Goal: Task Accomplishment & Management: Manage account settings

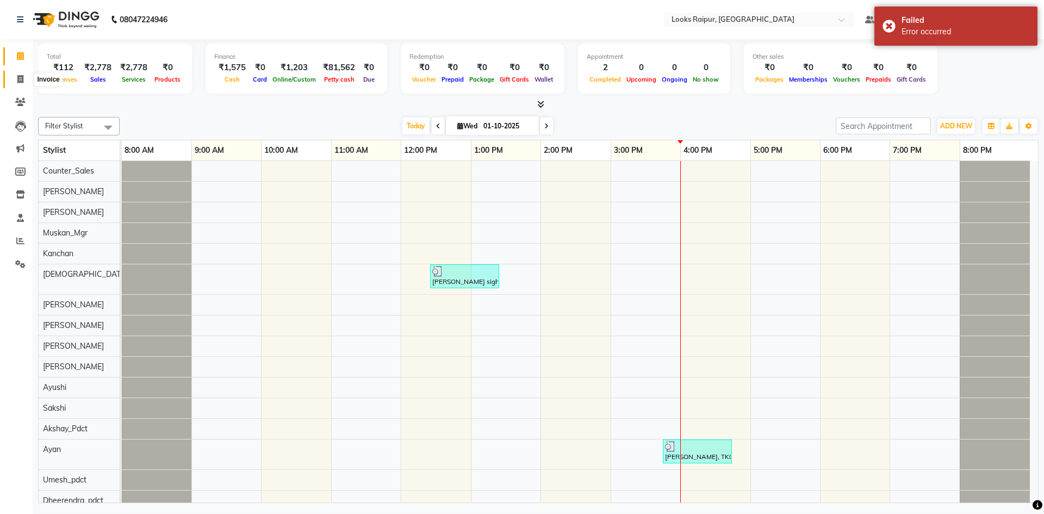
click at [21, 76] on icon at bounding box center [20, 79] width 6 height 8
select select "8606"
select select "service"
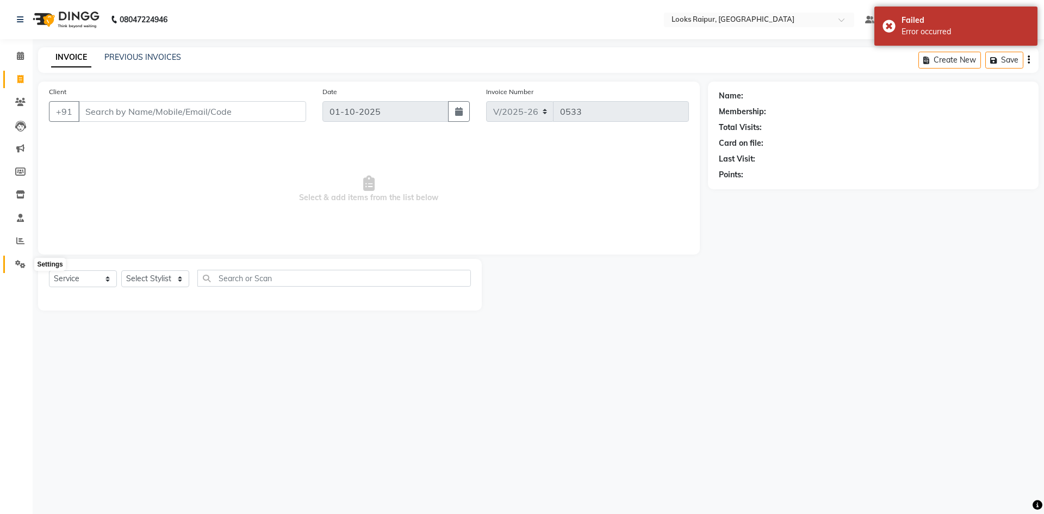
click at [20, 263] on icon at bounding box center [20, 264] width 10 height 8
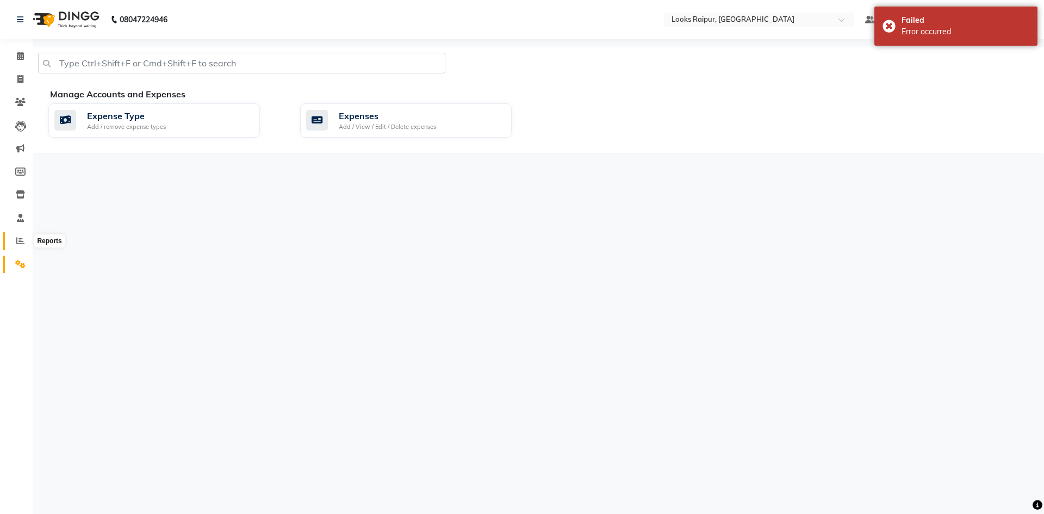
click at [22, 237] on icon at bounding box center [20, 241] width 8 height 8
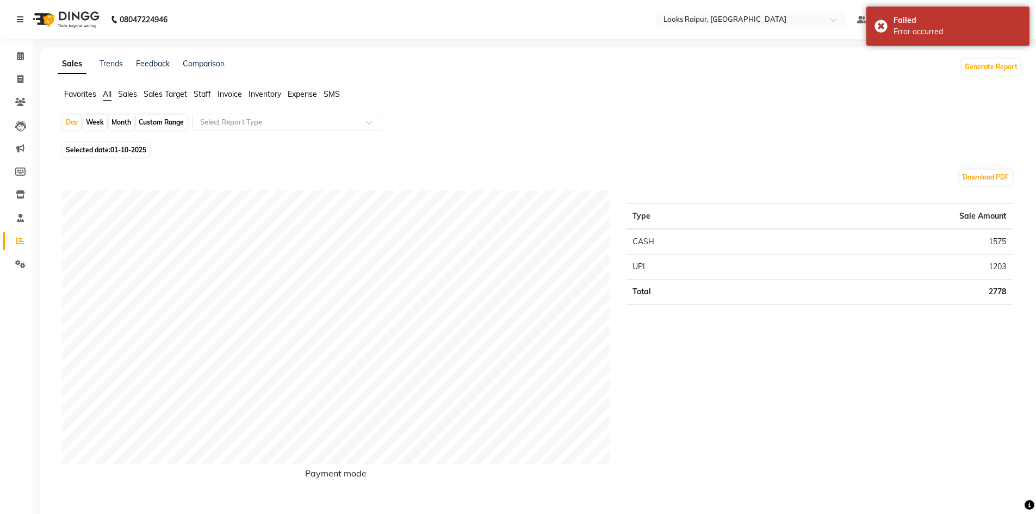
click at [130, 93] on span "Sales" at bounding box center [127, 94] width 19 height 10
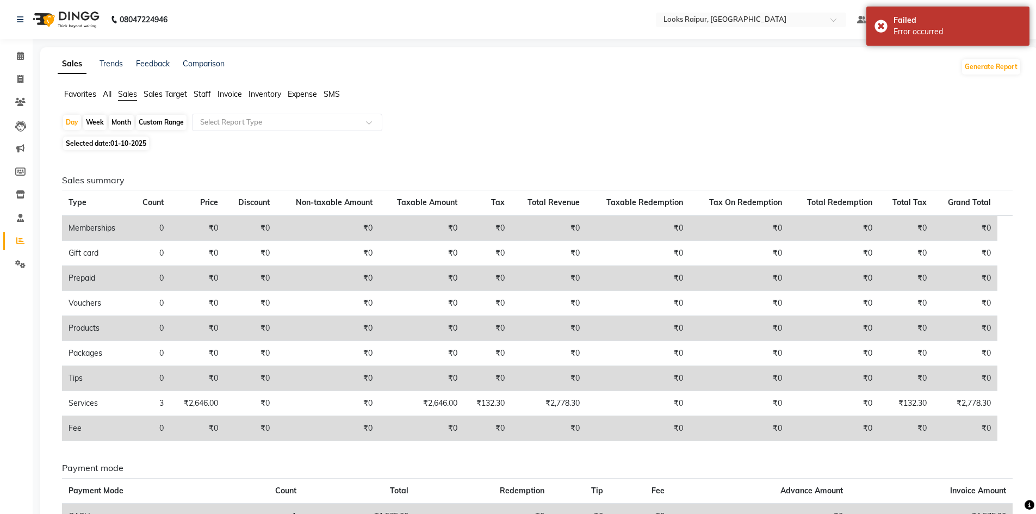
click at [121, 143] on span "01-10-2025" at bounding box center [128, 143] width 36 height 8
select select "10"
select select "2025"
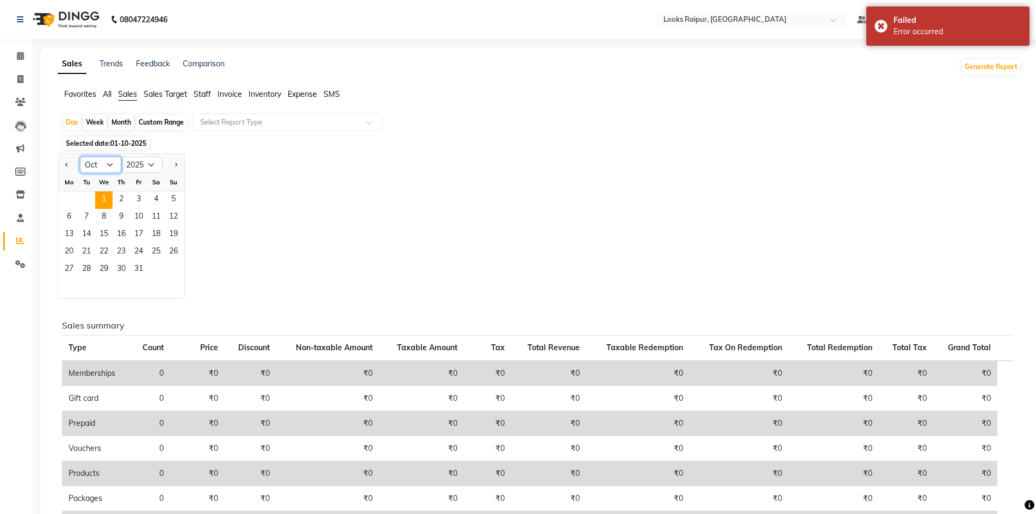
click at [106, 169] on select "Jan Feb Mar Apr May Jun [DATE] Aug Sep Oct Nov Dec" at bounding box center [100, 165] width 41 height 16
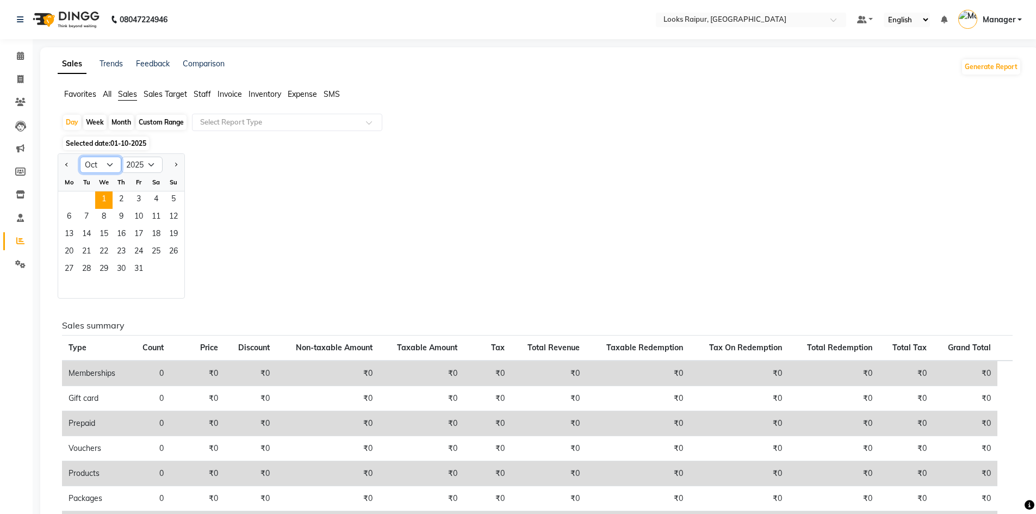
select select "9"
click at [80, 157] on select "Jan Feb Mar Apr May Jun [DATE] Aug Sep Oct Nov Dec" at bounding box center [100, 165] width 41 height 16
click at [158, 250] on span "27" at bounding box center [155, 252] width 17 height 17
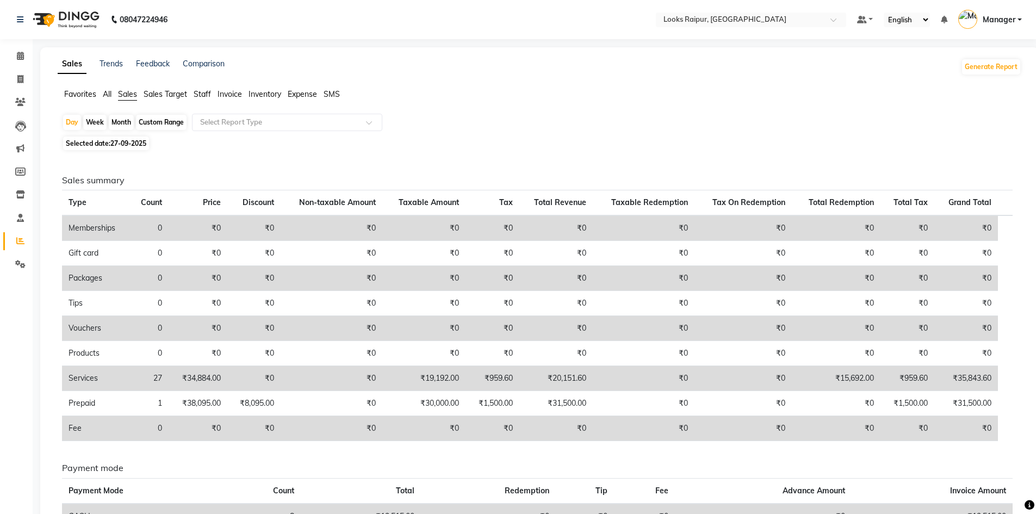
click at [211, 95] on span "Staff" at bounding box center [202, 94] width 17 height 10
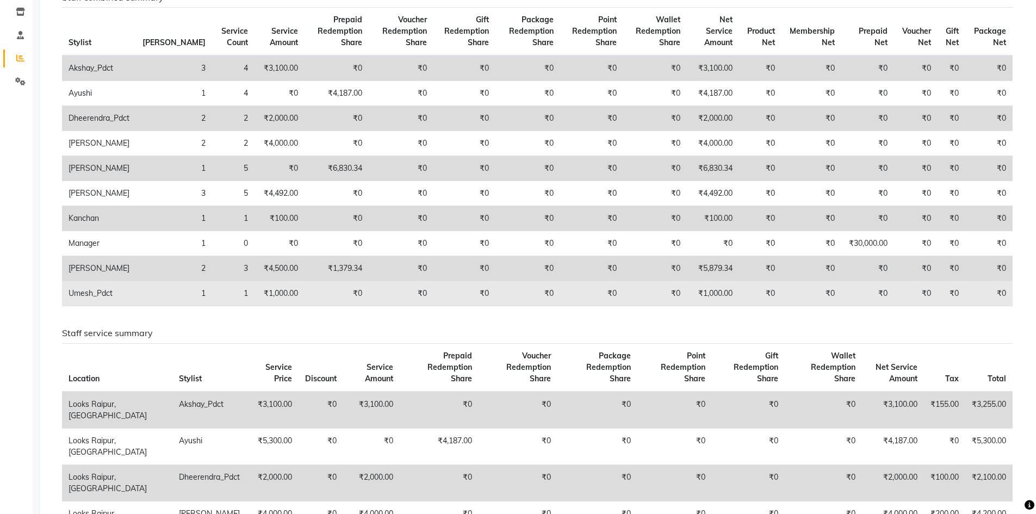
scroll to position [218, 0]
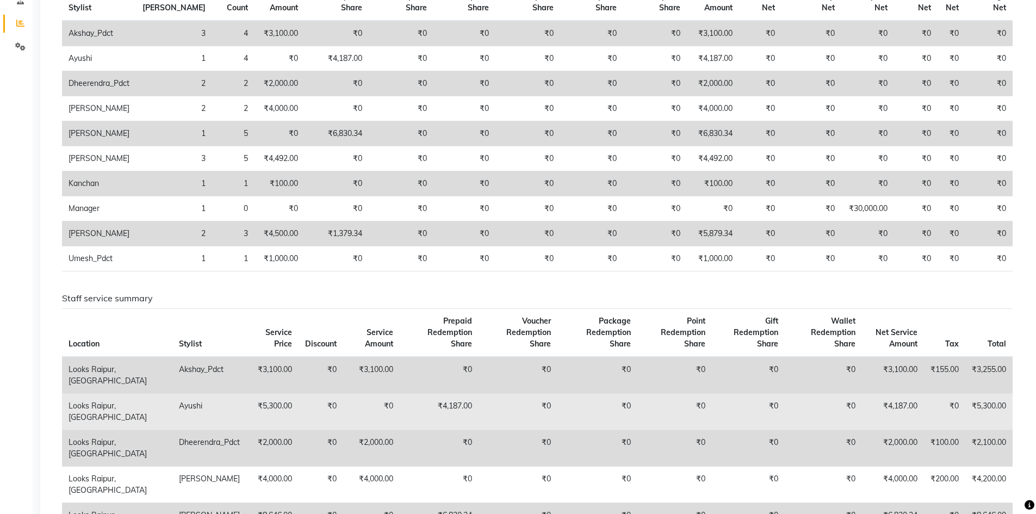
drag, startPoint x: 565, startPoint y: 286, endPoint x: 738, endPoint y: 404, distance: 209.8
click at [738, 404] on td "₹0" at bounding box center [748, 411] width 73 height 36
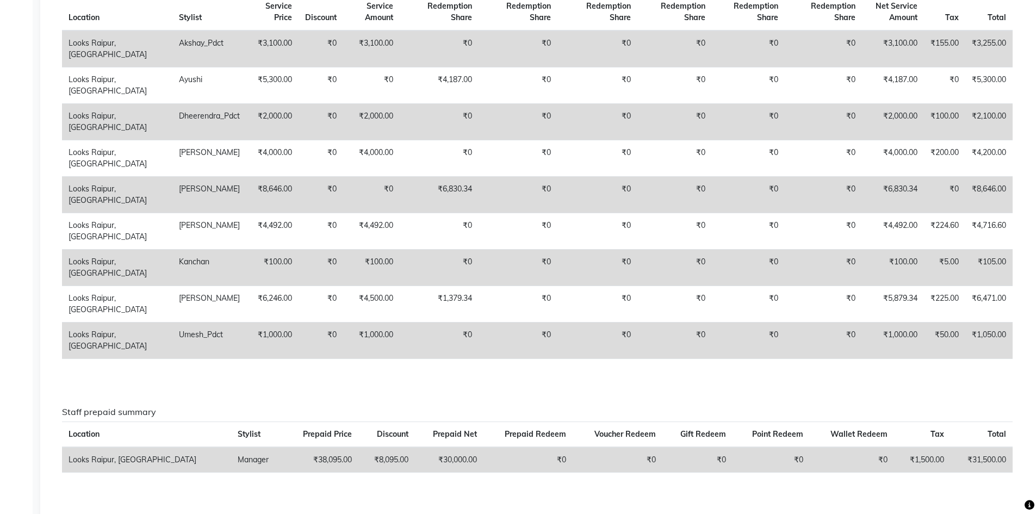
scroll to position [381, 0]
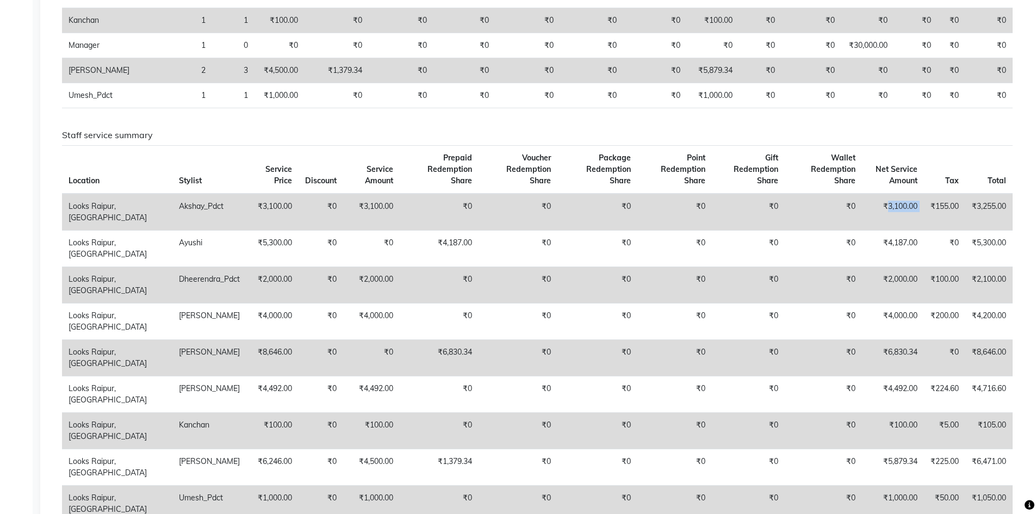
drag, startPoint x: 884, startPoint y: 194, endPoint x: 927, endPoint y: 194, distance: 43.0
click at [927, 194] on tr "Looks Raipur, Raipur Akshay_Pdct ₹3,100.00 ₹0 ₹3,100.00 ₹0 ₹0 ₹0 ₹0 ₹0 ₹0 ₹3,10…" at bounding box center [537, 212] width 951 height 37
copy td "3,100.00"
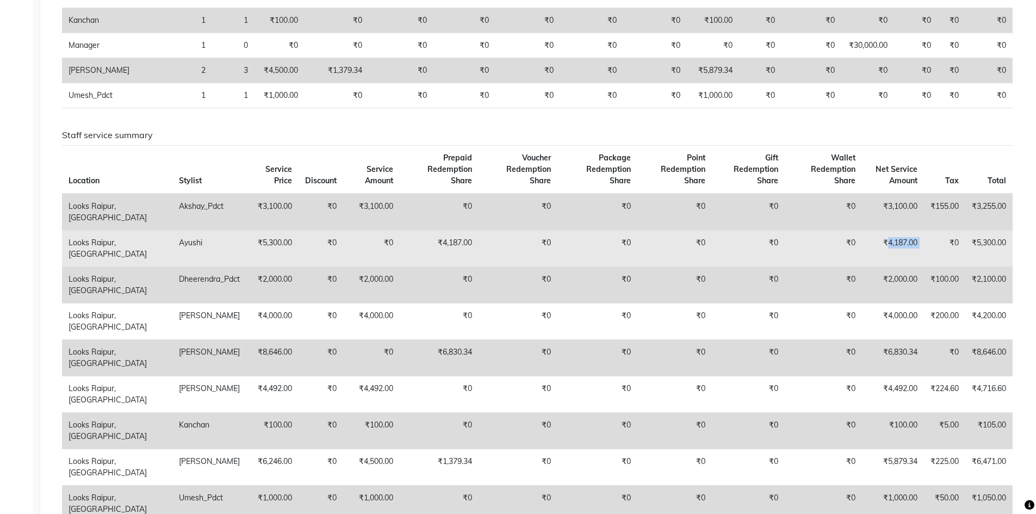
drag, startPoint x: 882, startPoint y: 231, endPoint x: 924, endPoint y: 230, distance: 41.9
click at [924, 230] on tr "Looks Raipur, Raipur [PERSON_NAME] ₹5,300.00 ₹0 ₹0 ₹4,187.00 ₹0 ₹0 ₹0 ₹0 ₹0 ₹4,…" at bounding box center [537, 248] width 951 height 36
copy td "4,187.00"
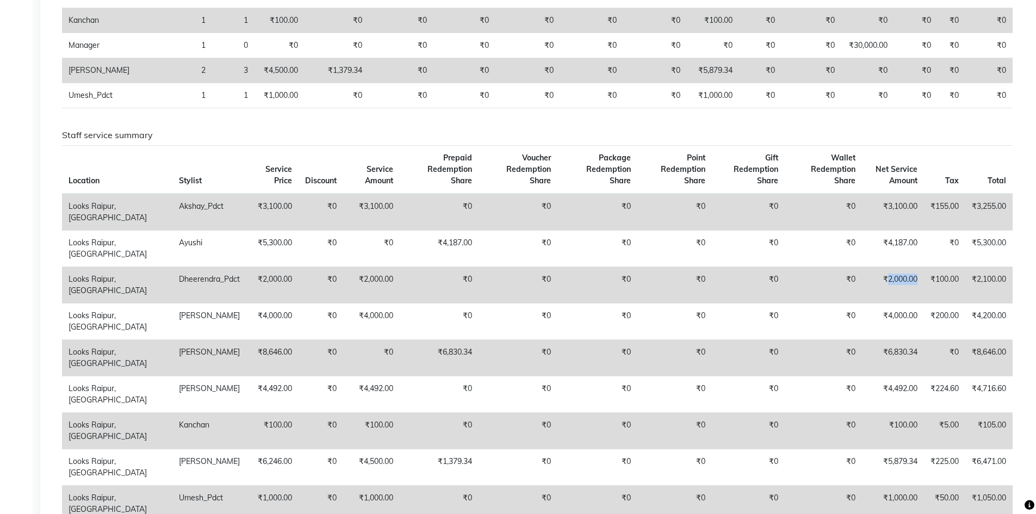
drag, startPoint x: 884, startPoint y: 266, endPoint x: 918, endPoint y: 269, distance: 33.8
click at [918, 269] on td "₹2,000.00" at bounding box center [893, 285] width 62 height 36
copy td "2,000.00"
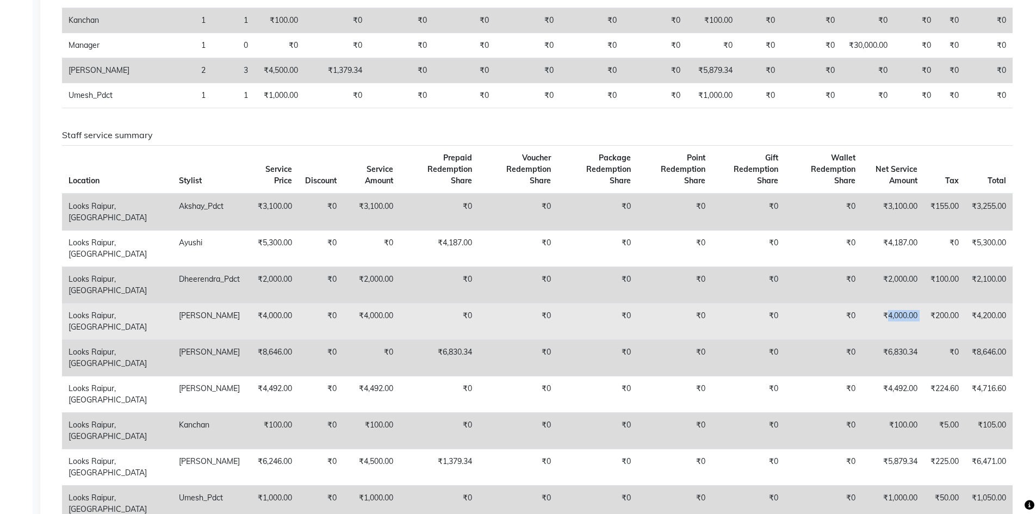
drag, startPoint x: 885, startPoint y: 303, endPoint x: 922, endPoint y: 303, distance: 36.4
click at [922, 303] on tr "Looks Raipur, Raipur [PERSON_NAME] ₹4,000.00 ₹0 ₹4,000.00 ₹0 ₹0 ₹0 ₹0 ₹0 ₹0 ₹4,…" at bounding box center [537, 321] width 951 height 36
copy td "4,000.00"
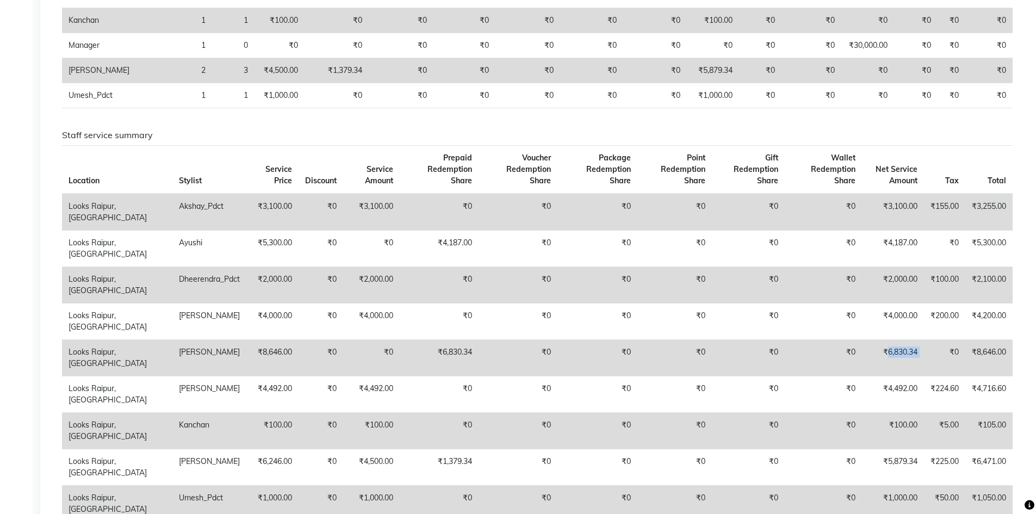
drag, startPoint x: 885, startPoint y: 338, endPoint x: 924, endPoint y: 338, distance: 38.6
click at [924, 339] on tr "Looks Raipur, Raipur Jonny ₹8,646.00 ₹0 ₹0 ₹6,830.34 ₹0 ₹0 ₹0 ₹0 ₹0 ₹6,830.34 ₹…" at bounding box center [537, 357] width 951 height 36
copy td "6,830.34"
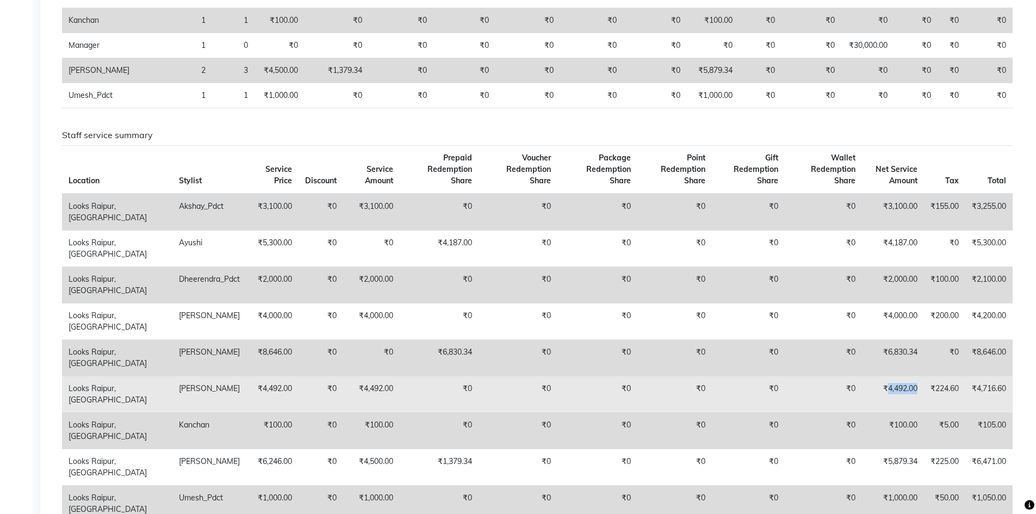
drag, startPoint x: 885, startPoint y: 375, endPoint x: 921, endPoint y: 374, distance: 35.4
click at [921, 376] on td "₹4,492.00" at bounding box center [893, 394] width 62 height 36
copy td "4,492.00"
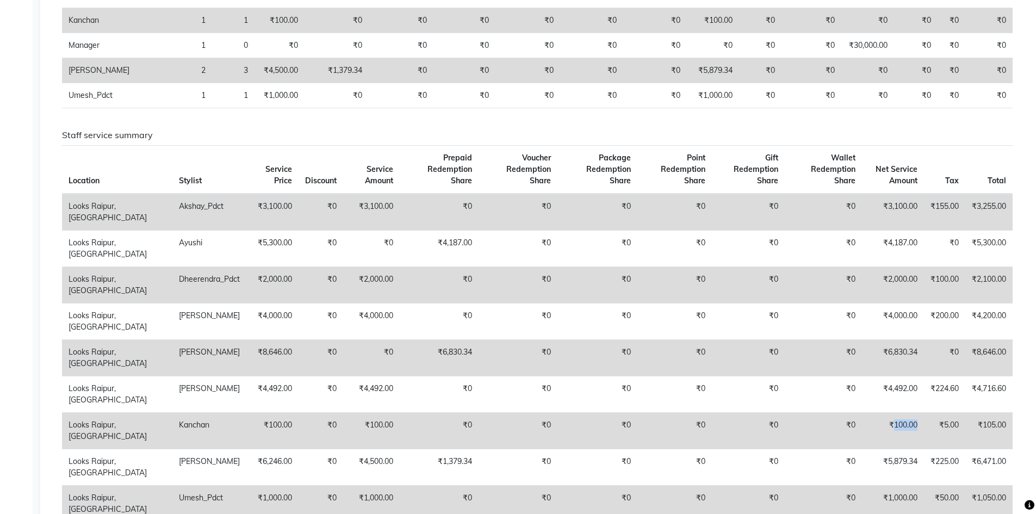
drag, startPoint x: 891, startPoint y: 410, endPoint x: 920, endPoint y: 407, distance: 29.0
click at [920, 412] on td "₹100.00" at bounding box center [893, 430] width 62 height 36
copy td "100.00"
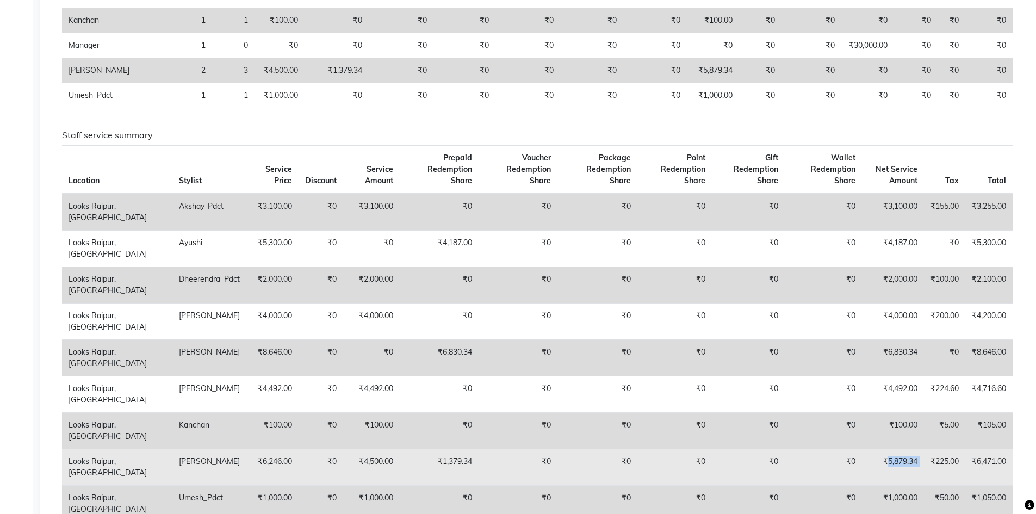
drag, startPoint x: 884, startPoint y: 448, endPoint x: 922, endPoint y: 445, distance: 37.6
click at [922, 449] on tr "Looks Raipur, Raipur [PERSON_NAME] ₹6,246.00 ₹0 ₹4,500.00 ₹1,379.34 ₹0 ₹0 ₹0 ₹0…" at bounding box center [537, 467] width 951 height 36
copy td "5,879.34"
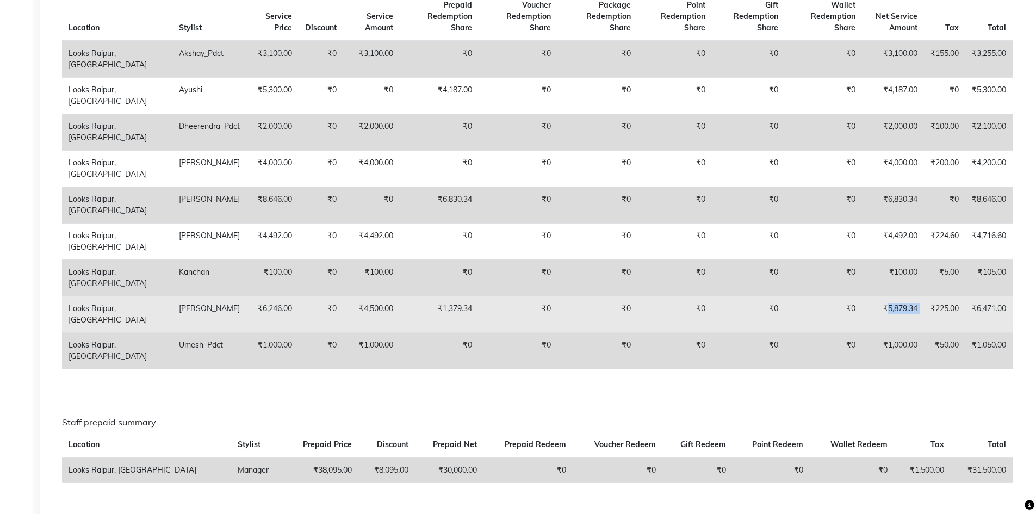
scroll to position [575, 0]
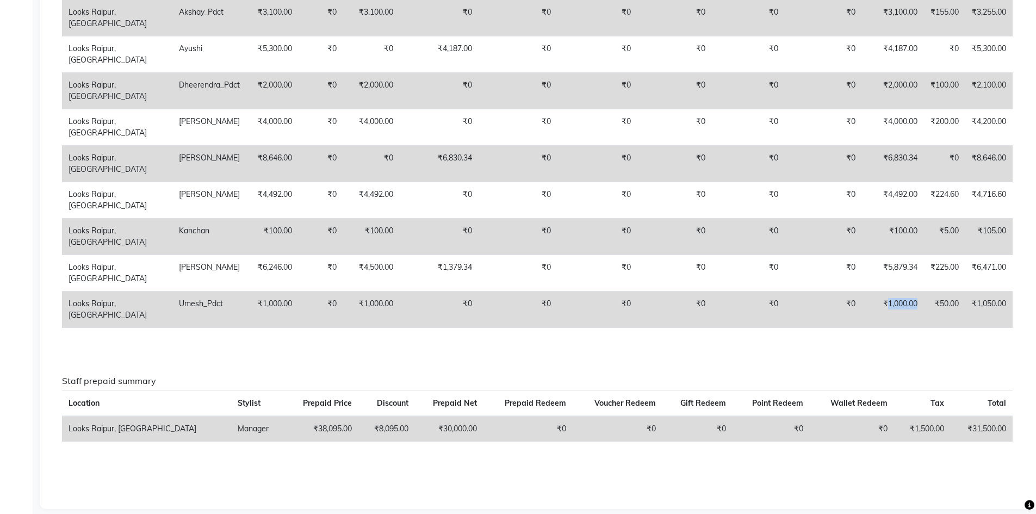
drag, startPoint x: 885, startPoint y: 291, endPoint x: 919, endPoint y: 288, distance: 33.9
click at [919, 291] on td "₹1,000.00" at bounding box center [893, 309] width 62 height 36
copy td "1,000.00"
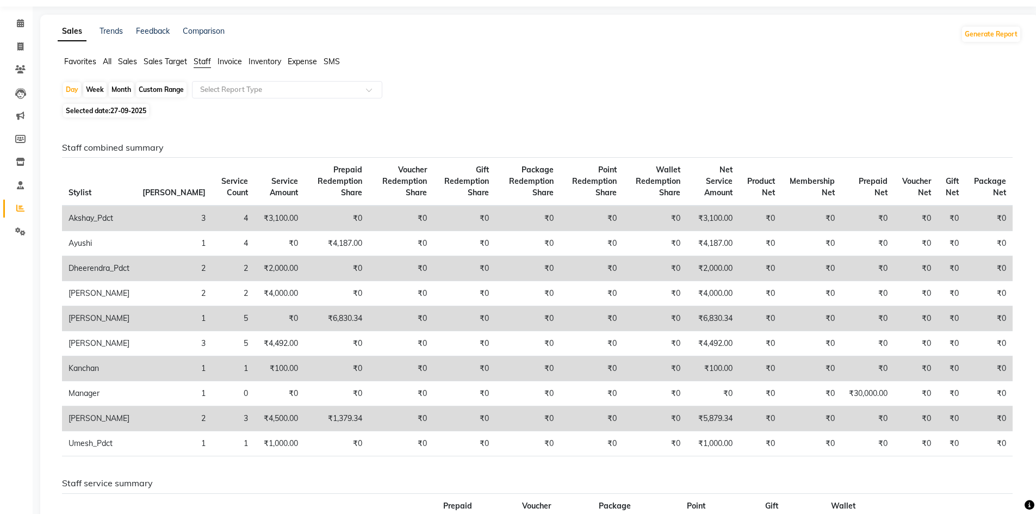
scroll to position [0, 0]
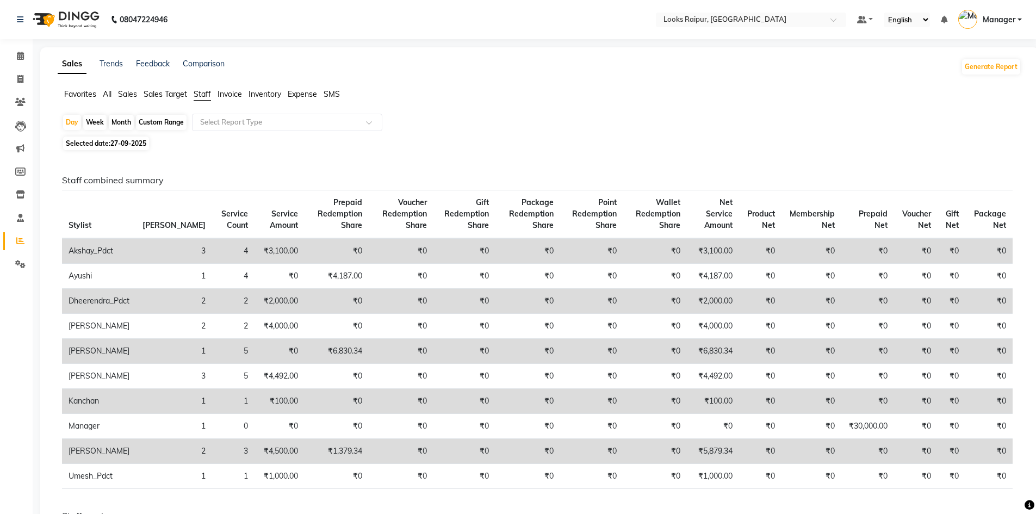
click at [112, 143] on span "27-09-2025" at bounding box center [128, 143] width 36 height 8
select select "9"
select select "2025"
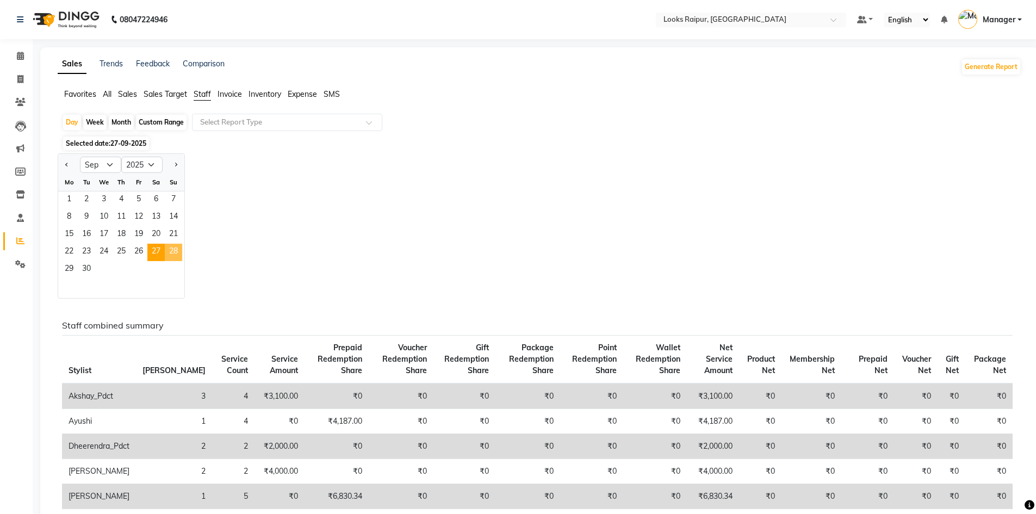
click at [177, 251] on span "28" at bounding box center [173, 252] width 17 height 17
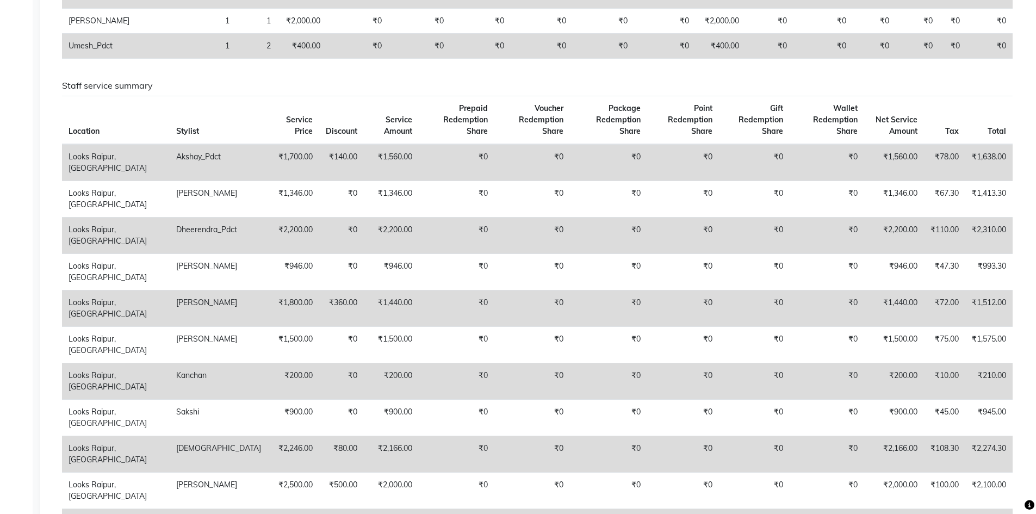
scroll to position [346, 0]
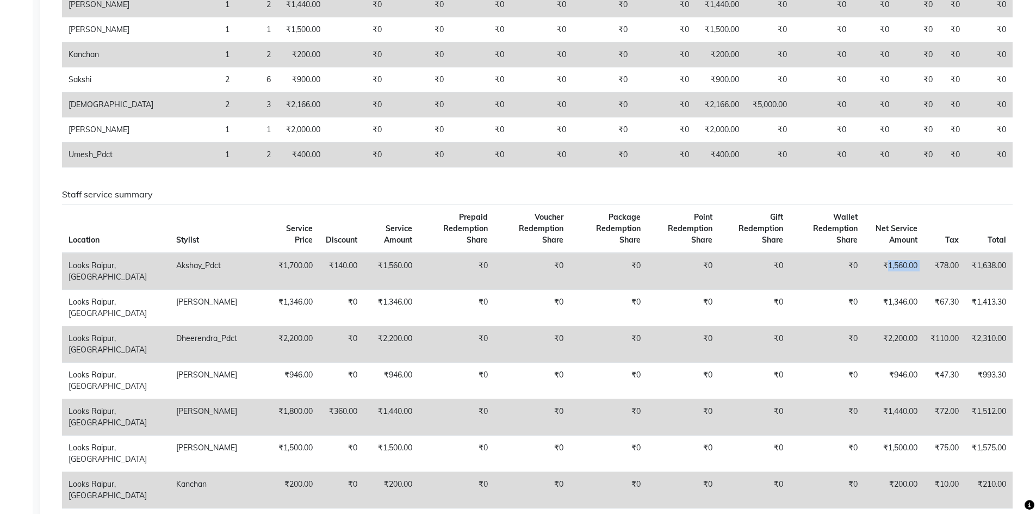
drag, startPoint x: 885, startPoint y: 252, endPoint x: 926, endPoint y: 254, distance: 40.3
click at [926, 254] on tr "Looks Raipur, Raipur Akshay_Pdct ₹1,700.00 ₹140.00 ₹1,560.00 ₹0 ₹0 ₹0 ₹0 ₹0 ₹0 …" at bounding box center [537, 271] width 951 height 37
copy td "1,560.00"
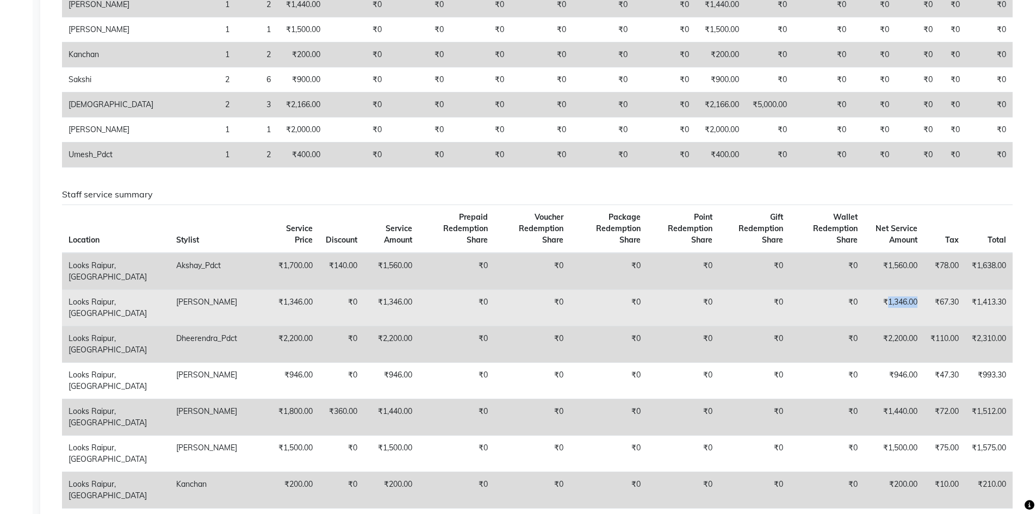
drag, startPoint x: 886, startPoint y: 289, endPoint x: 918, endPoint y: 291, distance: 32.1
click at [918, 291] on td "₹1,346.00" at bounding box center [894, 307] width 60 height 36
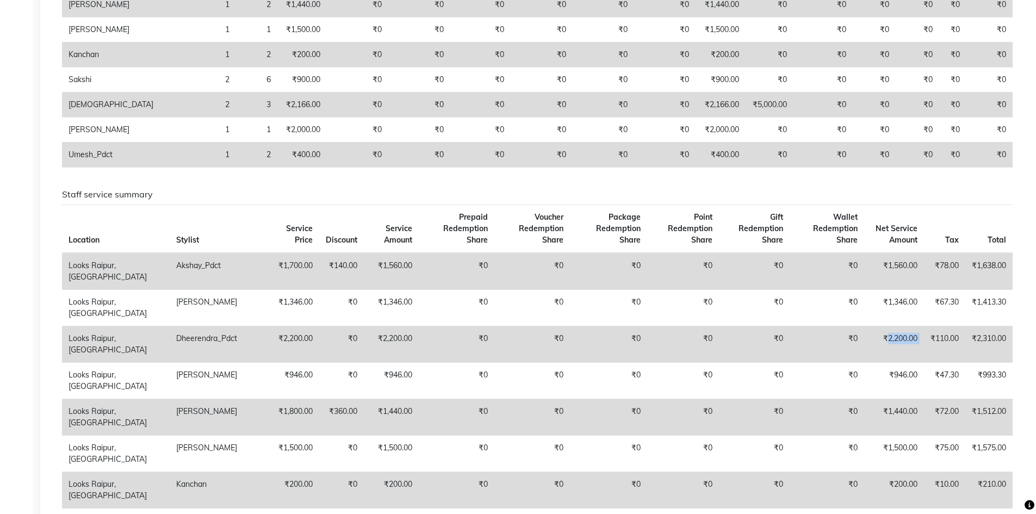
drag, startPoint x: 885, startPoint y: 325, endPoint x: 922, endPoint y: 324, distance: 37.0
click at [922, 326] on tr "Looks Raipur, Raipur Dheerendra_Pdct ₹2,200.00 ₹0 ₹2,200.00 ₹0 ₹0 ₹0 ₹0 ₹0 ₹0 ₹…" at bounding box center [537, 344] width 951 height 36
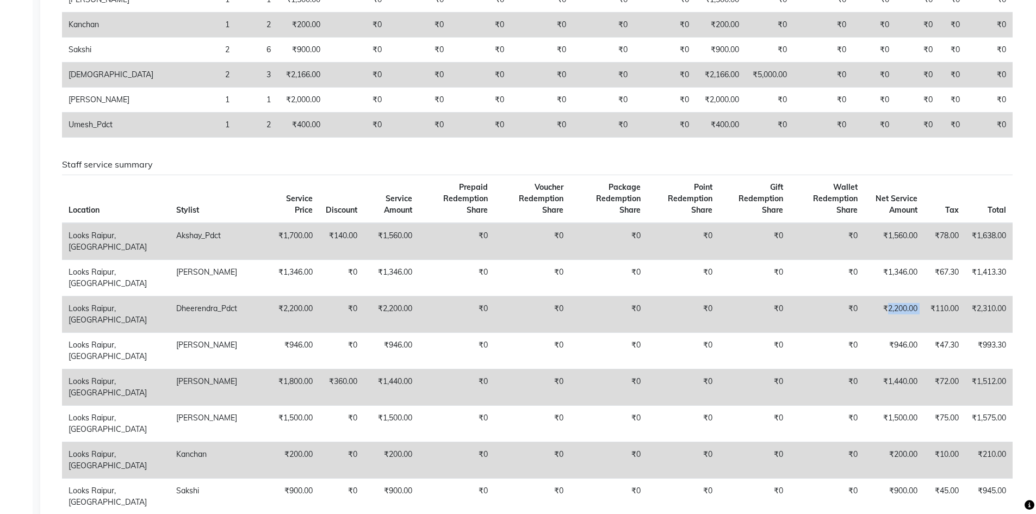
scroll to position [401, 0]
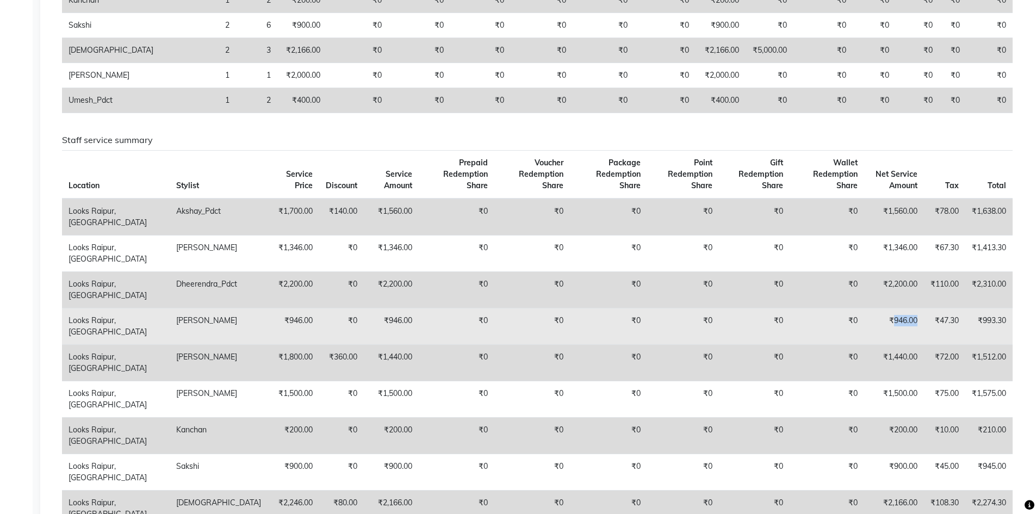
drag, startPoint x: 891, startPoint y: 307, endPoint x: 915, endPoint y: 308, distance: 24.0
click at [915, 308] on td "₹946.00" at bounding box center [894, 326] width 60 height 36
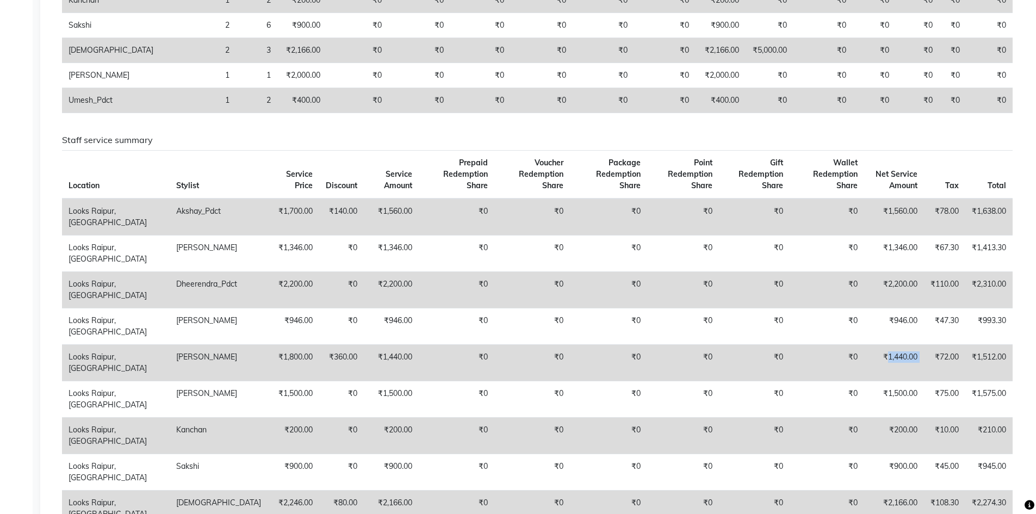
drag, startPoint x: 885, startPoint y: 345, endPoint x: 921, endPoint y: 338, distance: 36.6
click at [921, 344] on tr "Looks Raipur, Raipur Jonny ₹1,800.00 ₹360.00 ₹1,440.00 ₹0 ₹0 ₹0 ₹0 ₹0 ₹0 ₹1,440…" at bounding box center [537, 362] width 951 height 36
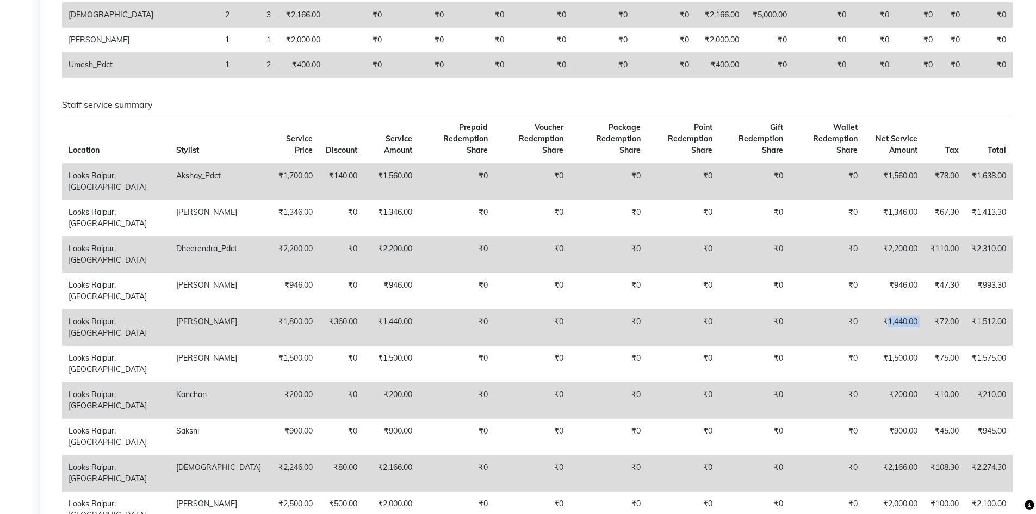
scroll to position [455, 0]
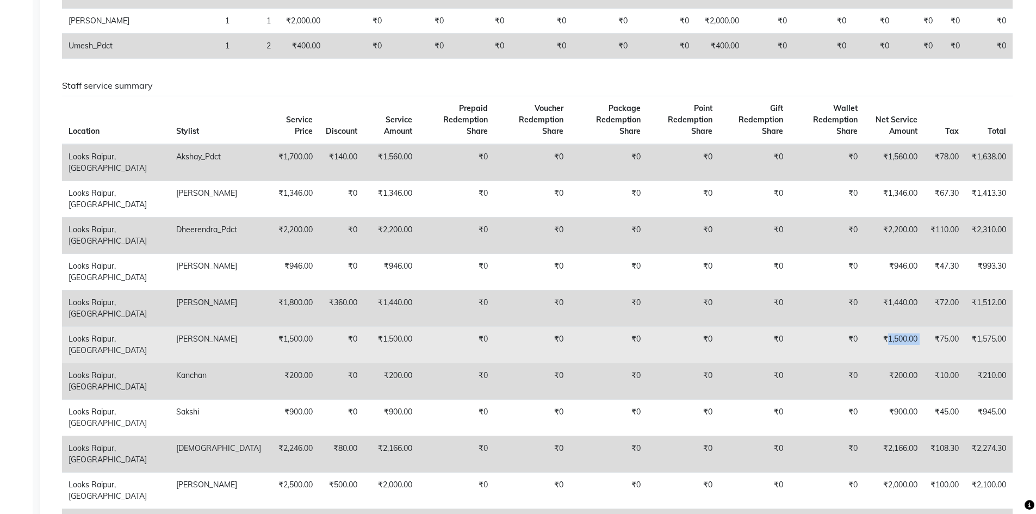
drag, startPoint x: 885, startPoint y: 326, endPoint x: 922, endPoint y: 326, distance: 36.4
click at [922, 326] on tr "Looks Raipur, Raipur [PERSON_NAME] ₹1,500.00 ₹0 ₹1,500.00 ₹0 ₹0 ₹0 ₹0 ₹0 ₹0 ₹1,…" at bounding box center [537, 344] width 951 height 36
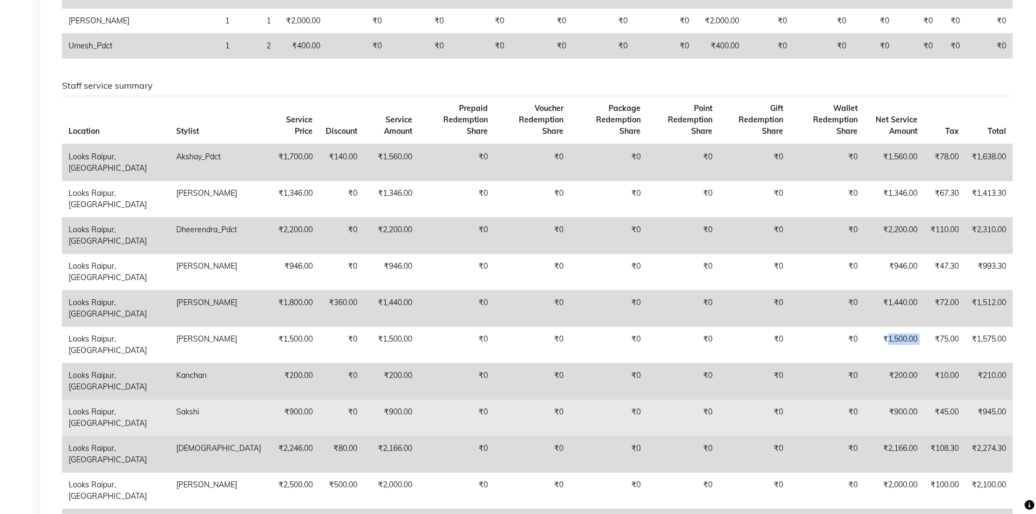
scroll to position [510, 0]
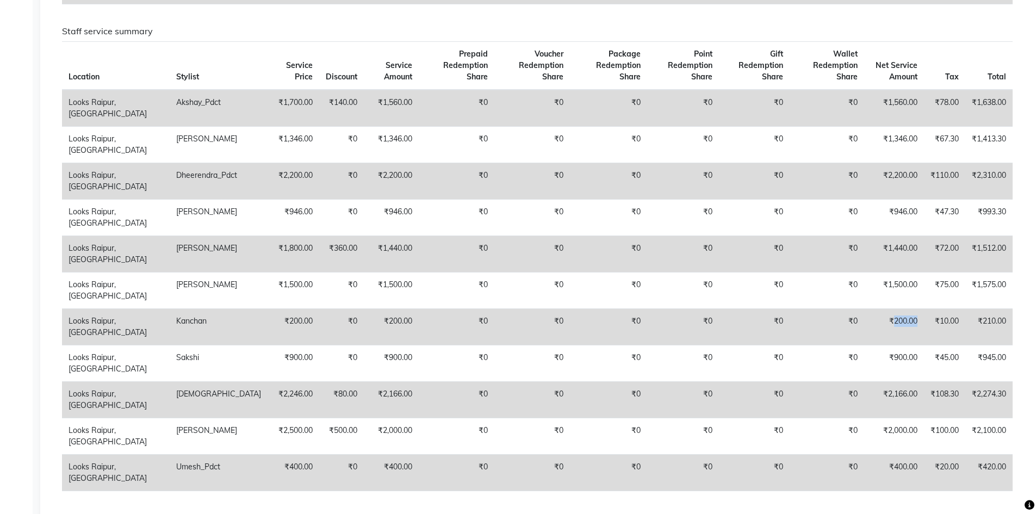
drag, startPoint x: 889, startPoint y: 308, endPoint x: 921, endPoint y: 302, distance: 32.1
click at [921, 308] on td "₹200.00" at bounding box center [894, 326] width 60 height 36
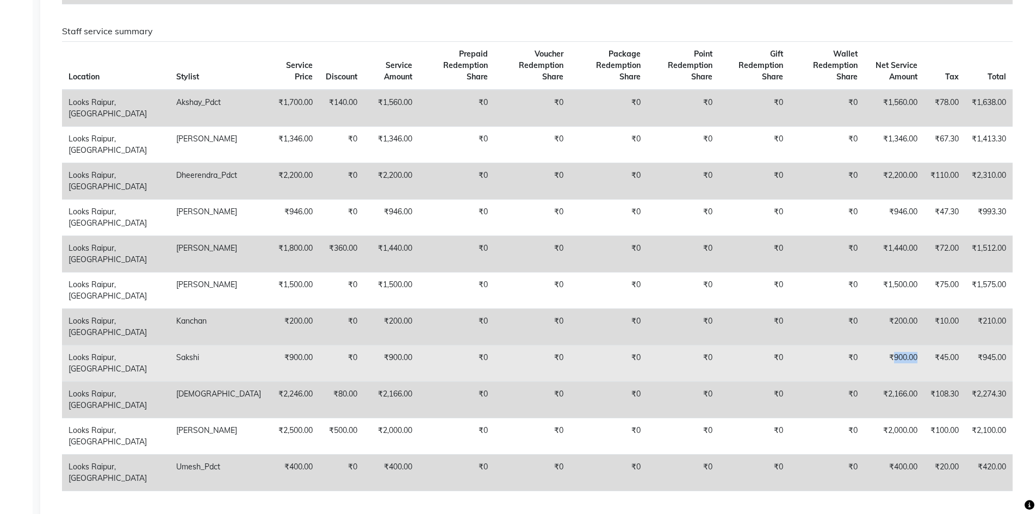
drag, startPoint x: 891, startPoint y: 345, endPoint x: 920, endPoint y: 342, distance: 28.5
click at [920, 345] on td "₹900.00" at bounding box center [894, 363] width 60 height 36
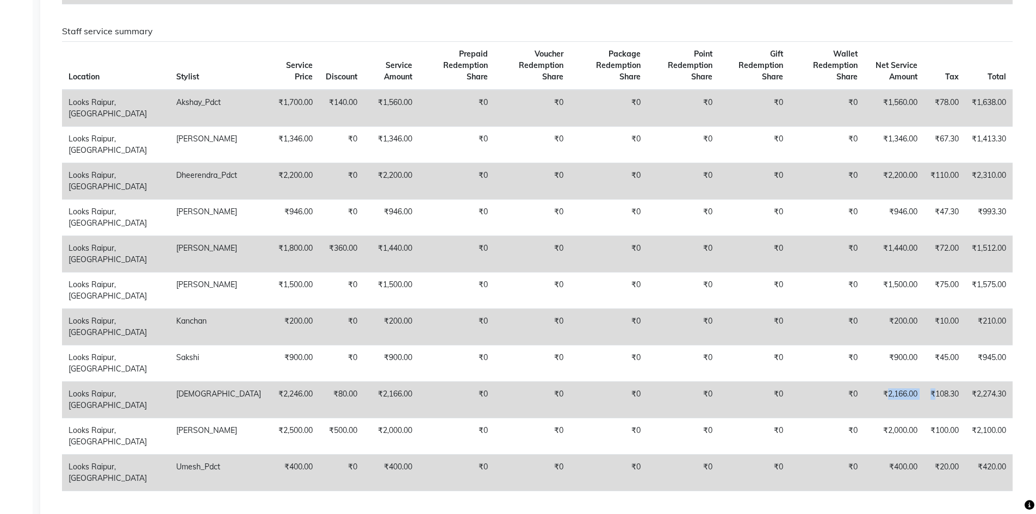
drag, startPoint x: 884, startPoint y: 382, endPoint x: 933, endPoint y: 376, distance: 49.9
click at [933, 381] on tr "Looks Raipur, [GEOGRAPHIC_DATA] Shiva ₹2,246.00 ₹80.00 ₹2,166.00 ₹0 ₹0 ₹0 ₹0 ₹0…" at bounding box center [537, 399] width 951 height 36
click at [909, 401] on td "₹2,166.00" at bounding box center [894, 399] width 60 height 36
drag, startPoint x: 885, startPoint y: 382, endPoint x: 920, endPoint y: 381, distance: 34.8
click at [920, 381] on td "₹2,166.00" at bounding box center [894, 399] width 60 height 36
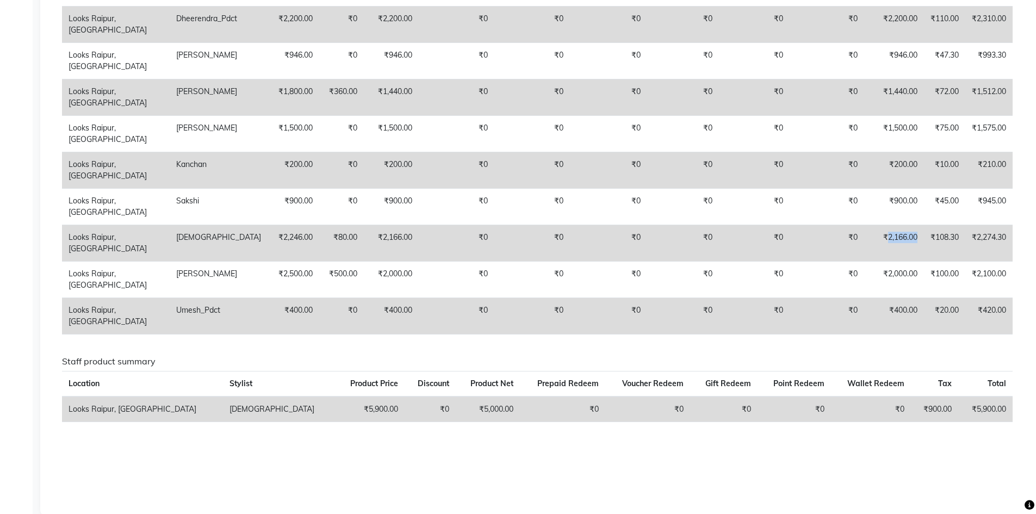
scroll to position [673, 0]
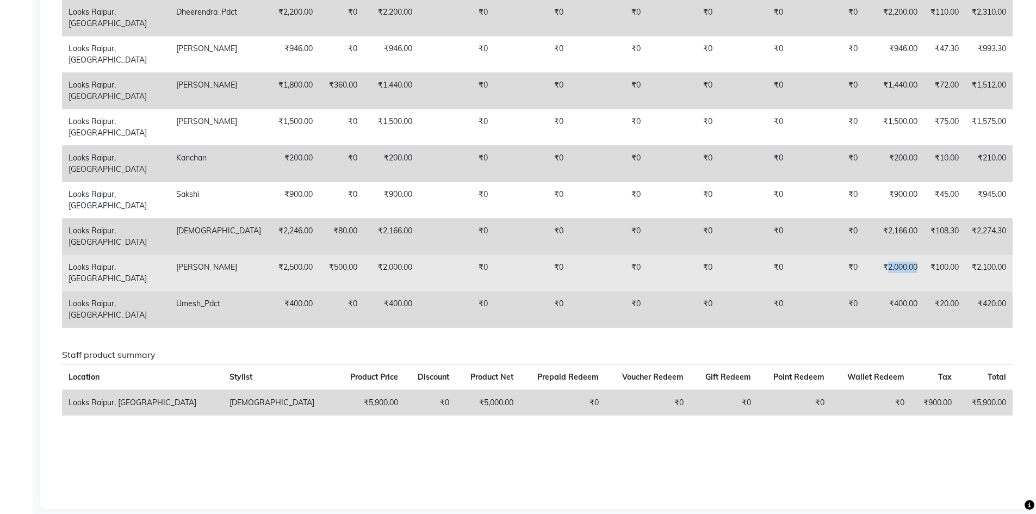
drag, startPoint x: 884, startPoint y: 255, endPoint x: 920, endPoint y: 255, distance: 35.9
click at [920, 255] on td "₹2,000.00" at bounding box center [894, 273] width 60 height 36
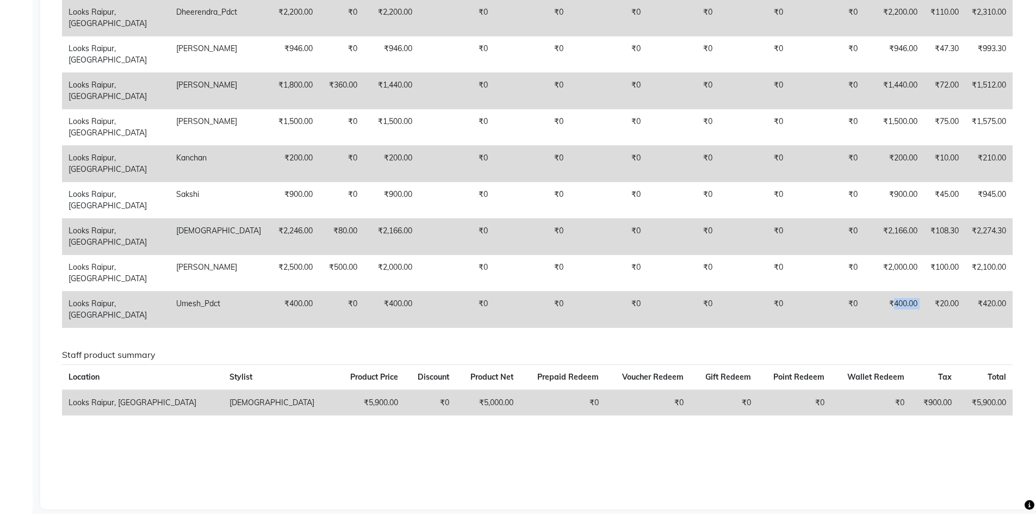
drag, startPoint x: 892, startPoint y: 288, endPoint x: 923, endPoint y: 286, distance: 31.1
click at [923, 291] on tr "Looks Raipur, Raipur Umesh_Pdct ₹400.00 ₹0 ₹400.00 ₹0 ₹0 ₹0 ₹0 ₹0 ₹0 ₹400.00 ₹2…" at bounding box center [537, 309] width 951 height 36
drag, startPoint x: 975, startPoint y: 388, endPoint x: 1009, endPoint y: 389, distance: 34.3
click at [1009, 390] on td "₹5,900.00" at bounding box center [985, 403] width 54 height 26
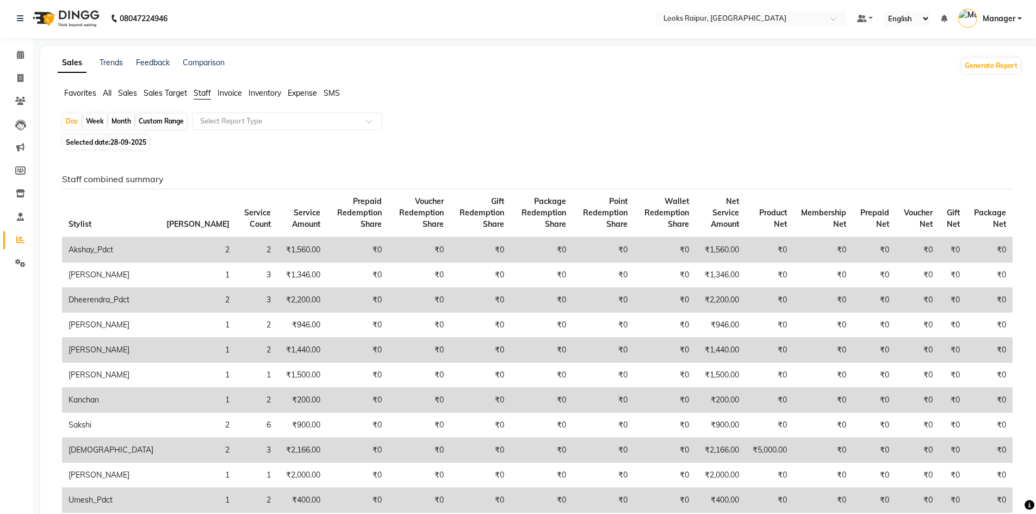
scroll to position [0, 0]
click at [116, 145] on span "28-09-2025" at bounding box center [128, 143] width 36 height 8
select select "9"
select select "2025"
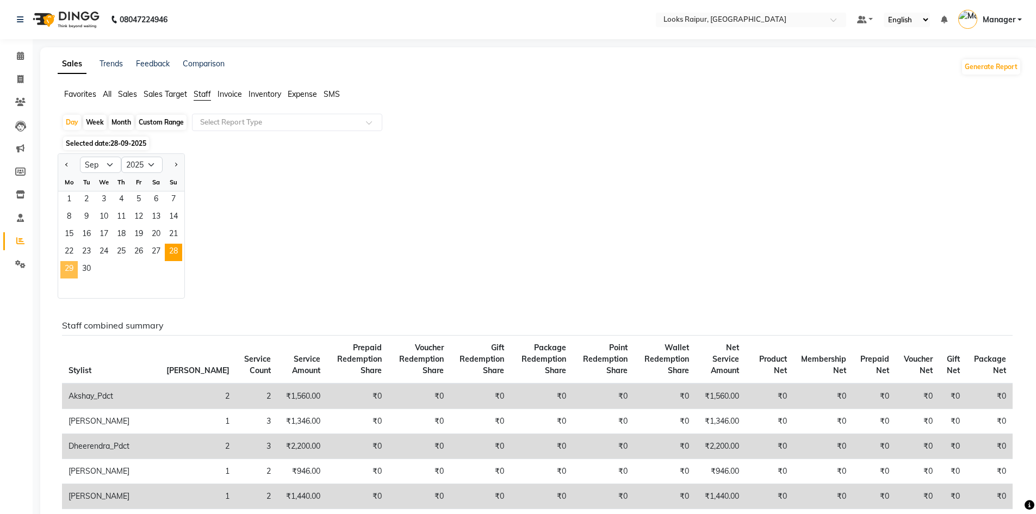
click at [71, 270] on span "29" at bounding box center [68, 269] width 17 height 17
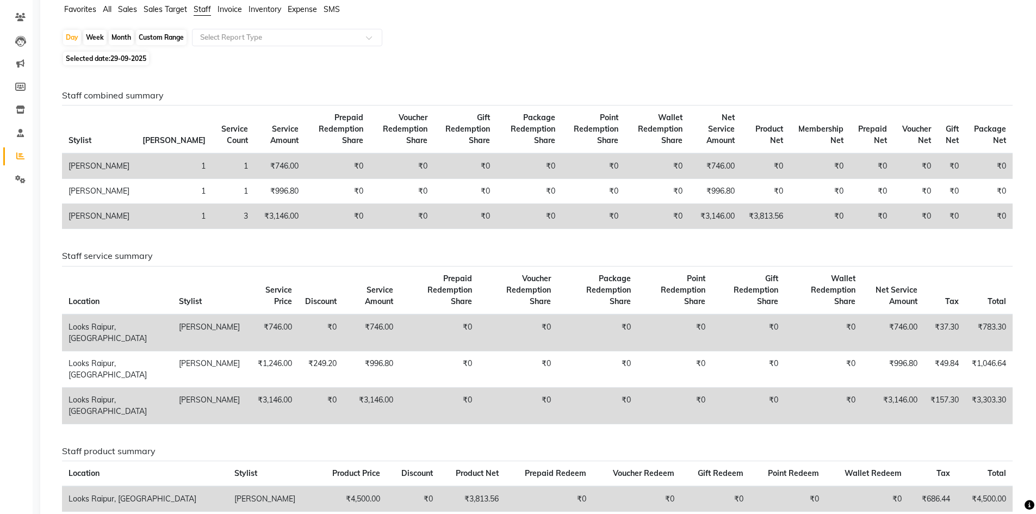
scroll to position [181, 0]
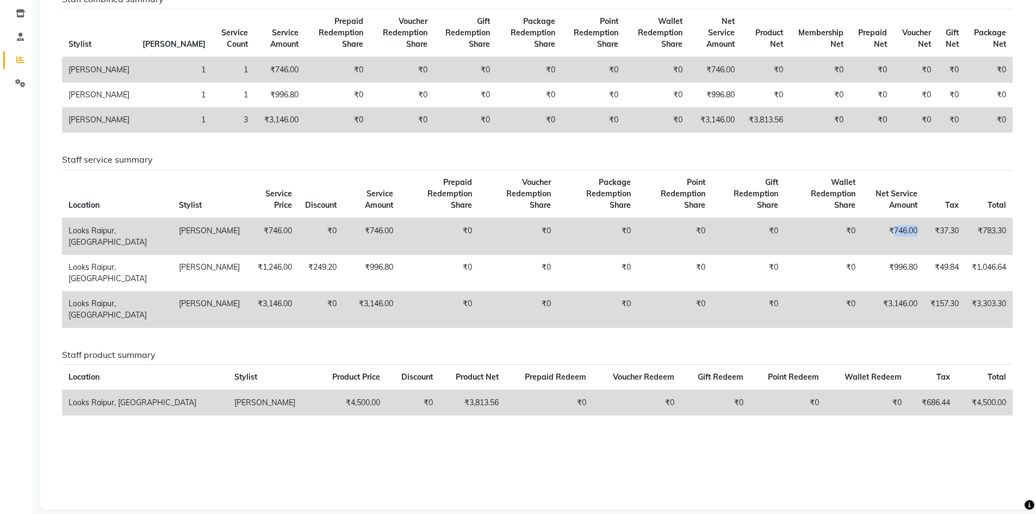
drag, startPoint x: 891, startPoint y: 219, endPoint x: 916, endPoint y: 218, distance: 25.0
click at [916, 218] on td "₹746.00" at bounding box center [893, 236] width 62 height 37
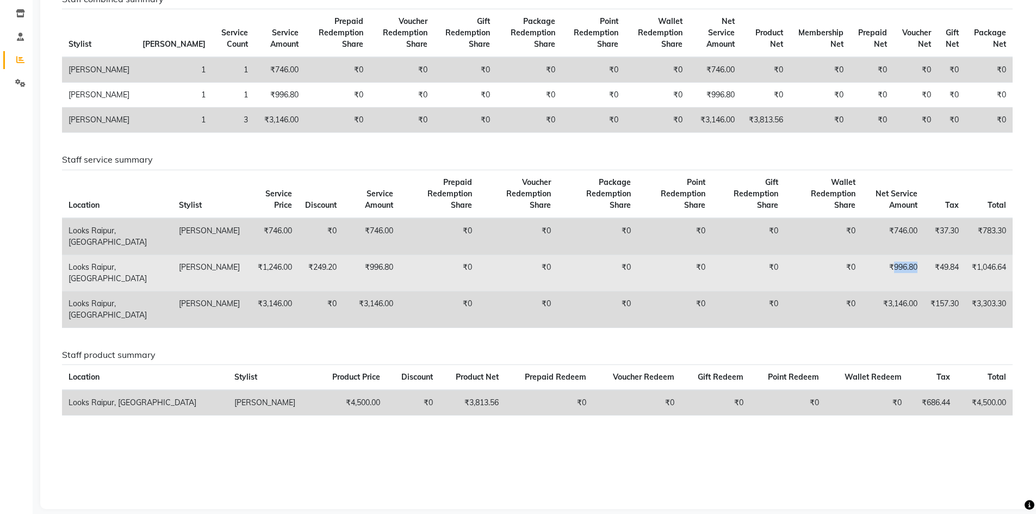
drag, startPoint x: 891, startPoint y: 255, endPoint x: 915, endPoint y: 251, distance: 24.2
click at [915, 255] on td "₹996.80" at bounding box center [893, 273] width 62 height 36
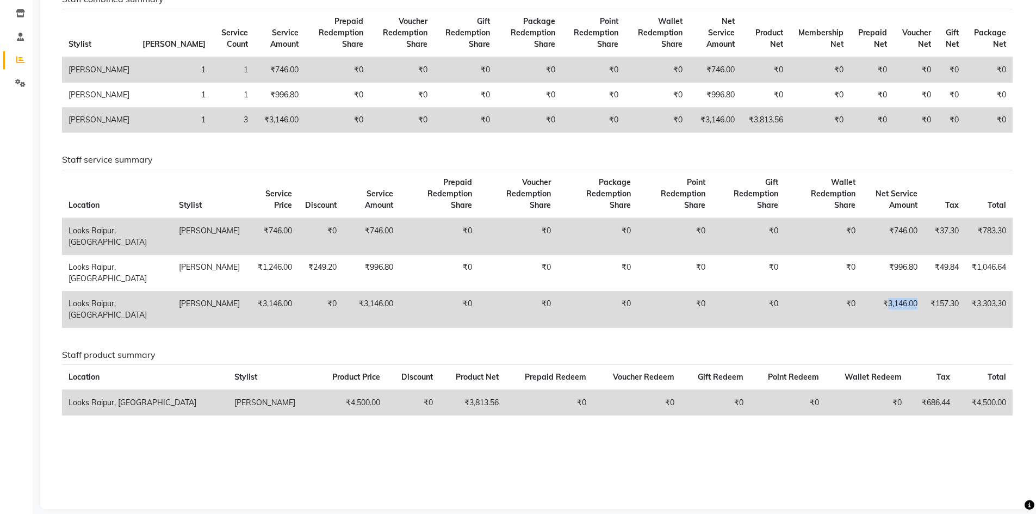
drag, startPoint x: 884, startPoint y: 291, endPoint x: 919, endPoint y: 284, distance: 36.0
click at [919, 291] on td "₹3,146.00" at bounding box center [893, 309] width 62 height 36
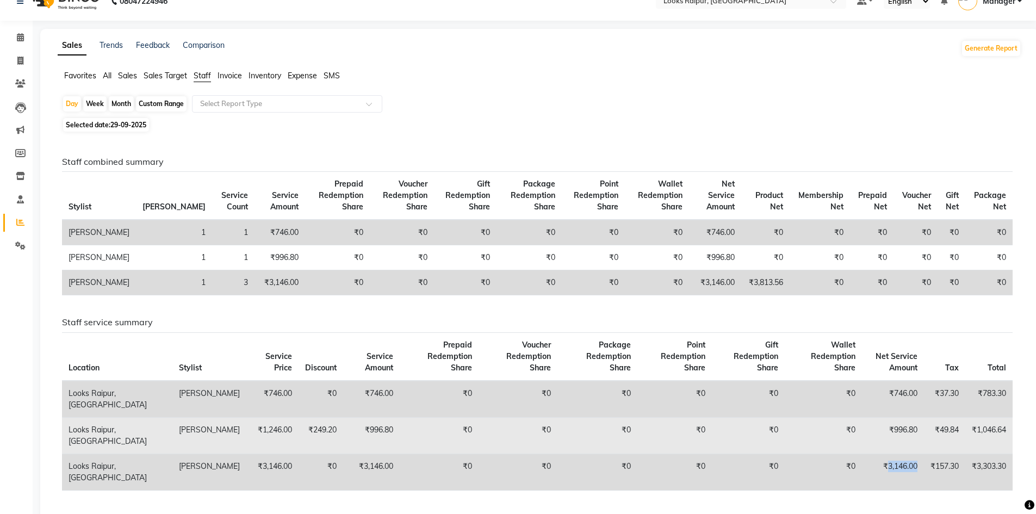
scroll to position [0, 0]
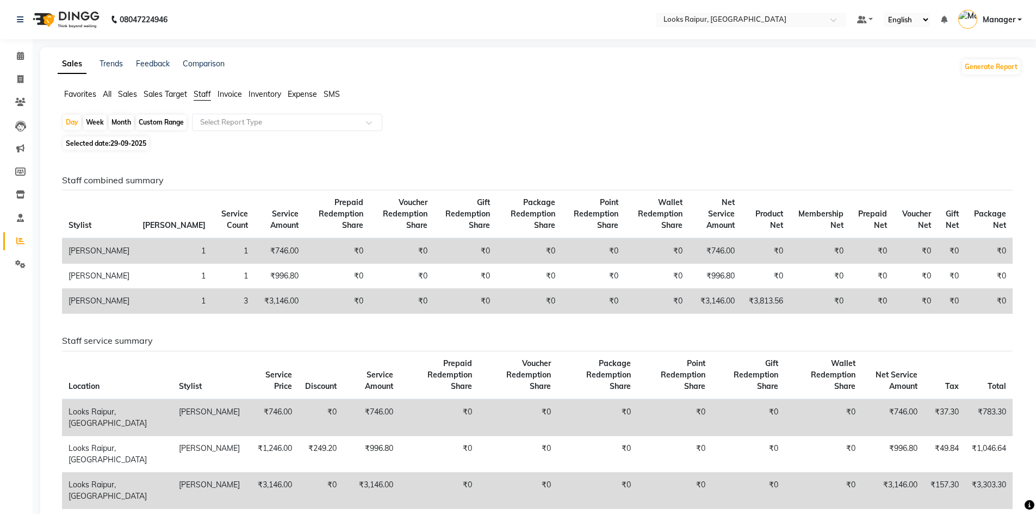
click at [117, 146] on span "29-09-2025" at bounding box center [128, 143] width 36 height 8
select select "9"
select select "2025"
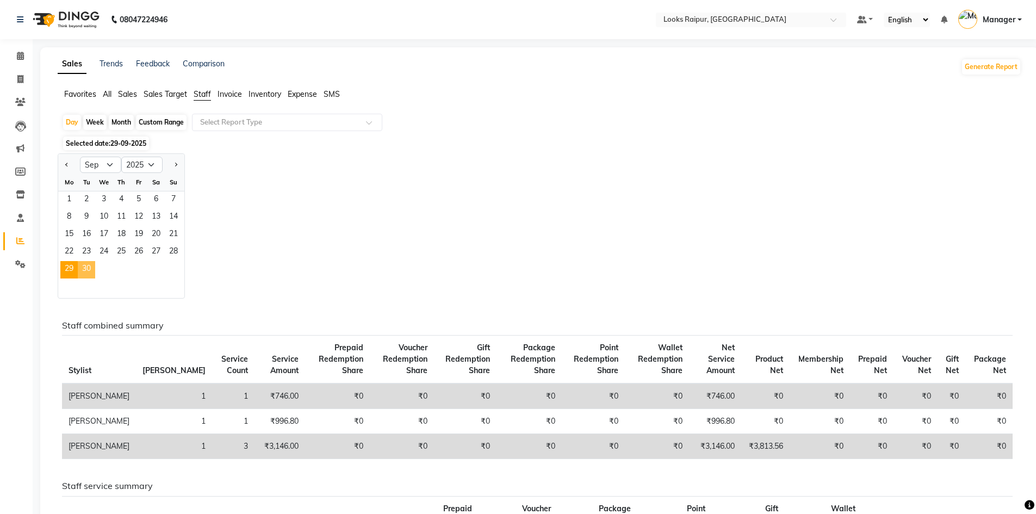
click at [85, 266] on span "30" at bounding box center [86, 269] width 17 height 17
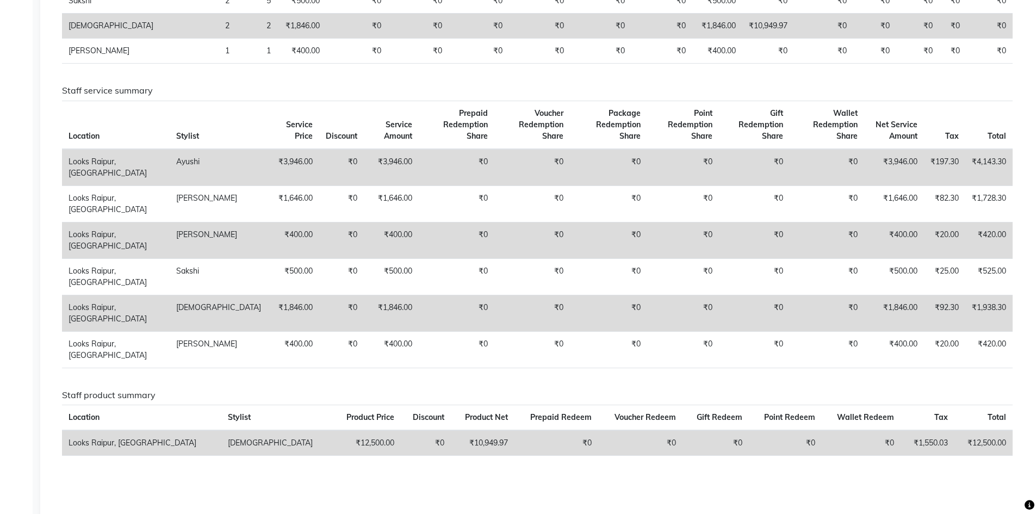
scroll to position [326, 0]
drag, startPoint x: 884, startPoint y: 147, endPoint x: 921, endPoint y: 143, distance: 37.2
click at [921, 148] on td "₹3,946.00" at bounding box center [894, 166] width 60 height 37
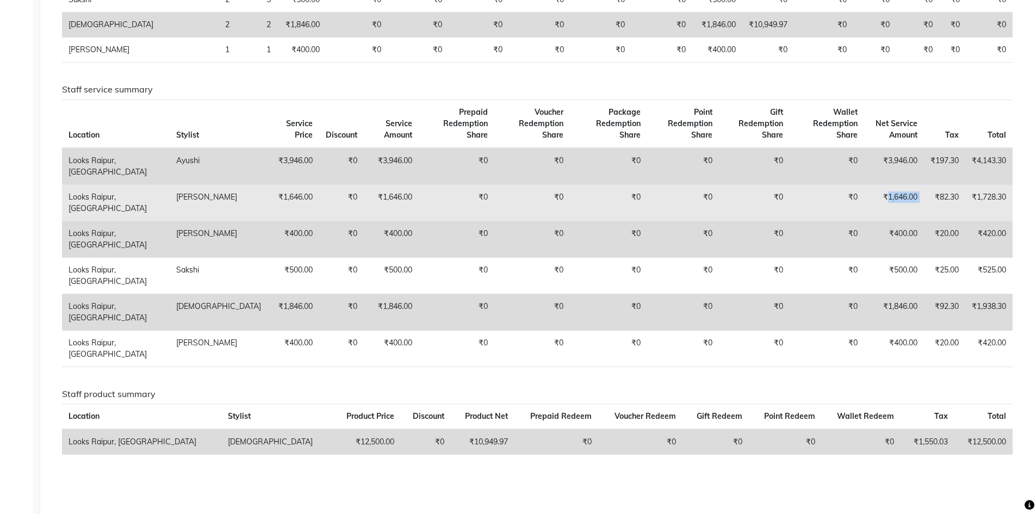
drag, startPoint x: 885, startPoint y: 184, endPoint x: 928, endPoint y: 183, distance: 43.5
click at [928, 184] on tr "Looks Raipur, Raipur [PERSON_NAME] ₹1,646.00 ₹0 ₹1,646.00 ₹0 ₹0 ₹0 ₹0 ₹0 ₹0 ₹1,…" at bounding box center [537, 202] width 951 height 36
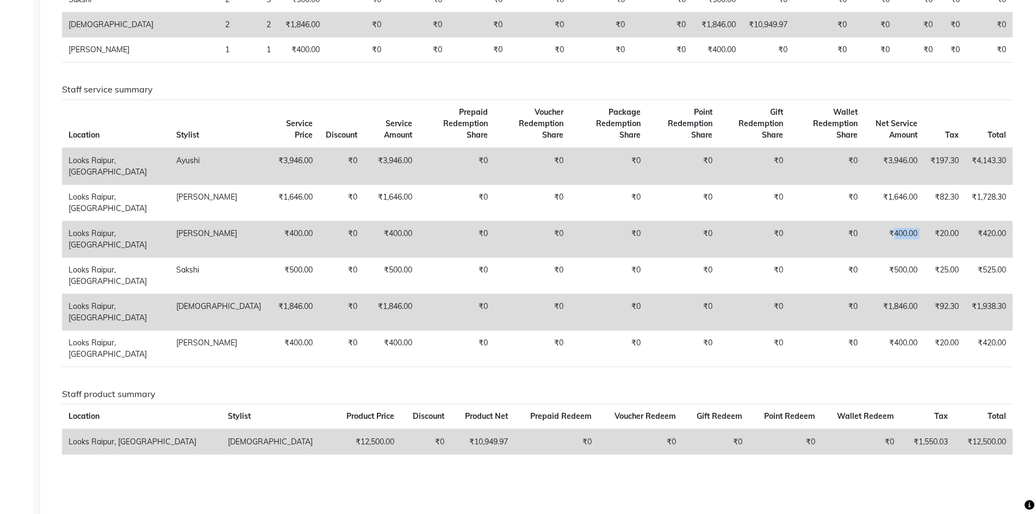
drag, startPoint x: 889, startPoint y: 221, endPoint x: 931, endPoint y: 217, distance: 42.1
click at [931, 221] on tr "Looks Raipur, Raipur Jonny ₹400.00 ₹0 ₹400.00 ₹0 ₹0 ₹0 ₹0 ₹0 ₹0 ₹400.00 ₹20.00 …" at bounding box center [537, 239] width 951 height 36
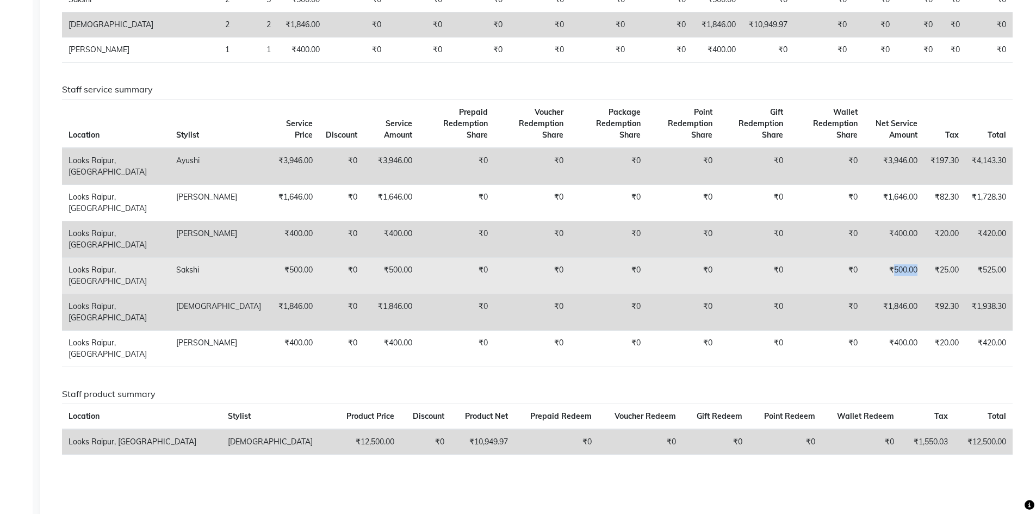
drag, startPoint x: 889, startPoint y: 257, endPoint x: 920, endPoint y: 255, distance: 31.0
click at [920, 257] on td "₹500.00" at bounding box center [894, 275] width 60 height 36
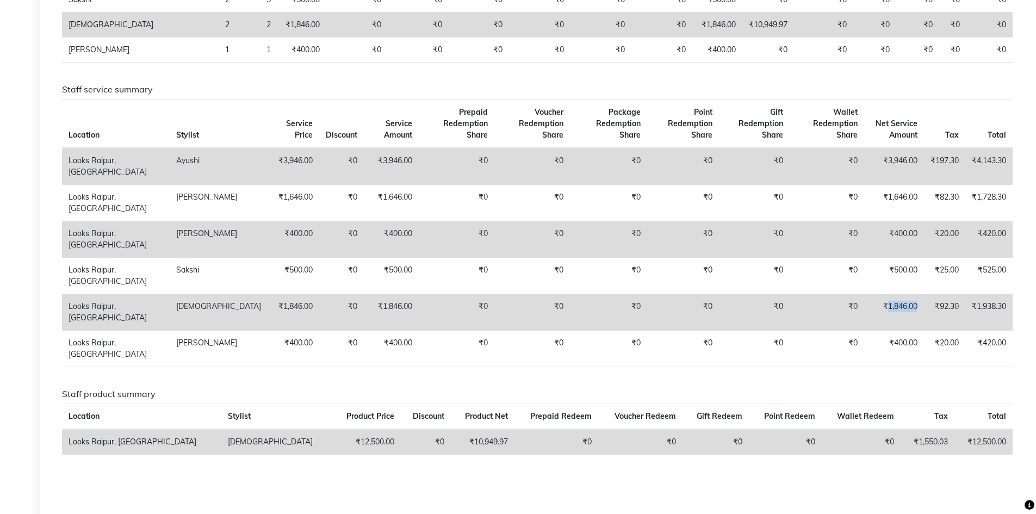
drag, startPoint x: 887, startPoint y: 294, endPoint x: 921, endPoint y: 289, distance: 34.5
click at [921, 294] on td "₹1,846.00" at bounding box center [894, 312] width 60 height 36
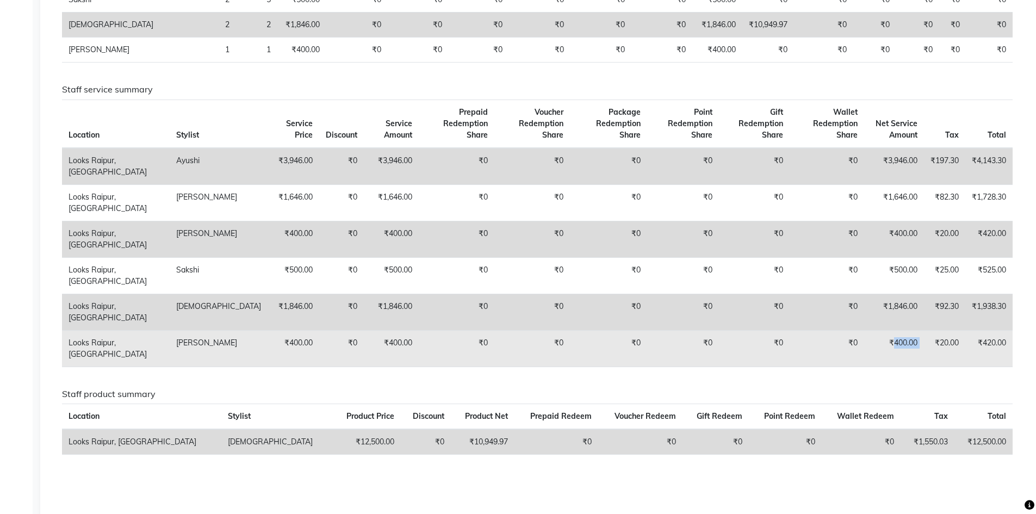
drag, startPoint x: 890, startPoint y: 330, endPoint x: 922, endPoint y: 328, distance: 32.7
click at [922, 330] on tr "Looks Raipur, Raipur [PERSON_NAME] ₹400.00 ₹0 ₹400.00 ₹0 ₹0 ₹0 ₹0 ₹0 ₹0 ₹400.00…" at bounding box center [537, 348] width 951 height 36
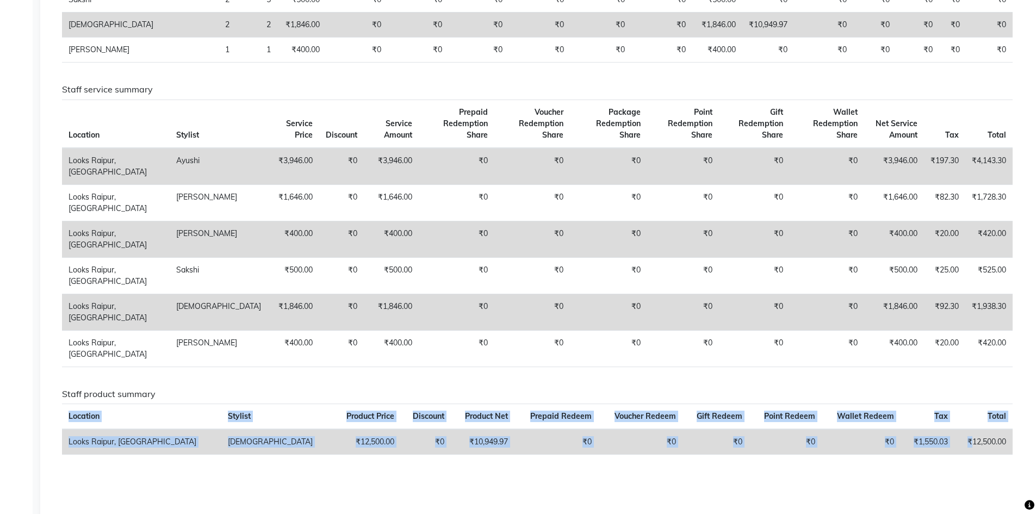
drag, startPoint x: 970, startPoint y: 431, endPoint x: 1023, endPoint y: 430, distance: 52.2
click at [1023, 430] on app-reports "Favorites All Sales Sales Target Staff Invoice Inventory Expense SMS Day Week M…" at bounding box center [539, 149] width 977 height 775
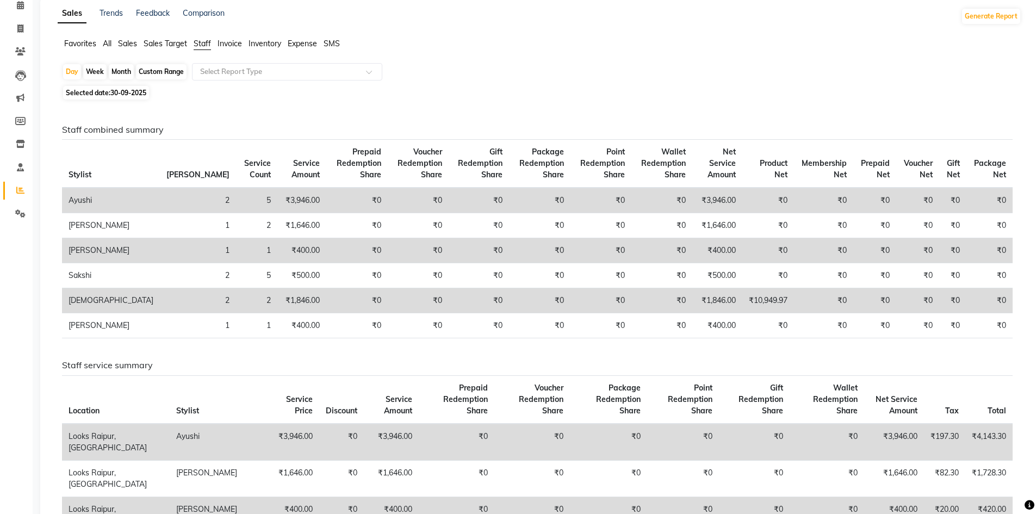
scroll to position [0, 0]
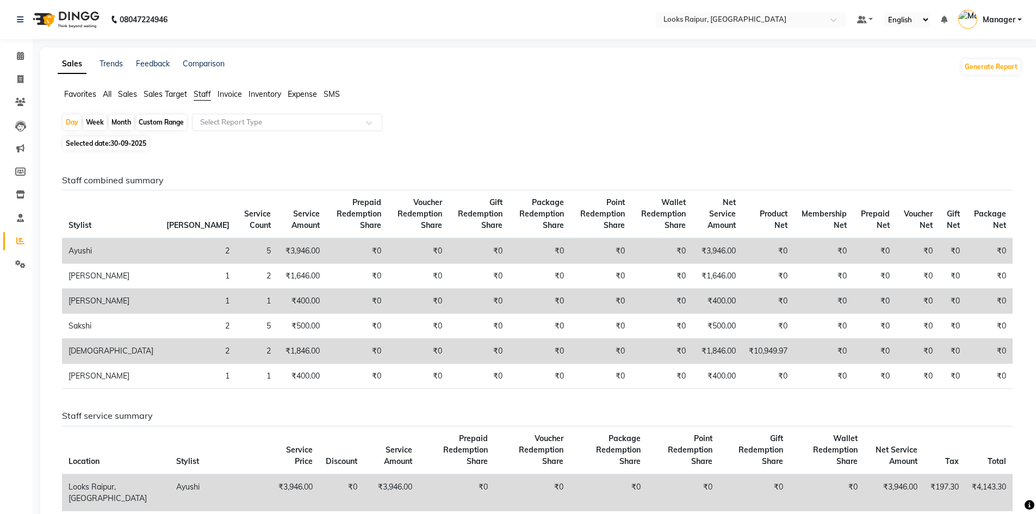
click at [116, 141] on span "30-09-2025" at bounding box center [128, 143] width 36 height 8
select select "9"
select select "2025"
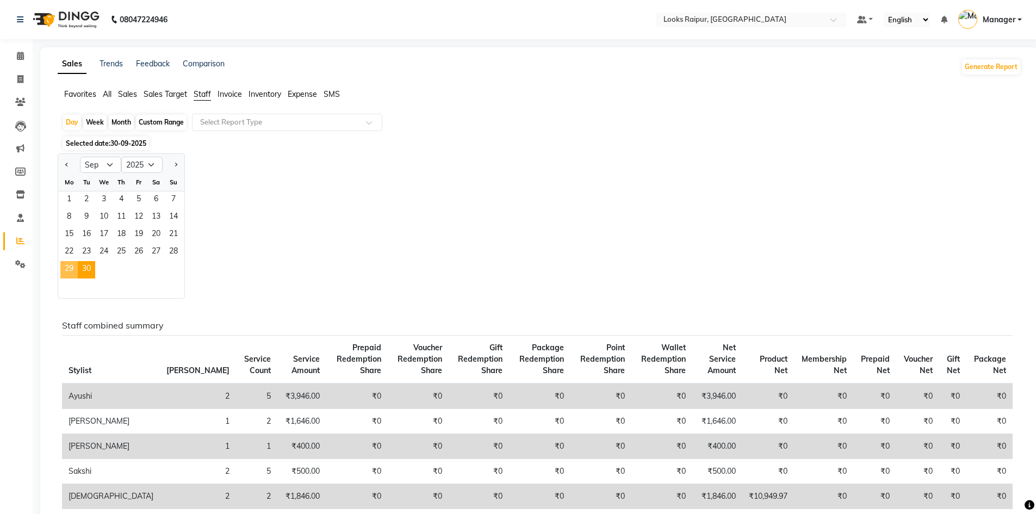
click at [66, 272] on span "29" at bounding box center [68, 269] width 17 height 17
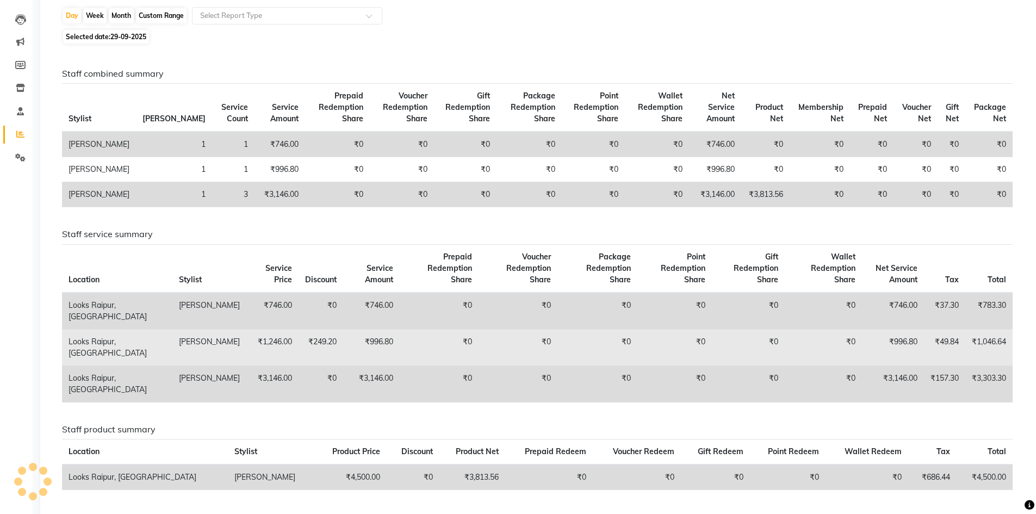
scroll to position [181, 0]
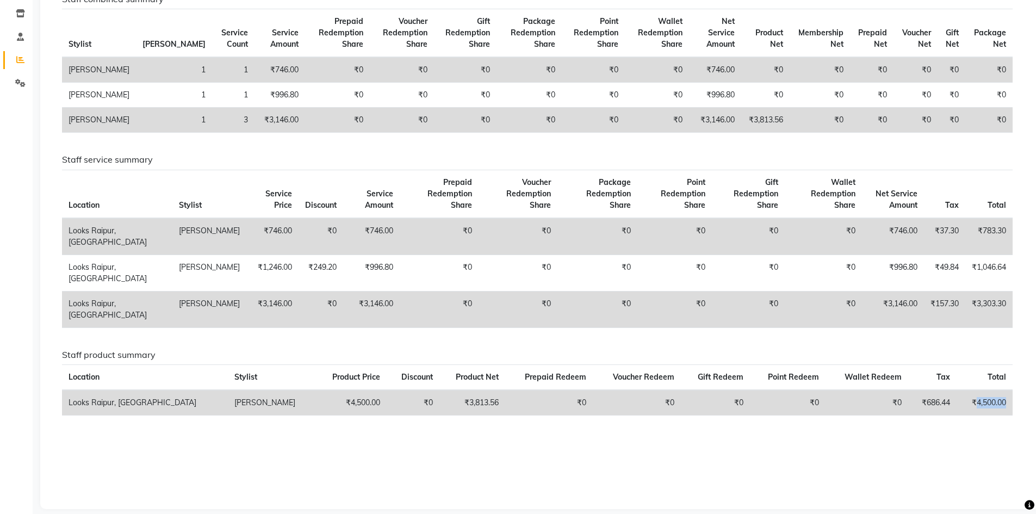
drag, startPoint x: 976, startPoint y: 388, endPoint x: 1012, endPoint y: 392, distance: 36.0
click at [1012, 392] on td "₹4,500.00" at bounding box center [985, 403] width 56 height 26
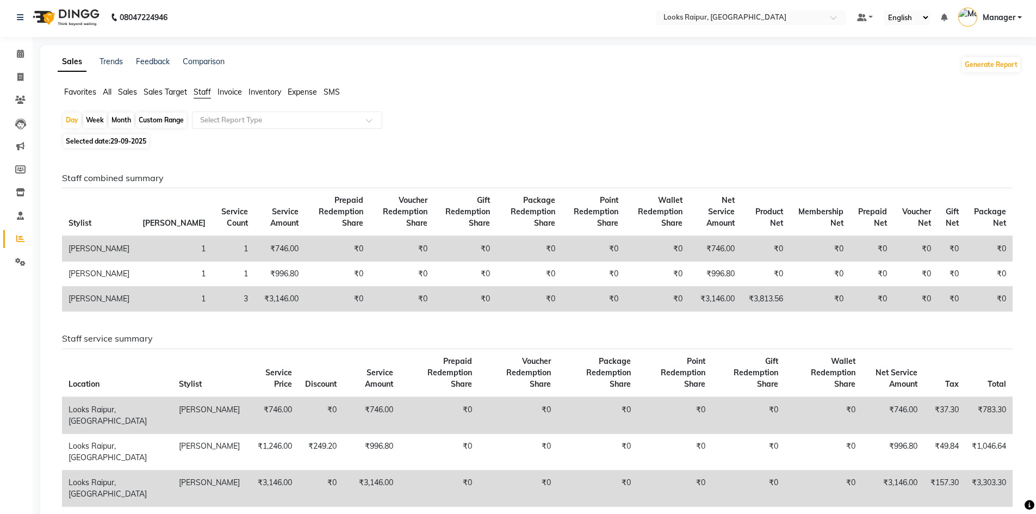
scroll to position [0, 0]
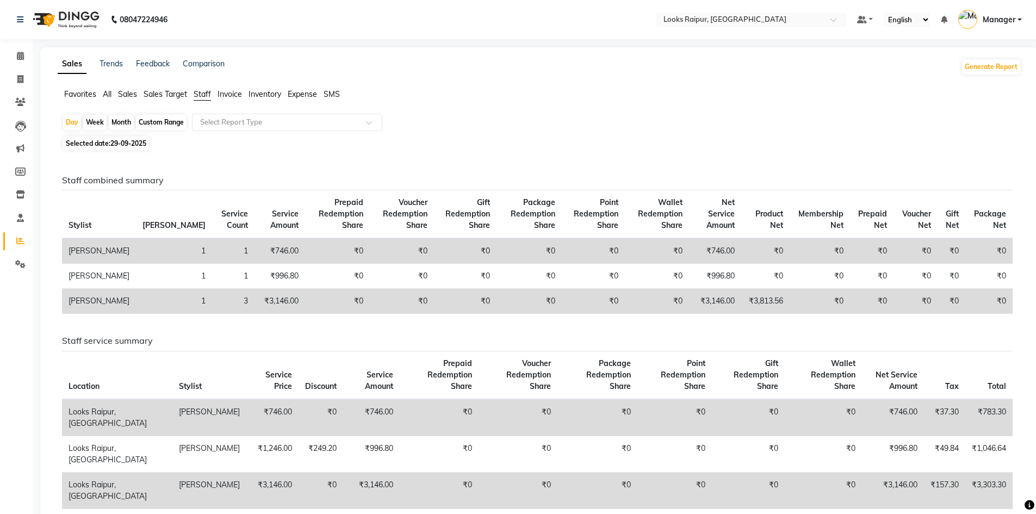
click at [110, 143] on span "Selected date: [DATE]" at bounding box center [106, 144] width 86 height 14
select select "9"
select select "2025"
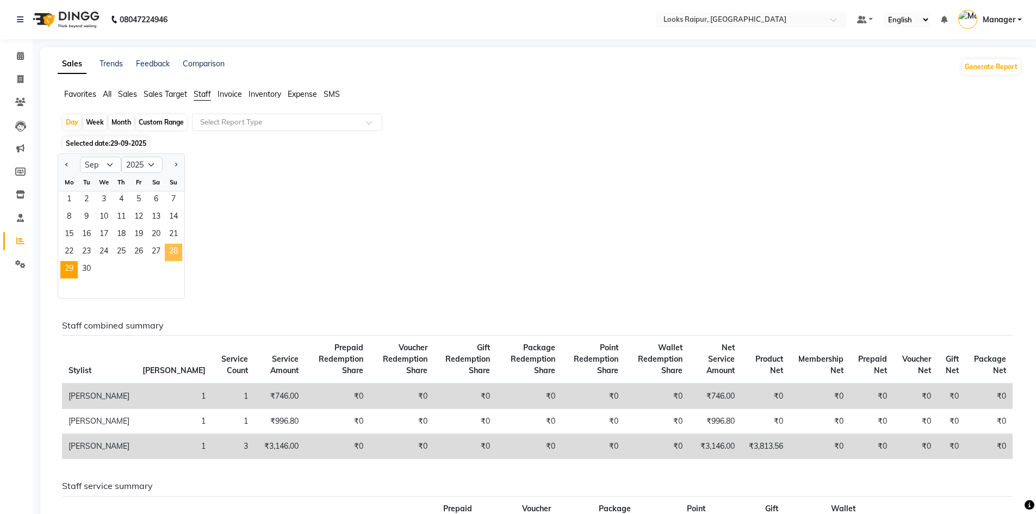
click at [171, 257] on span "28" at bounding box center [173, 252] width 17 height 17
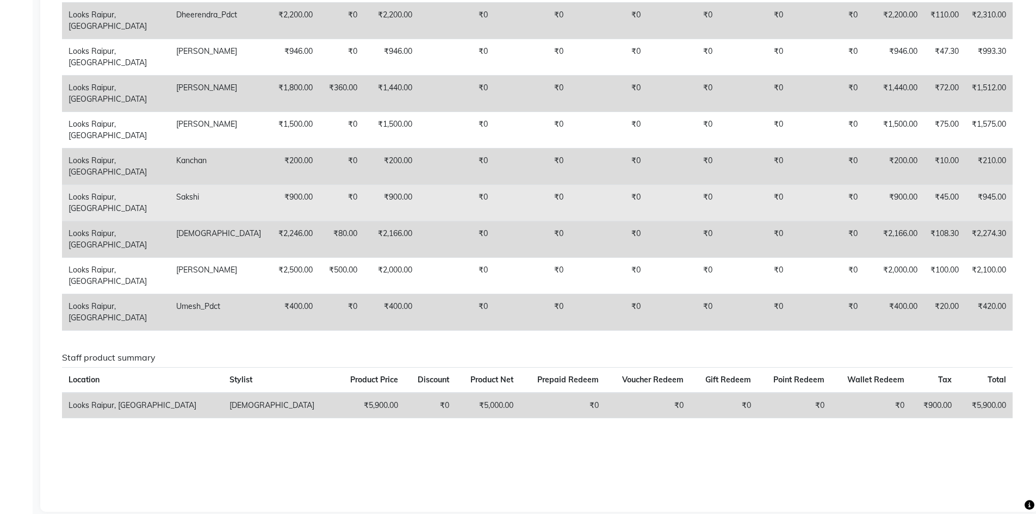
scroll to position [673, 0]
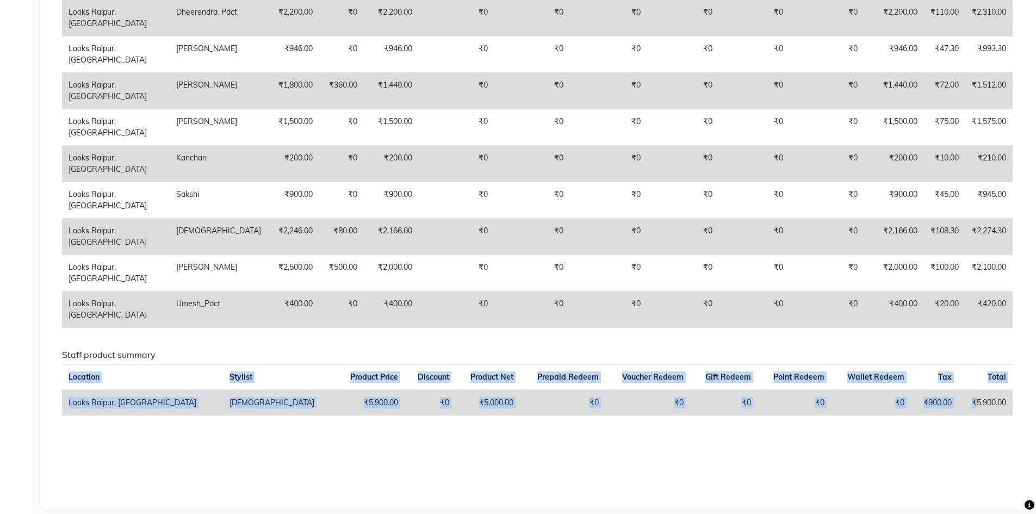
drag, startPoint x: 976, startPoint y: 388, endPoint x: 1015, endPoint y: 383, distance: 39.5
click at [1015, 383] on div "Staff product summary Location Stylist Product Price Discount Product Net Prepa…" at bounding box center [537, 387] width 967 height 75
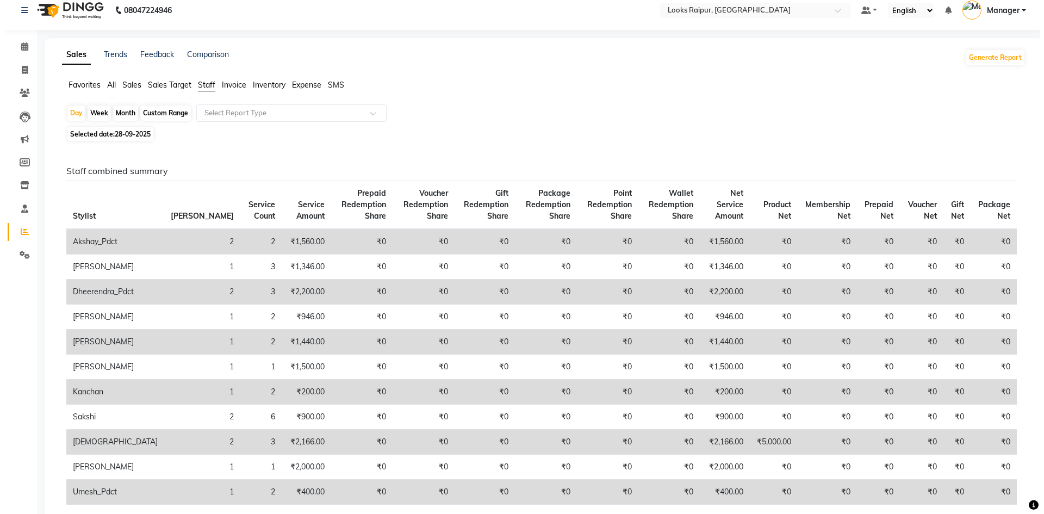
scroll to position [0, 0]
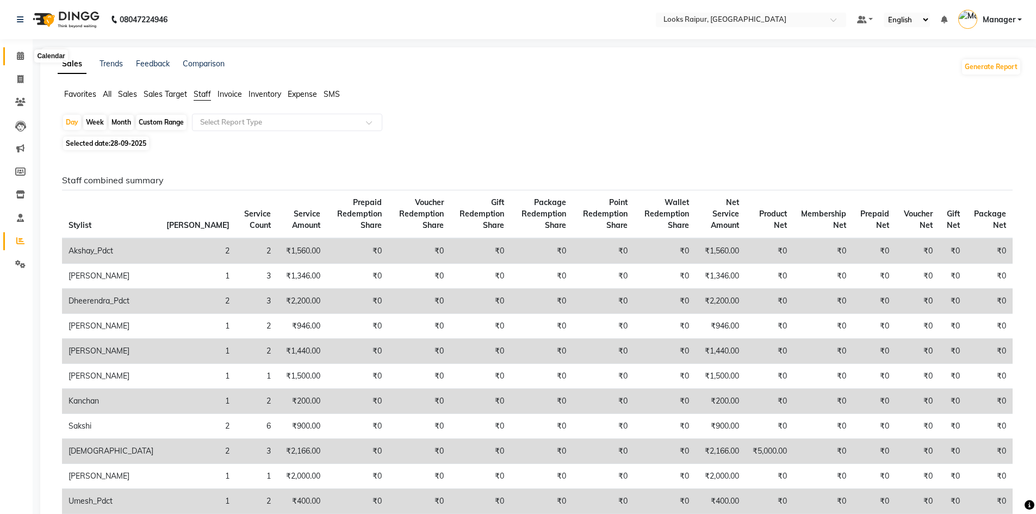
click at [24, 55] on icon at bounding box center [20, 56] width 7 height 8
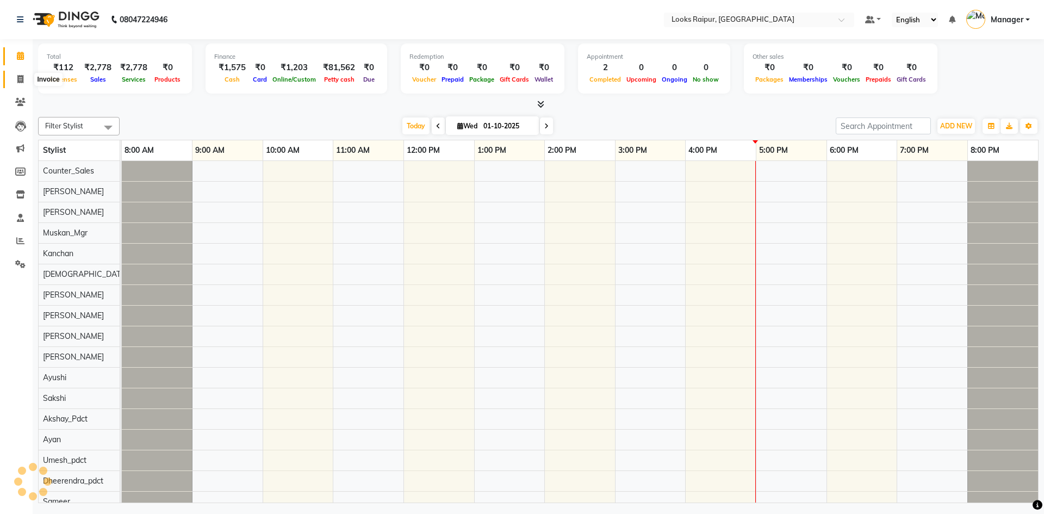
click at [20, 82] on icon at bounding box center [20, 79] width 6 height 8
select select "service"
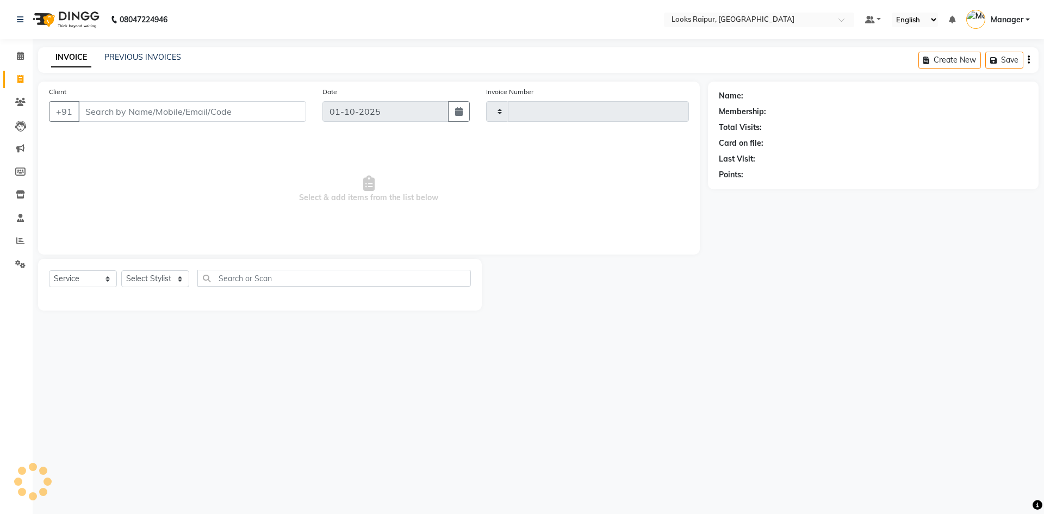
type input "0533"
select select "8606"
click at [138, 55] on link "PREVIOUS INVOICES" at bounding box center [142, 57] width 77 height 10
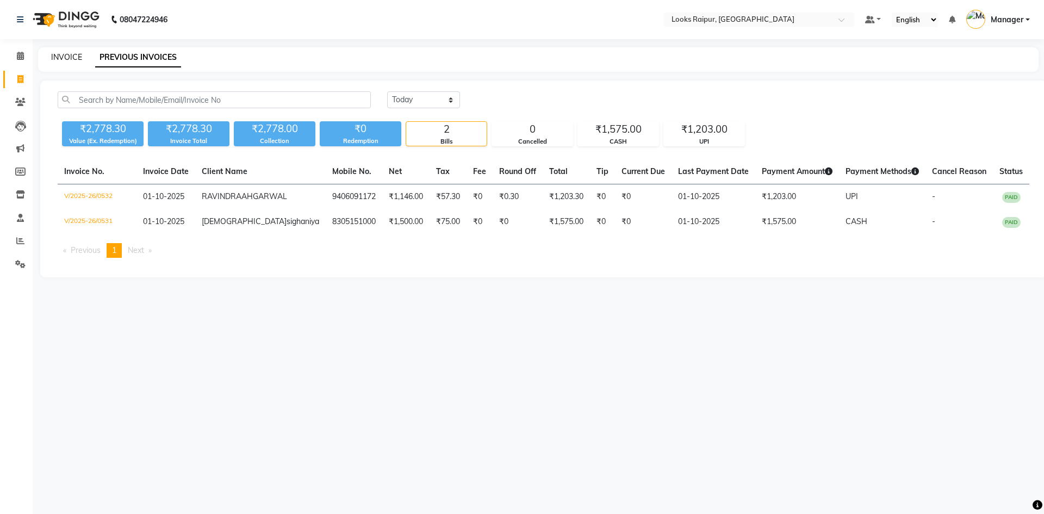
click at [68, 57] on link "INVOICE" at bounding box center [66, 57] width 31 height 10
select select "8606"
select select "service"
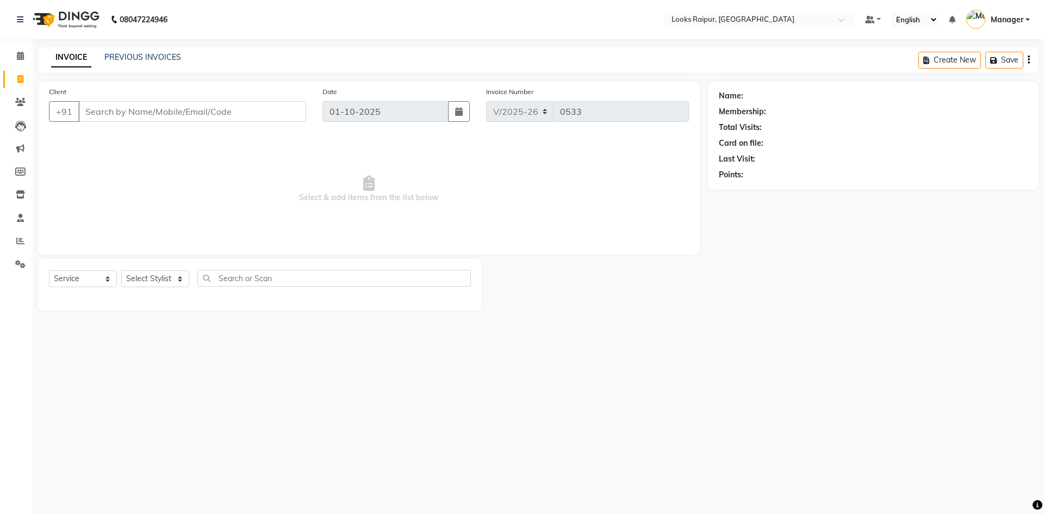
click at [144, 64] on div "INVOICE PREVIOUS INVOICES" at bounding box center [116, 58] width 156 height 13
click at [157, 69] on div "INVOICE PREVIOUS INVOICES Create New Save" at bounding box center [538, 60] width 1001 height 26
click at [158, 61] on link "PREVIOUS INVOICES" at bounding box center [142, 57] width 77 height 10
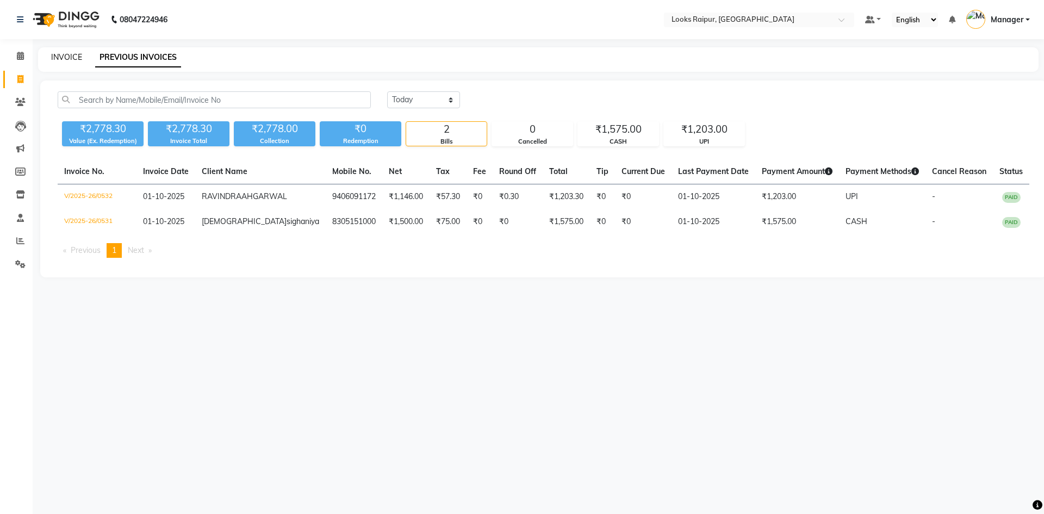
click at [58, 54] on link "INVOICE" at bounding box center [66, 57] width 31 height 10
select select "8606"
select select "service"
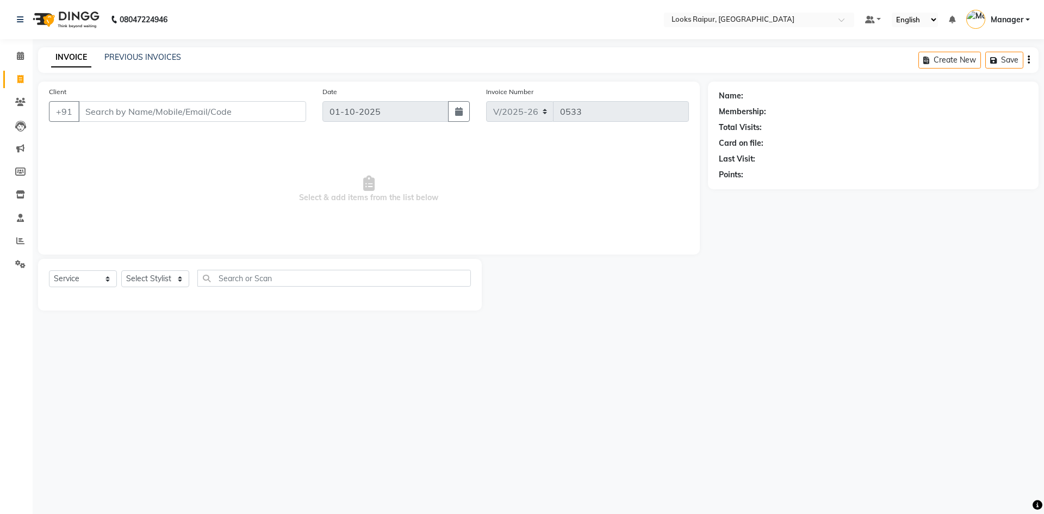
click at [13, 70] on li "Invoice" at bounding box center [16, 79] width 33 height 23
click at [13, 58] on span at bounding box center [20, 56] width 19 height 13
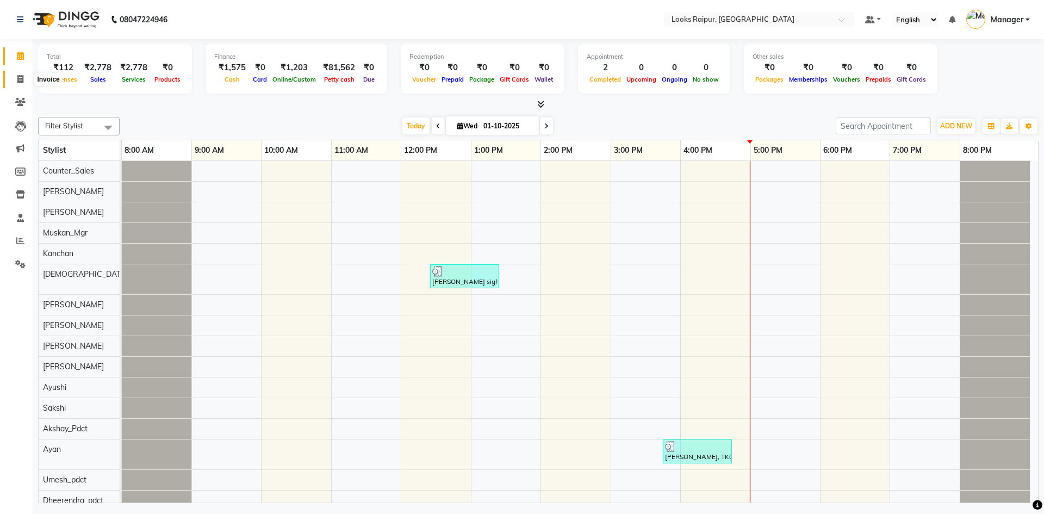
click at [16, 83] on span at bounding box center [20, 79] width 19 height 13
select select "8606"
select select "service"
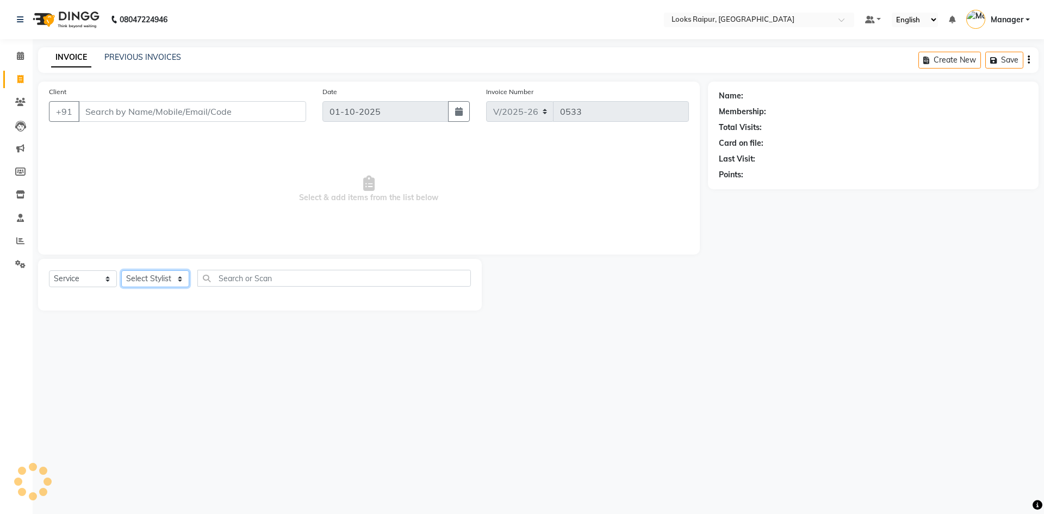
click at [185, 277] on select "Select Stylist" at bounding box center [155, 278] width 68 height 17
click at [178, 268] on div "Select Service Product Membership Package Voucher Prepaid Gift Card Select Styl…" at bounding box center [260, 285] width 444 height 52
click at [181, 269] on div "Select Service Product Membership Package Voucher Prepaid Gift Card Select Styl…" at bounding box center [260, 285] width 444 height 52
click at [181, 273] on select "Select Stylist Akshay_Pdct [PERSON_NAME] [PERSON_NAME] Counter_Sales Dheerendra…" at bounding box center [155, 278] width 68 height 17
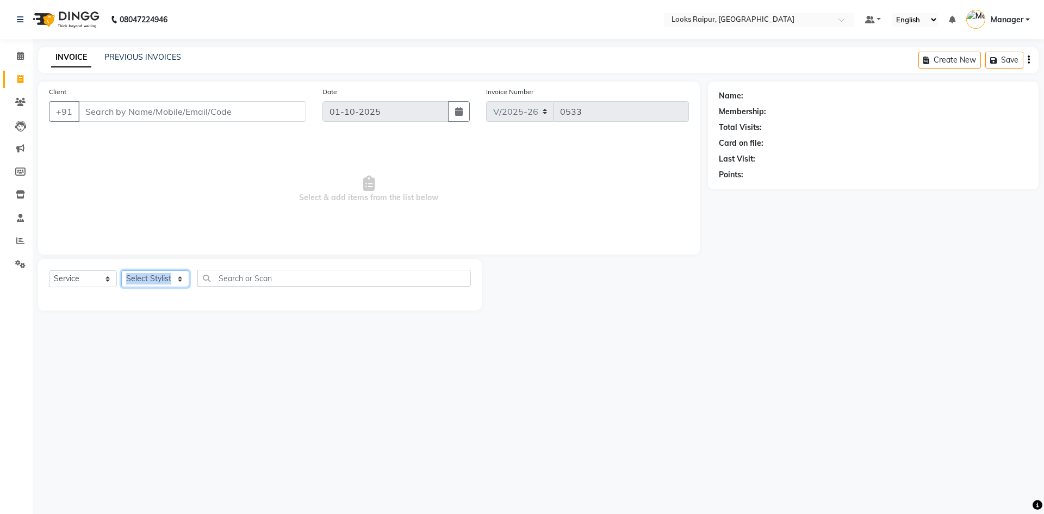
select select "85889"
click at [121, 270] on select "Select Stylist Akshay_Pdct [PERSON_NAME] [PERSON_NAME] Counter_Sales Dheerendra…" at bounding box center [155, 278] width 68 height 17
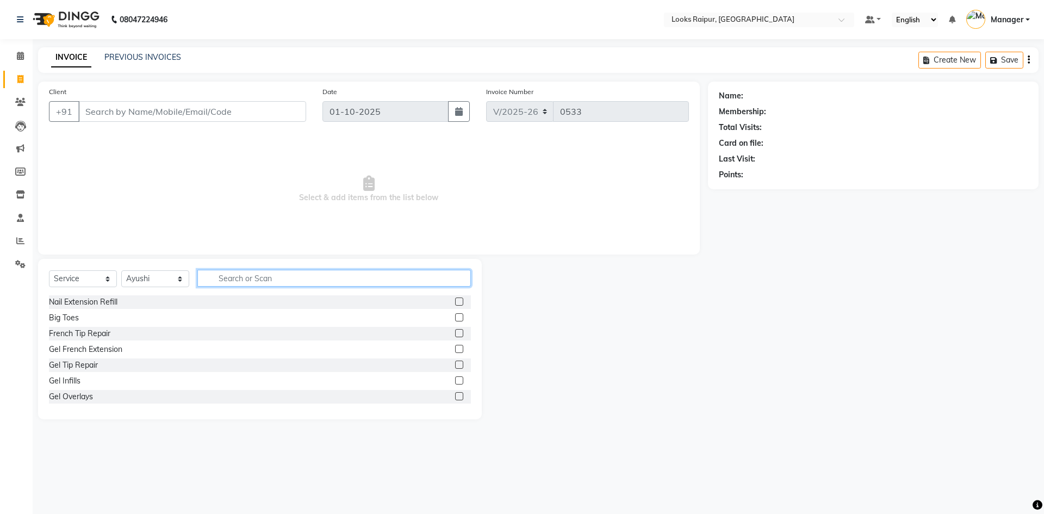
click at [243, 278] on input "text" at bounding box center [334, 278] width 274 height 17
click at [258, 286] on input "text" at bounding box center [334, 278] width 274 height 17
click at [230, 279] on input "text" at bounding box center [334, 278] width 274 height 17
click at [239, 277] on input "WAX" at bounding box center [326, 278] width 258 height 17
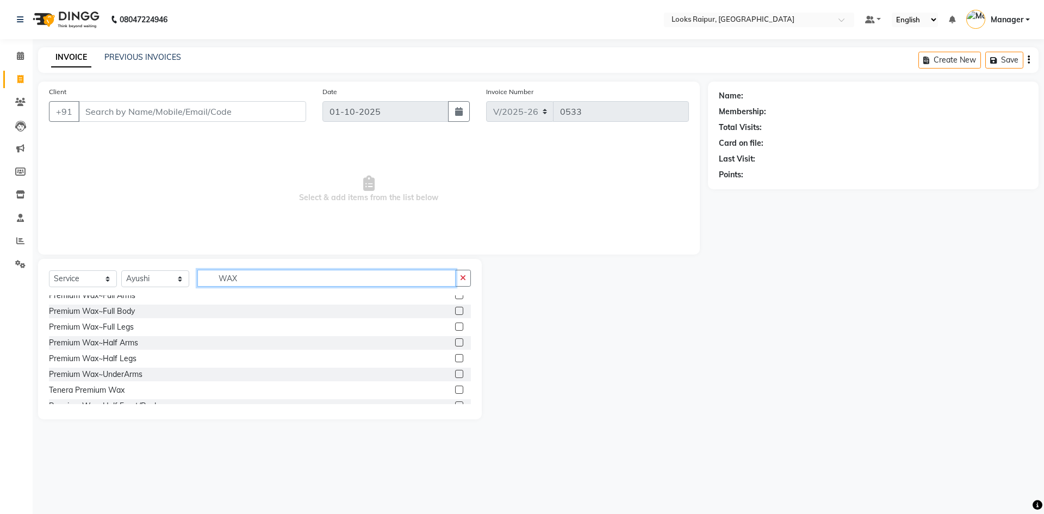
scroll to position [218, 0]
type input "WAX"
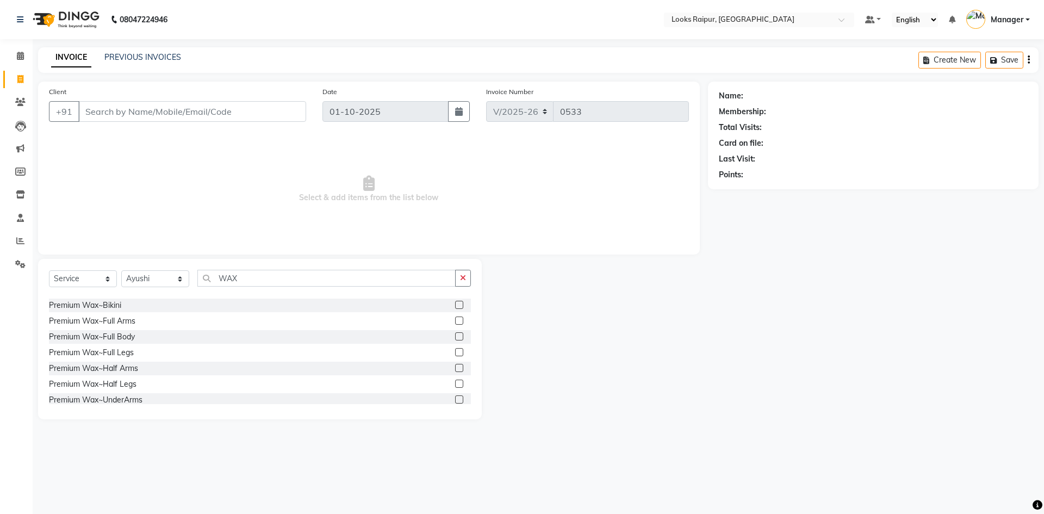
click at [455, 338] on label at bounding box center [459, 336] width 8 height 8
click at [455, 338] on input "checkbox" at bounding box center [458, 336] width 7 height 7
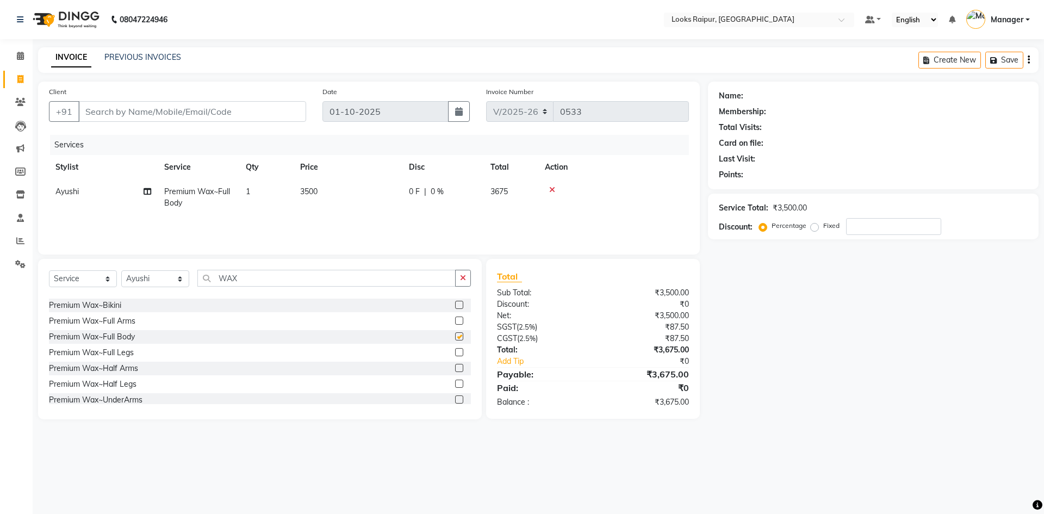
checkbox input "false"
click at [455, 351] on label at bounding box center [459, 352] width 8 height 8
click at [455, 351] on input "checkbox" at bounding box center [458, 352] width 7 height 7
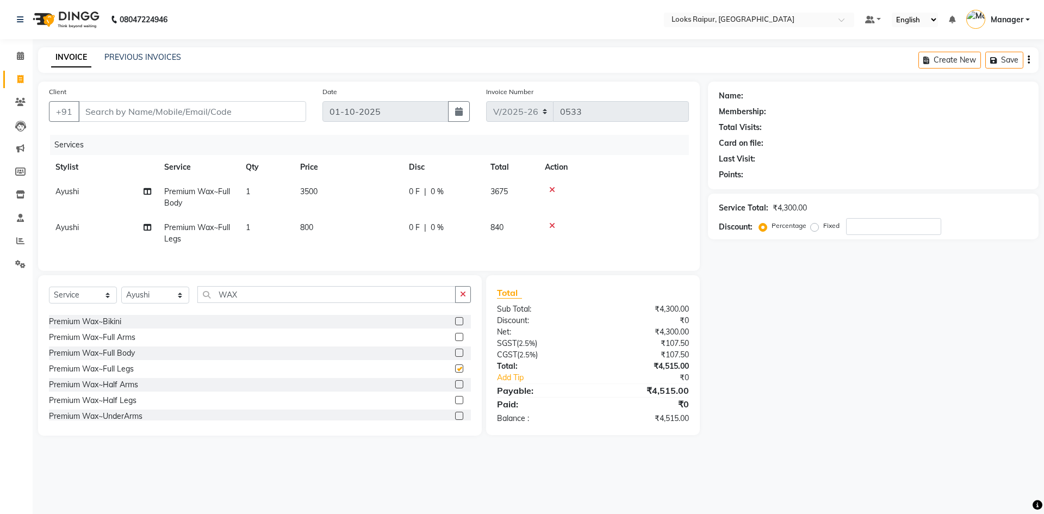
checkbox input "false"
click at [553, 186] on icon at bounding box center [552, 190] width 6 height 8
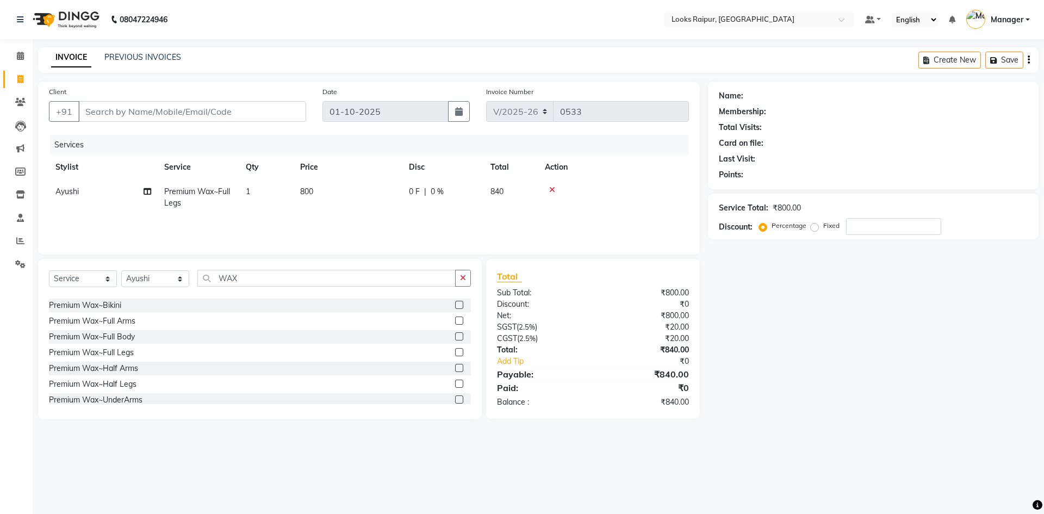
click at [455, 319] on label at bounding box center [459, 321] width 8 height 8
click at [455, 319] on input "checkbox" at bounding box center [458, 321] width 7 height 7
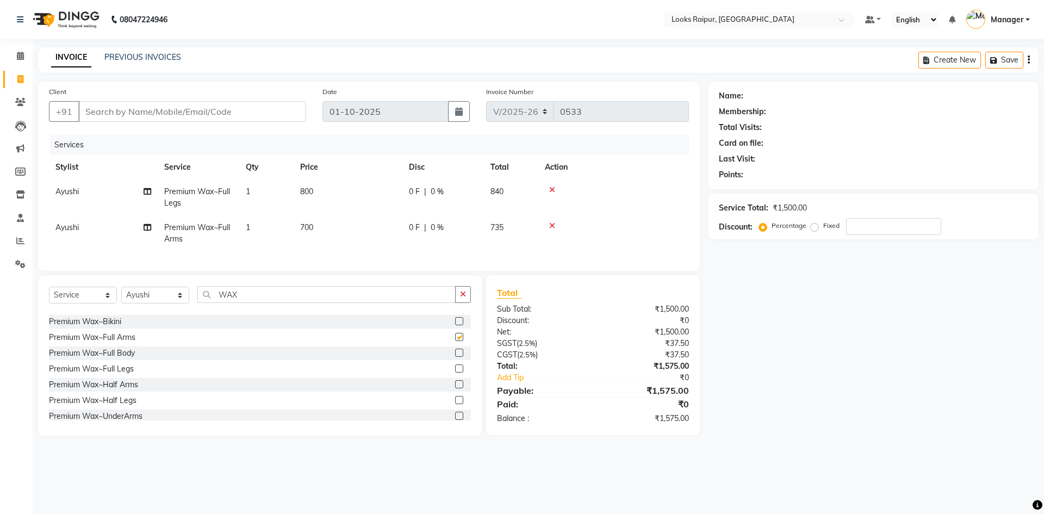
checkbox input "false"
drag, startPoint x: 336, startPoint y: 217, endPoint x: 351, endPoint y: 202, distance: 21.2
click at [336, 216] on td "700" at bounding box center [348, 233] width 109 height 36
select select "85889"
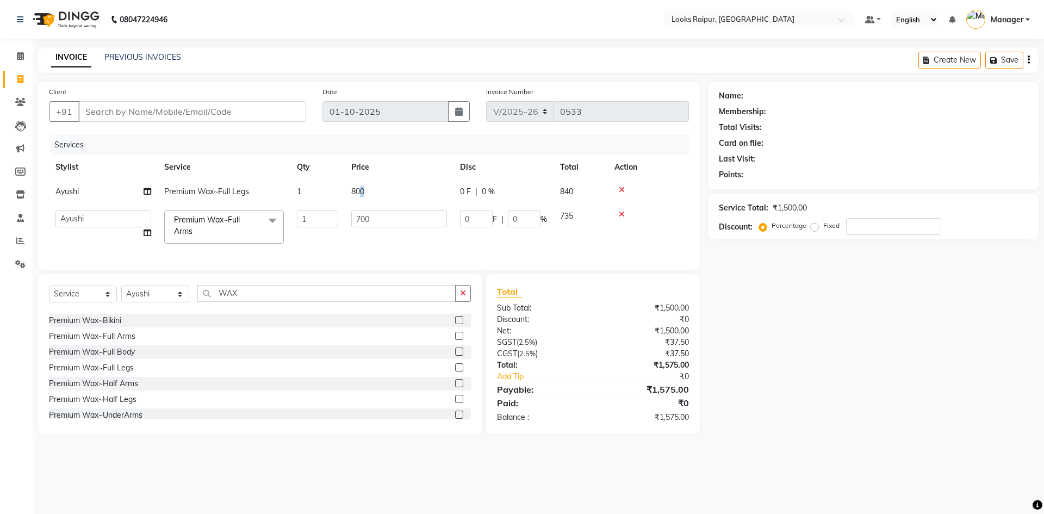
drag, startPoint x: 387, startPoint y: 184, endPoint x: 365, endPoint y: 193, distance: 23.2
click at [365, 193] on td "800" at bounding box center [399, 191] width 109 height 24
select select "85889"
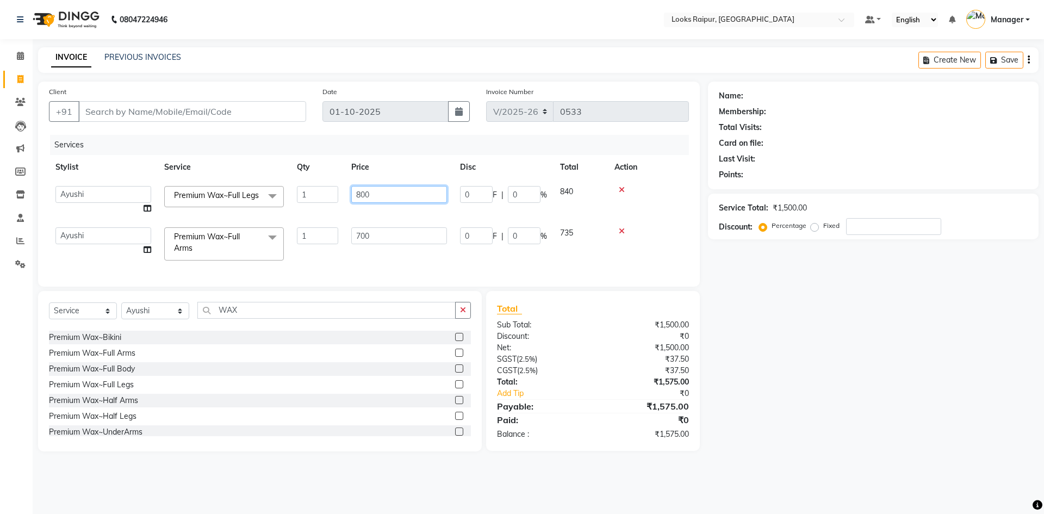
drag, startPoint x: 365, startPoint y: 193, endPoint x: 340, endPoint y: 199, distance: 25.3
click at [340, 199] on tr "Akshay_Pdct [PERSON_NAME] [PERSON_NAME] Counter_Sales Dheerendra_pdct [PERSON_N…" at bounding box center [369, 199] width 640 height 41
type input "800"
click at [381, 240] on td "700" at bounding box center [399, 244] width 109 height 46
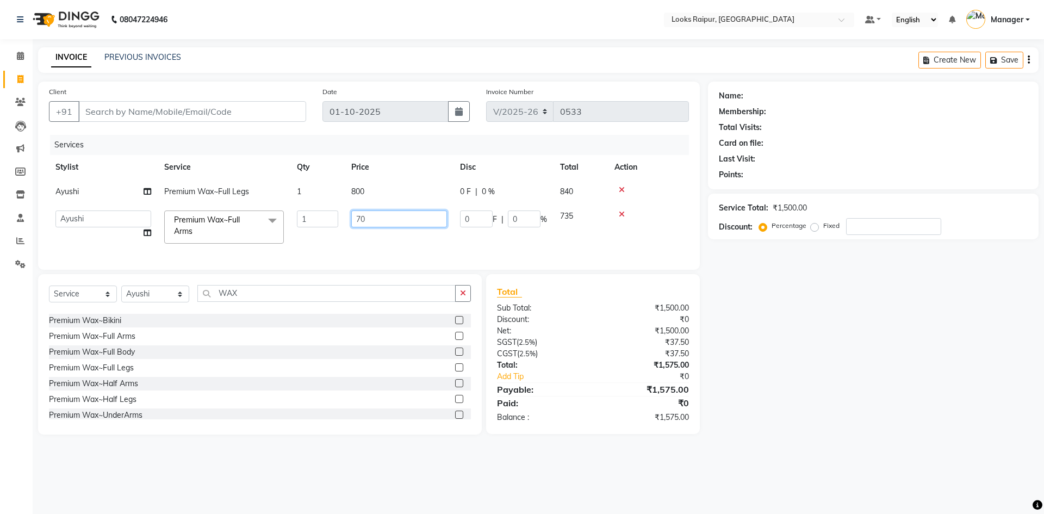
type input "7"
type input "1000"
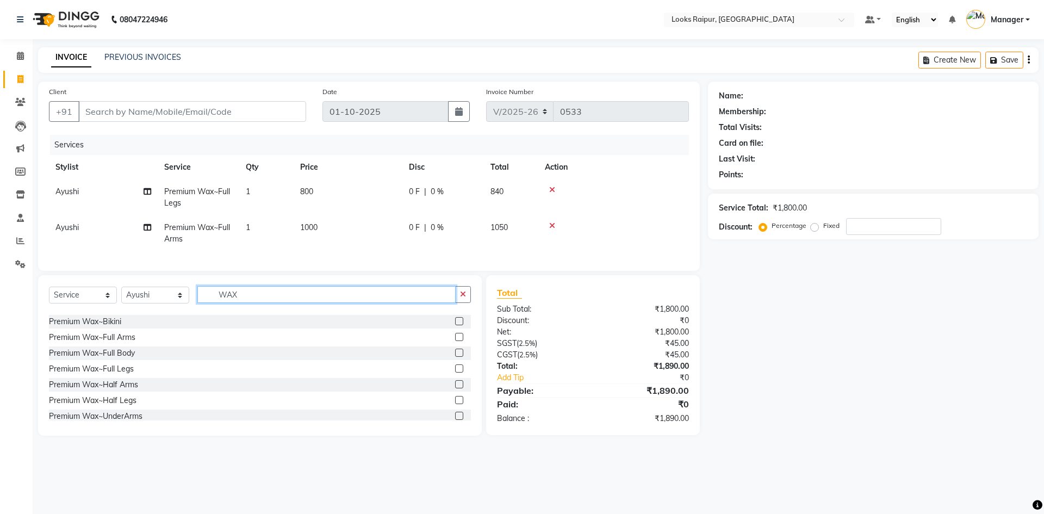
click at [262, 297] on input "WAX" at bounding box center [326, 294] width 258 height 17
type input "W"
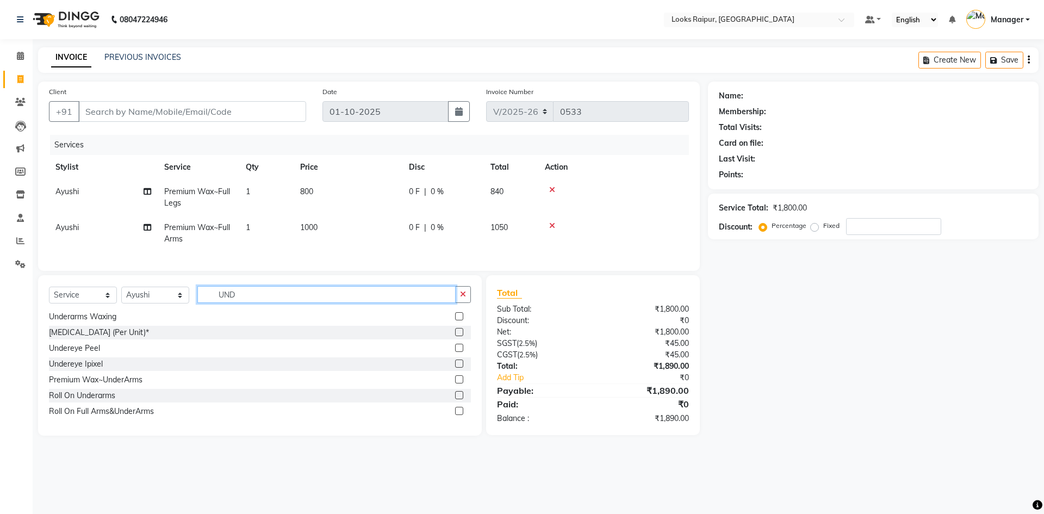
scroll to position [2, 0]
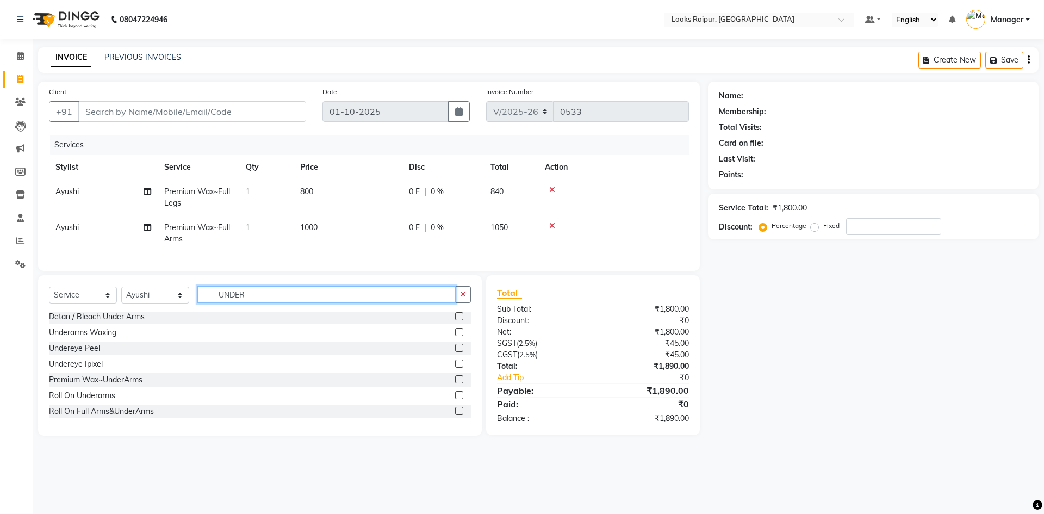
type input "UNDER"
click at [455, 336] on label at bounding box center [459, 332] width 8 height 8
click at [455, 336] on input "checkbox" at bounding box center [458, 332] width 7 height 7
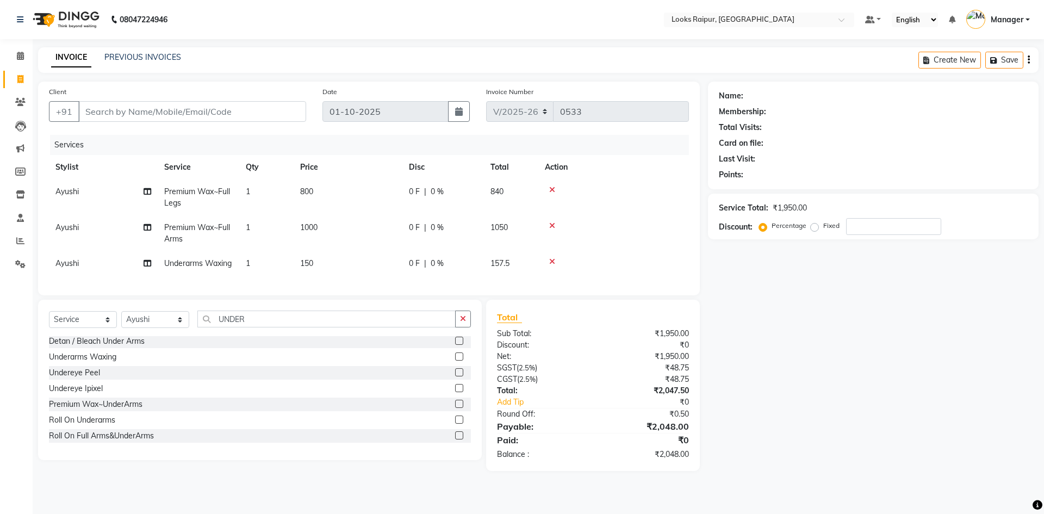
checkbox input "false"
drag, startPoint x: 336, startPoint y: 265, endPoint x: 348, endPoint y: 262, distance: 12.4
click at [345, 262] on td "150" at bounding box center [348, 263] width 109 height 24
select select "85889"
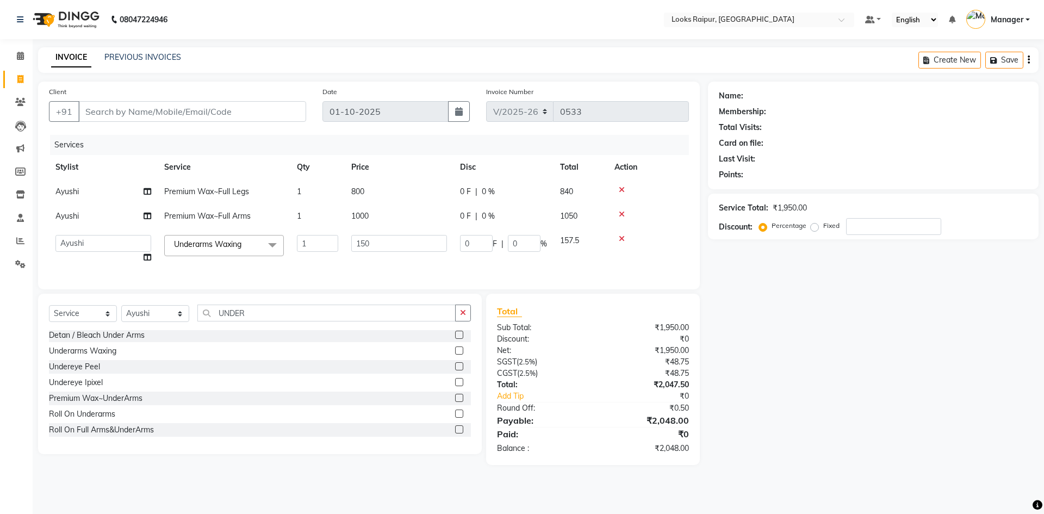
click at [378, 252] on td "150" at bounding box center [399, 248] width 109 height 41
drag, startPoint x: 393, startPoint y: 242, endPoint x: 327, endPoint y: 242, distance: 65.3
click at [327, 242] on tr "Akshay_Pdct [PERSON_NAME] [PERSON_NAME] Counter_Sales Dheerendra_pdct [PERSON_N…" at bounding box center [369, 248] width 640 height 41
click at [368, 247] on input "number" at bounding box center [399, 243] width 96 height 17
type input "500"
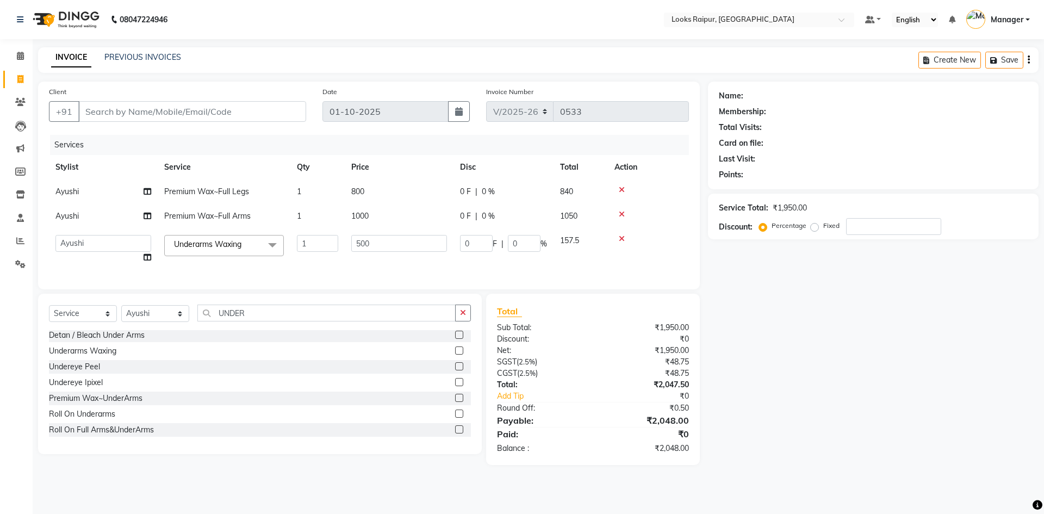
click at [366, 264] on td "500" at bounding box center [399, 248] width 109 height 41
select select "85889"
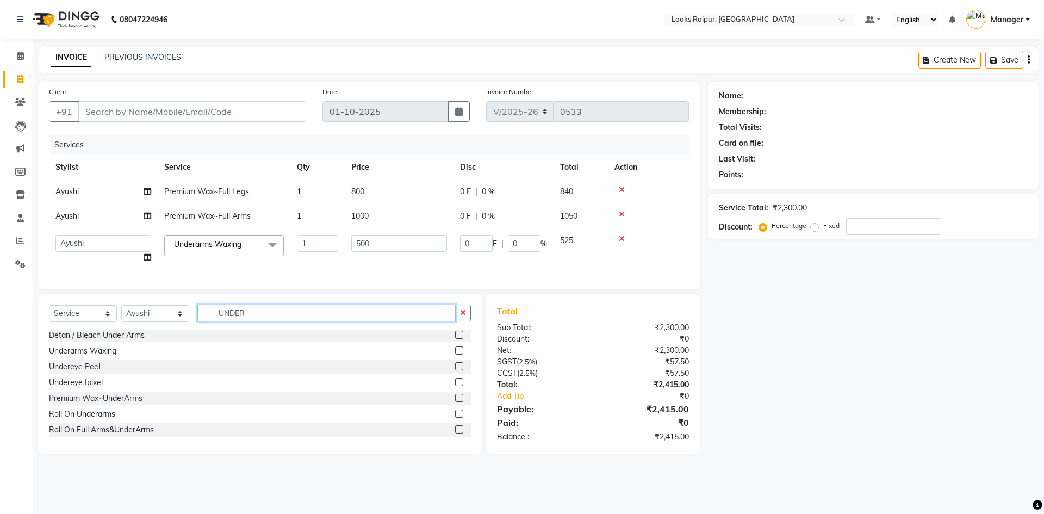
click at [260, 318] on input "UNDER" at bounding box center [326, 313] width 258 height 17
type input "U"
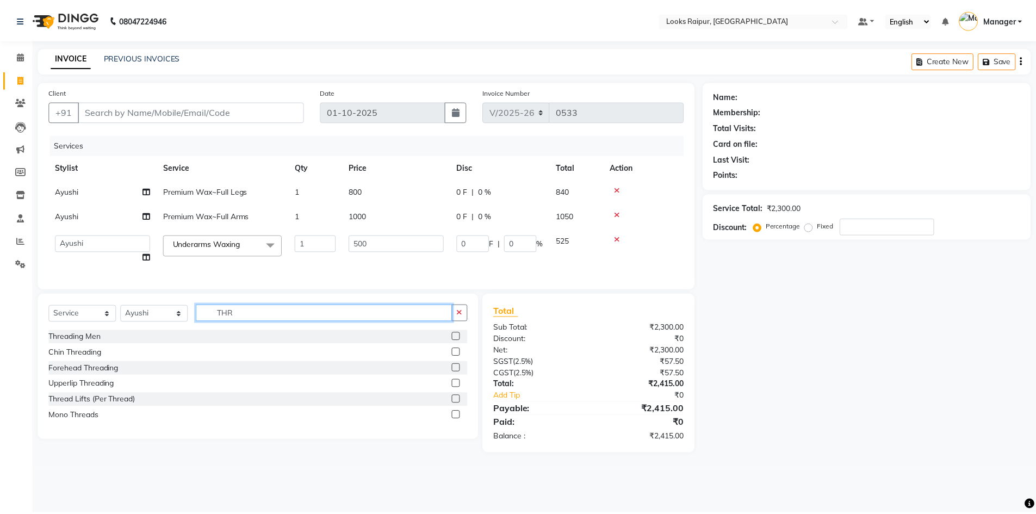
scroll to position [0, 0]
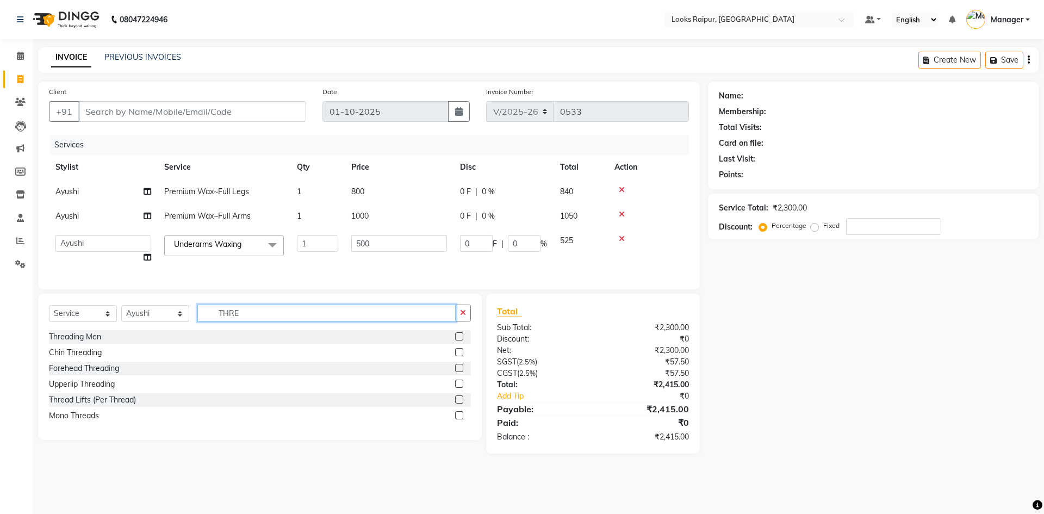
type input "THRE"
click at [459, 340] on label at bounding box center [459, 336] width 8 height 8
click at [459, 340] on input "checkbox" at bounding box center [458, 336] width 7 height 7
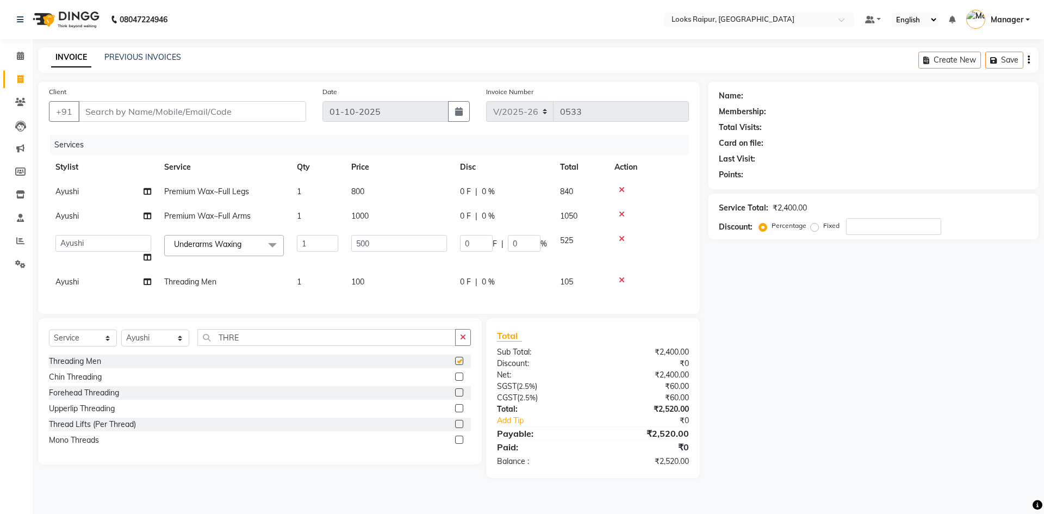
checkbox input "false"
click at [459, 412] on label at bounding box center [459, 408] width 8 height 8
click at [459, 412] on input "checkbox" at bounding box center [458, 408] width 7 height 7
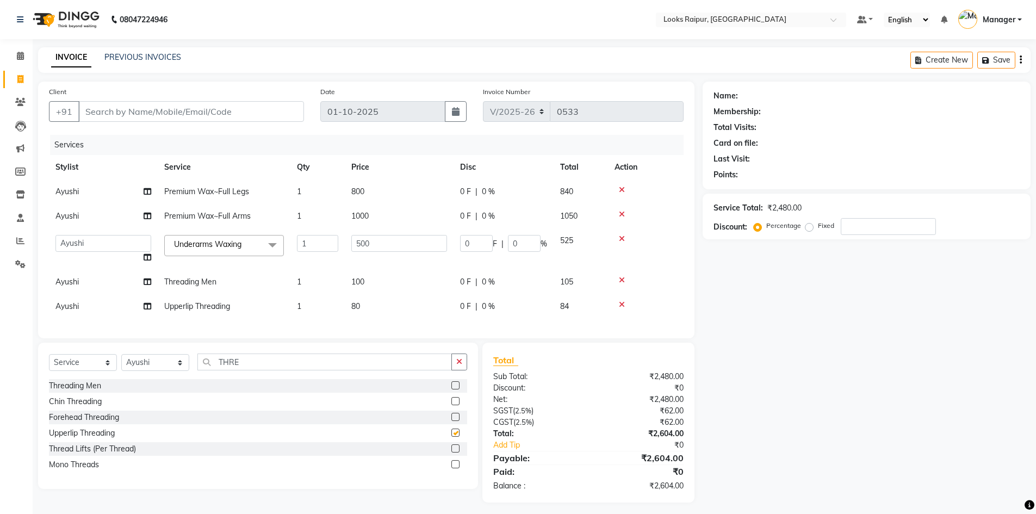
checkbox input "false"
click at [395, 302] on td "80" at bounding box center [399, 306] width 109 height 24
select select "85889"
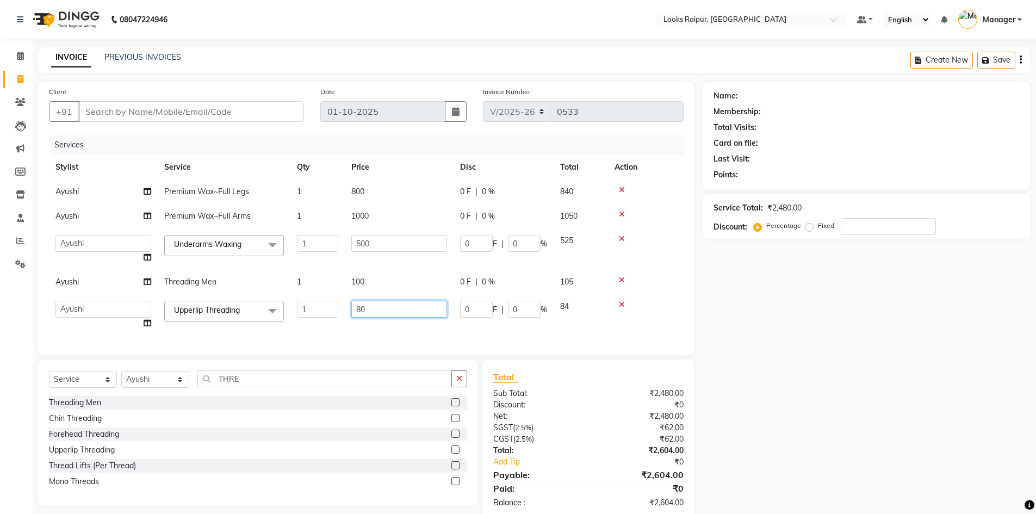
drag, startPoint x: 413, startPoint y: 307, endPoint x: 325, endPoint y: 307, distance: 88.1
click at [325, 307] on tr "Akshay_Pdct [PERSON_NAME] [PERSON_NAME] Counter_Sales Dheerendra_pdct [PERSON_N…" at bounding box center [366, 314] width 635 height 41
type input "100"
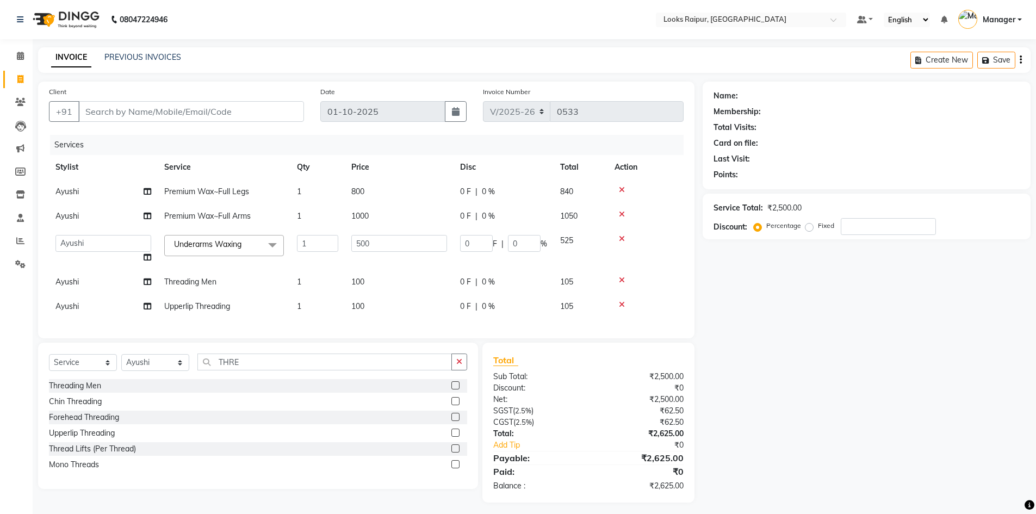
click at [372, 323] on div "Services Stylist Service Qty Price Disc Total Action [PERSON_NAME] Premium Wax~…" at bounding box center [366, 231] width 635 height 193
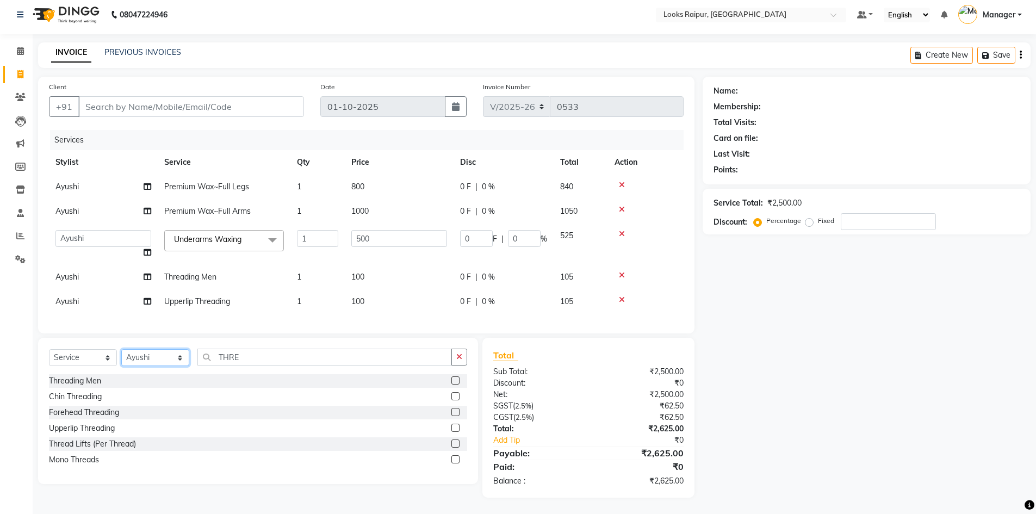
click at [183, 360] on select "Select Stylist Akshay_Pdct [PERSON_NAME] [PERSON_NAME] Counter_Sales Dheerendra…" at bounding box center [155, 357] width 68 height 17
select select "85877"
click at [121, 349] on select "Select Stylist Akshay_Pdct [PERSON_NAME] [PERSON_NAME] Counter_Sales Dheerendra…" at bounding box center [155, 357] width 68 height 17
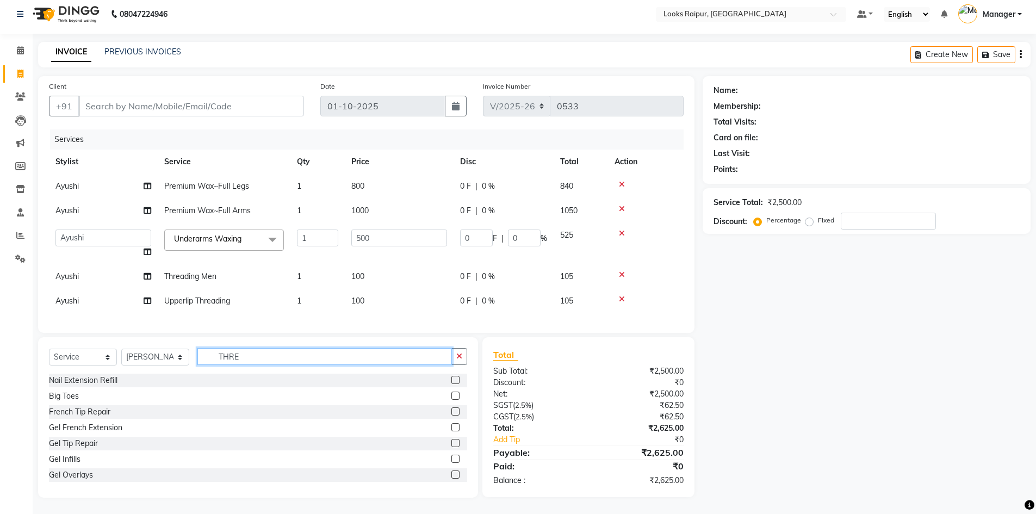
click at [250, 355] on input "THRE" at bounding box center [324, 356] width 255 height 17
type input "T"
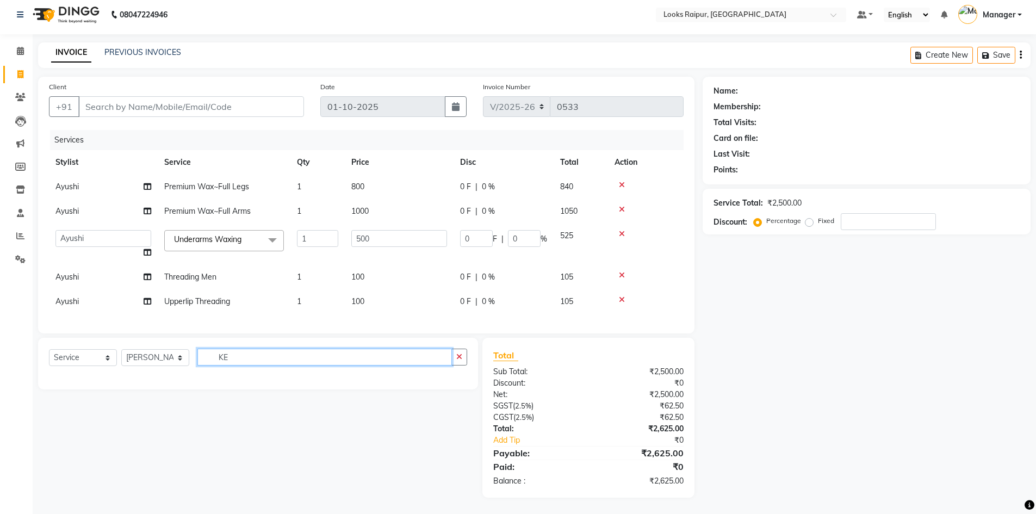
type input "K"
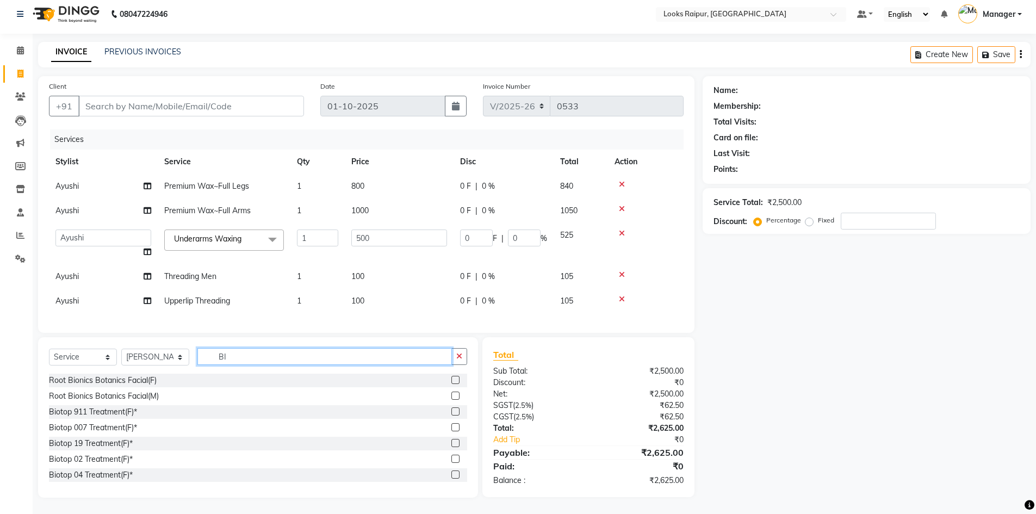
type input "B"
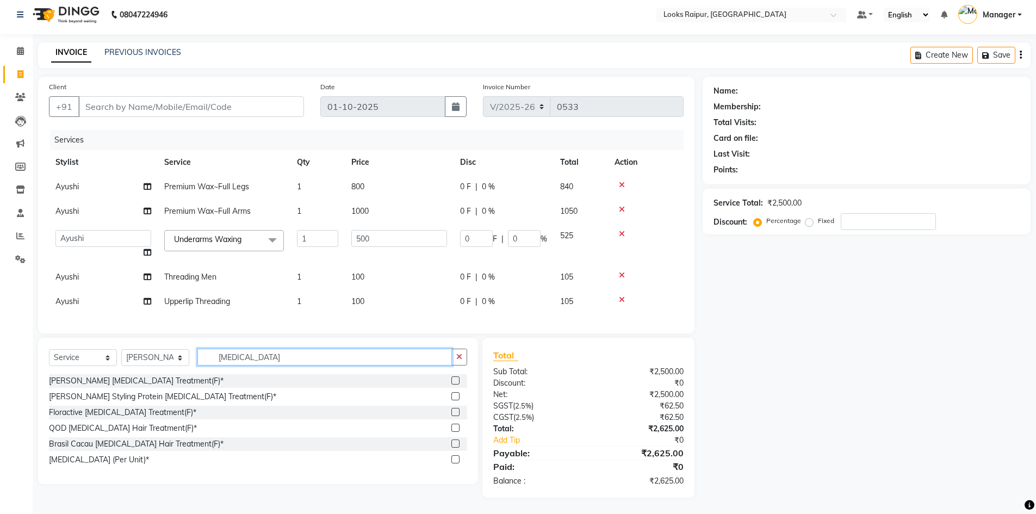
type input "[MEDICAL_DATA]"
click at [456, 394] on label at bounding box center [455, 396] width 8 height 8
click at [456, 394] on input "checkbox" at bounding box center [454, 396] width 7 height 7
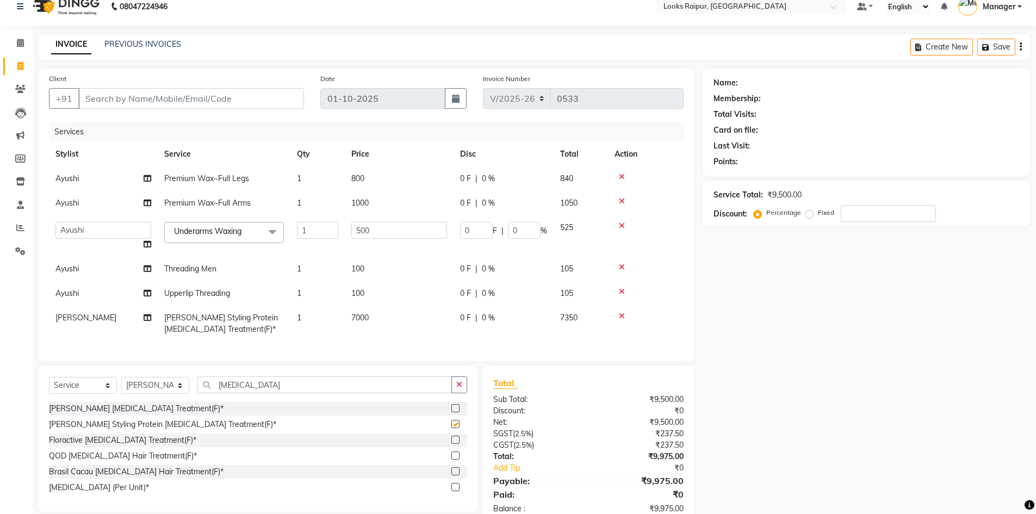
checkbox input "false"
click at [406, 331] on td "7000" at bounding box center [399, 324] width 109 height 36
select select "85877"
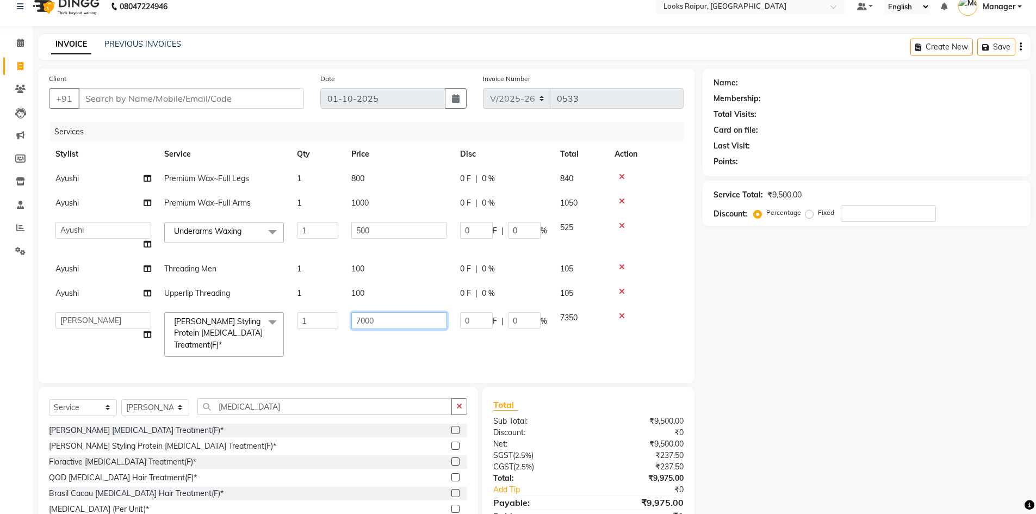
drag, startPoint x: 399, startPoint y: 324, endPoint x: 311, endPoint y: 331, distance: 88.4
click at [311, 331] on tr "Akshay_Pdct [PERSON_NAME] [PERSON_NAME] Counter_Sales Dheerendra_pdct [PERSON_N…" at bounding box center [366, 335] width 635 height 58
type input "8500"
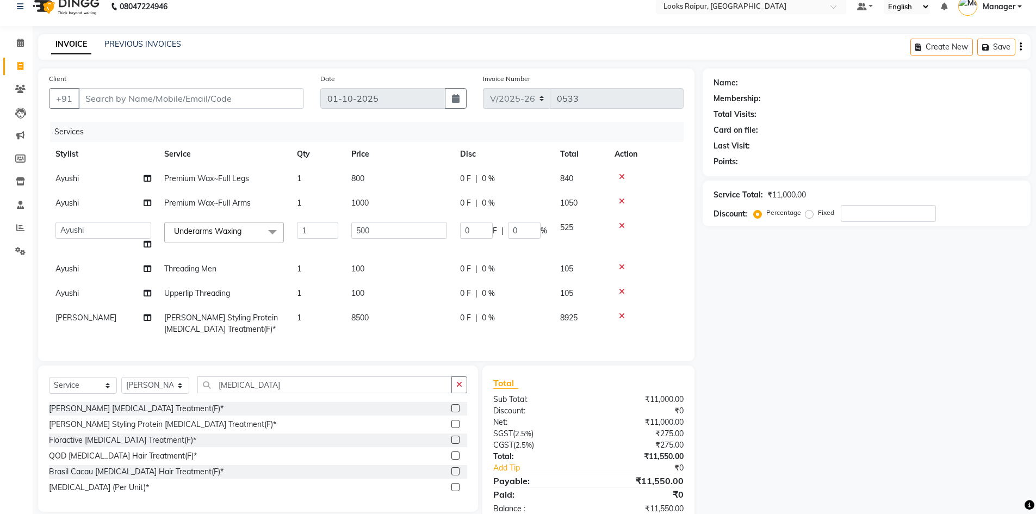
click at [406, 346] on div "Services Stylist Service Qty Price Disc Total Action [PERSON_NAME] Premium Wax~…" at bounding box center [366, 236] width 635 height 228
click at [125, 97] on input "Client" at bounding box center [191, 98] width 226 height 21
type input "9"
type input "0"
type input "9584459000"
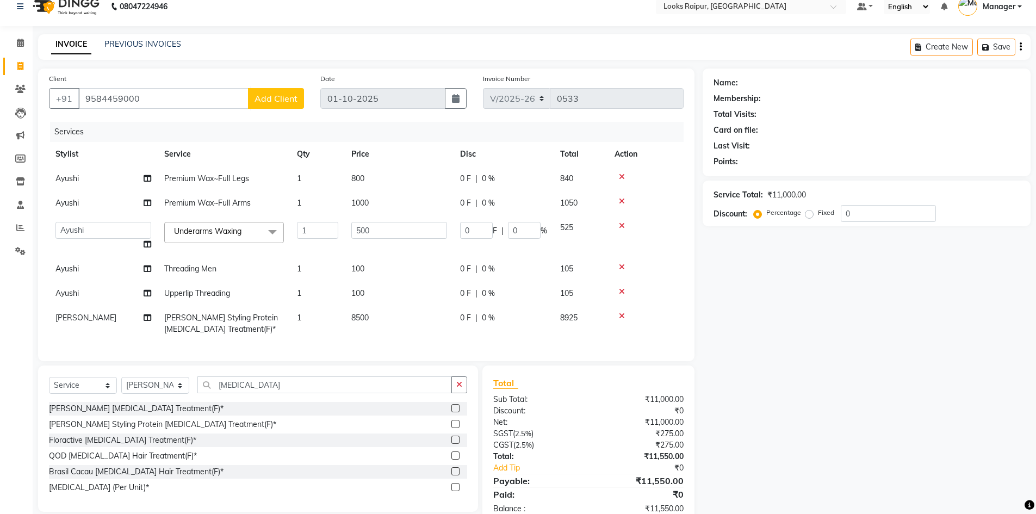
click at [276, 99] on span "Add Client" at bounding box center [276, 98] width 43 height 11
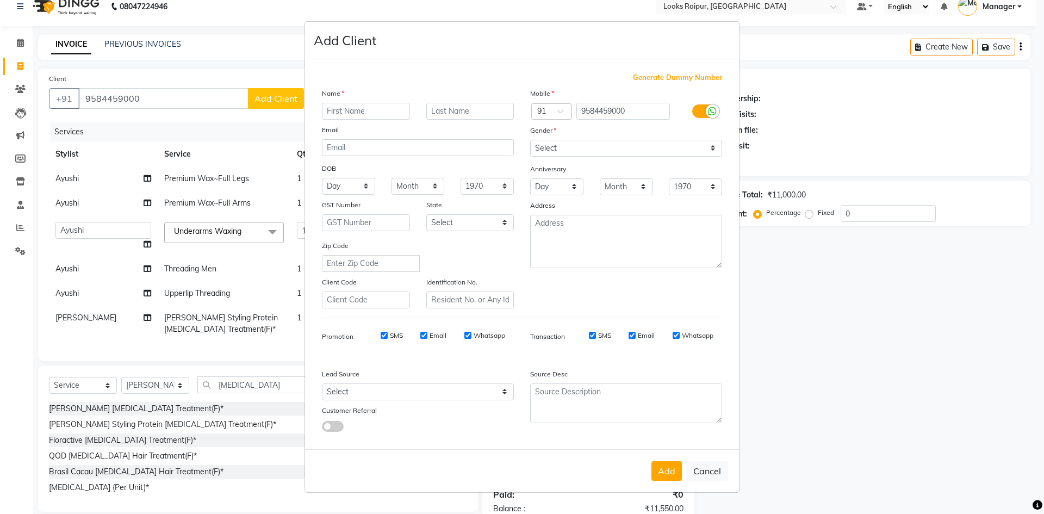
click at [337, 108] on input "text" at bounding box center [366, 111] width 88 height 17
type input "ANURADHA"
click at [432, 113] on input "text" at bounding box center [470, 111] width 88 height 17
type input "[PERSON_NAME]"
click at [721, 146] on select "Select [DEMOGRAPHIC_DATA] [DEMOGRAPHIC_DATA] Other Prefer Not To Say" at bounding box center [626, 148] width 192 height 17
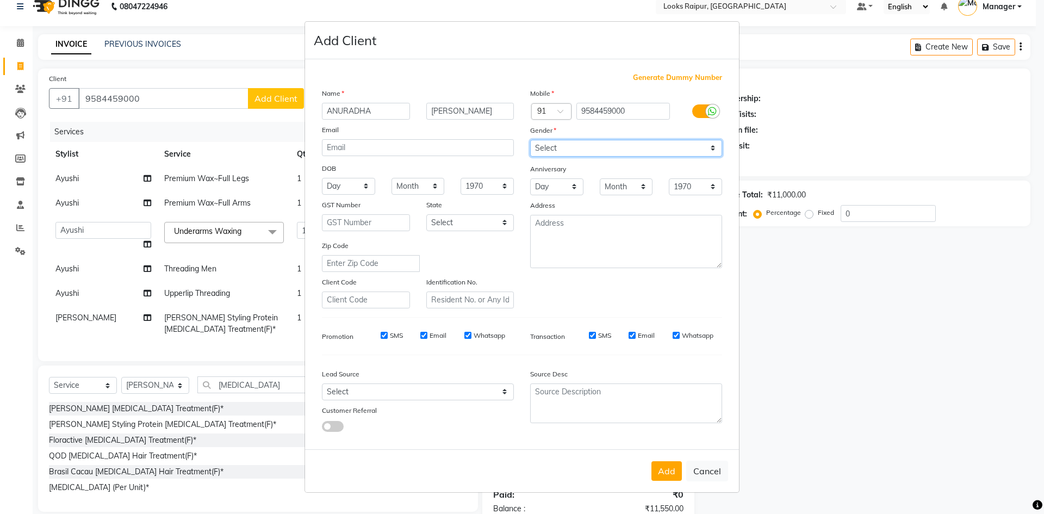
select select "[DEMOGRAPHIC_DATA]"
click at [530, 140] on select "Select [DEMOGRAPHIC_DATA] [DEMOGRAPHIC_DATA] Other Prefer Not To Say" at bounding box center [626, 148] width 192 height 17
click at [671, 474] on button "Add" at bounding box center [667, 471] width 30 height 20
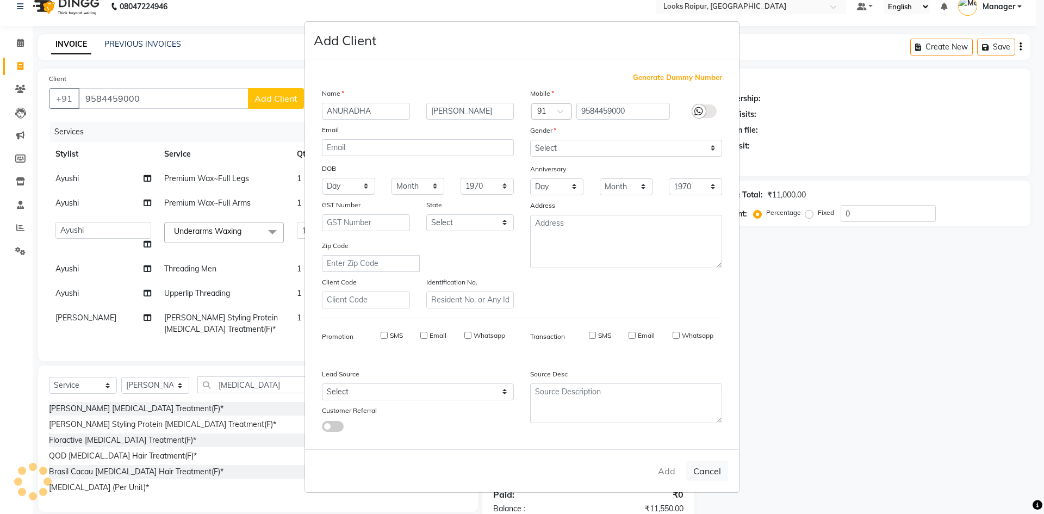
select select
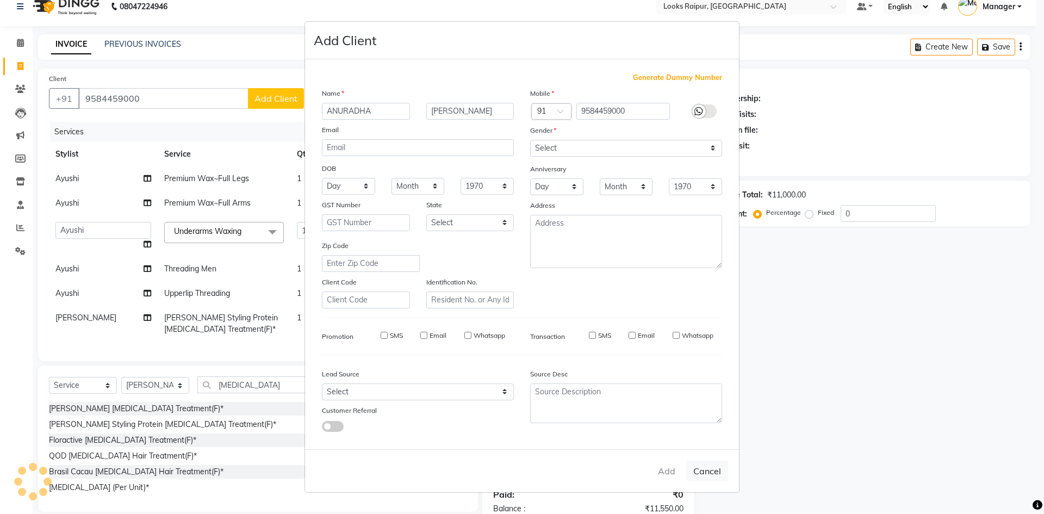
select select
checkbox input "false"
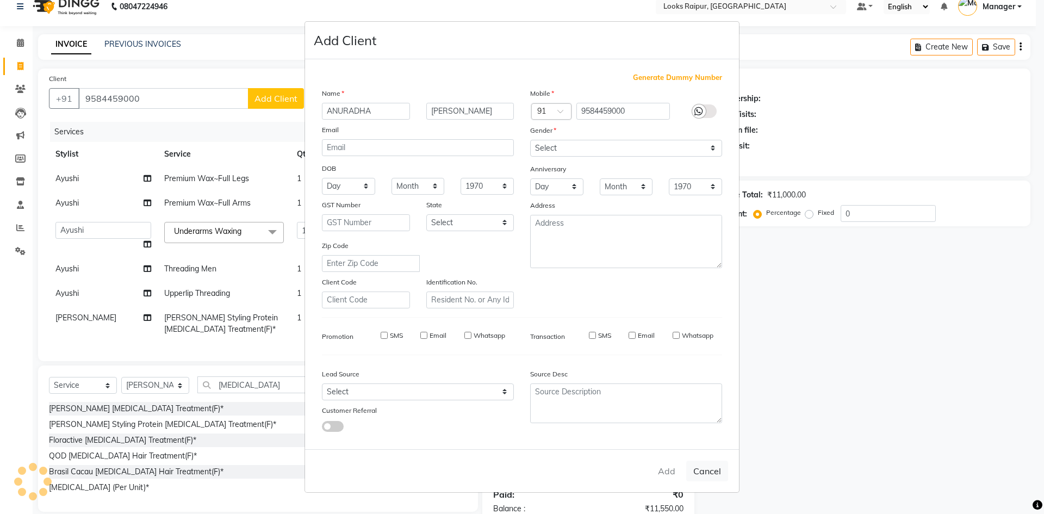
checkbox input "false"
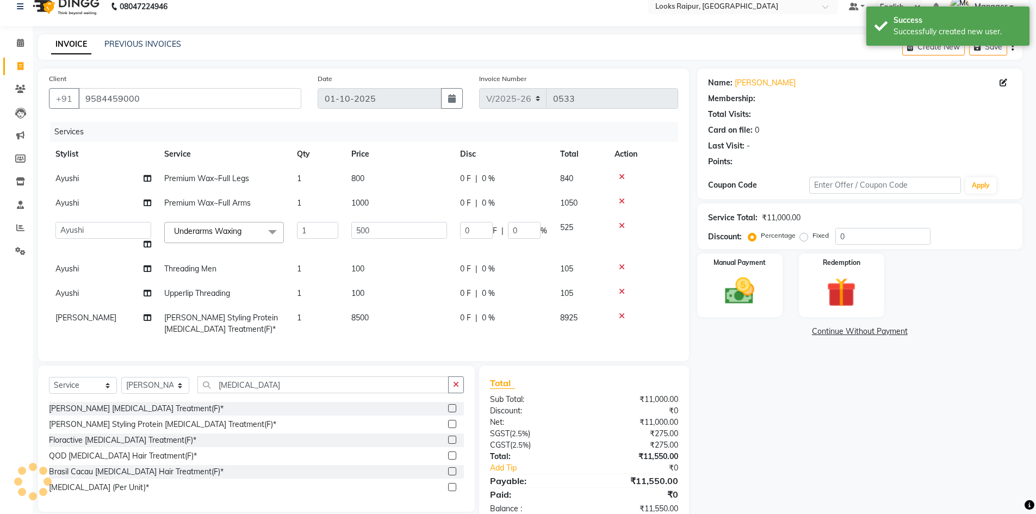
select select "1: Object"
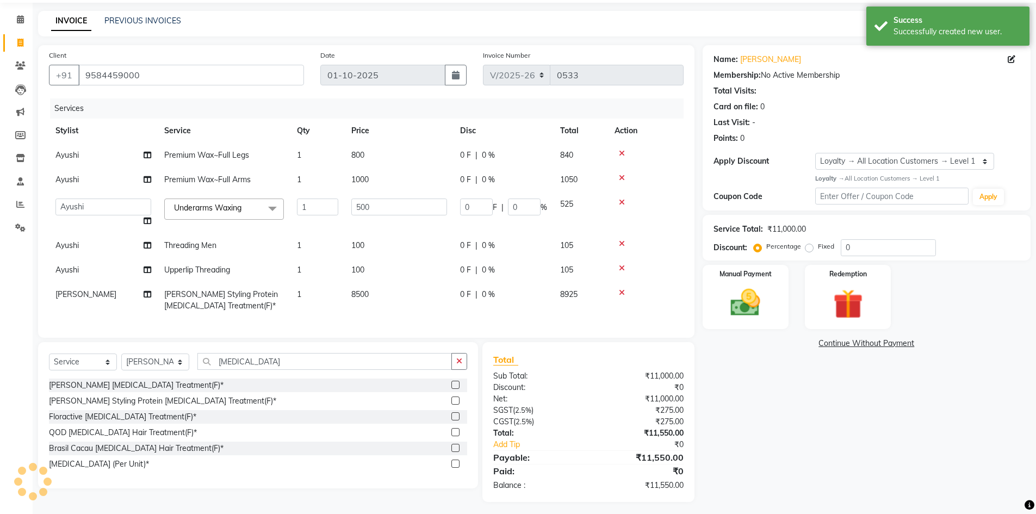
scroll to position [49, 0]
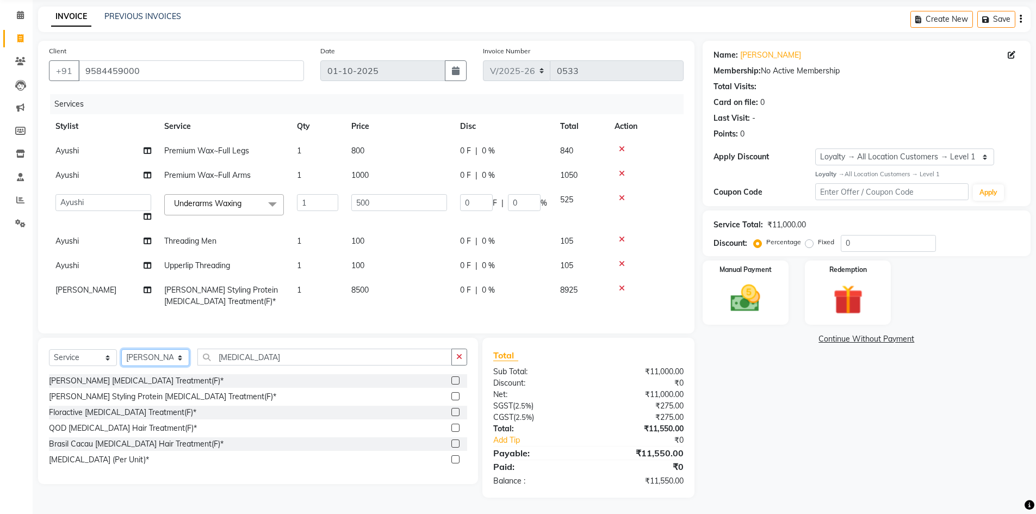
click at [181, 360] on select "Select Stylist Akshay_Pdct [PERSON_NAME] [PERSON_NAME] Counter_Sales Dheerendra…" at bounding box center [155, 357] width 68 height 17
select select "85879"
click at [121, 349] on select "Select Stylist Akshay_Pdct [PERSON_NAME] [PERSON_NAME] Counter_Sales Dheerendra…" at bounding box center [155, 357] width 68 height 17
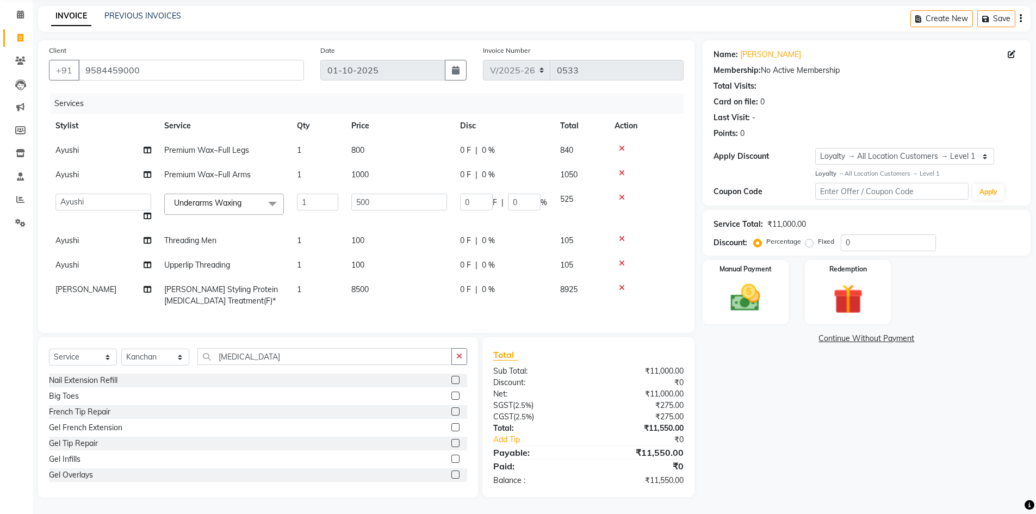
drag, startPoint x: 256, startPoint y: 346, endPoint x: 257, endPoint y: 352, distance: 6.2
click at [257, 352] on div "Select Service Product Membership Package Voucher Prepaid Gift Card Select Styl…" at bounding box center [258, 417] width 440 height 160
click at [258, 354] on input "[MEDICAL_DATA]" at bounding box center [324, 356] width 255 height 17
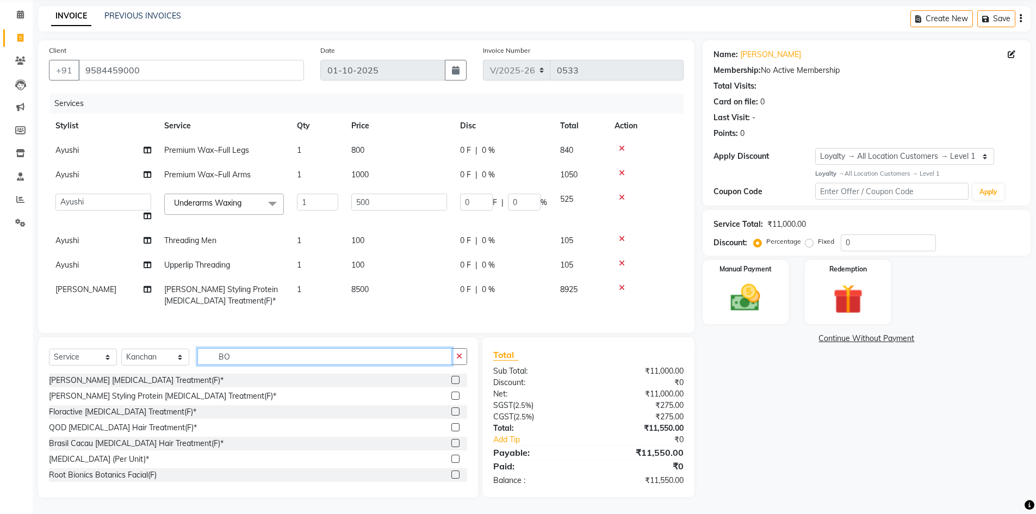
type input "B"
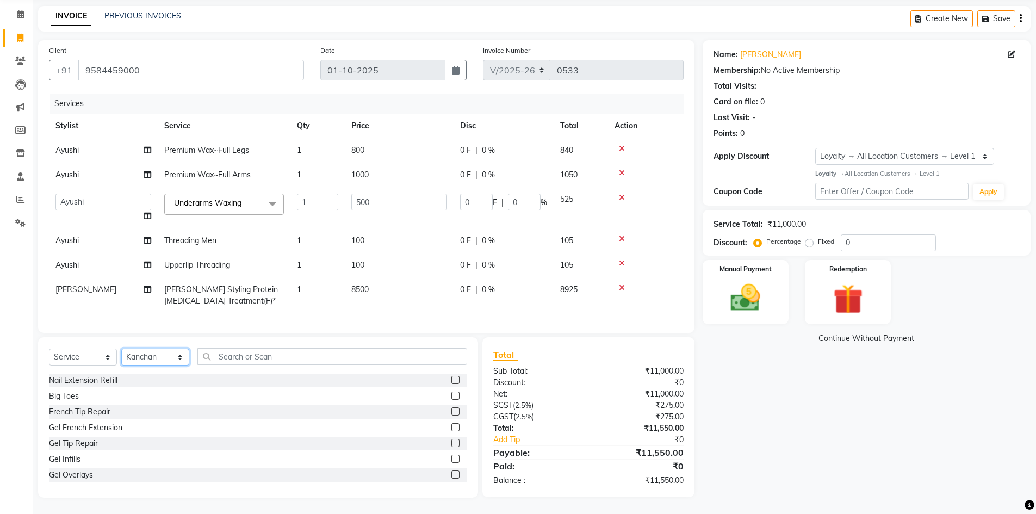
click at [178, 352] on select "Select Stylist Akshay_Pdct [PERSON_NAME] [PERSON_NAME] Counter_Sales Dheerendra…" at bounding box center [155, 357] width 68 height 17
click at [121, 349] on select "Select Stylist Akshay_Pdct [PERSON_NAME] [PERSON_NAME] Counter_Sales Dheerendra…" at bounding box center [155, 357] width 68 height 17
click at [241, 361] on input "text" at bounding box center [332, 356] width 270 height 17
click at [187, 357] on select "Select Stylist Akshay_Pdct [PERSON_NAME] [PERSON_NAME] Counter_Sales Dheerendra…" at bounding box center [155, 357] width 68 height 17
select select "89280"
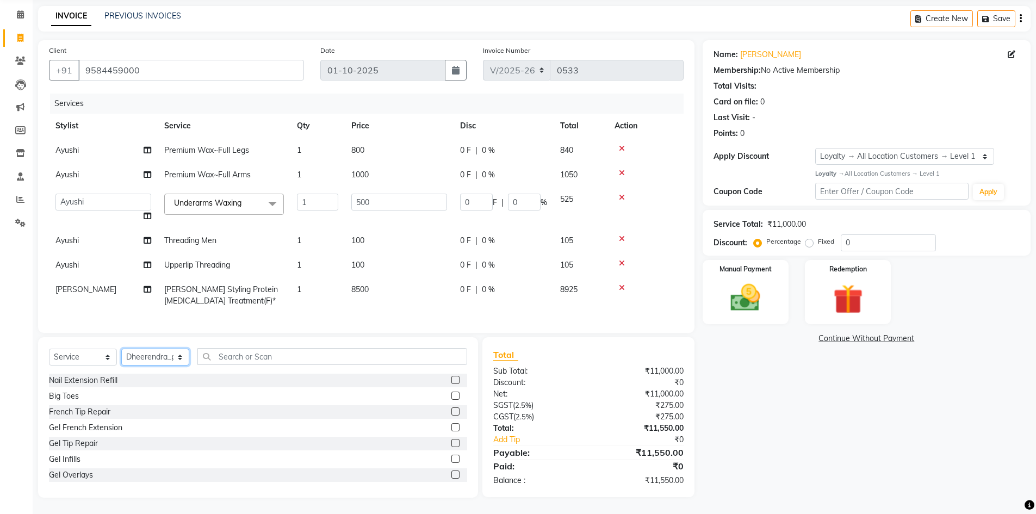
click at [121, 349] on select "Select Stylist Akshay_Pdct [PERSON_NAME] [PERSON_NAME] Counter_Sales Dheerendra…" at bounding box center [155, 357] width 68 height 17
click at [285, 359] on input "text" at bounding box center [332, 356] width 270 height 17
type input "PEDI"
click at [451, 461] on label at bounding box center [455, 459] width 8 height 8
click at [451, 461] on input "checkbox" at bounding box center [454, 459] width 7 height 7
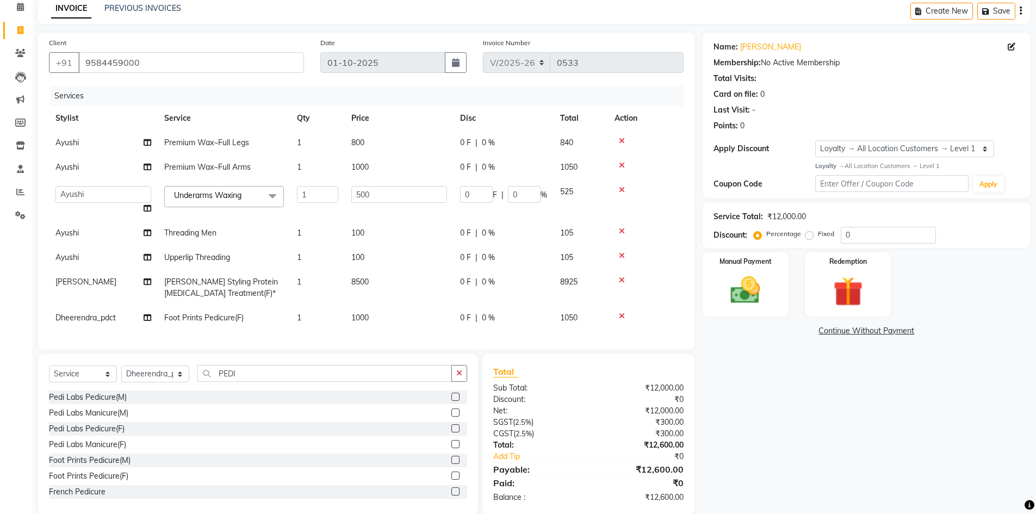
click at [622, 315] on icon at bounding box center [622, 316] width 6 height 8
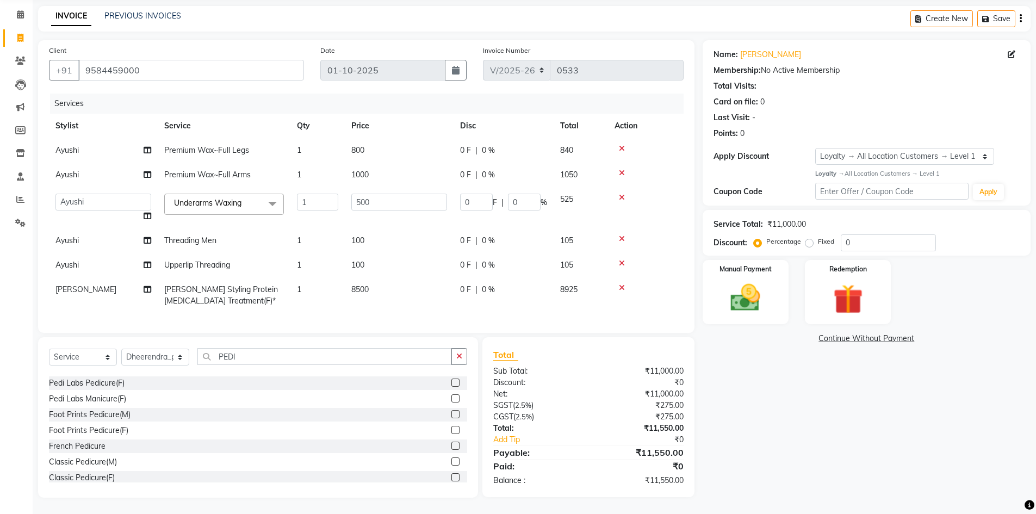
scroll to position [54, 0]
click at [451, 405] on label at bounding box center [455, 404] width 8 height 8
click at [451, 405] on input "checkbox" at bounding box center [454, 404] width 7 height 7
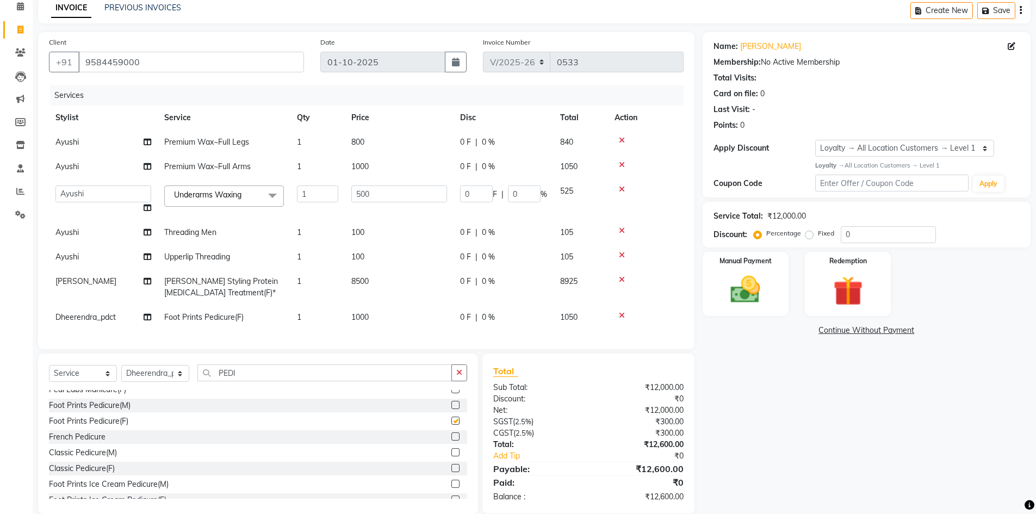
checkbox input "false"
drag, startPoint x: 180, startPoint y: 382, endPoint x: 180, endPoint y: 375, distance: 7.6
click at [180, 382] on select "Select Stylist Akshay_Pdct [PERSON_NAME] [PERSON_NAME] Counter_Sales Dheerendra…" at bounding box center [155, 373] width 68 height 17
select select "85892"
click at [121, 373] on select "Select Stylist Akshay_Pdct [PERSON_NAME] [PERSON_NAME] Counter_Sales Dheerendra…" at bounding box center [155, 373] width 68 height 17
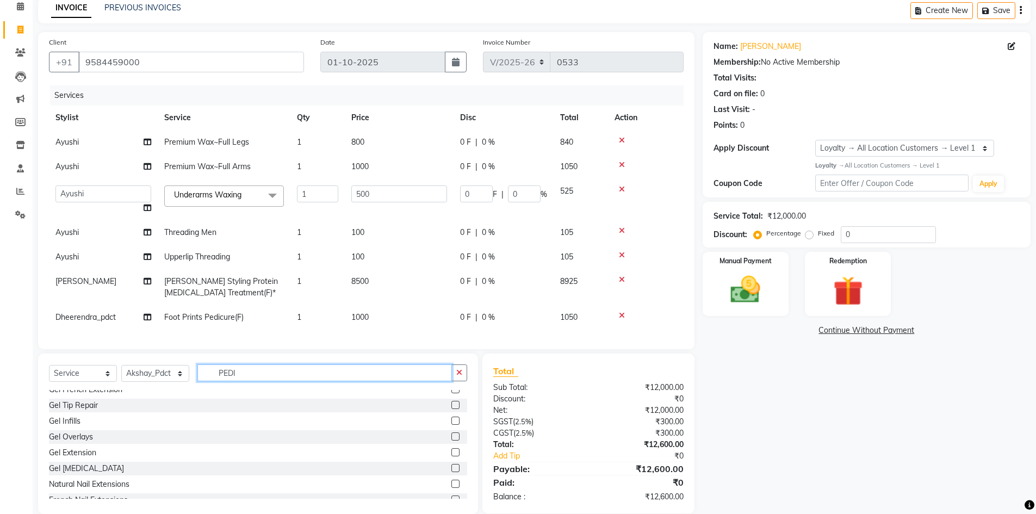
click at [246, 381] on input "PEDI" at bounding box center [324, 372] width 255 height 17
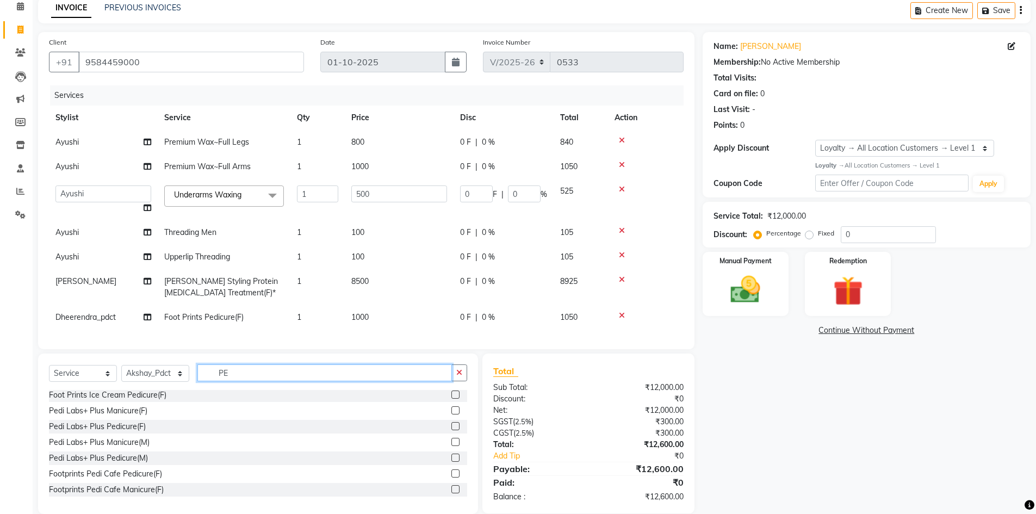
type input "P"
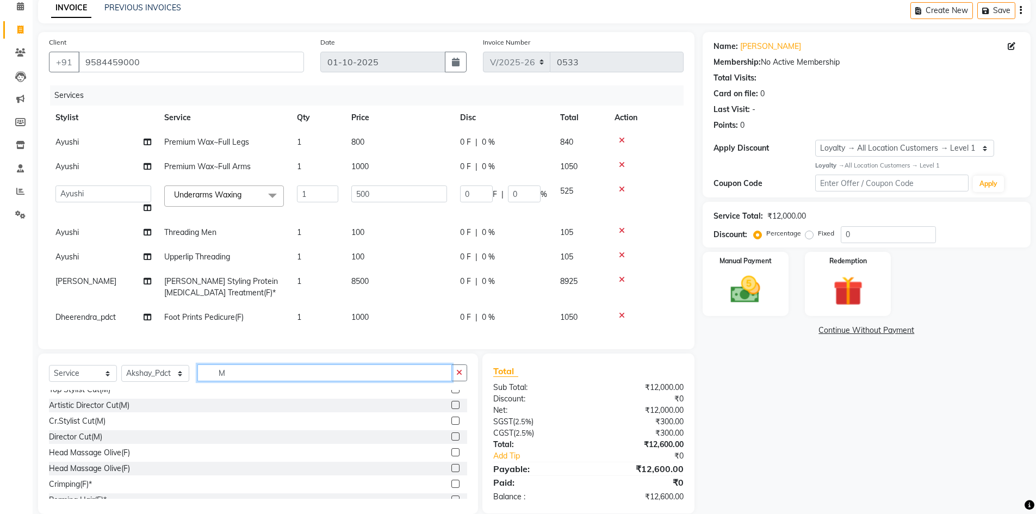
scroll to position [23, 0]
type input "MANICU"
click at [451, 409] on label at bounding box center [455, 405] width 8 height 8
click at [451, 409] on input "checkbox" at bounding box center [454, 405] width 7 height 7
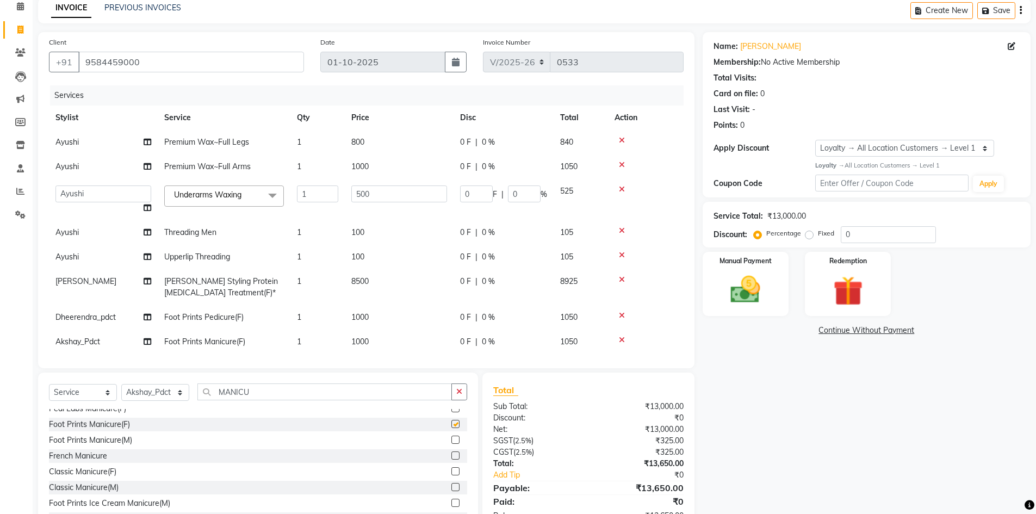
checkbox input "false"
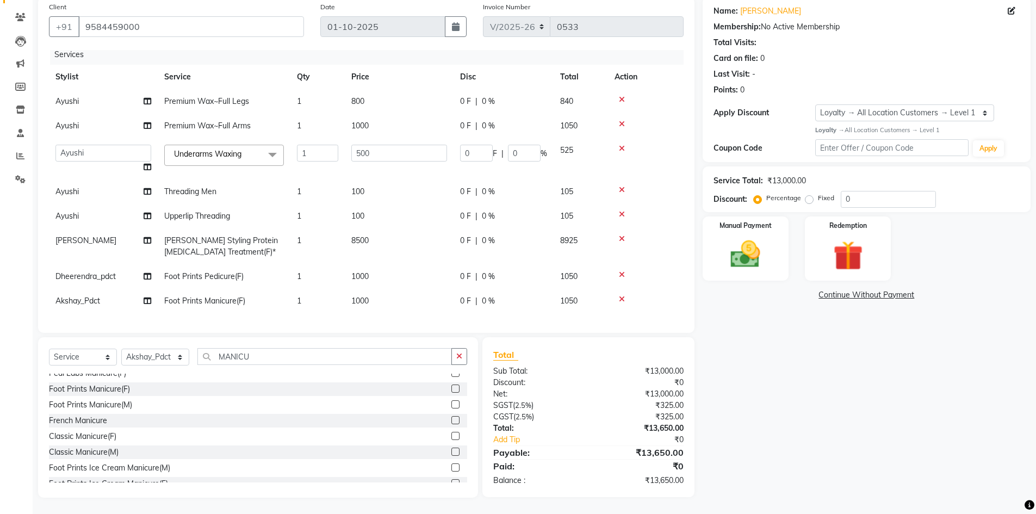
scroll to position [14, 0]
click at [369, 89] on td "800" at bounding box center [399, 101] width 109 height 24
select select "85889"
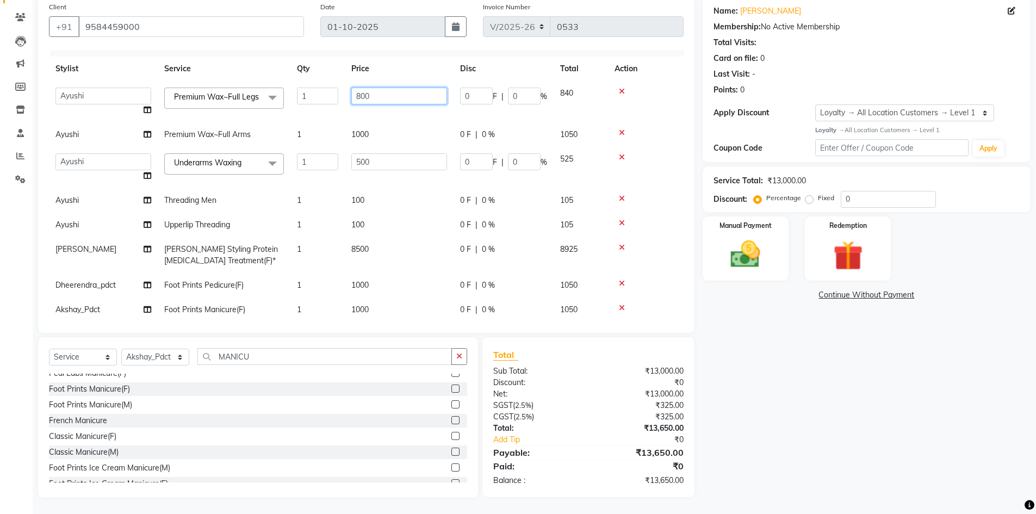
drag, startPoint x: 383, startPoint y: 91, endPoint x: 340, endPoint y: 108, distance: 46.2
click at [340, 108] on tr "Akshay_Pdct [PERSON_NAME] [PERSON_NAME] Counter_Sales Dheerendra_pdct [PERSON_N…" at bounding box center [366, 101] width 635 height 41
type input "1000"
click at [392, 137] on tbody "Akshay_Pdct [PERSON_NAME] [PERSON_NAME] Counter_Sales Dheerendra_pdct [PERSON_N…" at bounding box center [366, 201] width 635 height 241
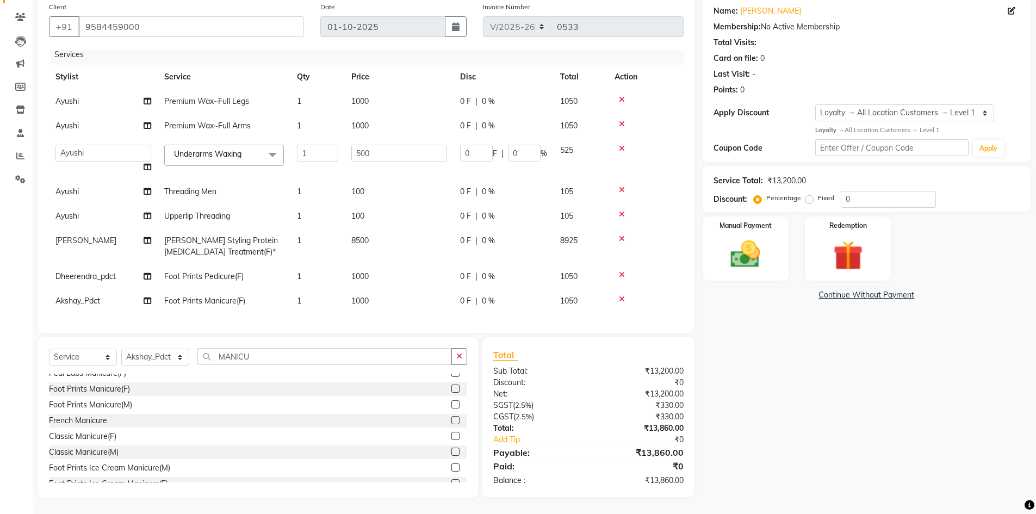
drag, startPoint x: 379, startPoint y: 116, endPoint x: 394, endPoint y: 112, distance: 16.5
click at [382, 115] on td "1000" at bounding box center [399, 126] width 109 height 24
select select "85889"
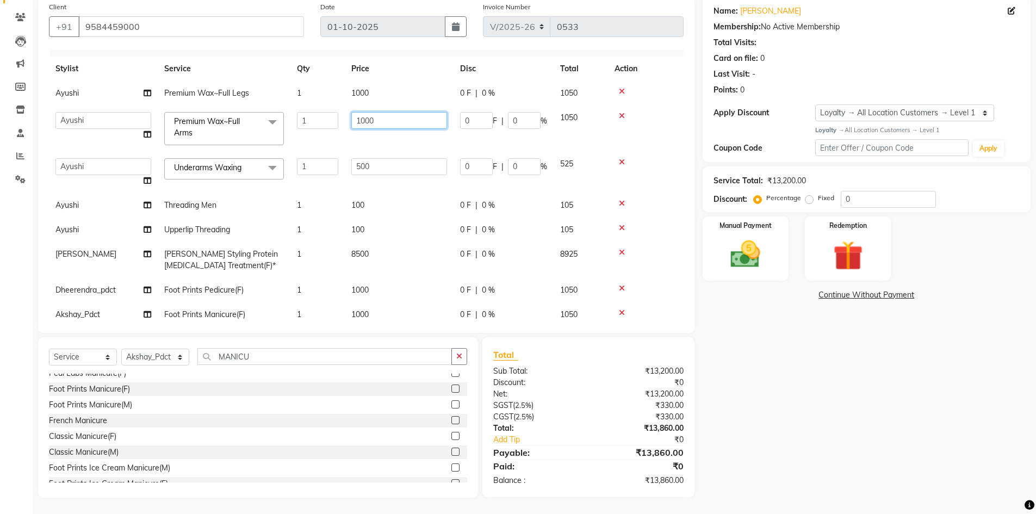
drag, startPoint x: 397, startPoint y: 113, endPoint x: 313, endPoint y: 109, distance: 83.8
click at [313, 109] on tr "Akshay_Pdct [PERSON_NAME] [PERSON_NAME] Counter_Sales Dheerendra_pdct [PERSON_N…" at bounding box center [366, 129] width 635 height 46
click at [408, 127] on input "800" at bounding box center [399, 120] width 96 height 17
click at [376, 124] on input "800" at bounding box center [399, 120] width 96 height 17
type input "8"
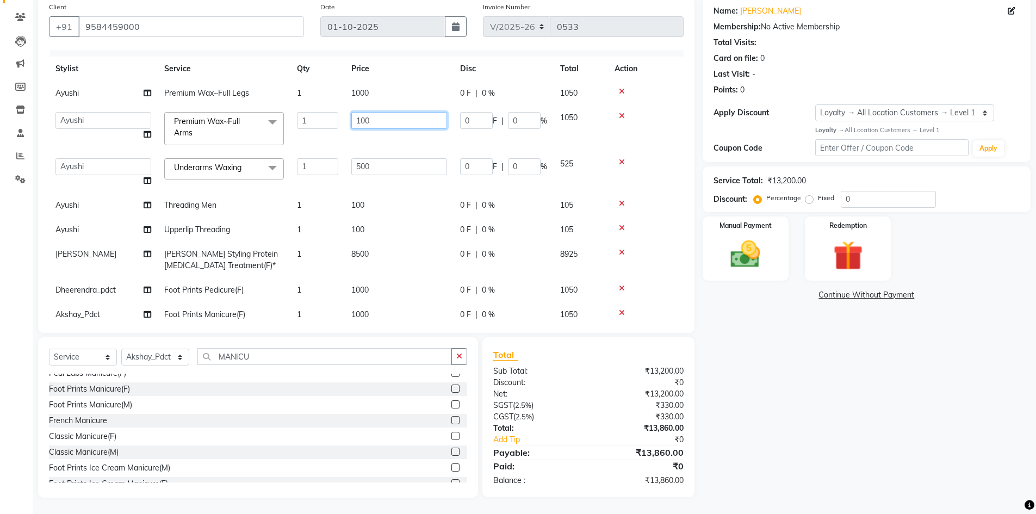
type input "1000"
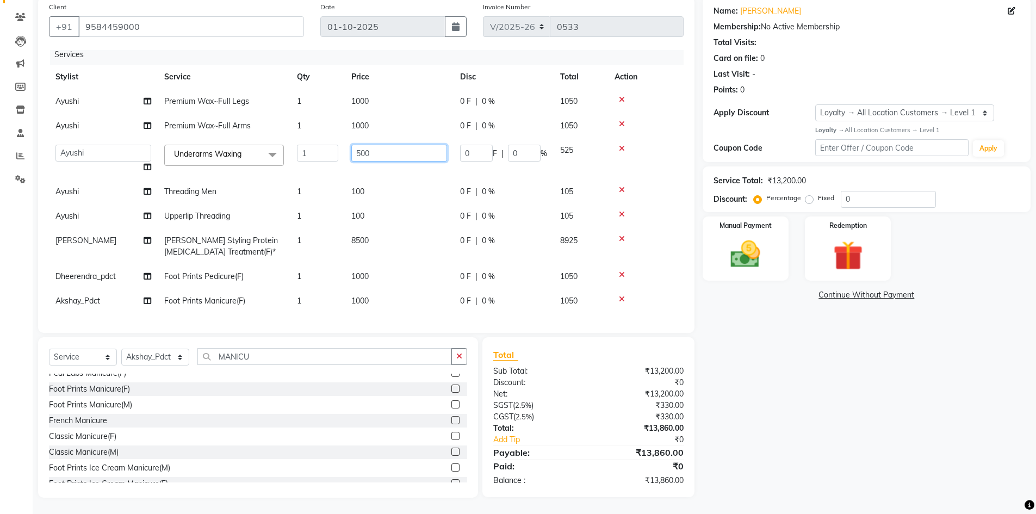
click at [412, 170] on td "500" at bounding box center [399, 158] width 109 height 41
click at [767, 259] on img at bounding box center [746, 254] width 50 height 35
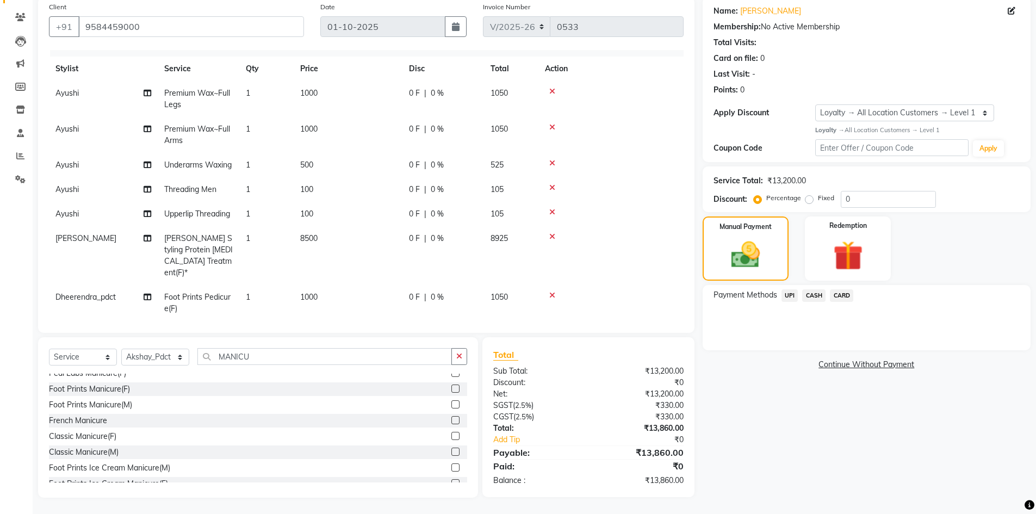
click at [788, 296] on span "UPI" at bounding box center [790, 295] width 17 height 13
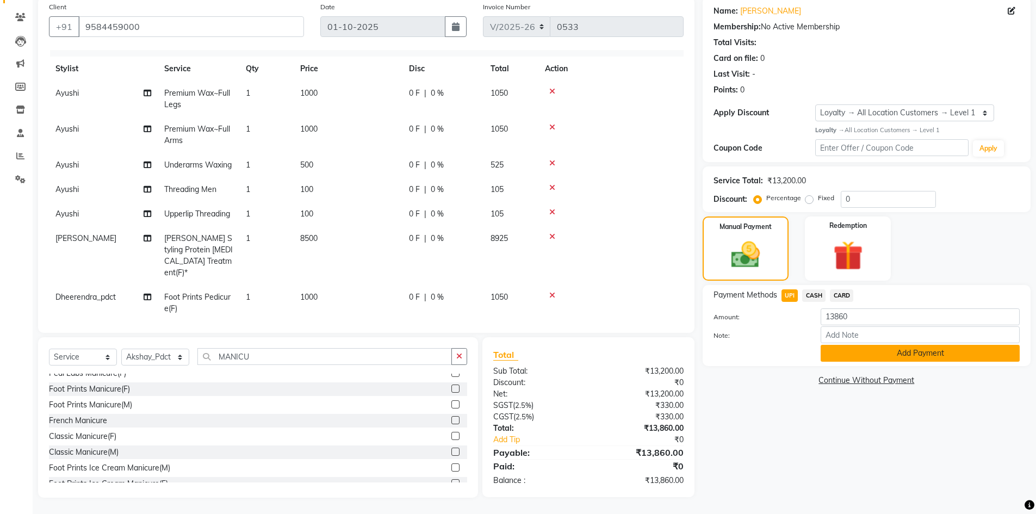
click at [855, 352] on button "Add Payment" at bounding box center [920, 353] width 199 height 17
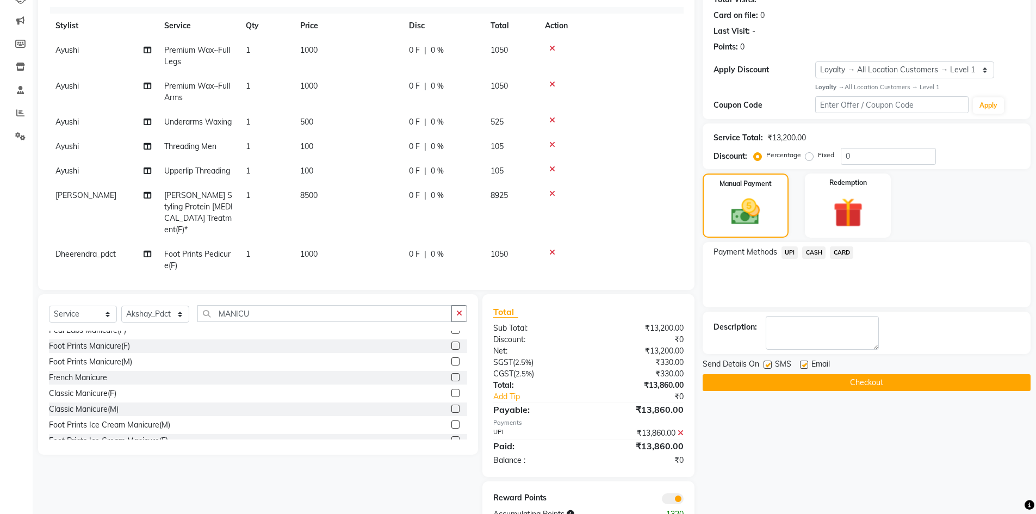
scroll to position [161, 0]
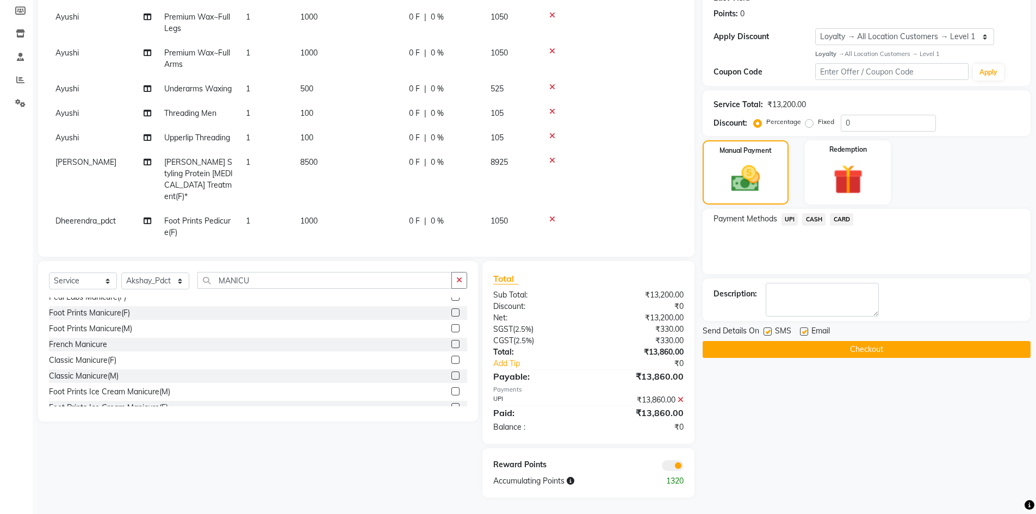
click at [852, 344] on button "Checkout" at bounding box center [867, 349] width 328 height 17
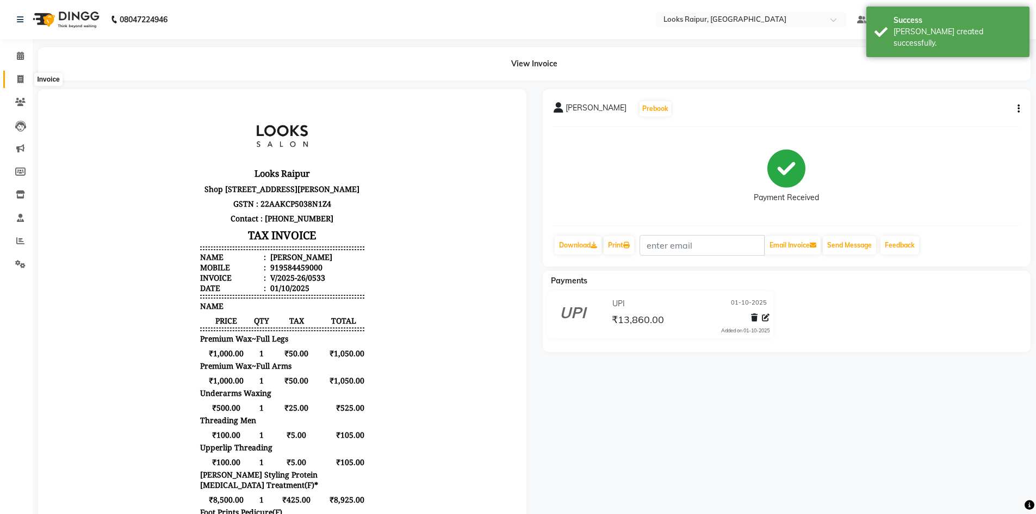
click at [11, 80] on span at bounding box center [20, 79] width 19 height 13
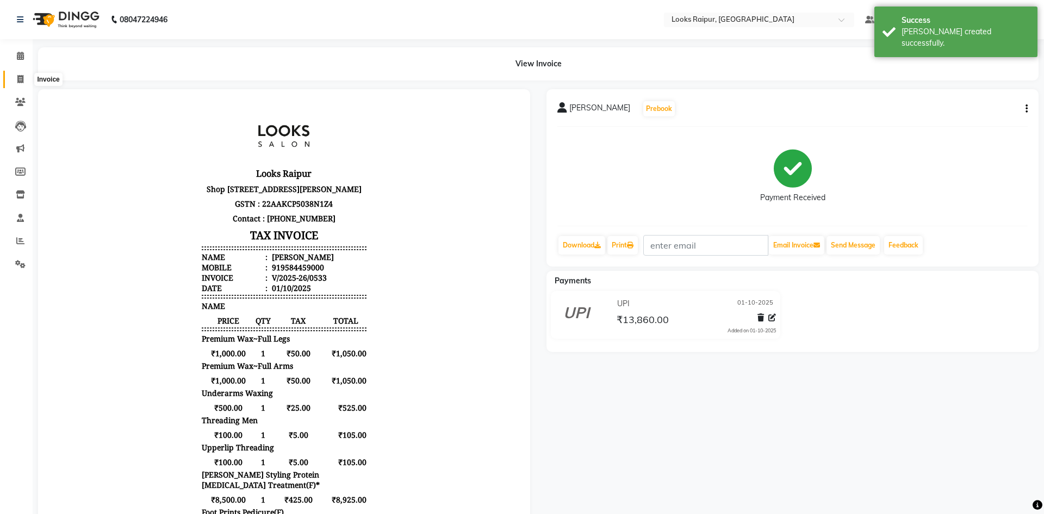
select select "8606"
select select "service"
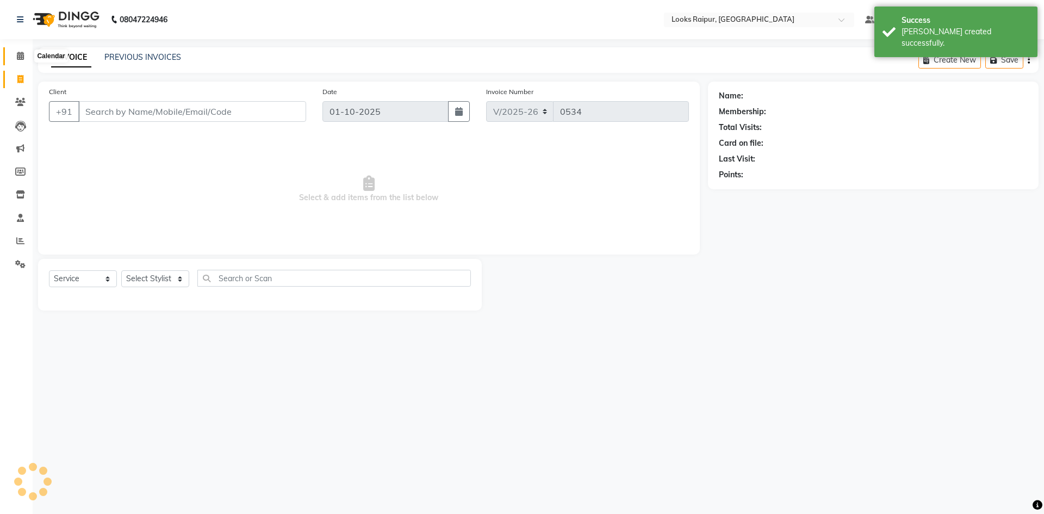
click at [12, 55] on span at bounding box center [20, 56] width 19 height 13
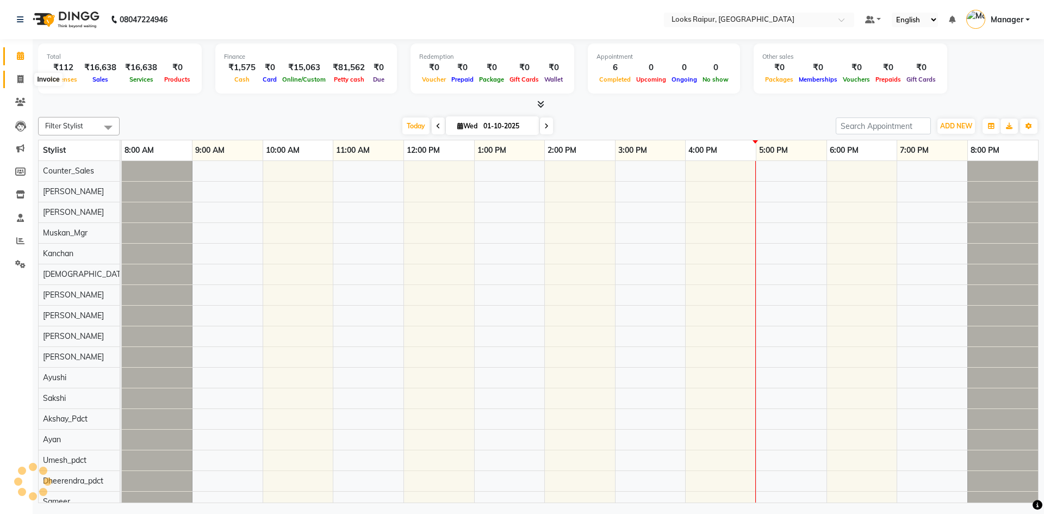
click at [15, 77] on span at bounding box center [20, 79] width 19 height 13
select select "service"
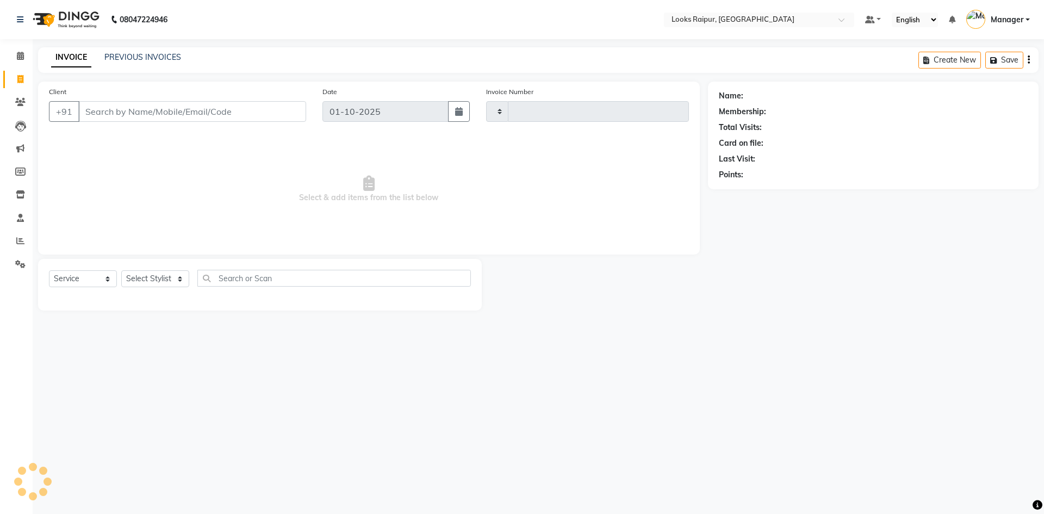
type input "0534"
select select "8606"
click at [113, 59] on link "PREVIOUS INVOICES" at bounding box center [142, 57] width 77 height 10
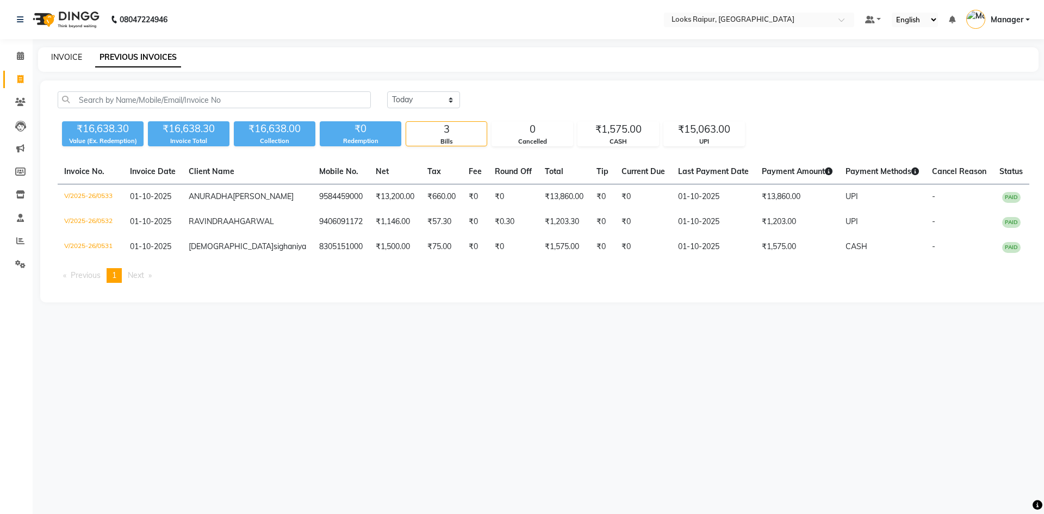
click at [65, 54] on link "INVOICE" at bounding box center [66, 57] width 31 height 10
select select "8606"
select select "service"
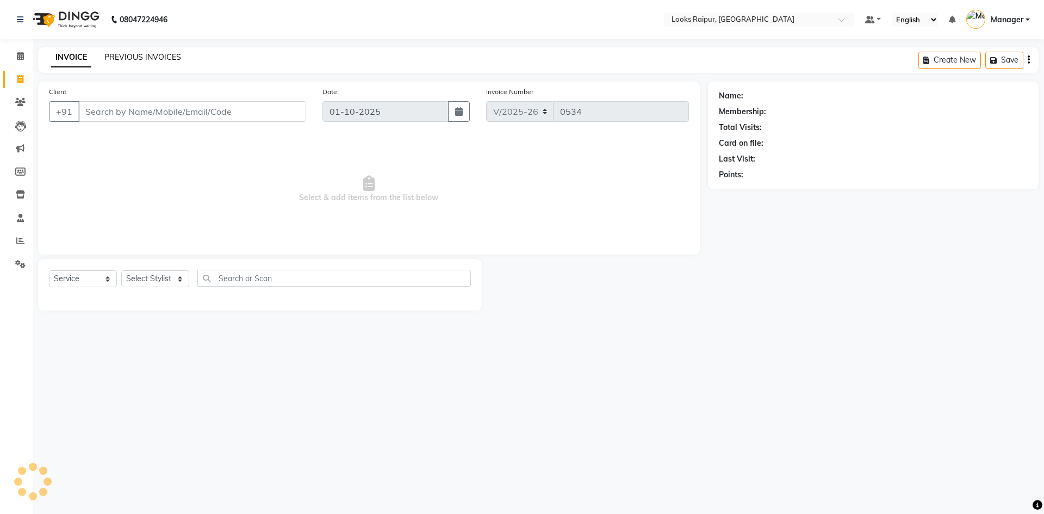
click at [117, 53] on link "PREVIOUS INVOICES" at bounding box center [142, 57] width 77 height 10
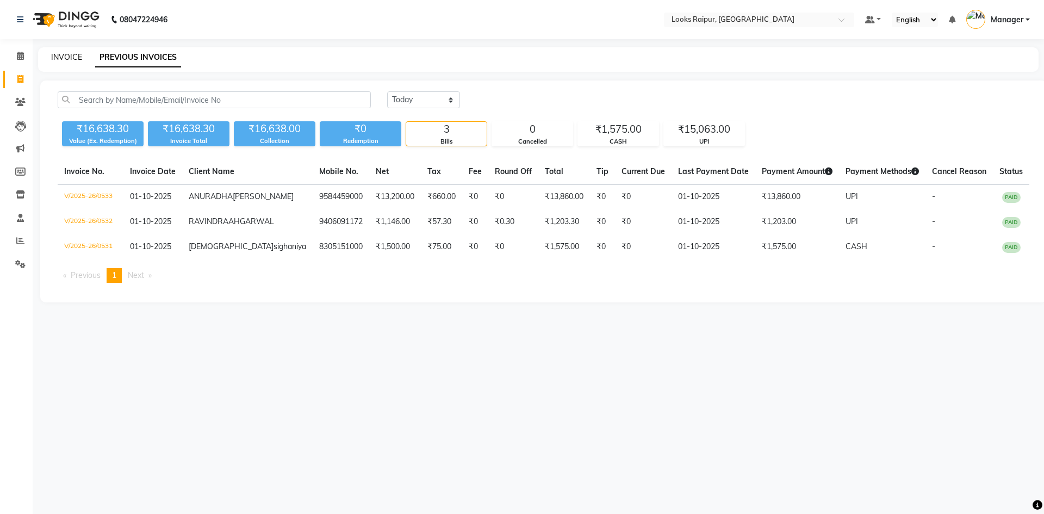
click at [65, 59] on link "INVOICE" at bounding box center [66, 57] width 31 height 10
select select "8606"
select select "service"
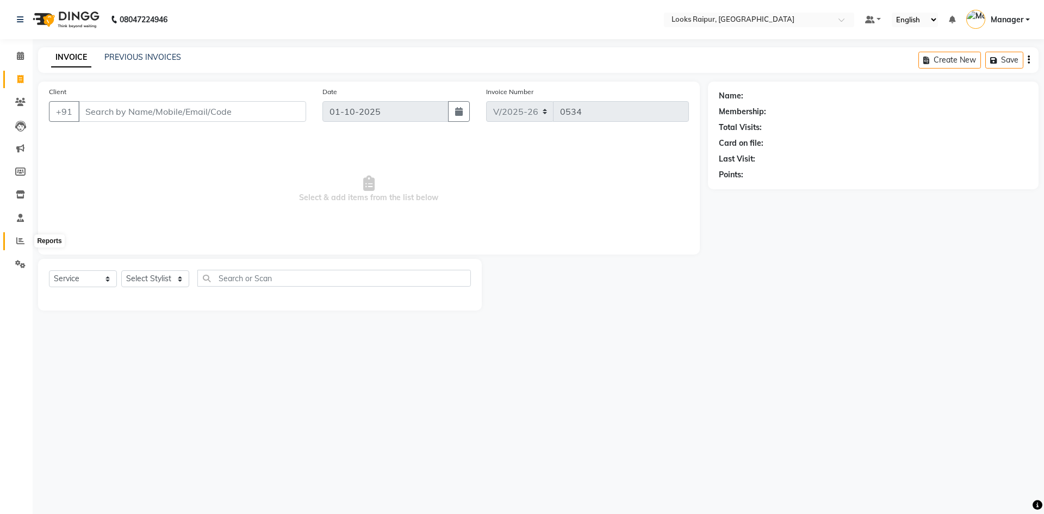
click at [21, 239] on icon at bounding box center [20, 241] width 8 height 8
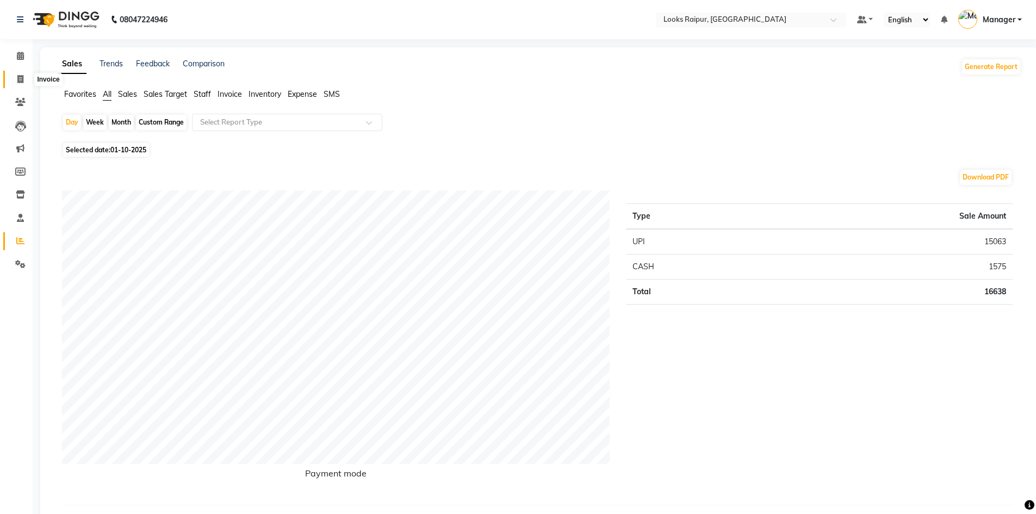
click at [22, 82] on icon at bounding box center [20, 79] width 6 height 8
select select "service"
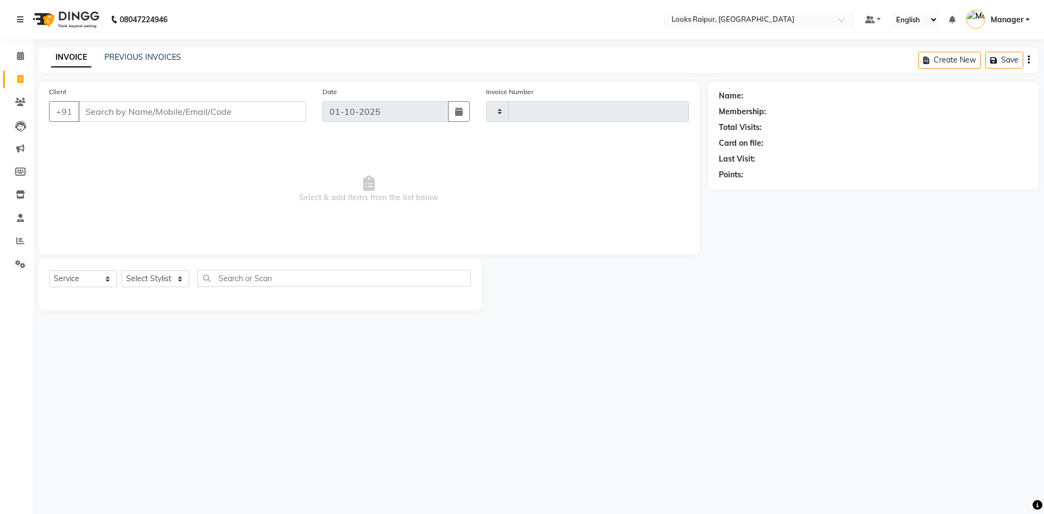
type input "0534"
select select "8606"
click at [22, 195] on icon at bounding box center [20, 194] width 9 height 8
select select
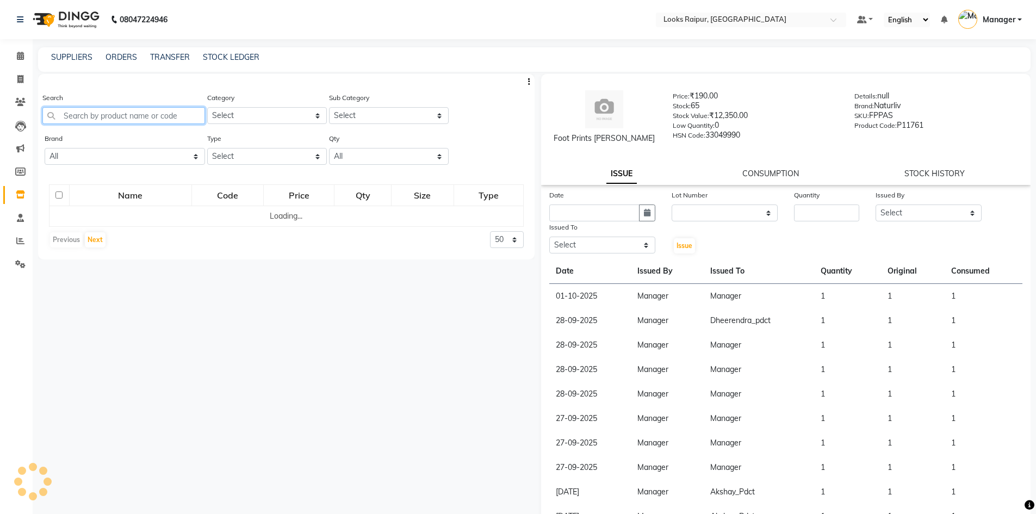
click at [97, 115] on input "text" at bounding box center [123, 115] width 163 height 17
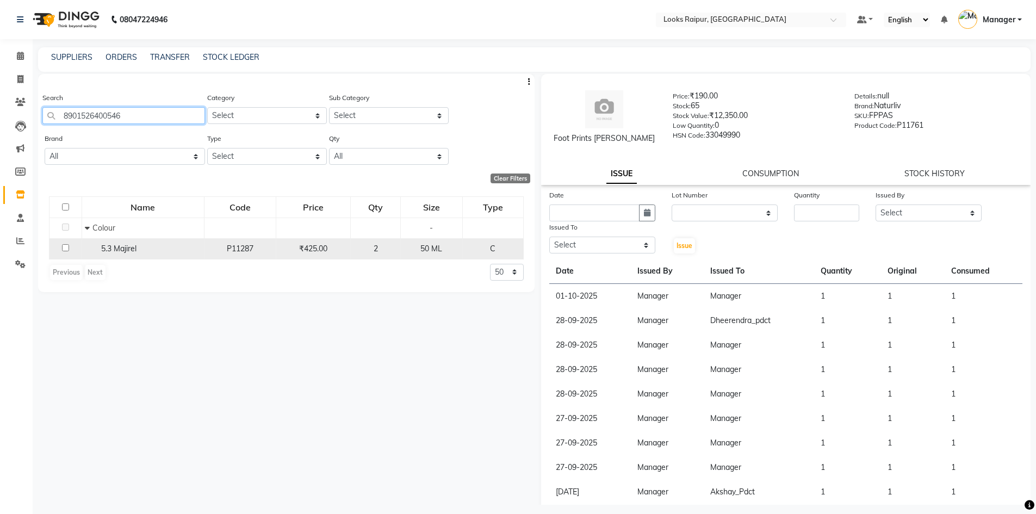
type input "8901526400546"
click at [66, 247] on input "checkbox" at bounding box center [65, 247] width 7 height 7
checkbox input "true"
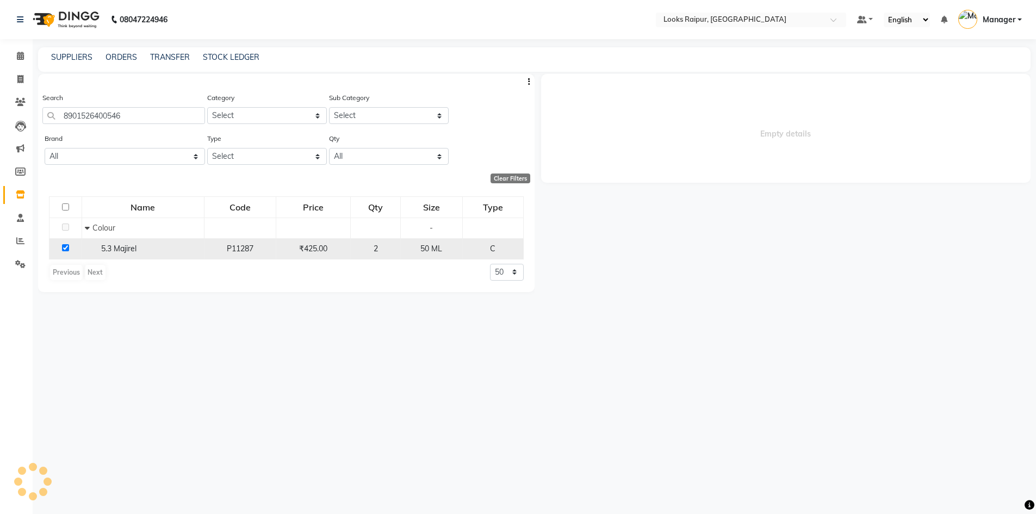
select select
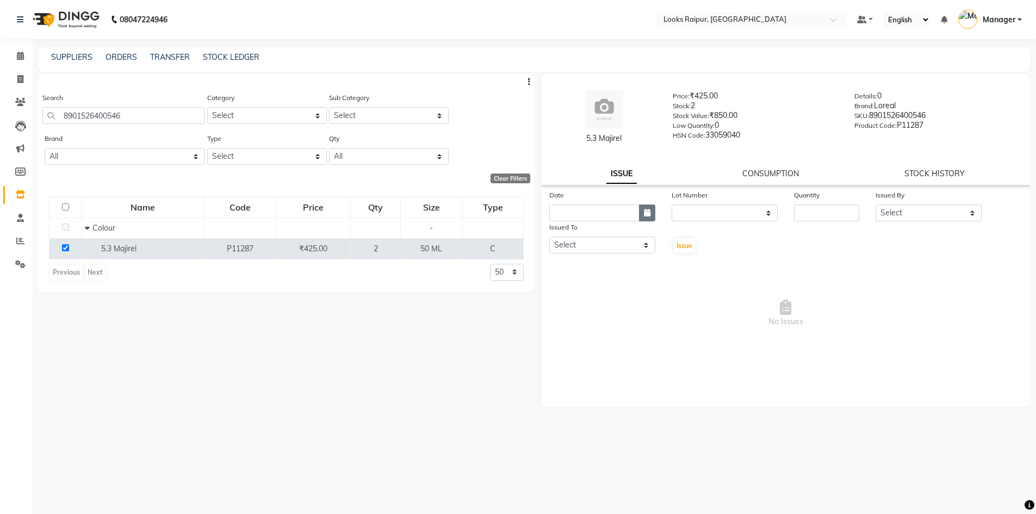
click at [646, 220] on button "button" at bounding box center [647, 213] width 16 height 17
select select "10"
select select "2025"
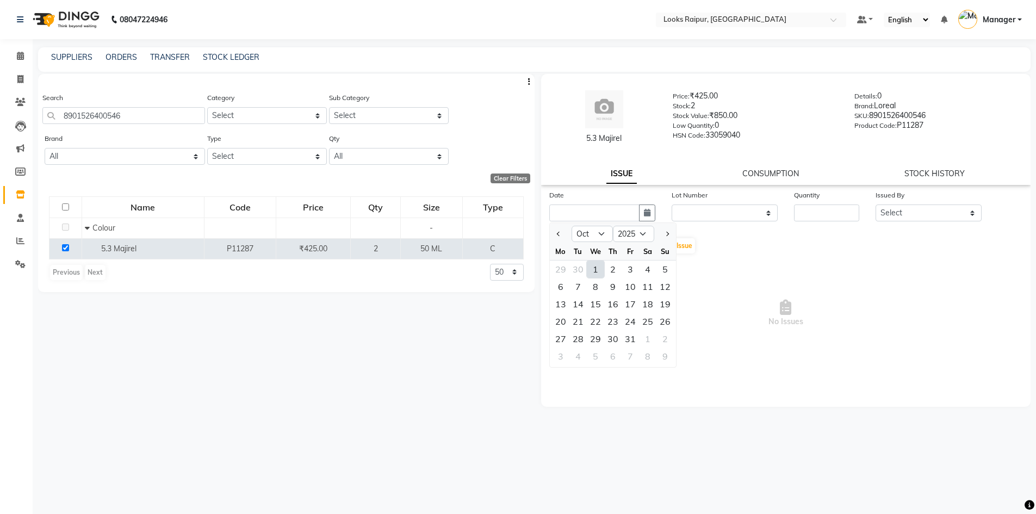
click at [597, 273] on div "1" at bounding box center [595, 269] width 17 height 17
type input "01-10-2025"
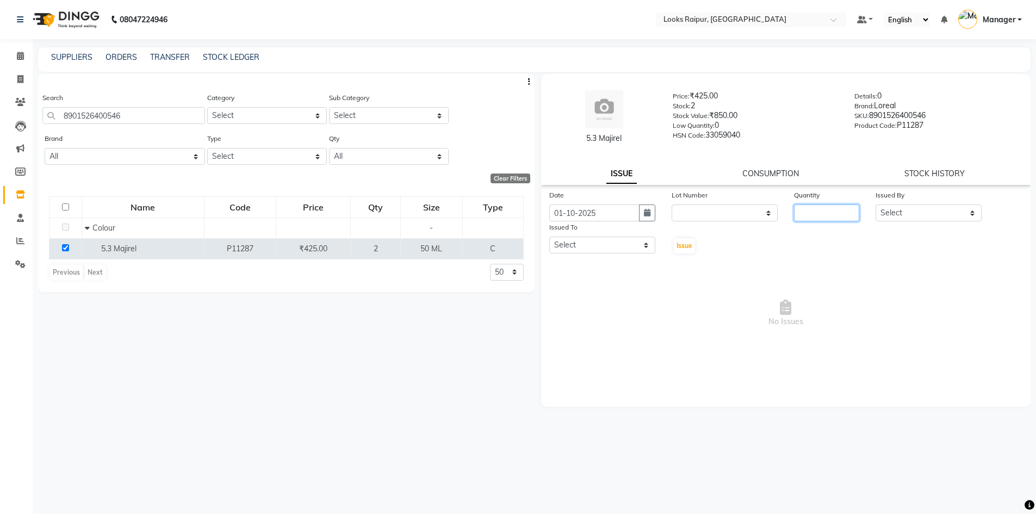
click at [822, 210] on input "number" at bounding box center [826, 213] width 65 height 17
type input "1"
click at [980, 212] on select "Select Akshay_Pdct [PERSON_NAME] [PERSON_NAME] Counter_Sales Dheerendra_pdct [P…" at bounding box center [929, 213] width 106 height 17
click at [876, 205] on select "Select Akshay_Pdct [PERSON_NAME] [PERSON_NAME] Counter_Sales Dheerendra_pdct [P…" at bounding box center [929, 213] width 106 height 17
click at [649, 249] on select "Select Akshay_Pdct [PERSON_NAME] [PERSON_NAME] Counter_Sales Dheerendra_pdct [P…" at bounding box center [602, 245] width 106 height 17
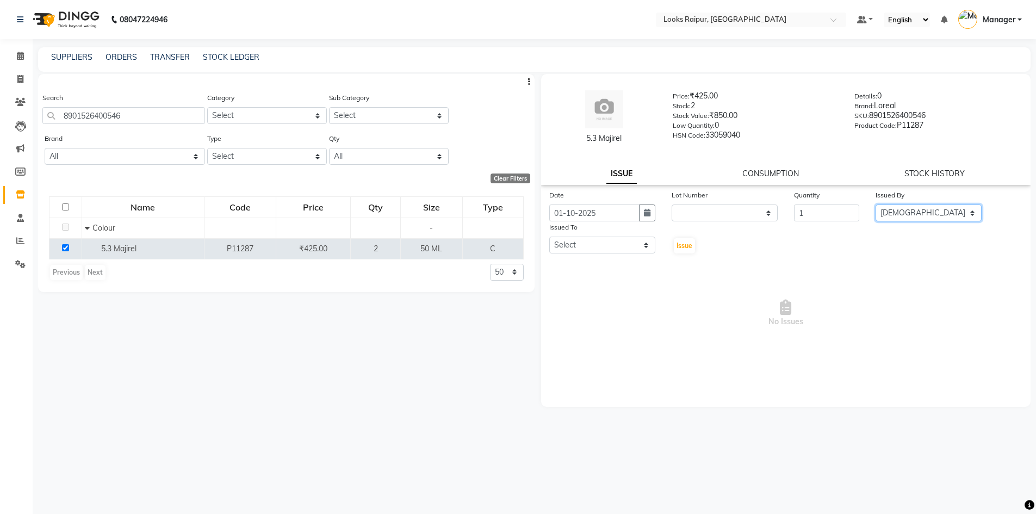
click at [969, 213] on select "Select Akshay_Pdct [PERSON_NAME] [PERSON_NAME] Counter_Sales Dheerendra_pdct [P…" at bounding box center [929, 213] width 106 height 17
select select "85795"
click at [876, 205] on select "Select Akshay_Pdct [PERSON_NAME] [PERSON_NAME] Counter_Sales Dheerendra_pdct [P…" at bounding box center [929, 213] width 106 height 17
click at [649, 249] on select "Select Akshay_Pdct [PERSON_NAME] [PERSON_NAME] Counter_Sales Dheerendra_pdct [P…" at bounding box center [602, 245] width 106 height 17
select select "85882"
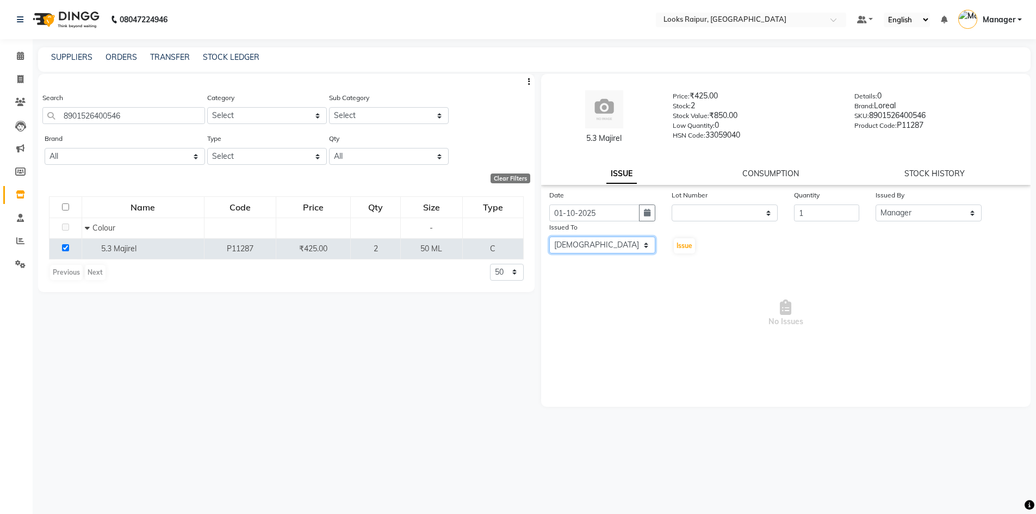
click at [549, 237] on select "Select Akshay_Pdct [PERSON_NAME] [PERSON_NAME] Counter_Sales Dheerendra_pdct [P…" at bounding box center [602, 245] width 106 height 17
click at [689, 246] on span "Issue" at bounding box center [685, 245] width 16 height 8
select select
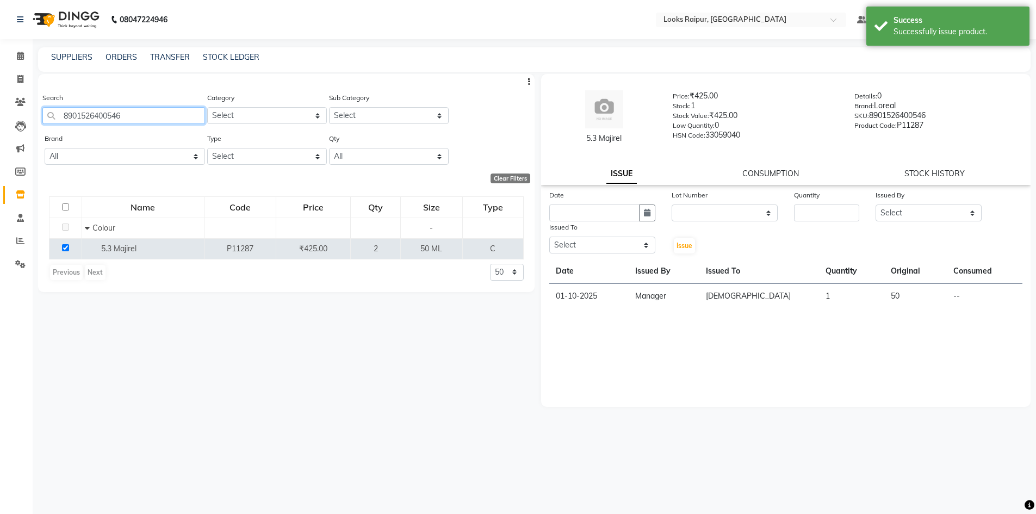
click at [132, 118] on input "8901526400546" at bounding box center [123, 115] width 163 height 17
type input "8"
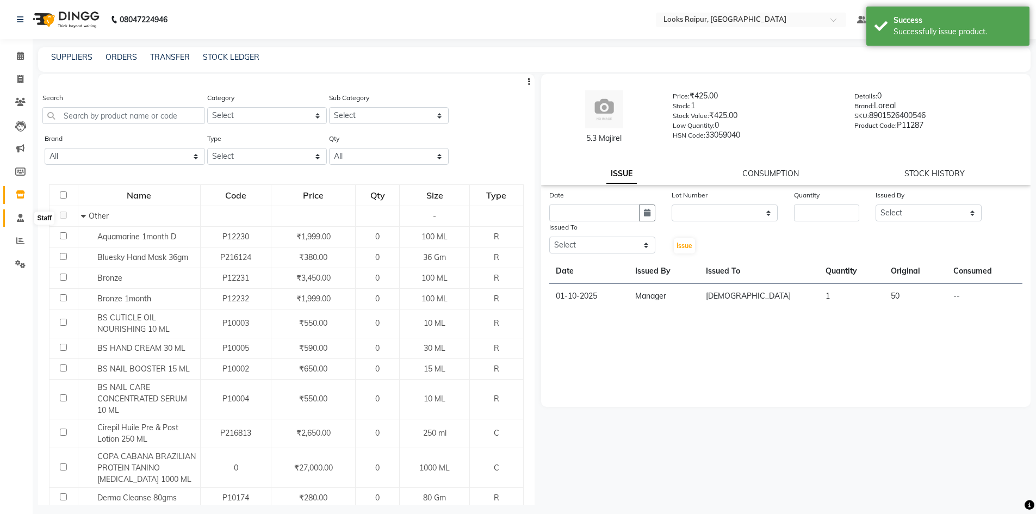
click at [20, 218] on icon at bounding box center [20, 218] width 7 height 8
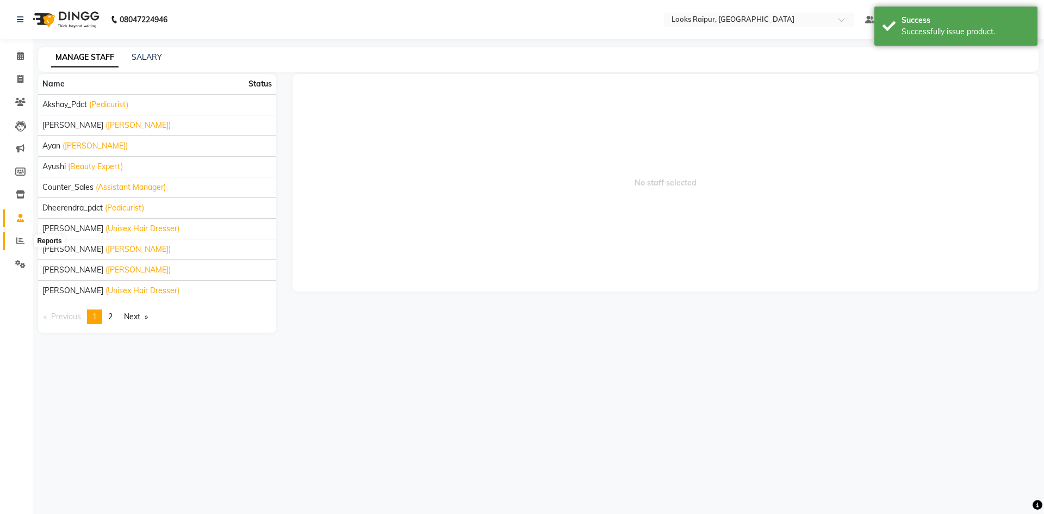
click at [20, 241] on icon at bounding box center [20, 241] width 8 height 8
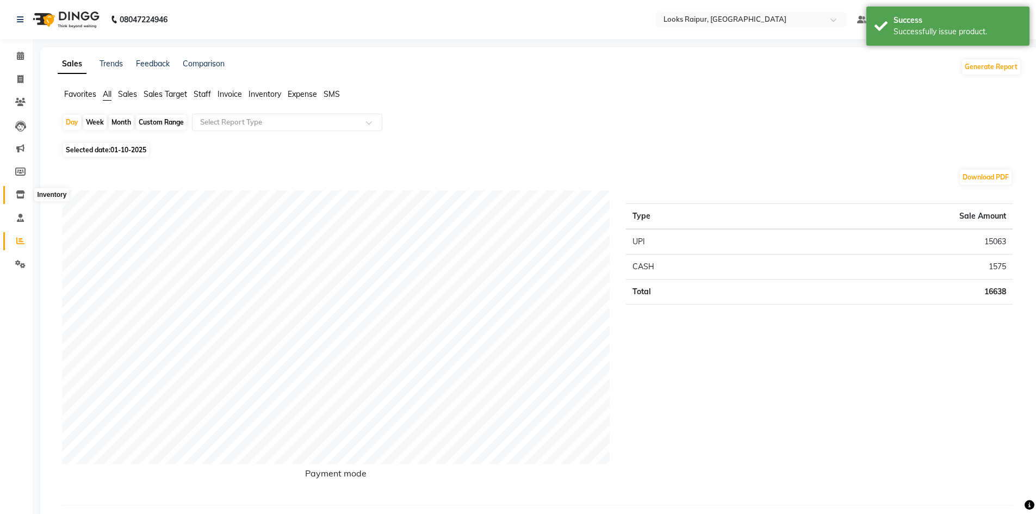
click at [17, 199] on span at bounding box center [20, 195] width 19 height 13
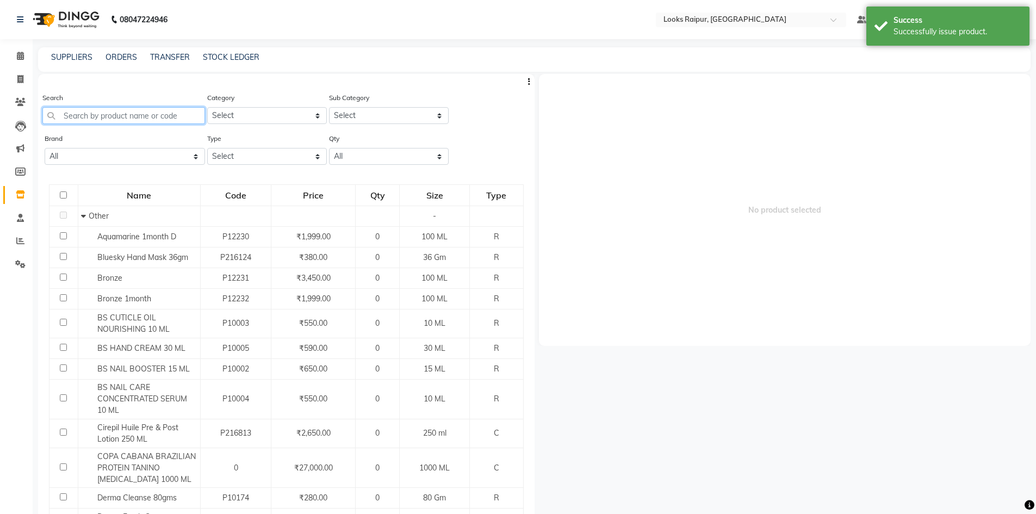
click at [76, 118] on input "text" at bounding box center [123, 115] width 163 height 17
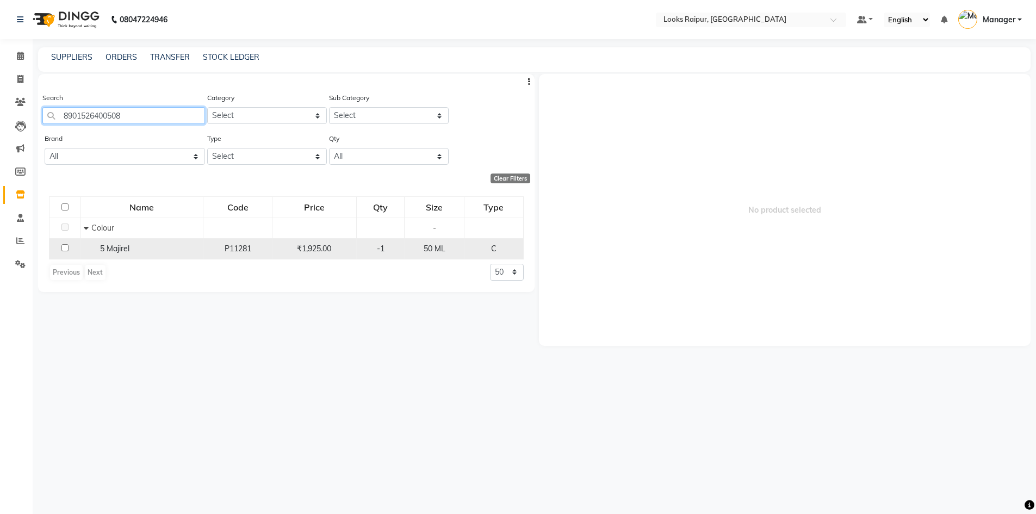
type input "8901526400508"
click at [66, 246] on input "checkbox" at bounding box center [64, 247] width 7 height 7
checkbox input "true"
select select
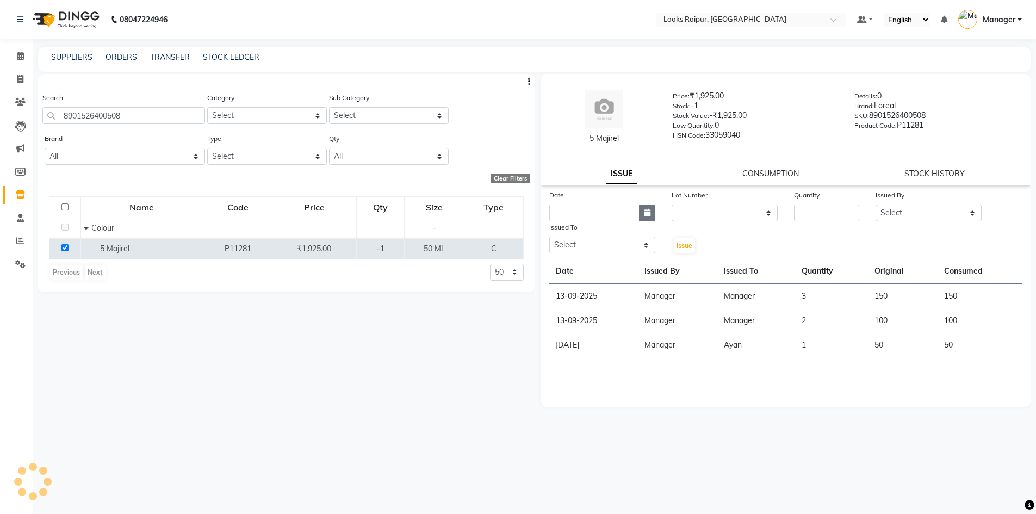
click at [649, 215] on icon "button" at bounding box center [647, 213] width 7 height 8
select select "10"
select select "2025"
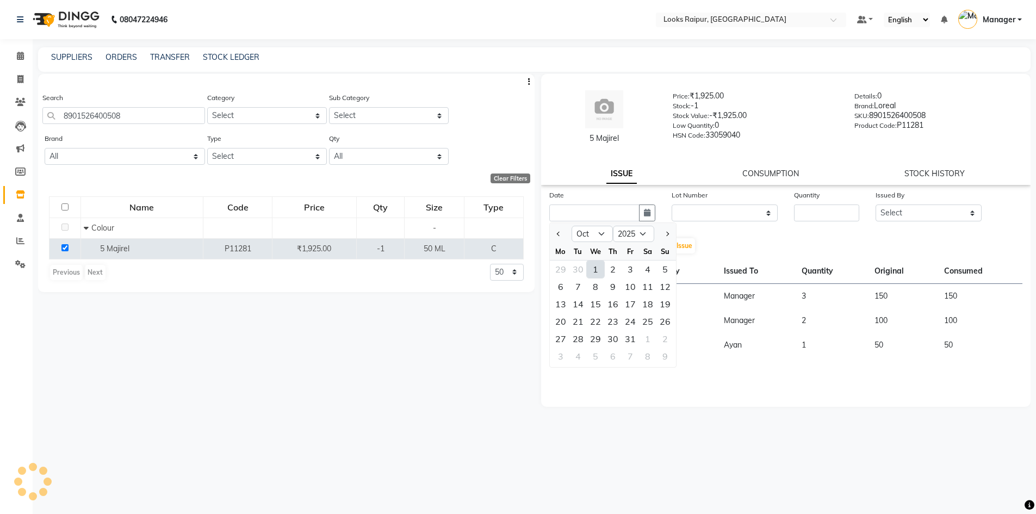
click at [599, 268] on div "1" at bounding box center [595, 269] width 17 height 17
type input "01-10-2025"
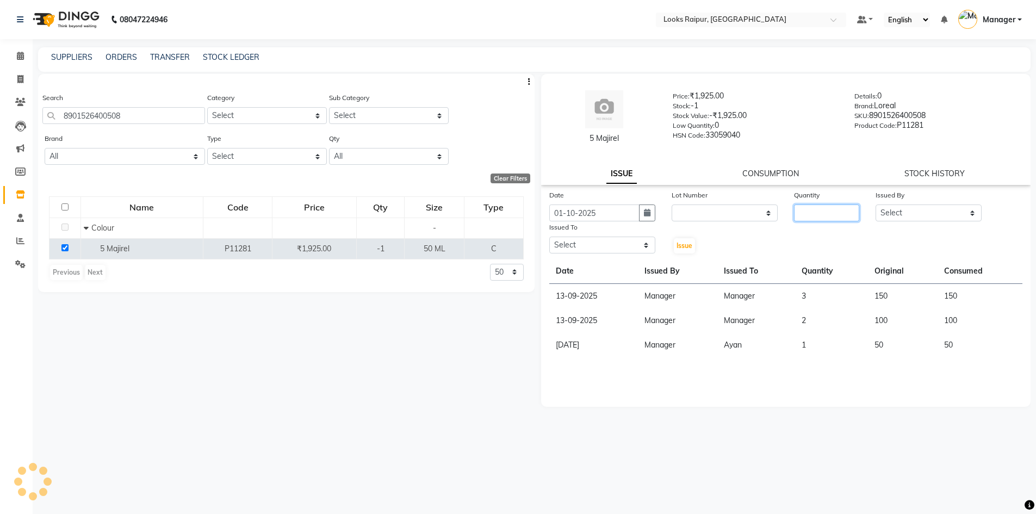
click at [828, 216] on input "number" at bounding box center [826, 213] width 65 height 17
type input "1"
click at [973, 214] on select "Select Akshay_Pdct [PERSON_NAME] [PERSON_NAME] Counter_Sales Dheerendra_pdct [P…" at bounding box center [929, 213] width 106 height 17
select select "85795"
click at [876, 205] on select "Select Akshay_Pdct [PERSON_NAME] [PERSON_NAME] Counter_Sales Dheerendra_pdct [P…" at bounding box center [929, 213] width 106 height 17
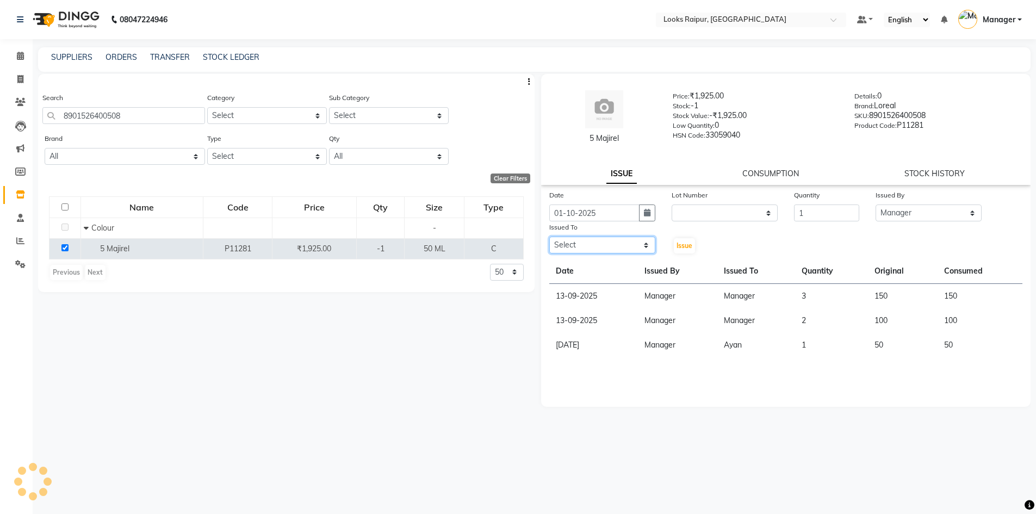
click at [643, 239] on select "Select Akshay_Pdct [PERSON_NAME] [PERSON_NAME] Counter_Sales Dheerendra_pdct [P…" at bounding box center [602, 245] width 106 height 17
select select "85882"
click at [549, 237] on select "Select Akshay_Pdct [PERSON_NAME] [PERSON_NAME] Counter_Sales Dheerendra_pdct [P…" at bounding box center [602, 245] width 106 height 17
click at [678, 246] on span "Issue" at bounding box center [685, 245] width 16 height 8
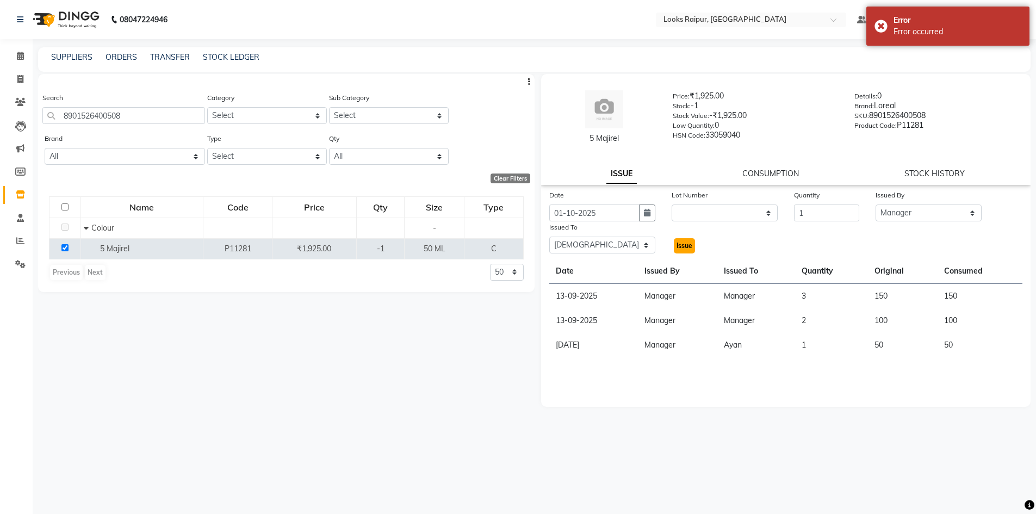
click at [682, 243] on span "Issue" at bounding box center [685, 245] width 16 height 8
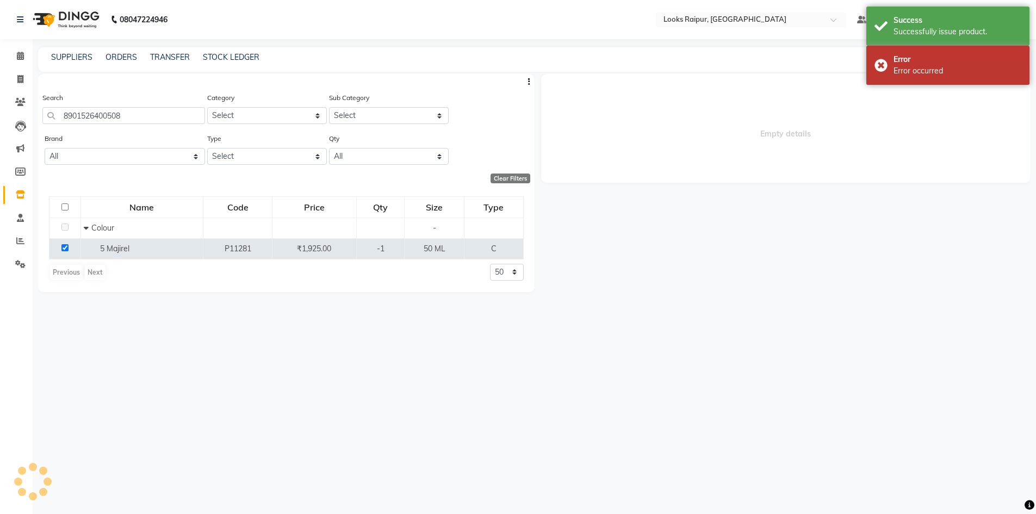
select select
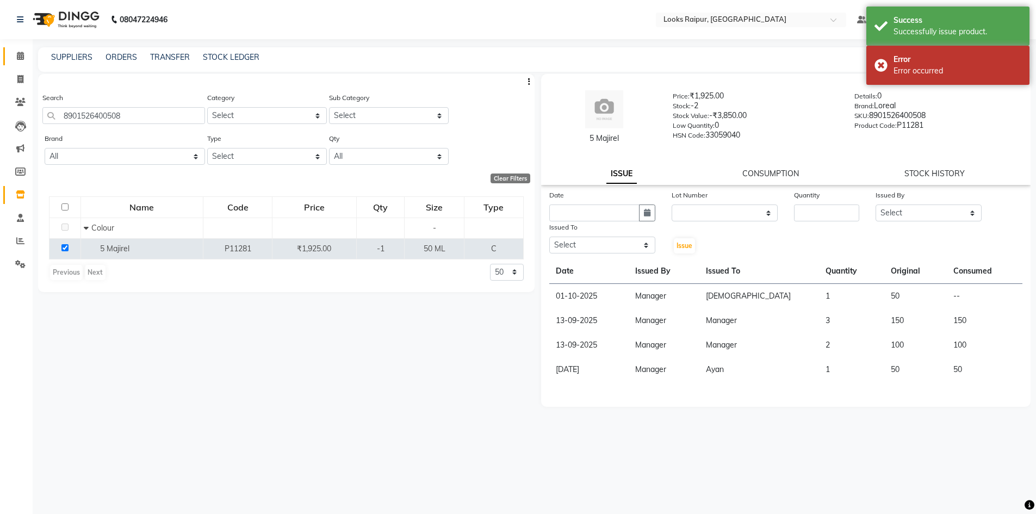
drag, startPoint x: 17, startPoint y: 47, endPoint x: 21, endPoint y: 53, distance: 6.8
click at [18, 47] on link "Calendar" at bounding box center [16, 56] width 26 height 18
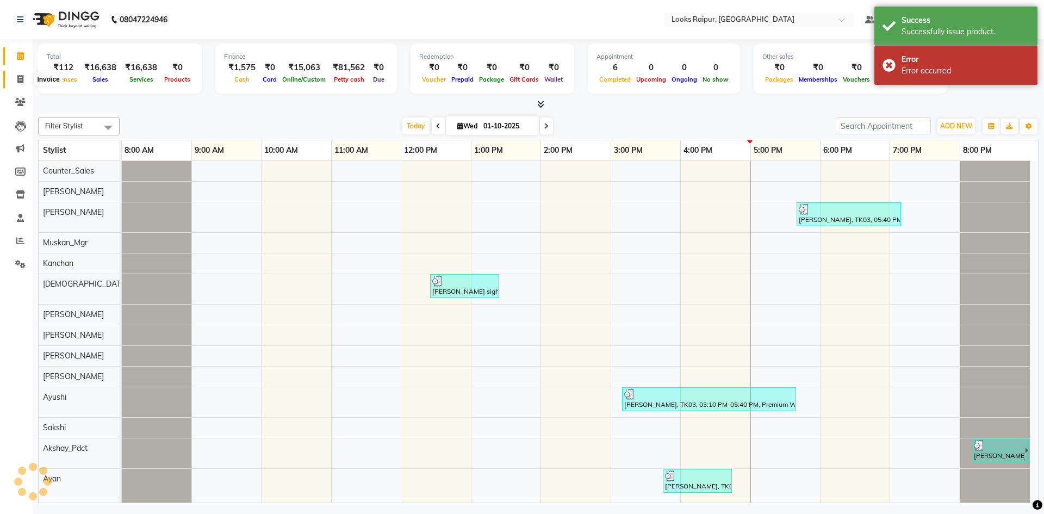
click at [23, 75] on icon at bounding box center [20, 79] width 6 height 8
select select "service"
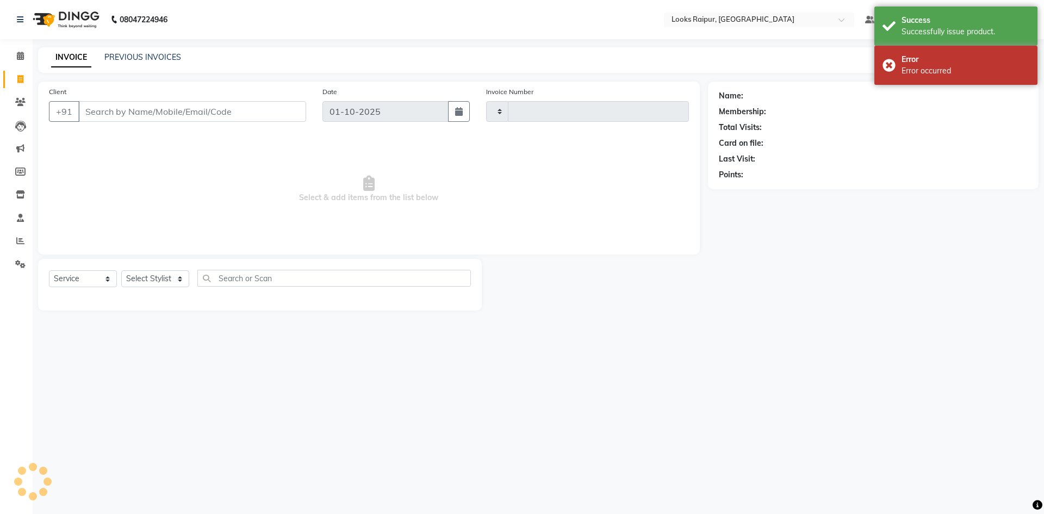
type input "0534"
select select "8606"
click at [141, 60] on link "PREVIOUS INVOICES" at bounding box center [142, 57] width 77 height 10
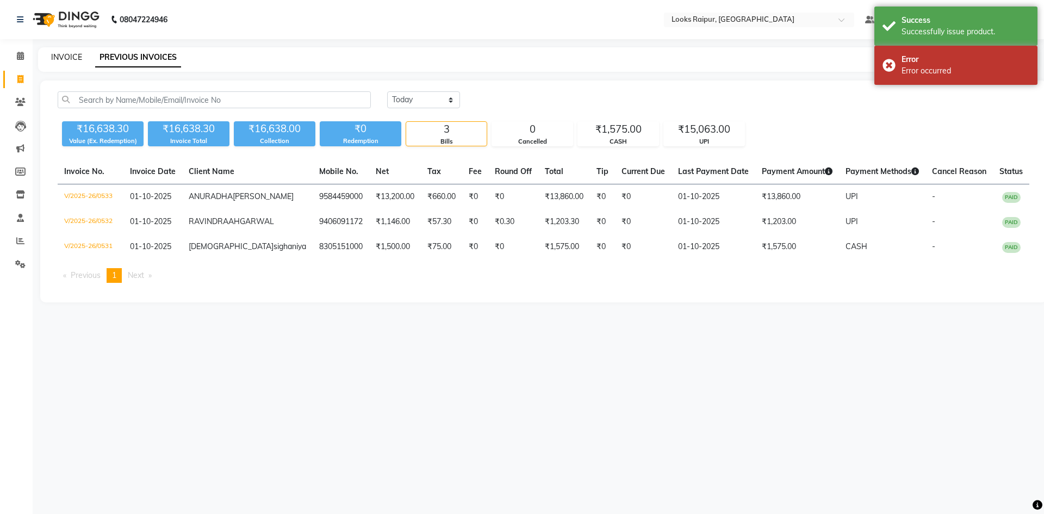
click at [59, 56] on link "INVOICE" at bounding box center [66, 57] width 31 height 10
select select "8606"
select select "service"
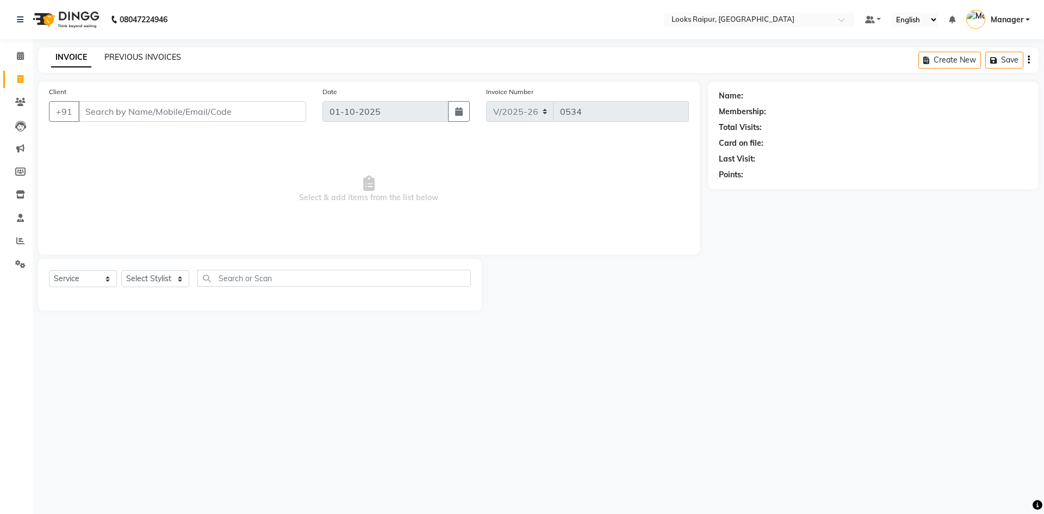
click at [150, 58] on link "PREVIOUS INVOICES" at bounding box center [142, 57] width 77 height 10
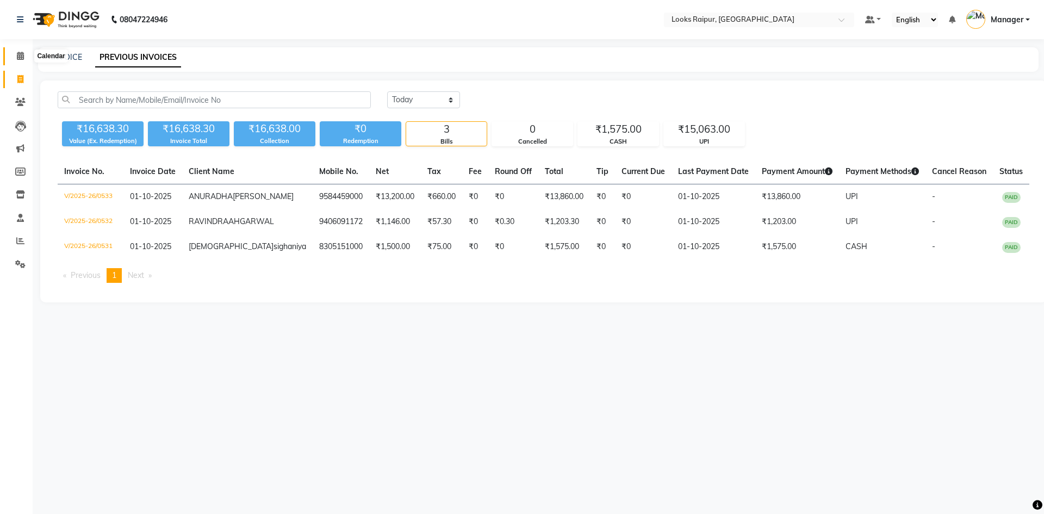
click at [11, 55] on span at bounding box center [20, 56] width 19 height 13
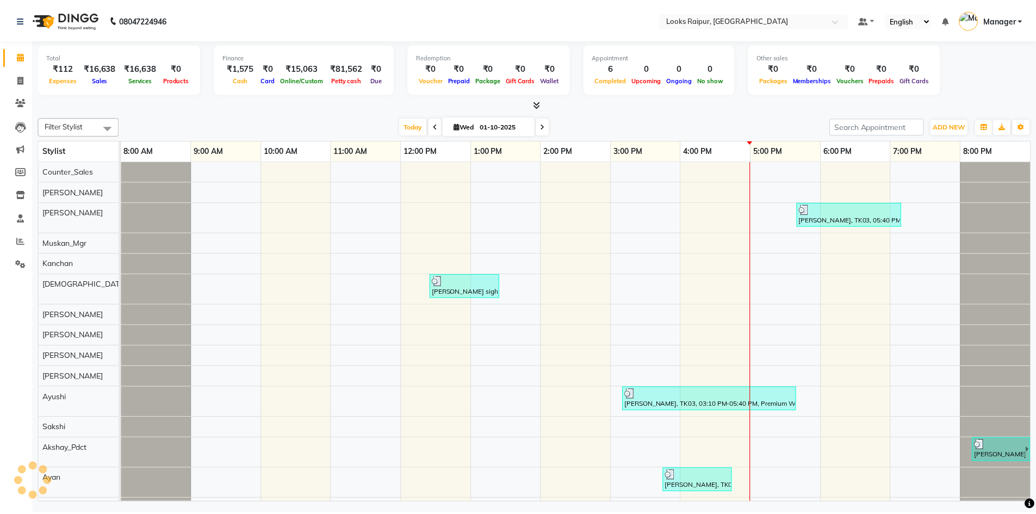
scroll to position [0, 8]
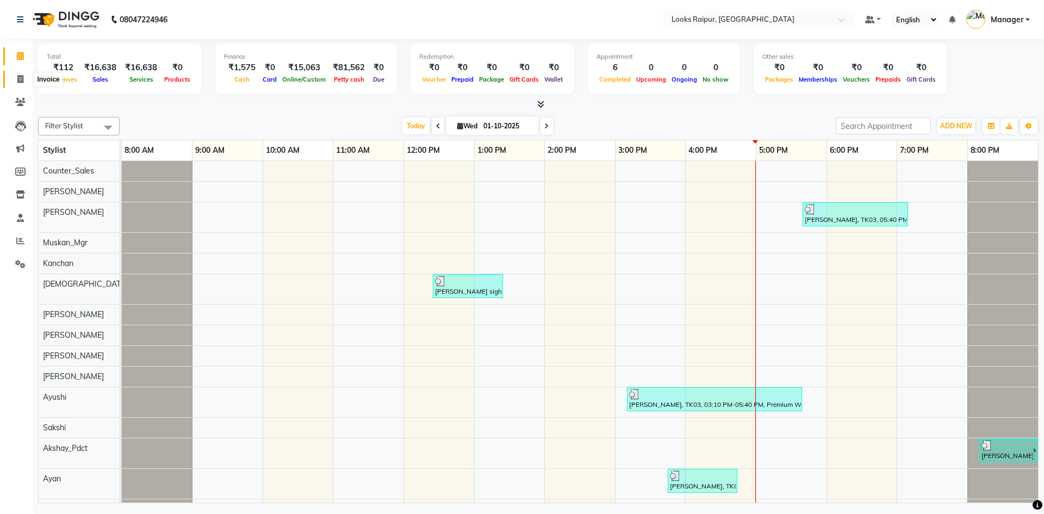
click at [21, 73] on span at bounding box center [20, 79] width 19 height 13
select select "service"
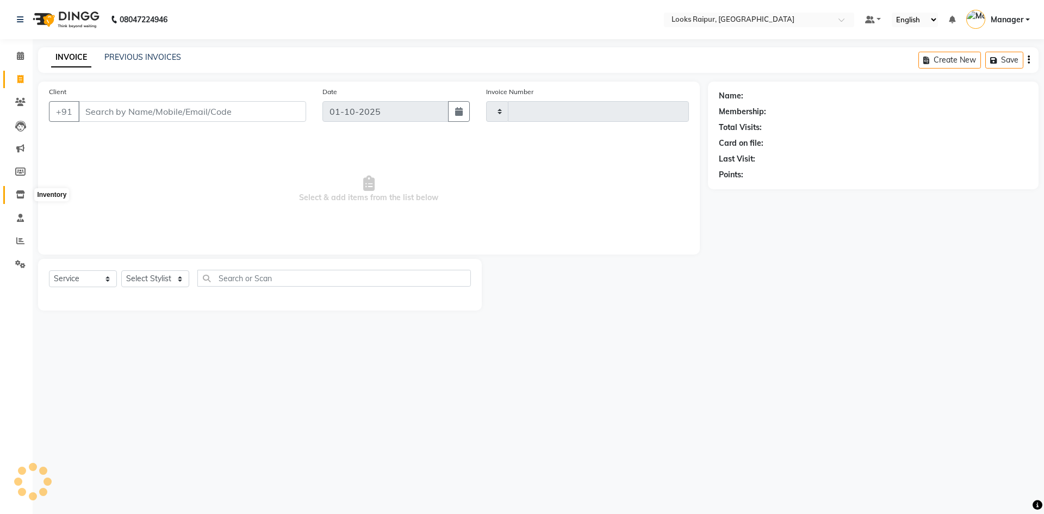
click at [23, 196] on icon at bounding box center [20, 194] width 9 height 8
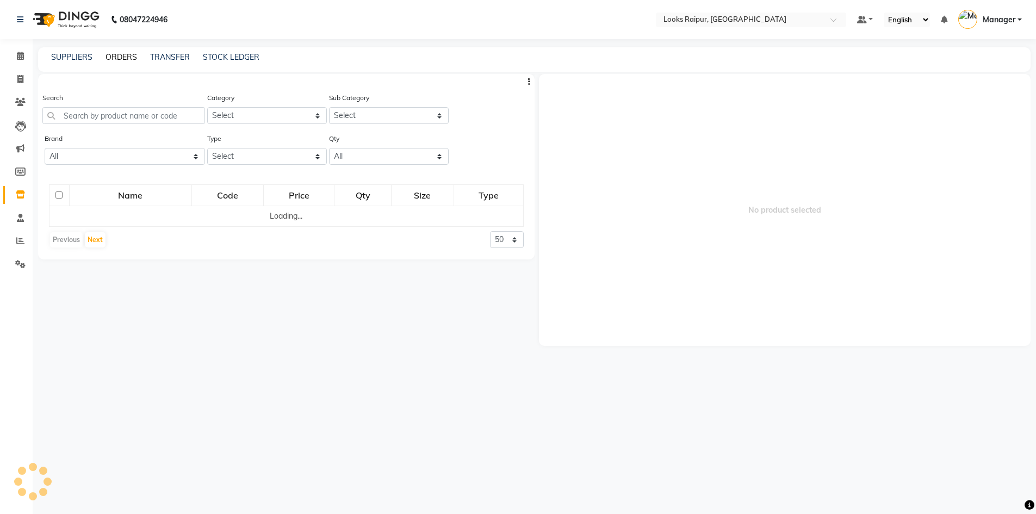
click at [119, 53] on link "ORDERS" at bounding box center [122, 57] width 32 height 10
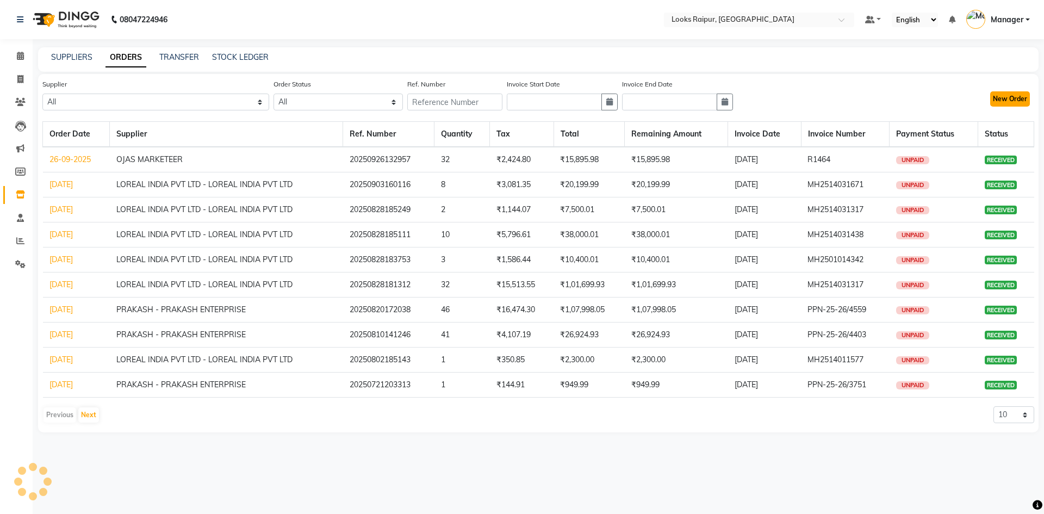
click at [1006, 97] on button "New Order" at bounding box center [1010, 98] width 40 height 15
select select "true"
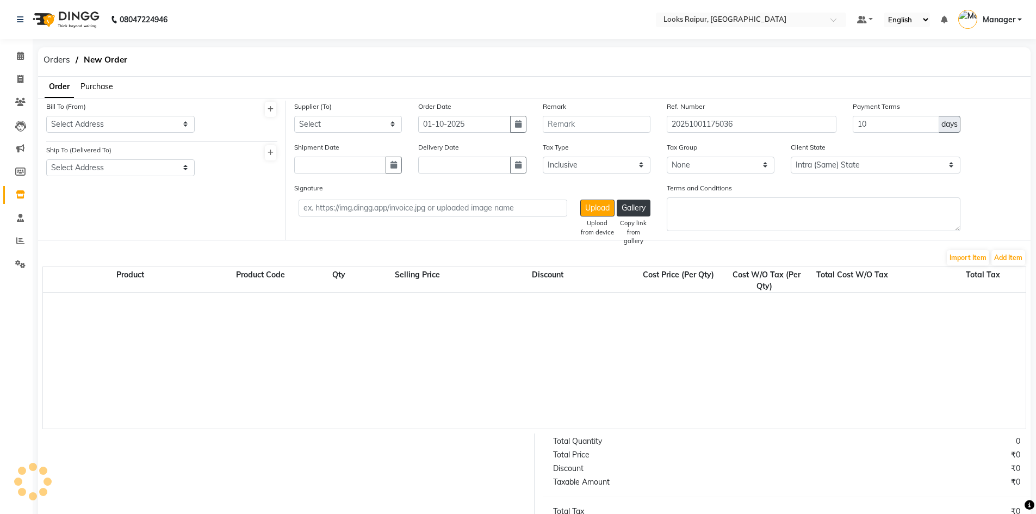
select select "4214"
click at [185, 125] on select "Select Address LOOKS [GEOGRAPHIC_DATA]" at bounding box center [120, 124] width 148 height 17
select select "1588"
click at [46, 116] on select "Select Address LOOKS [GEOGRAPHIC_DATA]" at bounding box center [120, 124] width 148 height 17
drag, startPoint x: 185, startPoint y: 169, endPoint x: 182, endPoint y: 175, distance: 6.1
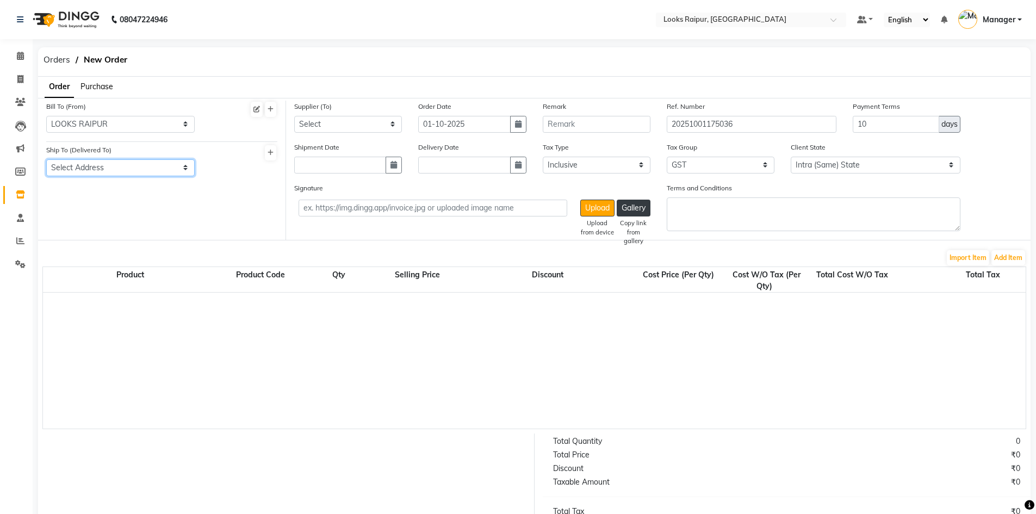
click at [186, 169] on select "Select Address LOOKS [GEOGRAPHIC_DATA]" at bounding box center [120, 167] width 148 height 17
select select "1589"
click at [46, 159] on select "Select Address LOOKS [GEOGRAPHIC_DATA]" at bounding box center [120, 167] width 148 height 17
click at [393, 121] on select "Select LOREAL INDIA PVT LTD - LOREAL INDIA PVT LTD Dutta Agency - Dutta Agency …" at bounding box center [348, 124] width 108 height 17
select select "5318"
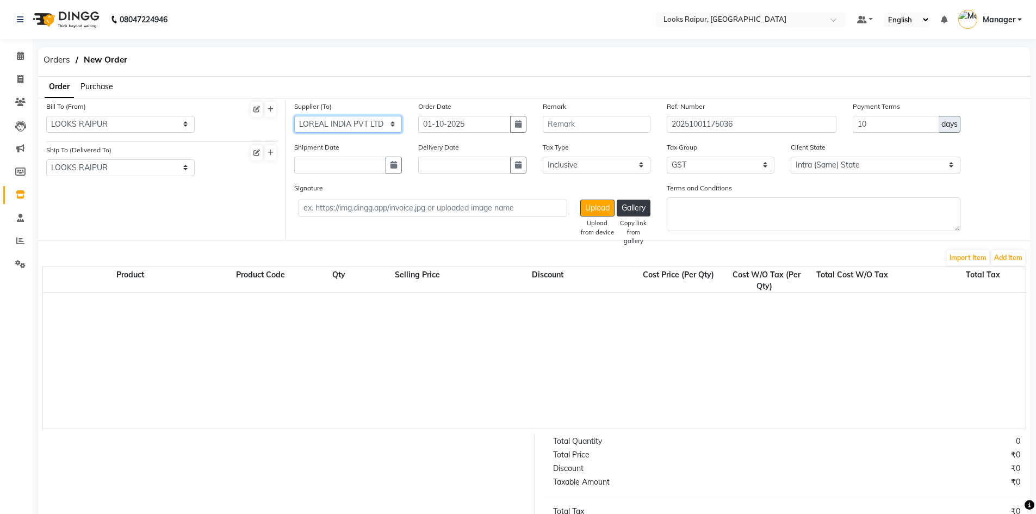
click at [294, 116] on select "Select LOREAL INDIA PVT LTD - LOREAL INDIA PVT LTD Dutta Agency - Dutta Agency …" at bounding box center [348, 124] width 108 height 17
click at [1000, 258] on button "Add Item" at bounding box center [1009, 257] width 34 height 15
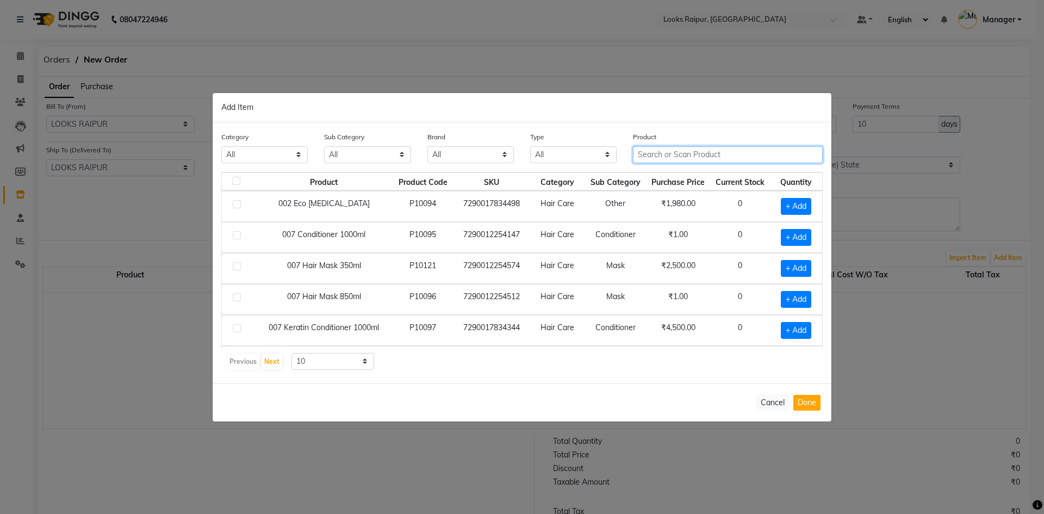
click at [665, 152] on input "text" at bounding box center [728, 154] width 190 height 17
type input "3474637091231"
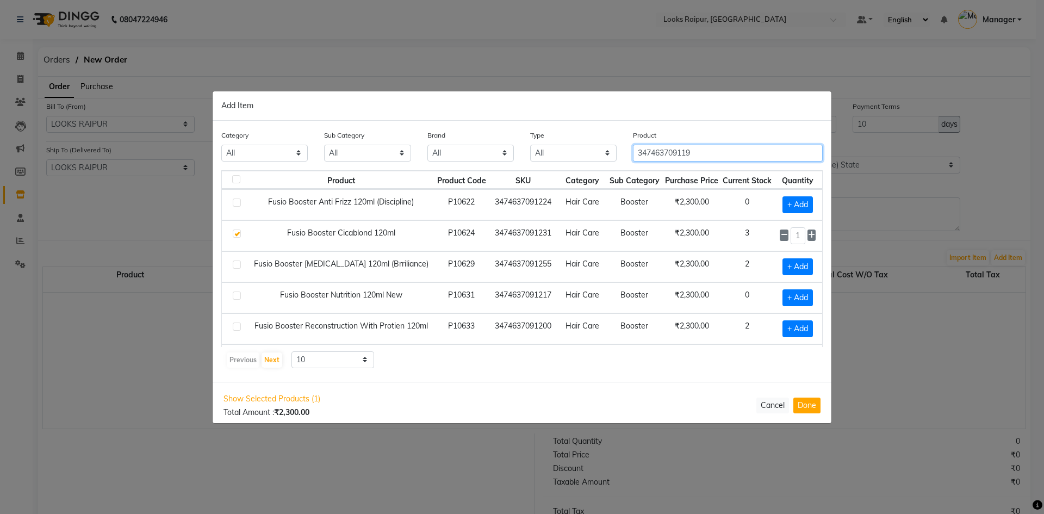
type input "3474637091194"
checkbox input "true"
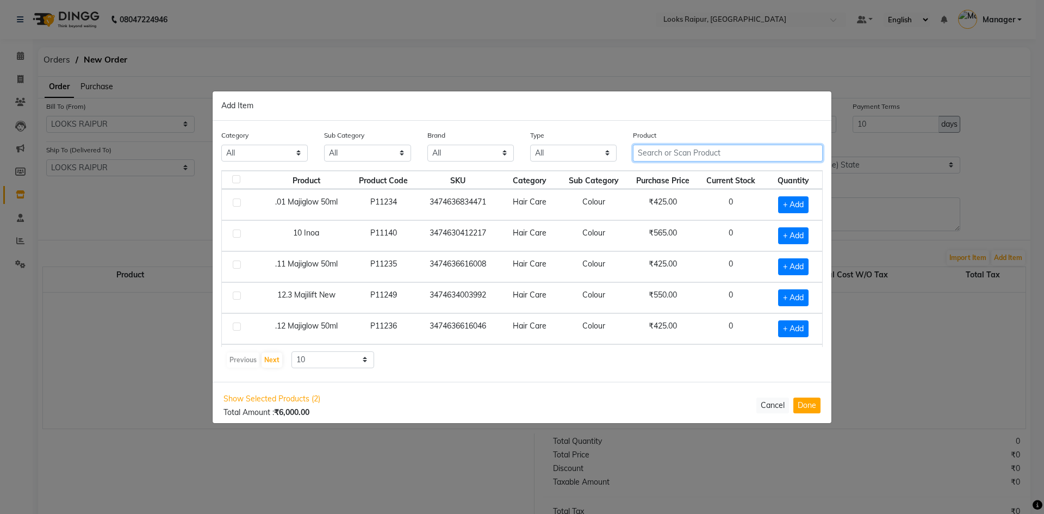
click at [674, 154] on input "text" at bounding box center [728, 153] width 190 height 17
type input "3474637091217"
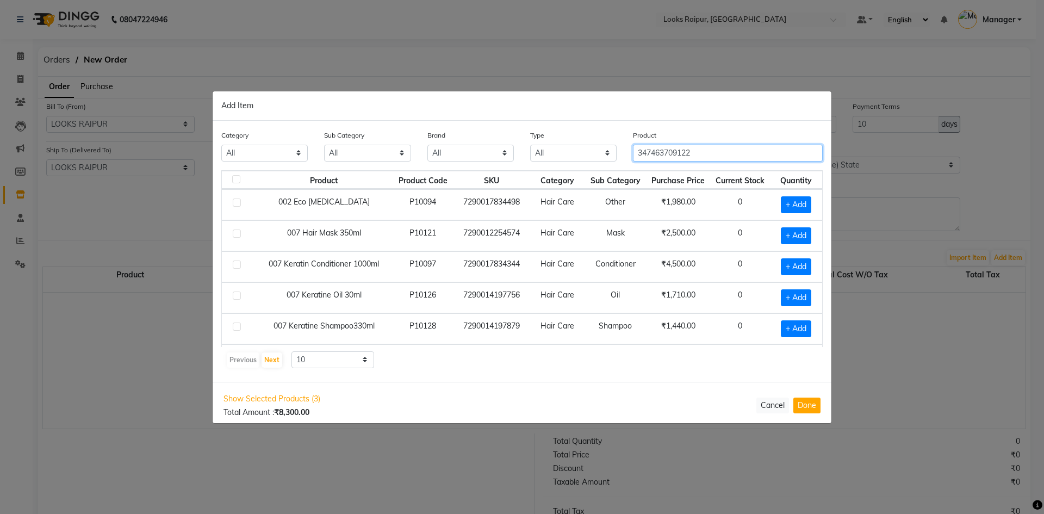
type input "3474637091224"
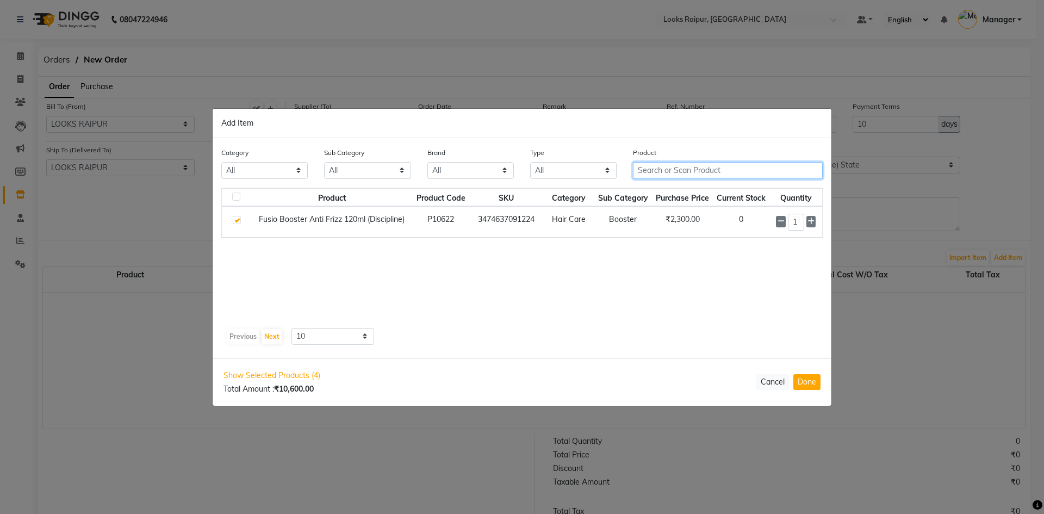
click at [708, 172] on input "text" at bounding box center [728, 170] width 190 height 17
type input "3"
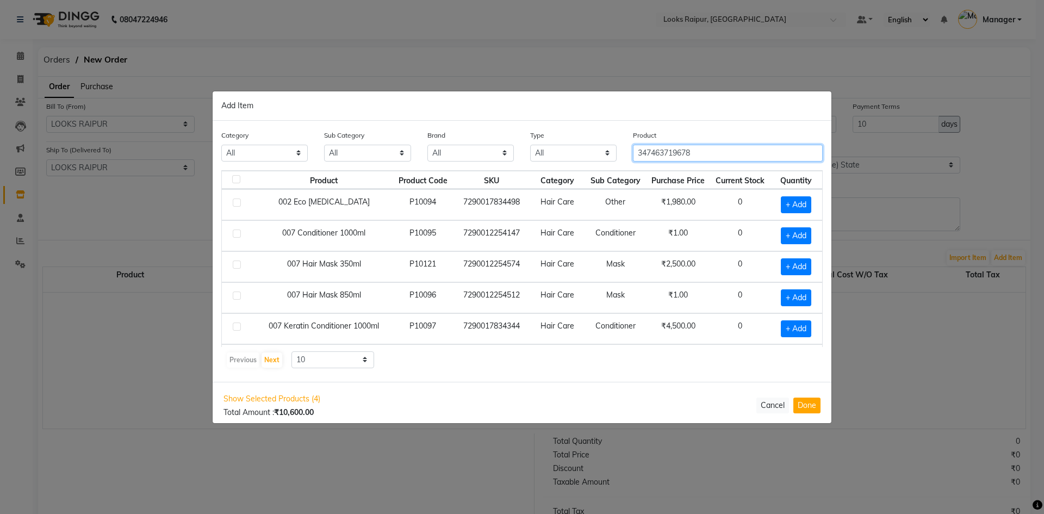
type input "3474637196783"
type input "3474637135706"
click at [815, 407] on button "Done" at bounding box center [807, 406] width 27 height 16
select select "4220"
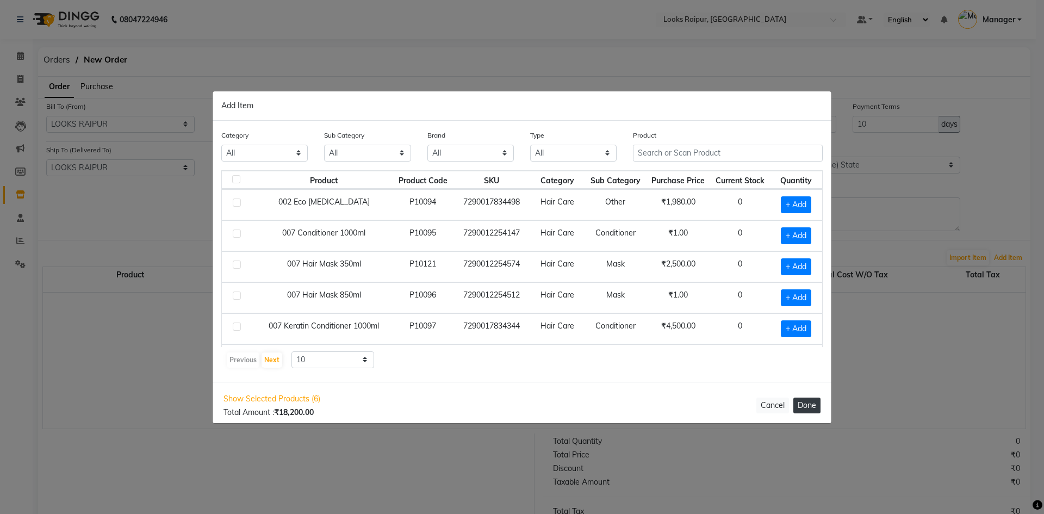
select select "4220"
select select "7147"
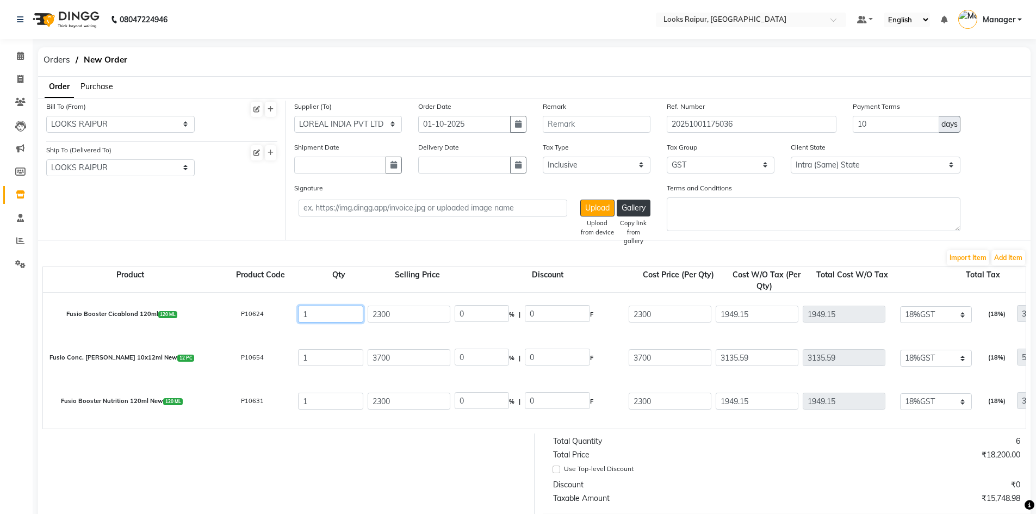
click at [329, 312] on input "1" at bounding box center [330, 314] width 65 height 17
type input "0"
type input "350.85"
type input "0"
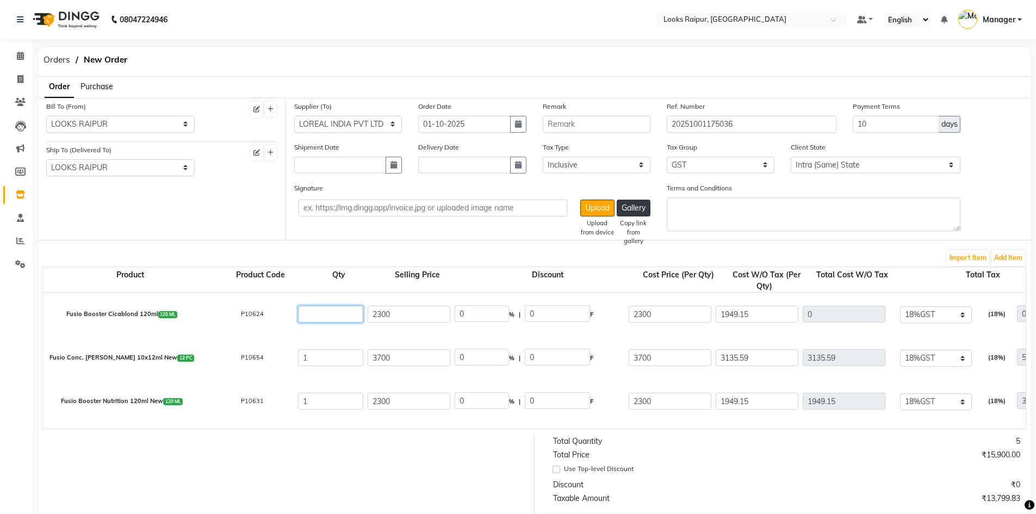
type input "3"
type input "5847.45"
type input "1052.54"
type input "6899.99"
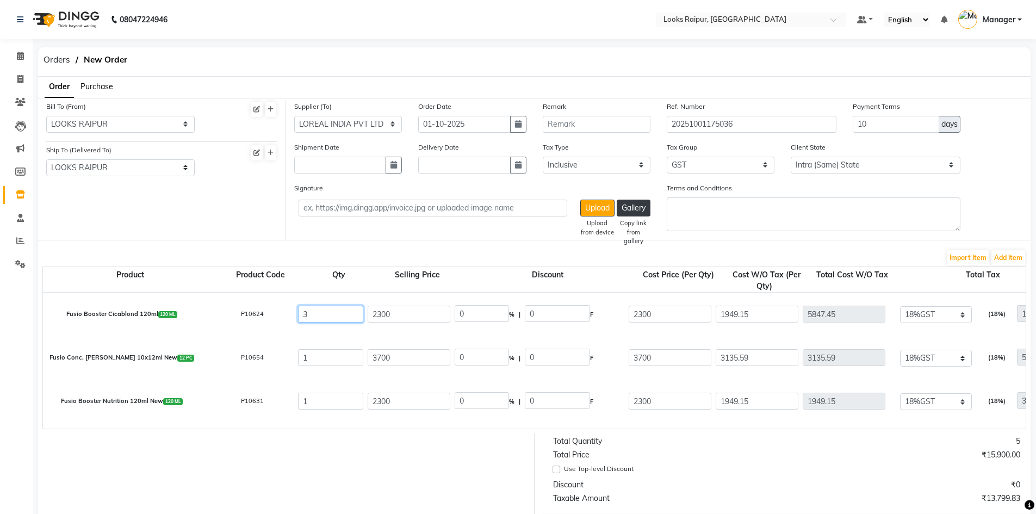
type input "32"
type input "62372.8"
type input "63425.34"
type input "11227.1"
type input "73599.9"
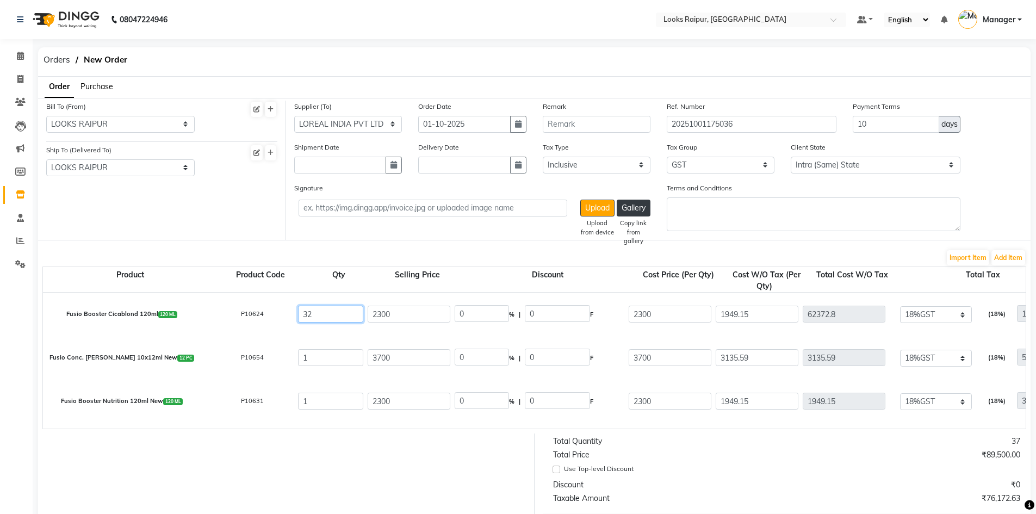
type input "3"
type input "5847.45"
type input "17074.55"
type input "1052.54"
type input "6899.99"
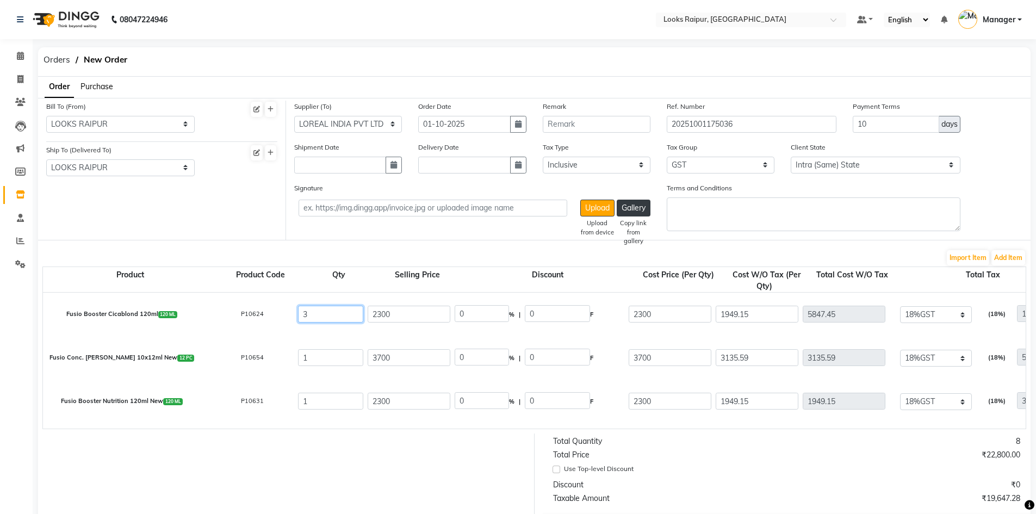
type input "3"
click at [322, 358] on input "1" at bounding box center [330, 357] width 65 height 17
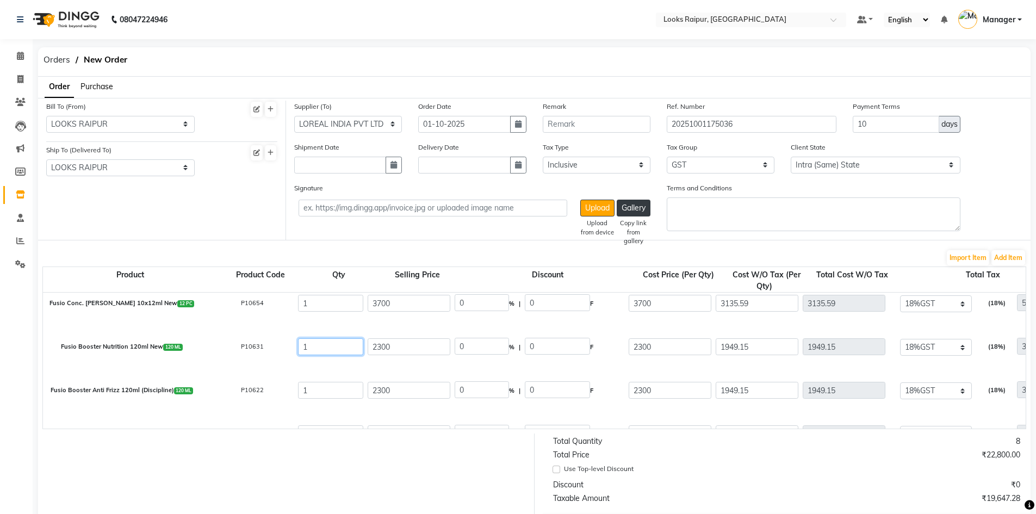
click at [321, 351] on input "1" at bounding box center [330, 346] width 65 height 17
click at [320, 354] on input "1" at bounding box center [330, 346] width 65 height 17
type input "0"
type input "350.85"
type input "0"
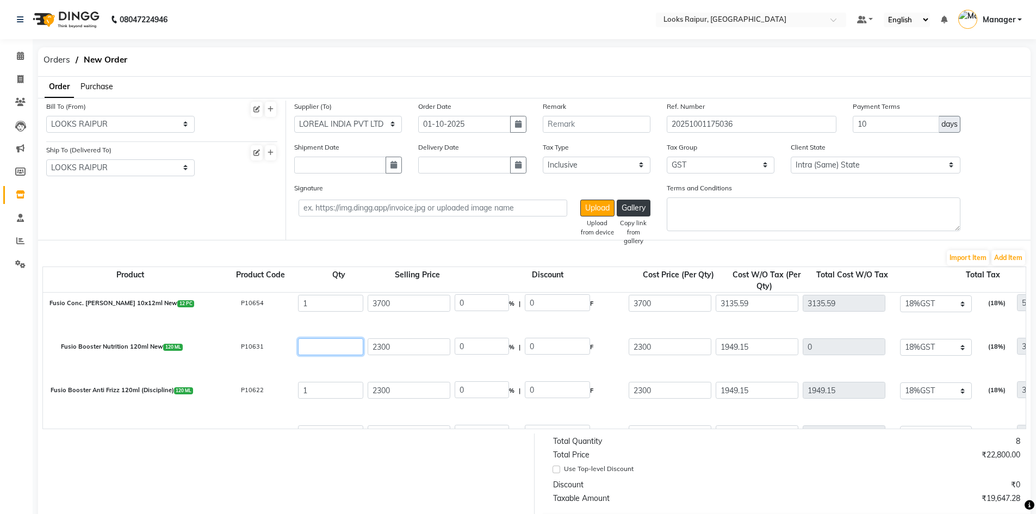
type input "0"
type input "3"
type input "5847.45"
type input "1052.54"
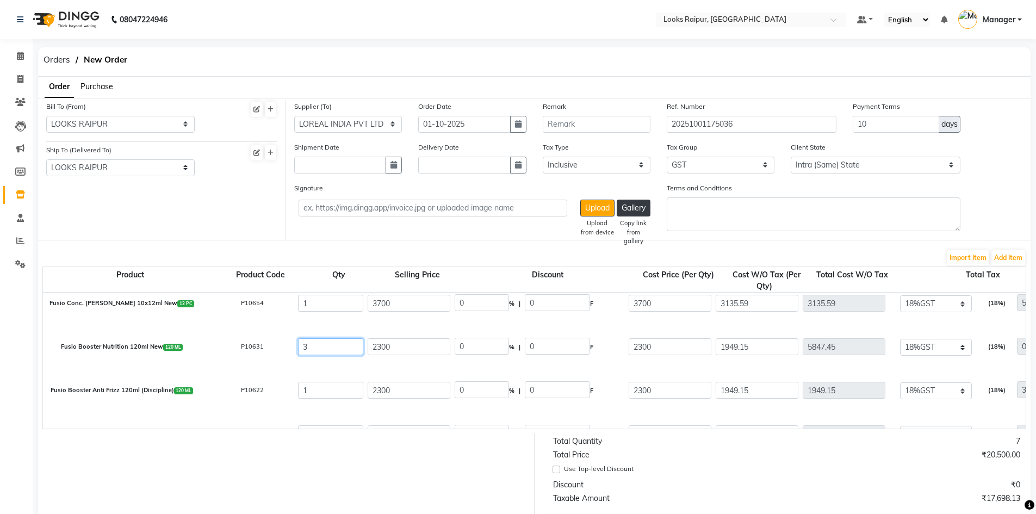
type input "6899.99"
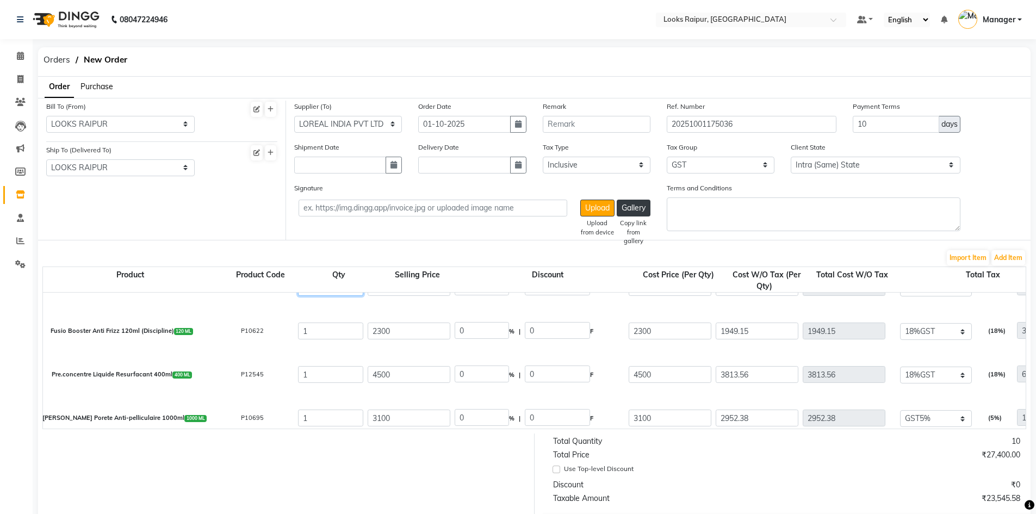
scroll to position [125, 0]
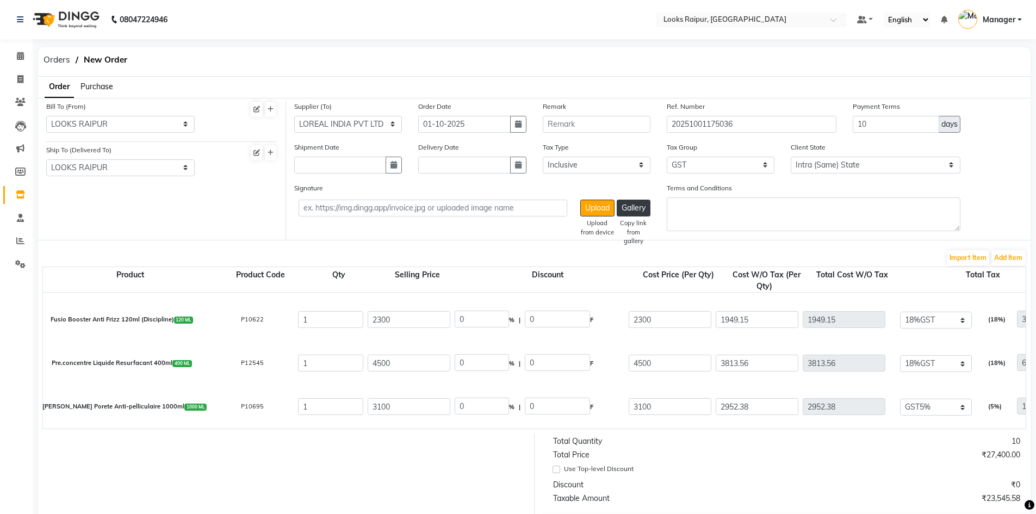
type input "3"
click at [320, 363] on input "1" at bounding box center [330, 363] width 65 height 17
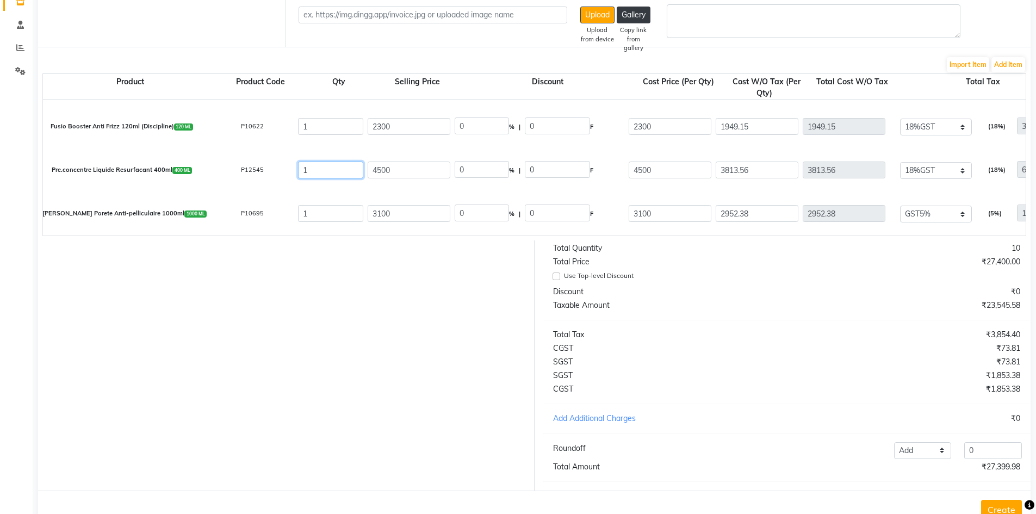
scroll to position [234, 0]
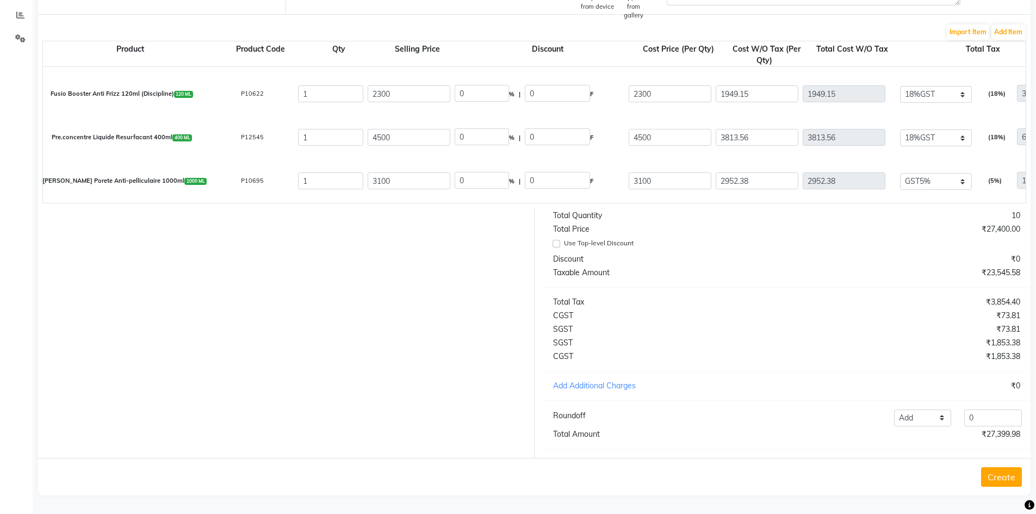
click at [1009, 479] on button "Create" at bounding box center [1001, 477] width 41 height 20
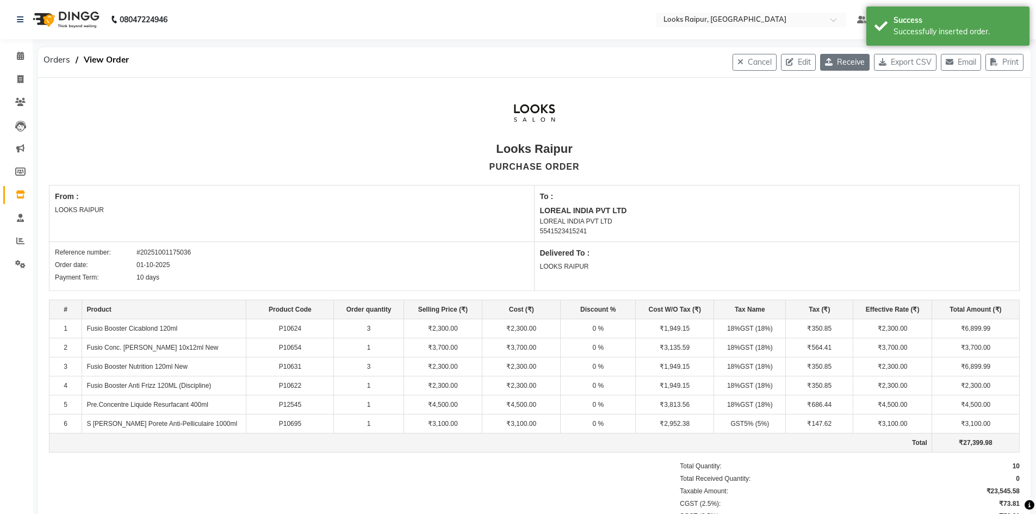
click at [825, 61] on icon "button" at bounding box center [831, 62] width 12 height 8
select select "1588"
select select "1589"
select select "5318"
select select "true"
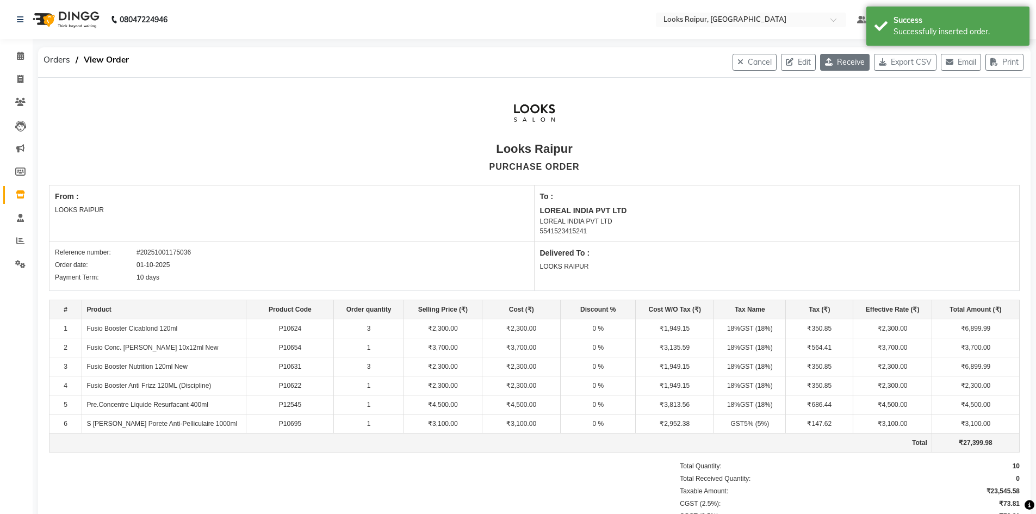
select select "4220"
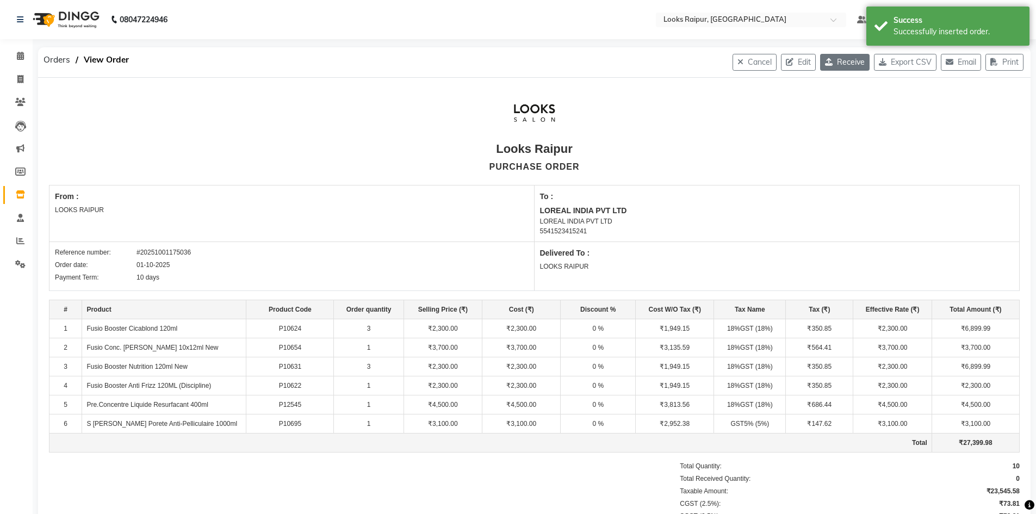
select select "7147"
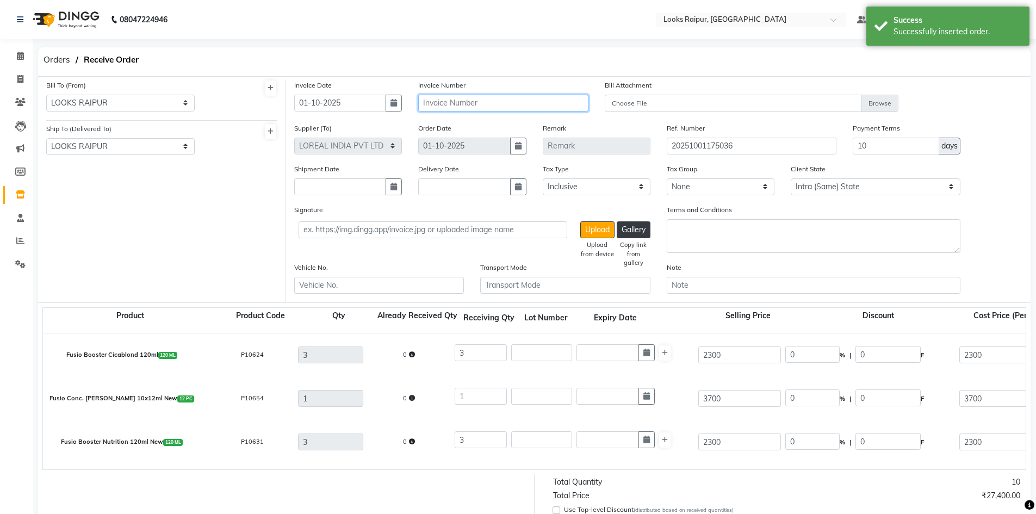
click at [462, 103] on input "text" at bounding box center [503, 103] width 170 height 17
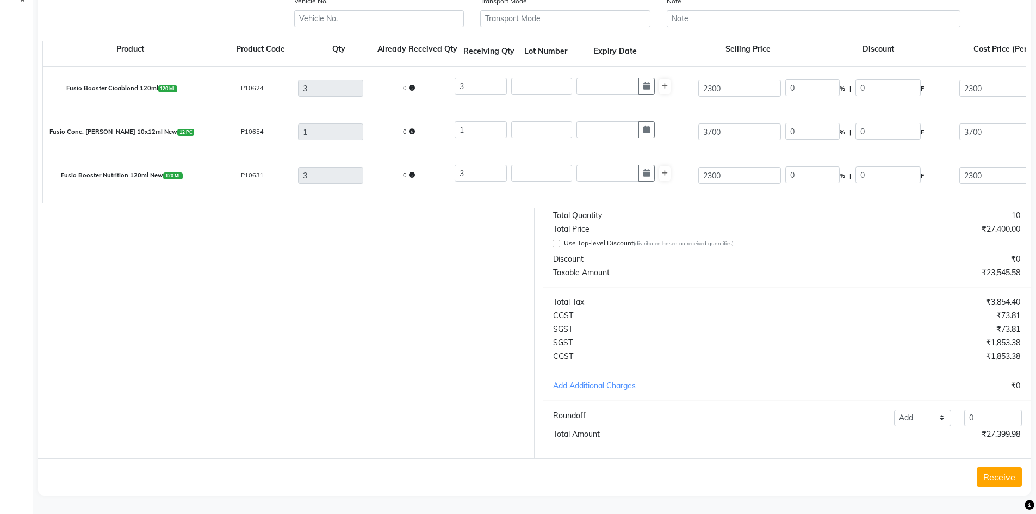
scroll to position [275, 0]
type input "MH2514036139"
click at [990, 485] on button "Receive" at bounding box center [999, 477] width 45 height 20
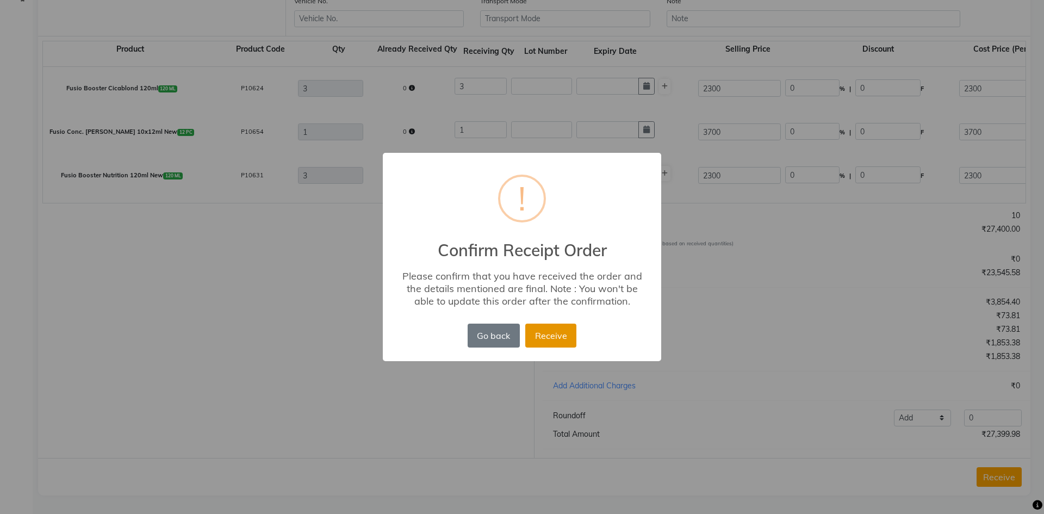
click at [543, 338] on button "Receive" at bounding box center [550, 336] width 51 height 24
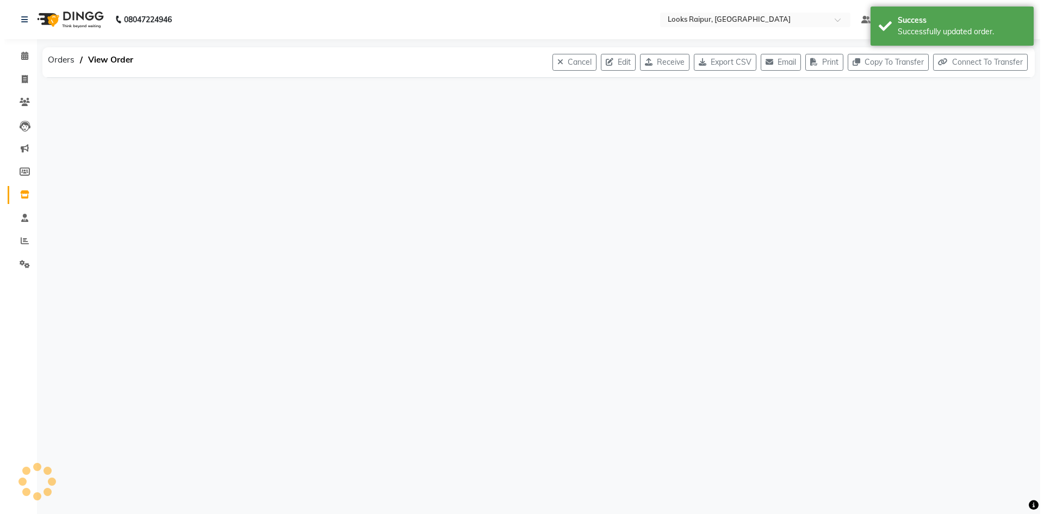
scroll to position [0, 0]
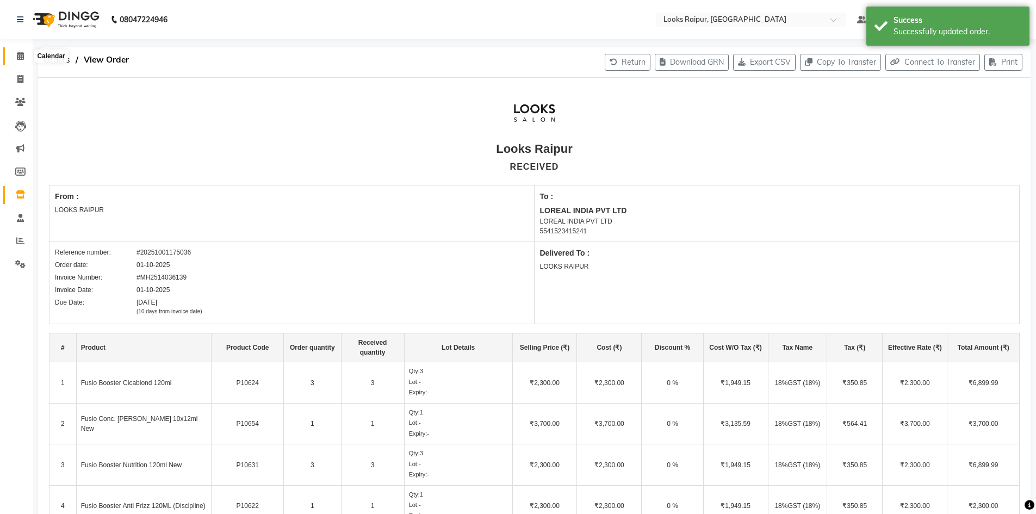
click at [24, 59] on span at bounding box center [20, 56] width 19 height 13
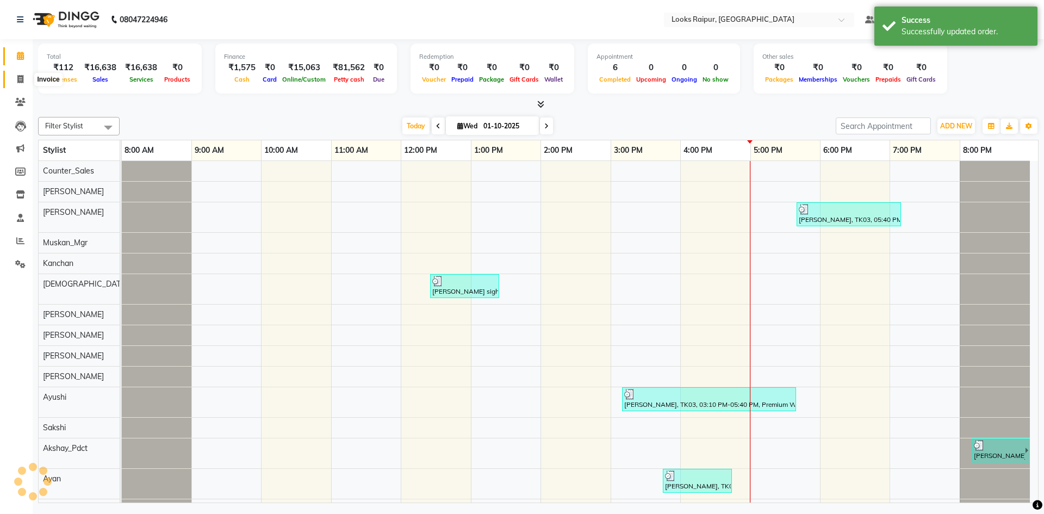
click at [23, 77] on icon at bounding box center [20, 79] width 6 height 8
select select "service"
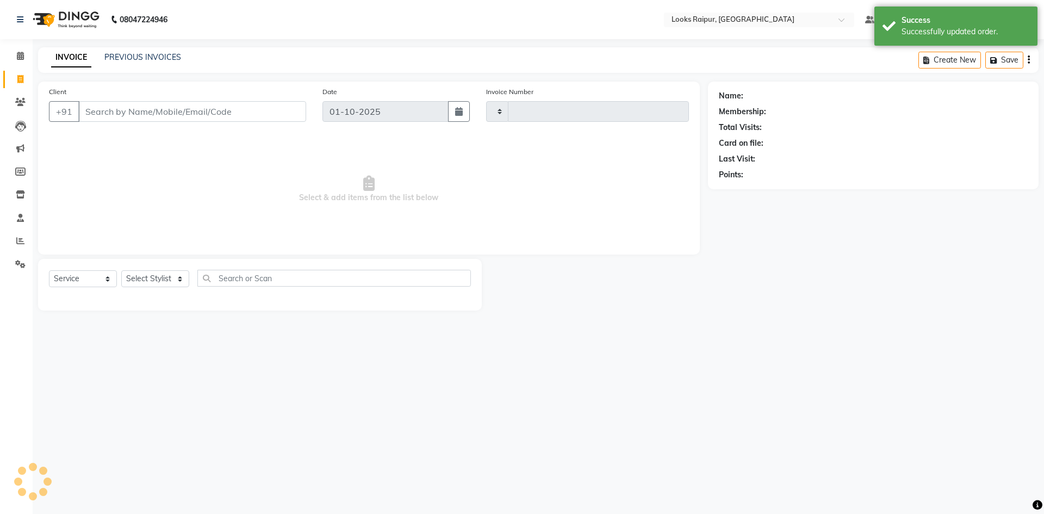
type input "0534"
select select "8606"
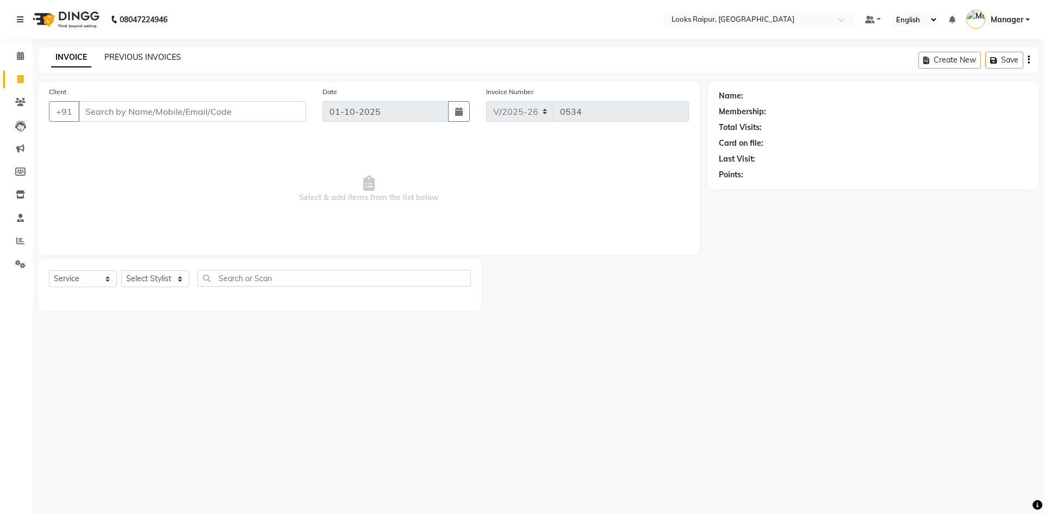
click at [129, 61] on link "PREVIOUS INVOICES" at bounding box center [142, 57] width 77 height 10
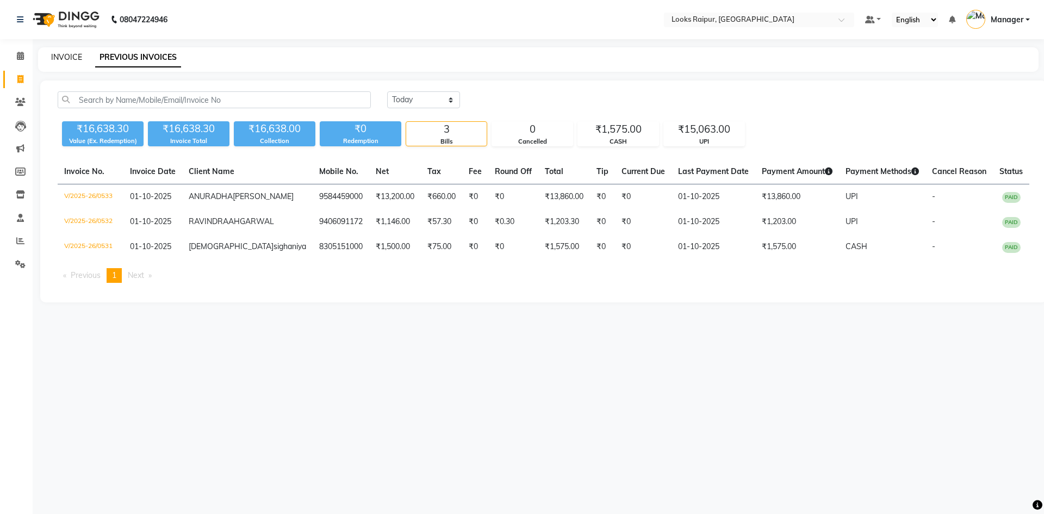
click at [65, 57] on link "INVOICE" at bounding box center [66, 57] width 31 height 10
select select "service"
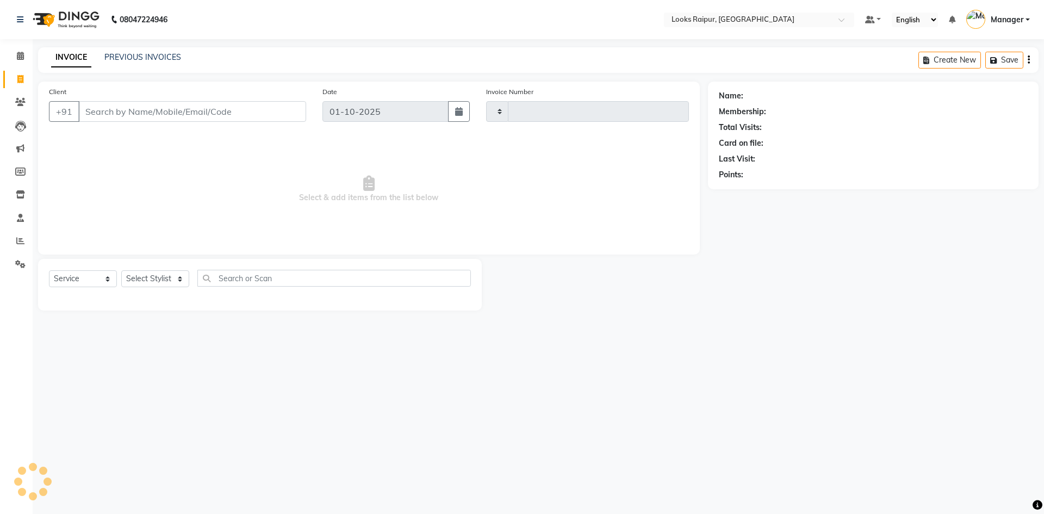
type input "0534"
click at [25, 57] on span at bounding box center [20, 56] width 19 height 13
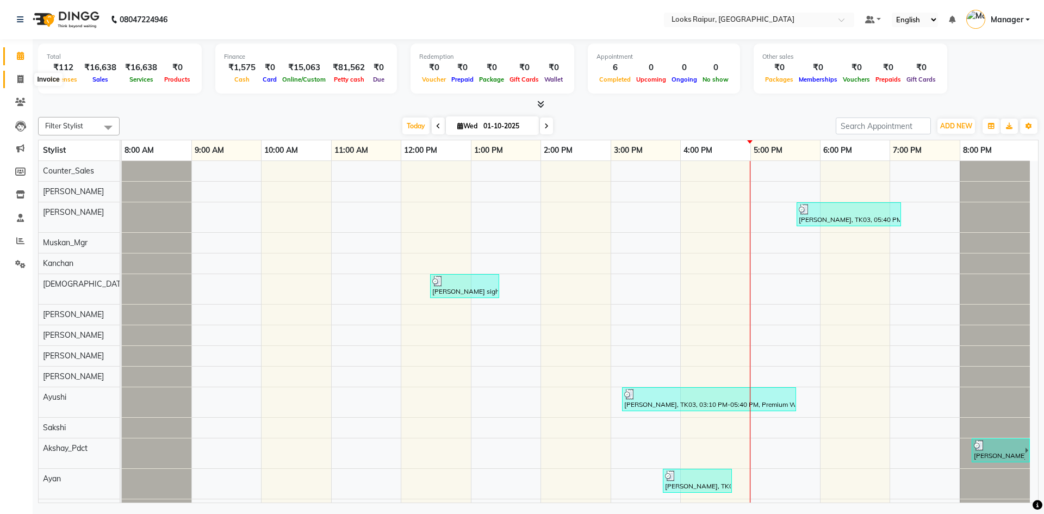
click at [20, 77] on icon at bounding box center [20, 79] width 6 height 8
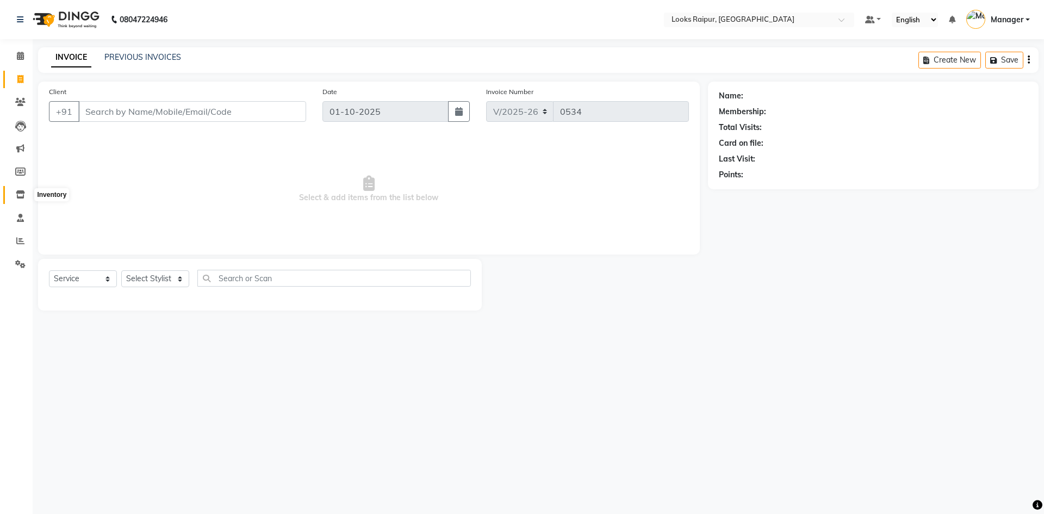
click at [17, 196] on span at bounding box center [20, 195] width 19 height 13
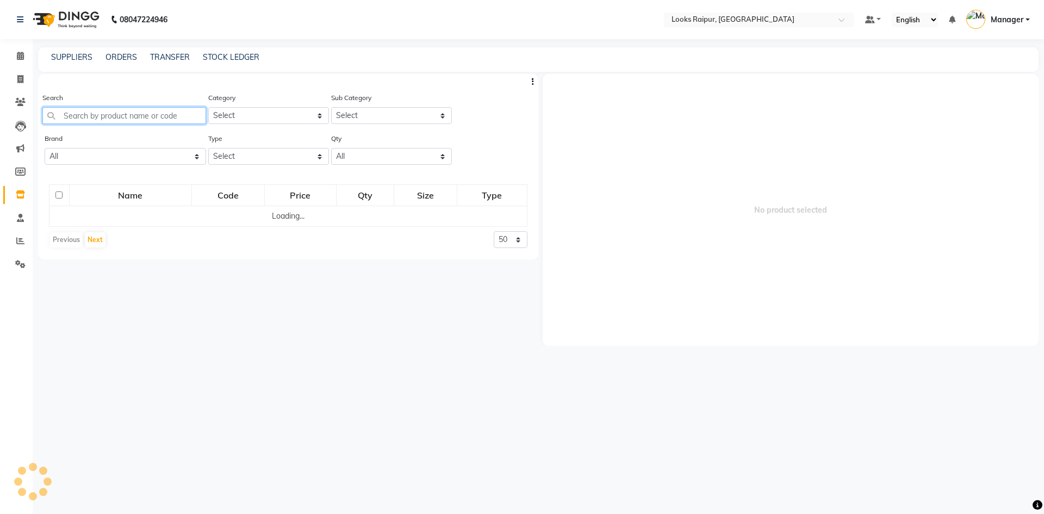
click at [102, 117] on input "text" at bounding box center [124, 115] width 164 height 17
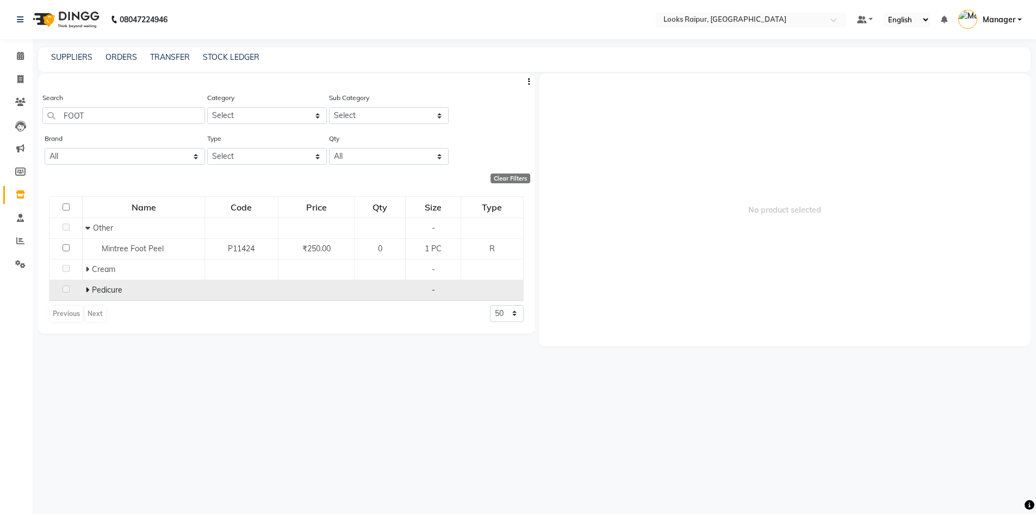
click at [88, 290] on icon at bounding box center [87, 290] width 4 height 8
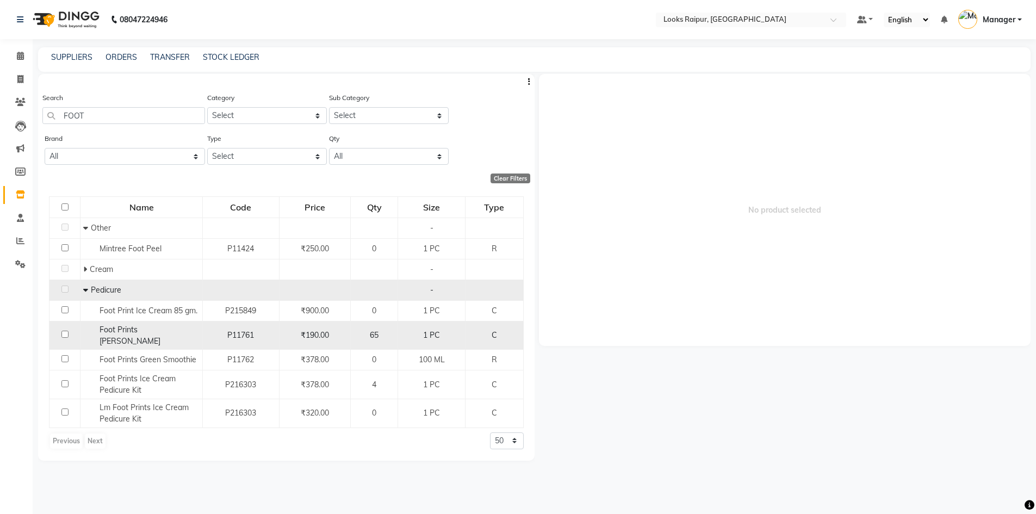
click at [61, 332] on input "checkbox" at bounding box center [64, 334] width 7 height 7
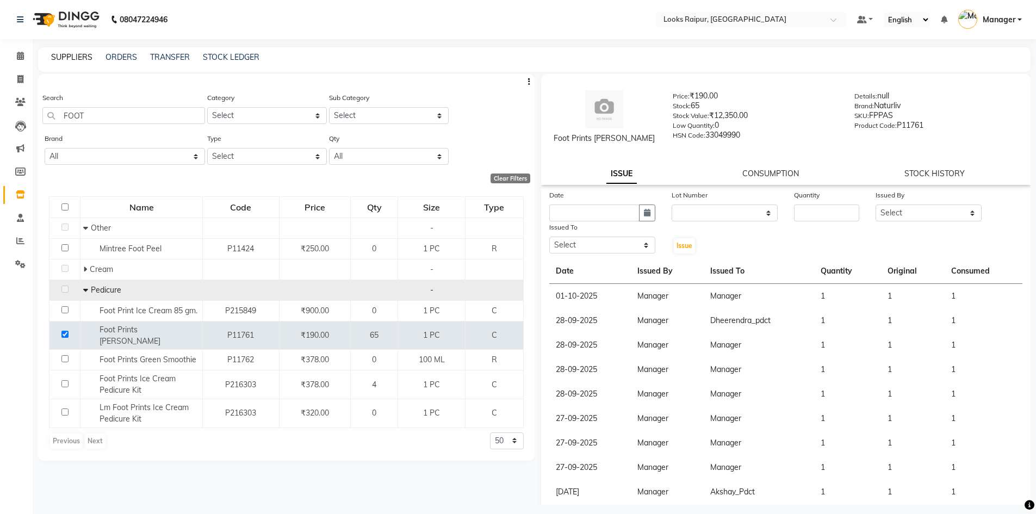
click at [85, 54] on link "SUPPLIERS" at bounding box center [71, 57] width 41 height 10
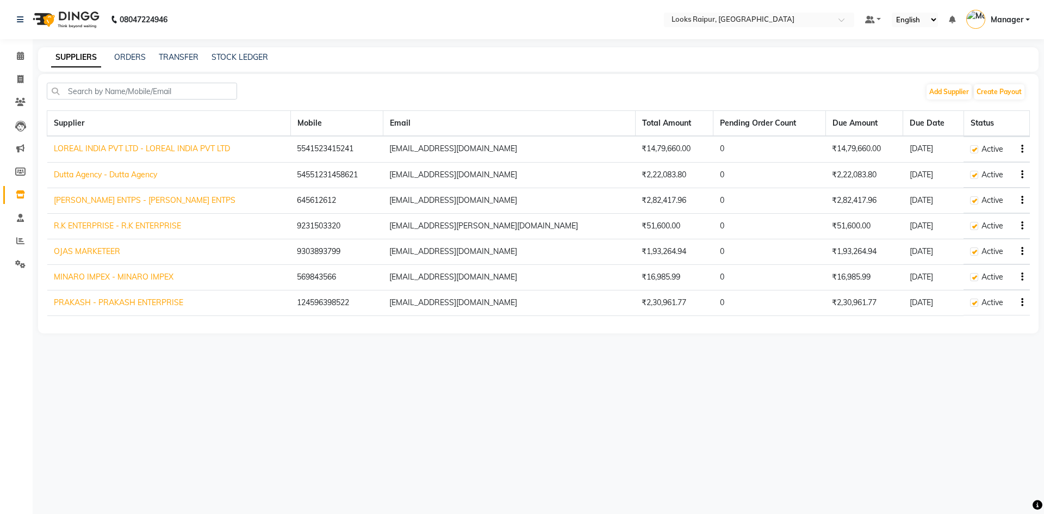
drag, startPoint x: 137, startPoint y: 51, endPoint x: 0, endPoint y: 74, distance: 139.0
click at [129, 54] on div "SUPPLIERS ORDERS TRANSFER STOCK LEDGER" at bounding box center [538, 59] width 1001 height 24
click at [39, 60] on div "SUPPLIERS ORDERS TRANSFER STOCK LEDGER" at bounding box center [532, 57] width 988 height 11
click at [24, 55] on span at bounding box center [20, 56] width 19 height 13
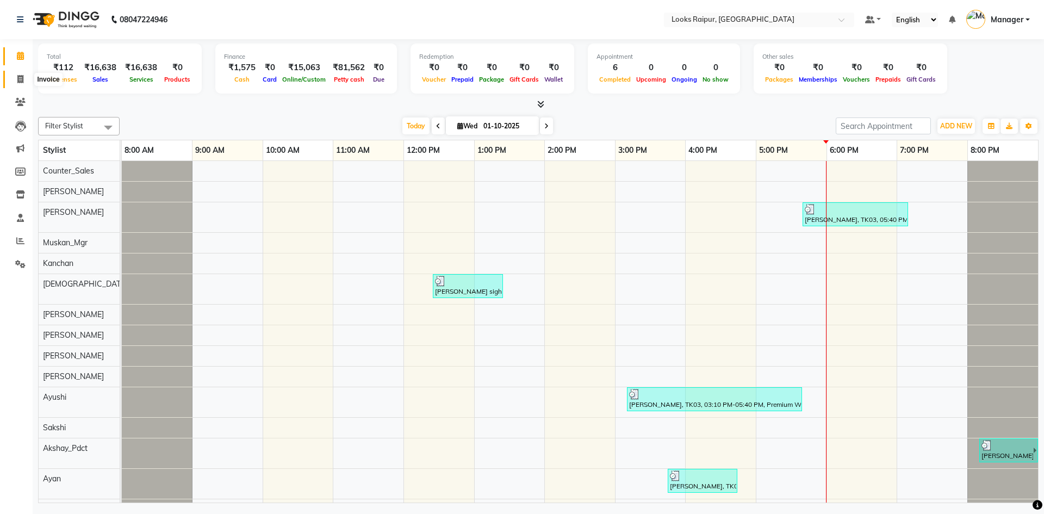
click at [13, 79] on span at bounding box center [20, 79] width 19 height 13
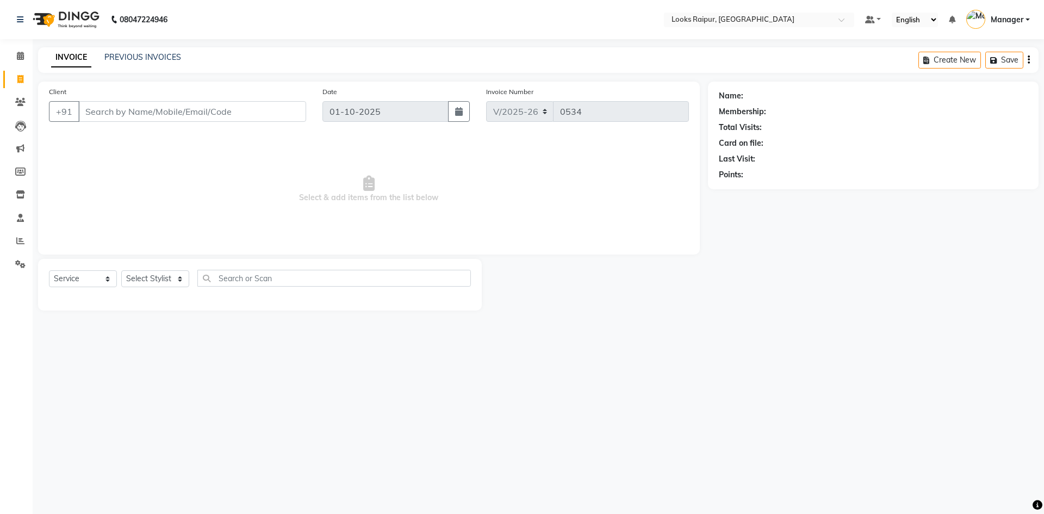
click at [120, 274] on div "Select Service Product Membership Package Voucher Prepaid Gift Card Select Styl…" at bounding box center [260, 283] width 422 height 26
click at [108, 273] on select "Select Service Product Membership Package Voucher Prepaid Gift Card" at bounding box center [83, 278] width 68 height 17
click at [49, 270] on select "Select Service Product Membership Package Voucher Prepaid Gift Card" at bounding box center [83, 278] width 68 height 17
click at [175, 279] on select "Select Stylist Akshay_Pdct [PERSON_NAME] [PERSON_NAME] Counter_Sales Dheerendra…" at bounding box center [155, 278] width 68 height 17
click at [121, 270] on select "Select Stylist Akshay_Pdct [PERSON_NAME] [PERSON_NAME] Counter_Sales Dheerendra…" at bounding box center [155, 278] width 68 height 17
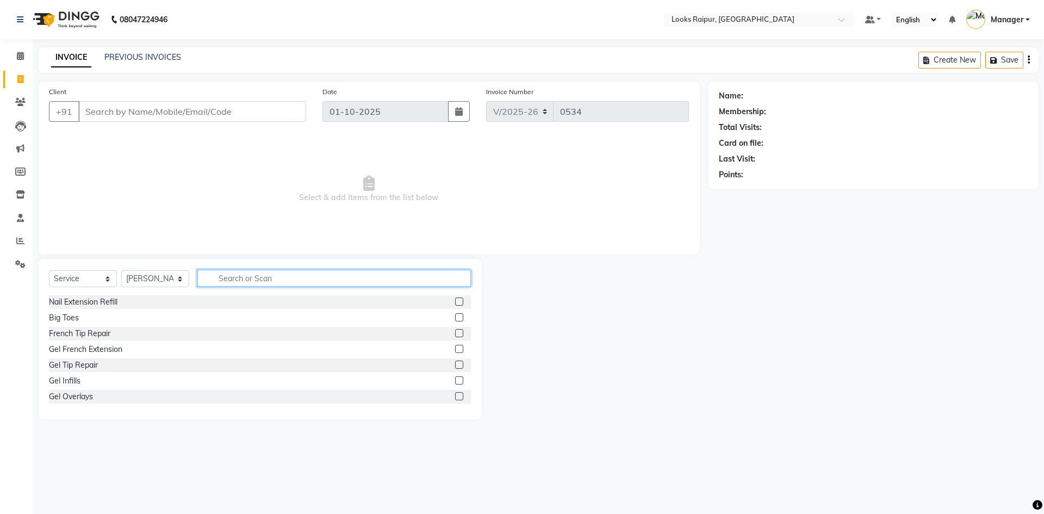
click at [215, 281] on input "text" at bounding box center [334, 278] width 274 height 17
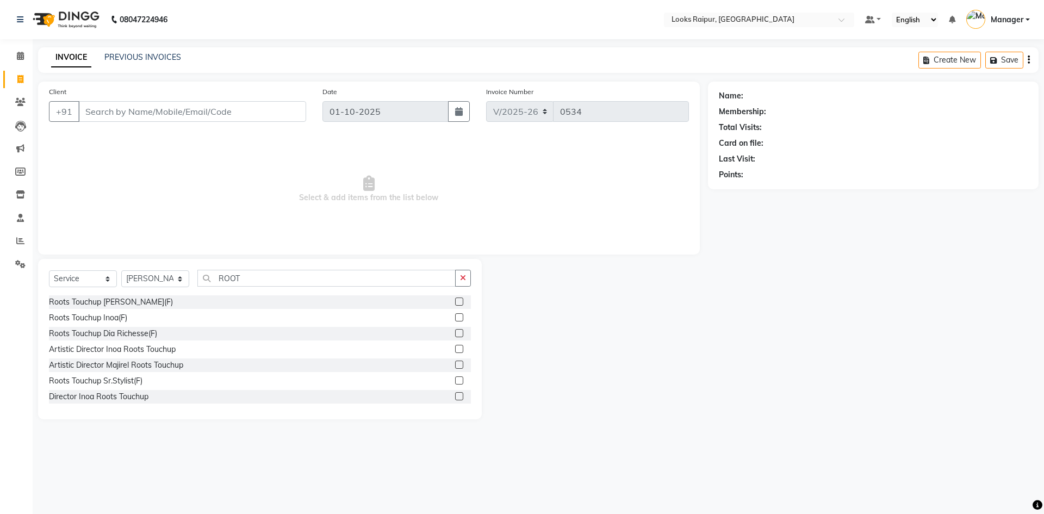
click at [455, 317] on label at bounding box center [459, 317] width 8 height 8
click at [455, 317] on input "checkbox" at bounding box center [458, 317] width 7 height 7
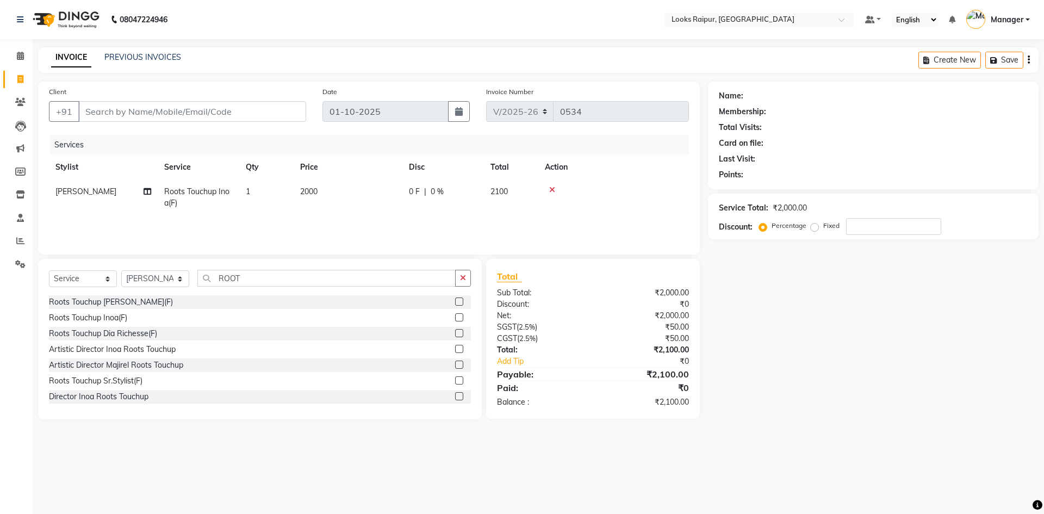
click at [356, 194] on td "2000" at bounding box center [348, 197] width 109 height 36
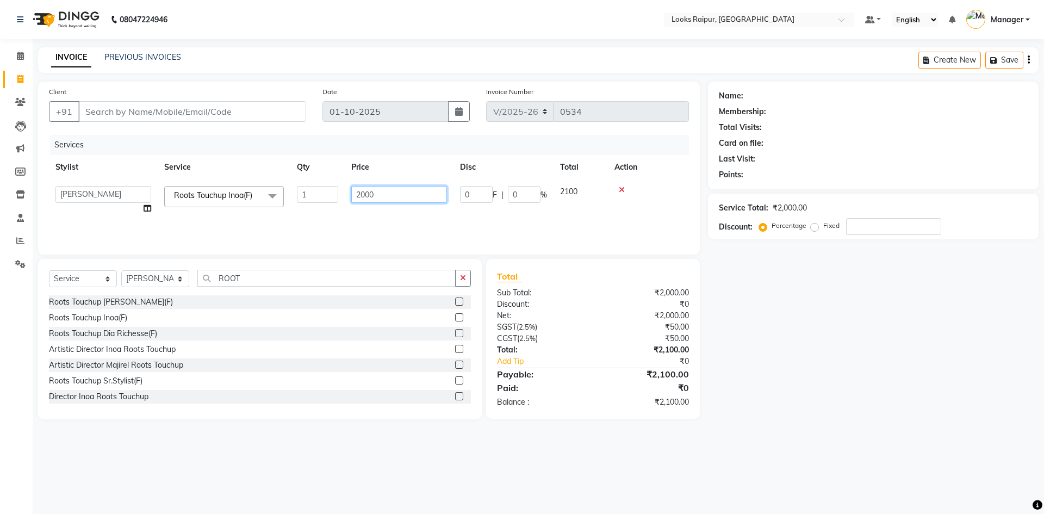
drag, startPoint x: 383, startPoint y: 195, endPoint x: 267, endPoint y: 205, distance: 117.3
click at [267, 205] on tr "Akshay_Pdct [PERSON_NAME] [PERSON_NAME] Counter_Sales Dheerendra_pdct [PERSON_N…" at bounding box center [369, 199] width 640 height 41
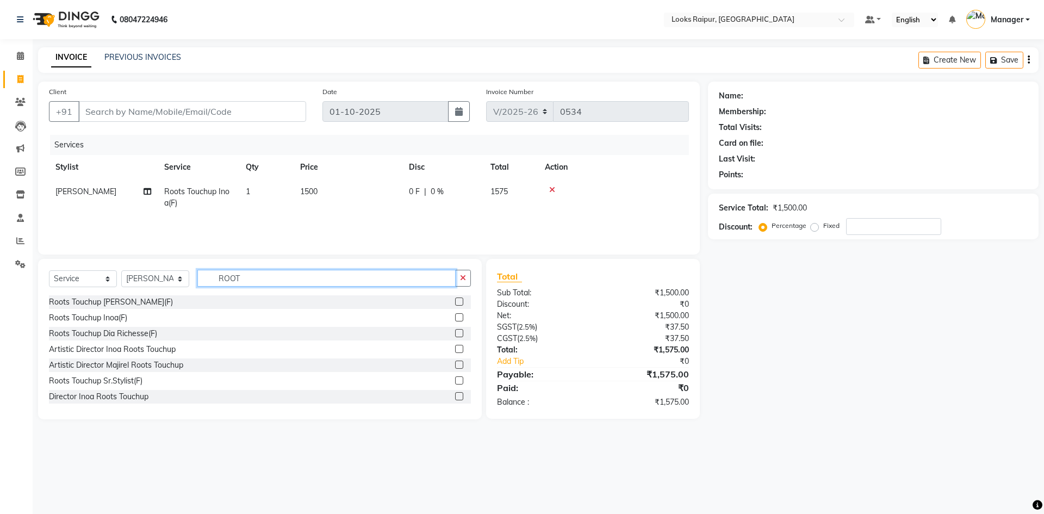
click at [259, 281] on input "ROOT" at bounding box center [326, 278] width 258 height 17
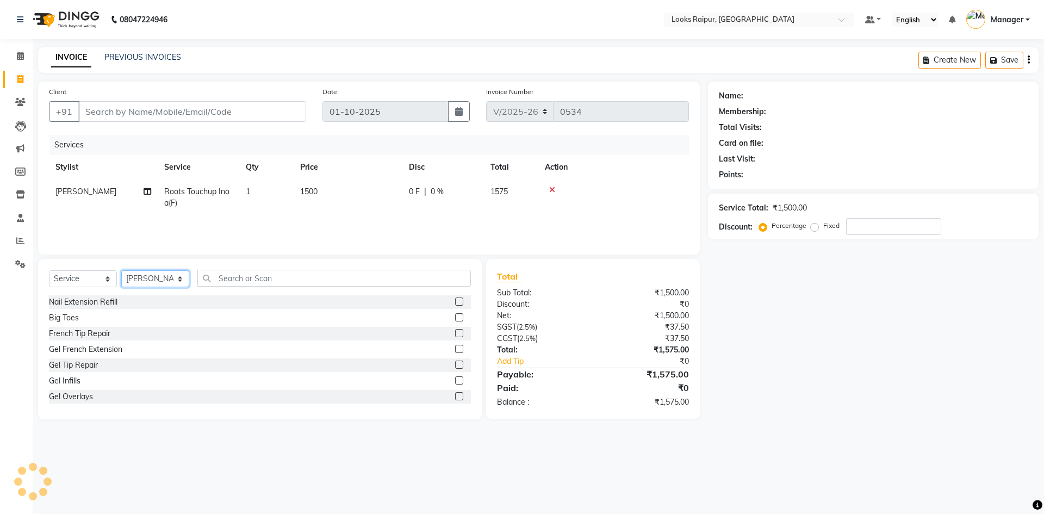
click at [182, 281] on select "Select Stylist Akshay_Pdct [PERSON_NAME] [PERSON_NAME] Counter_Sales Dheerendra…" at bounding box center [155, 278] width 68 height 17
click at [550, 187] on icon at bounding box center [552, 190] width 6 height 8
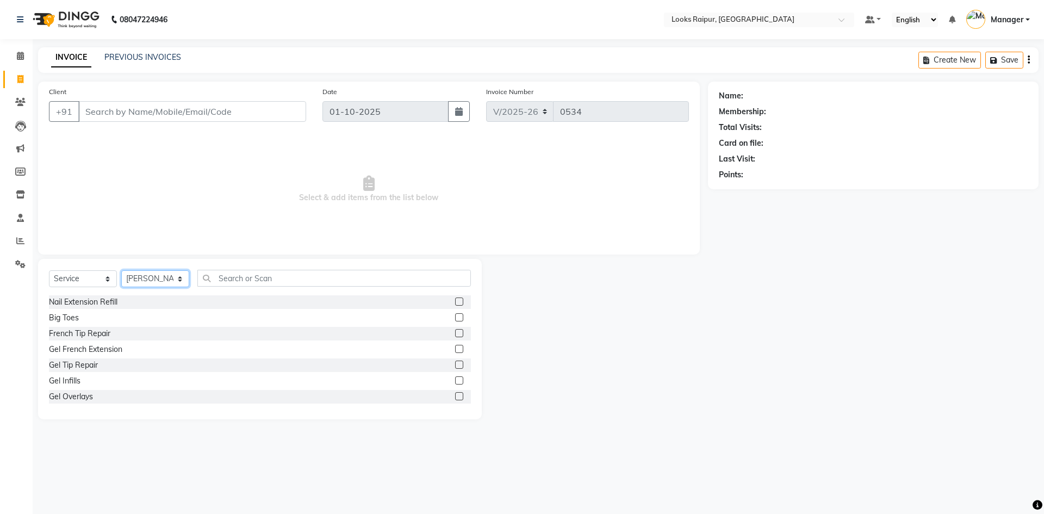
click at [179, 278] on select "Select Stylist Akshay_Pdct [PERSON_NAME] [PERSON_NAME] Counter_Sales Dheerendra…" at bounding box center [155, 278] width 68 height 17
click at [121, 270] on select "Select Stylist Akshay_Pdct [PERSON_NAME] [PERSON_NAME] Counter_Sales Dheerendra…" at bounding box center [155, 278] width 68 height 17
click at [251, 280] on input "text" at bounding box center [334, 278] width 274 height 17
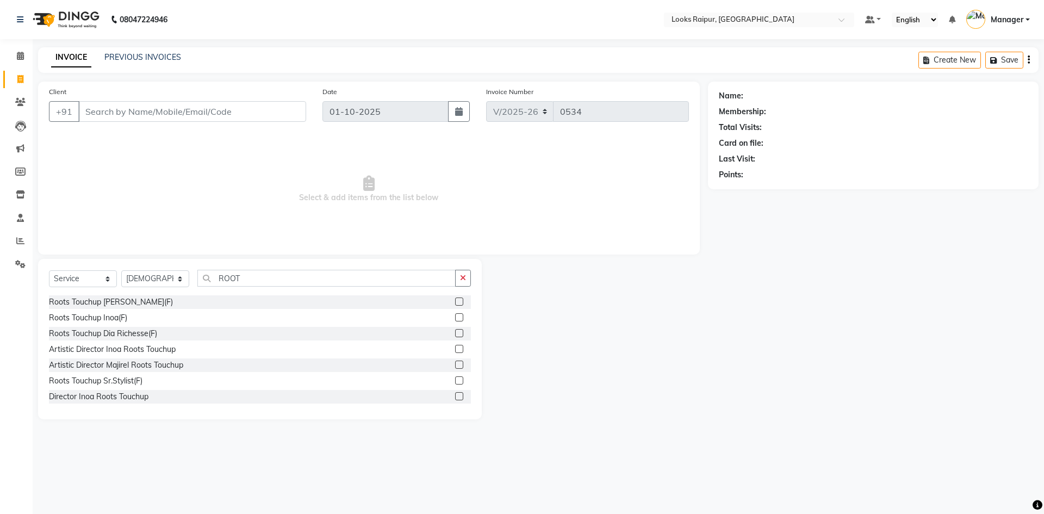
click at [455, 317] on label at bounding box center [459, 317] width 8 height 8
click at [455, 317] on input "checkbox" at bounding box center [458, 317] width 7 height 7
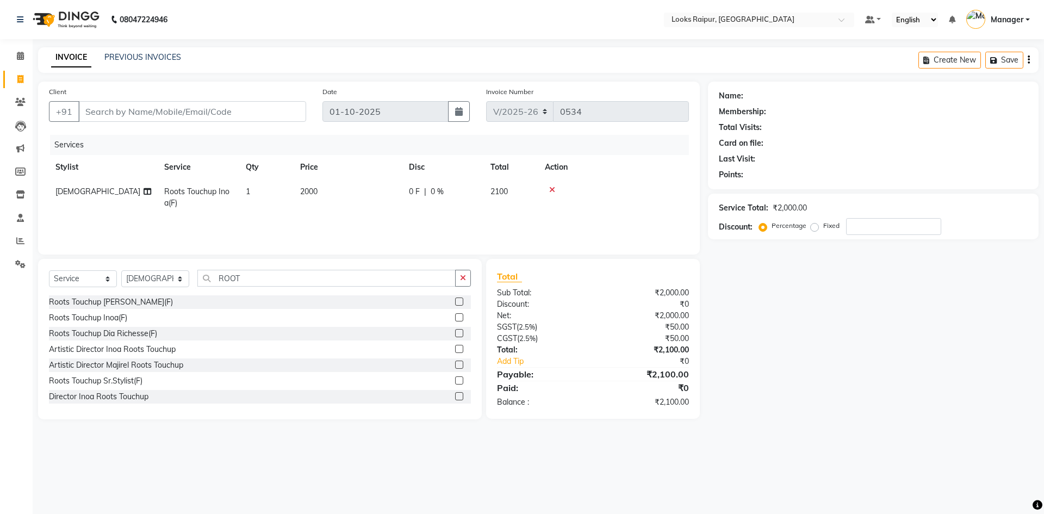
drag, startPoint x: 335, startPoint y: 205, endPoint x: 346, endPoint y: 201, distance: 12.0
click at [343, 202] on td "2000" at bounding box center [348, 197] width 109 height 36
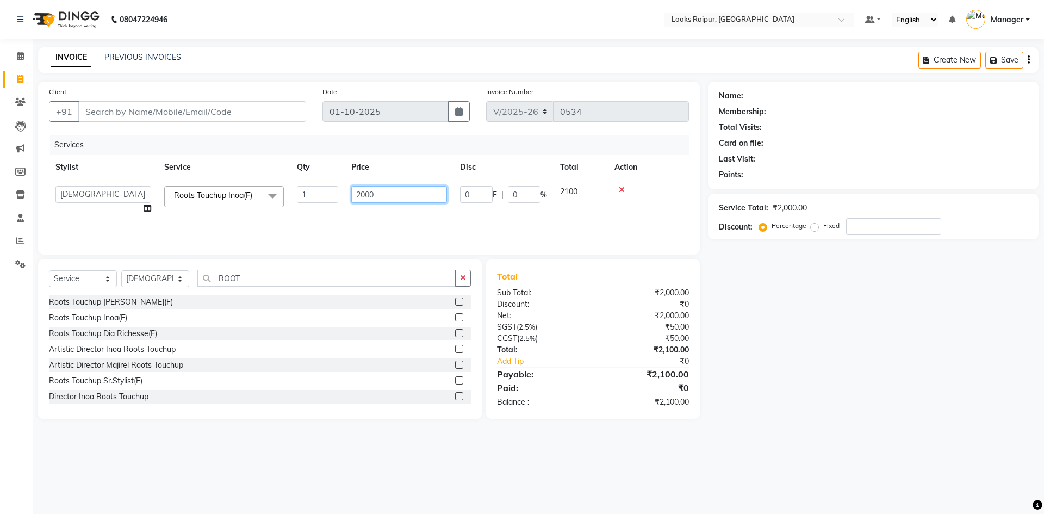
drag, startPoint x: 383, startPoint y: 195, endPoint x: 276, endPoint y: 197, distance: 107.7
click at [276, 197] on tr "Akshay_Pdct [PERSON_NAME] [PERSON_NAME] Counter_Sales Dheerendra_pdct [PERSON_N…" at bounding box center [369, 199] width 640 height 41
click at [247, 277] on input "ROOT" at bounding box center [326, 278] width 258 height 17
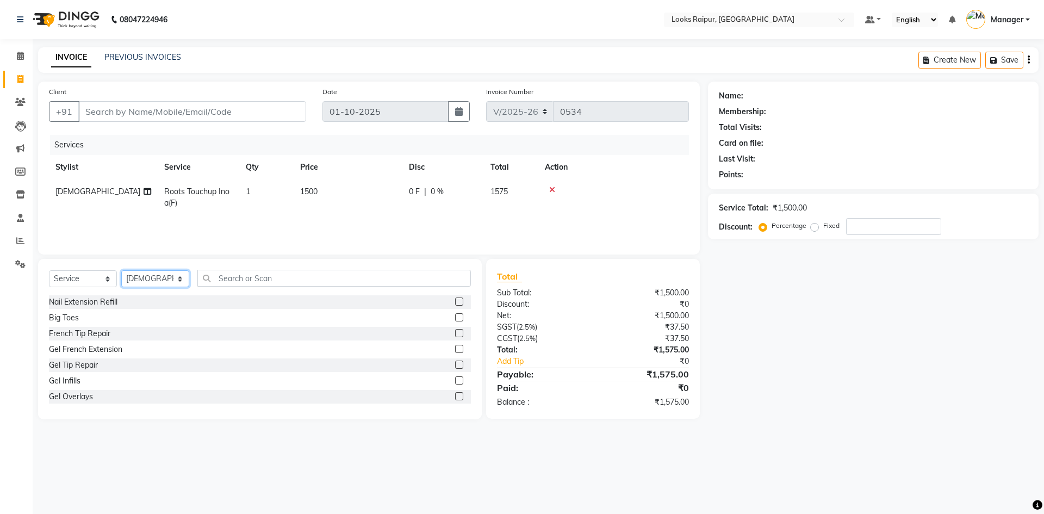
click at [183, 278] on select "Select Stylist Akshay_Pdct [PERSON_NAME] [PERSON_NAME] Counter_Sales Dheerendra…" at bounding box center [155, 278] width 68 height 17
click at [121, 270] on select "Select Stylist Akshay_Pdct [PERSON_NAME] [PERSON_NAME] Counter_Sales Dheerendra…" at bounding box center [155, 278] width 68 height 17
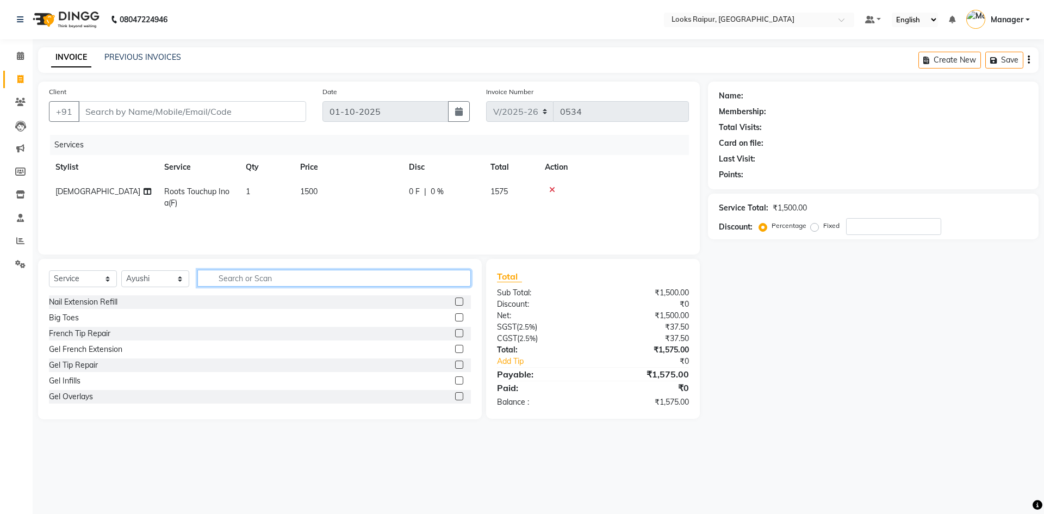
click at [265, 284] on input "text" at bounding box center [334, 278] width 274 height 17
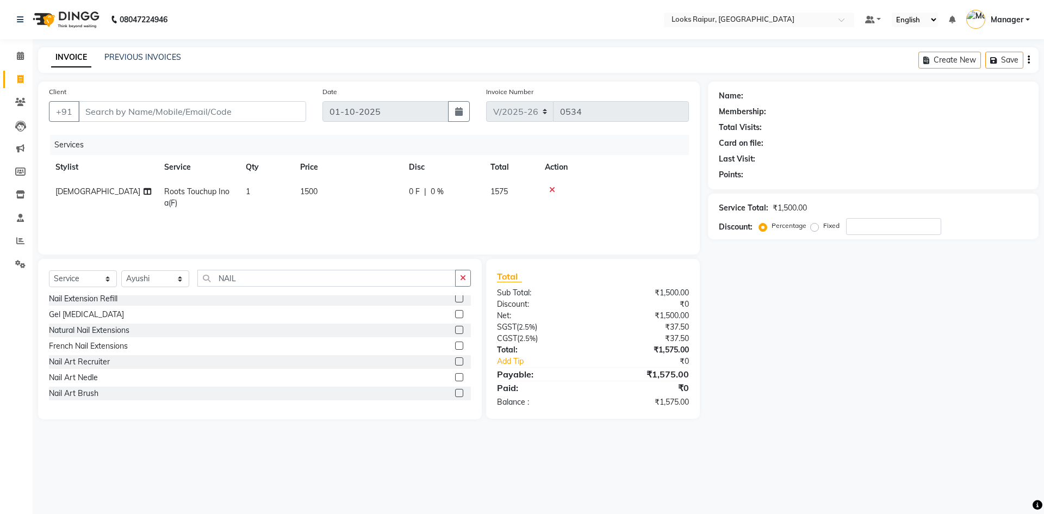
click at [455, 314] on label at bounding box center [459, 314] width 8 height 8
click at [455, 314] on input "checkbox" at bounding box center [458, 314] width 7 height 7
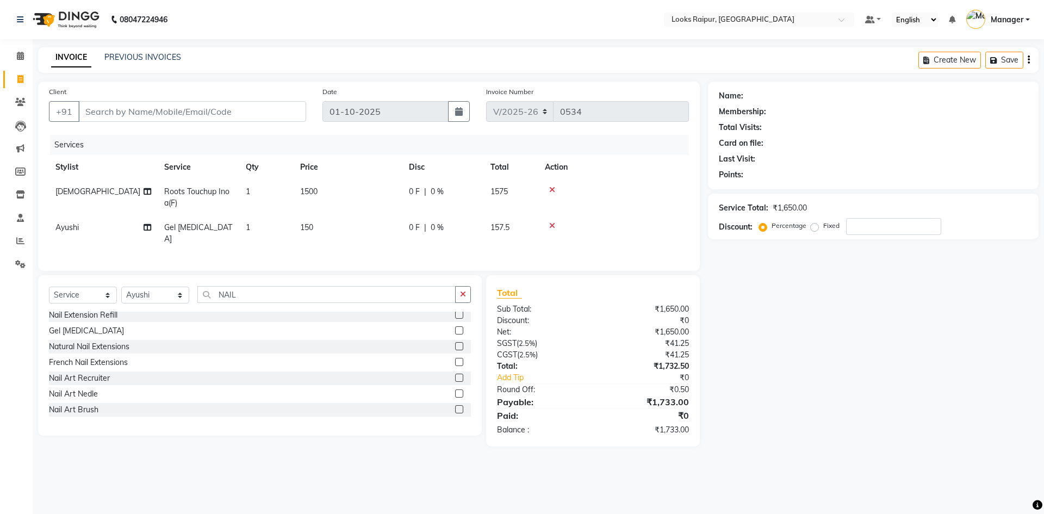
drag, startPoint x: 337, startPoint y: 229, endPoint x: 348, endPoint y: 226, distance: 11.2
click at [344, 227] on td "150" at bounding box center [348, 233] width 109 height 36
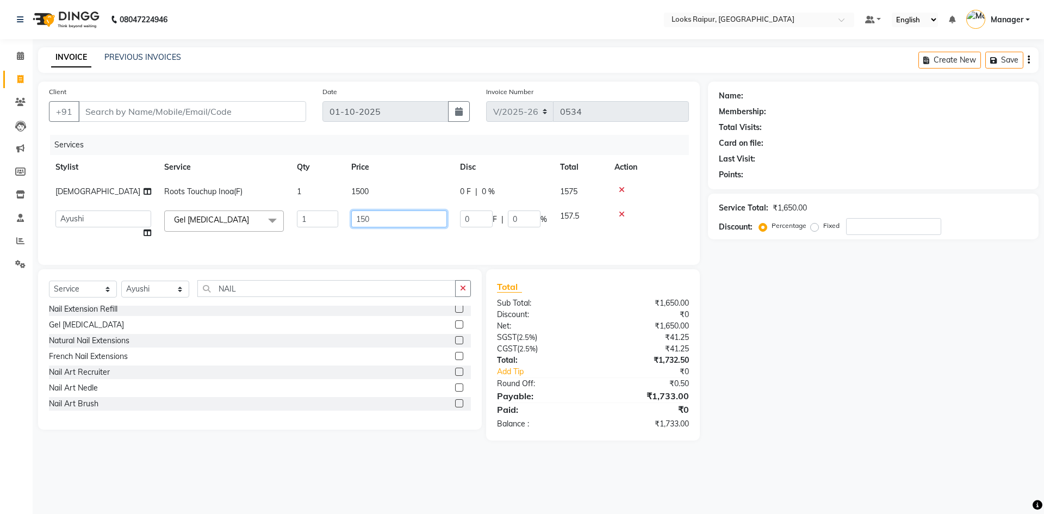
drag, startPoint x: 390, startPoint y: 231, endPoint x: 356, endPoint y: 227, distance: 34.4
click at [356, 227] on td "150" at bounding box center [399, 224] width 109 height 41
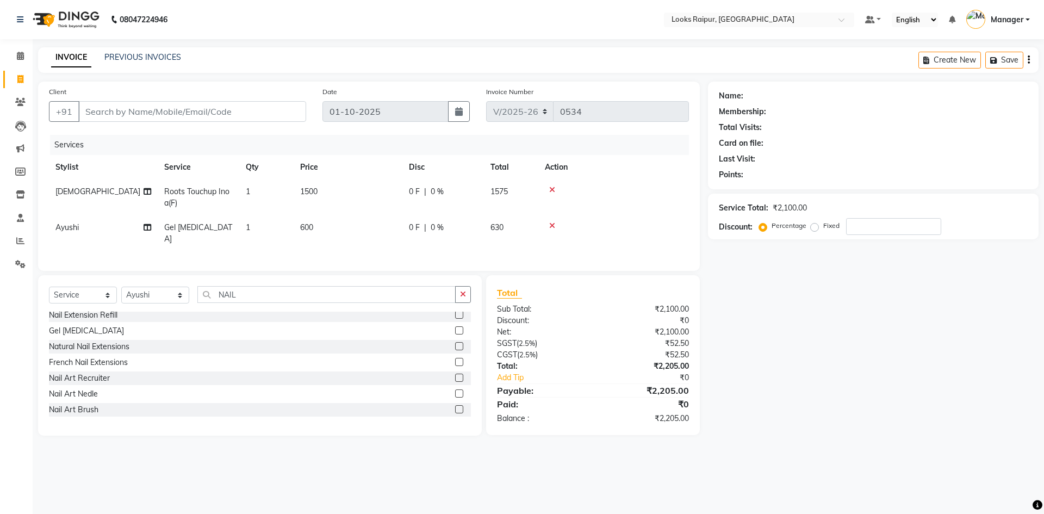
click at [405, 241] on div "Services Stylist Service Qty Price Disc Total Action Shiva Roots Touchup Inoa(F…" at bounding box center [369, 197] width 640 height 125
click at [226, 108] on input "Client" at bounding box center [192, 111] width 228 height 21
click at [175, 116] on input "Client" at bounding box center [192, 111] width 228 height 21
click at [224, 109] on input "Client" at bounding box center [192, 111] width 228 height 21
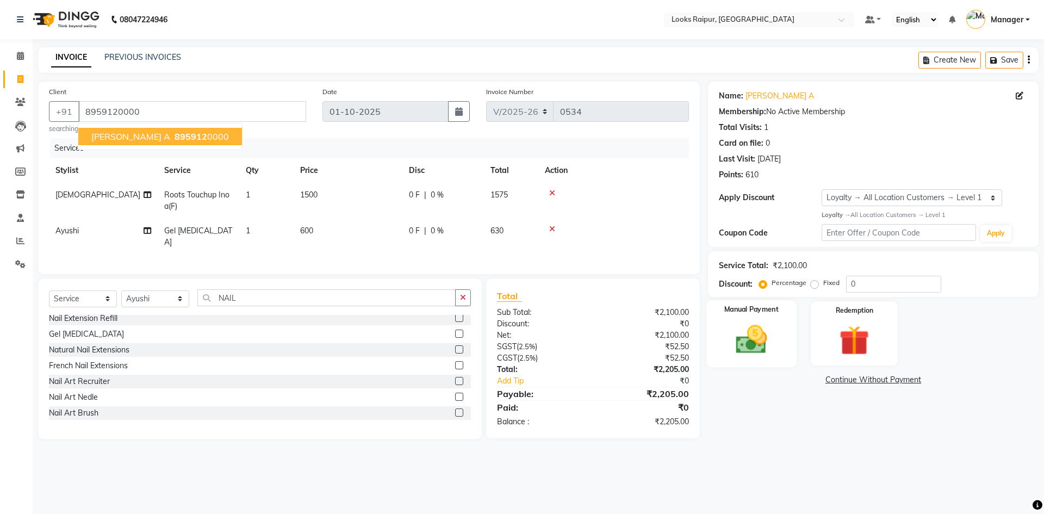
click at [752, 324] on img at bounding box center [751, 339] width 51 height 36
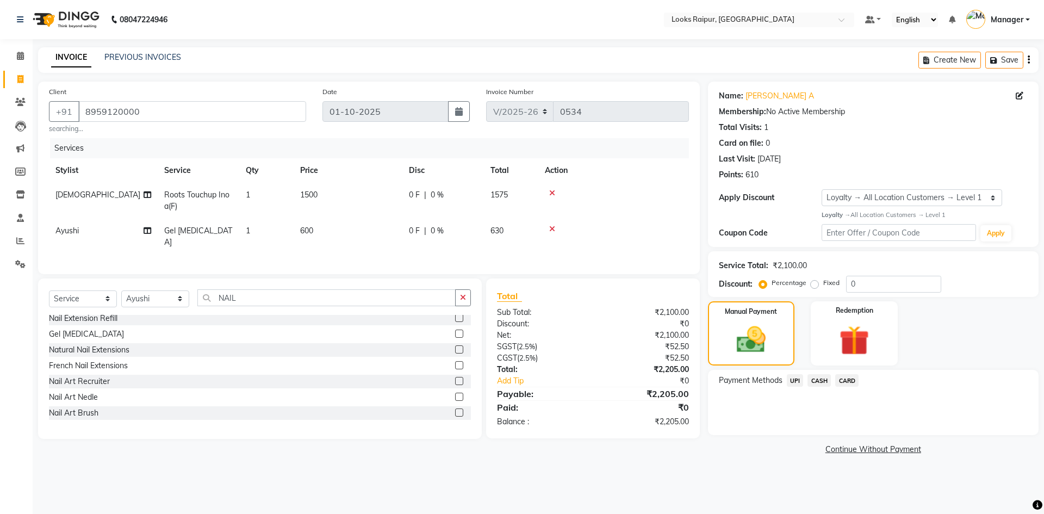
click at [824, 378] on span "CASH" at bounding box center [819, 380] width 23 height 13
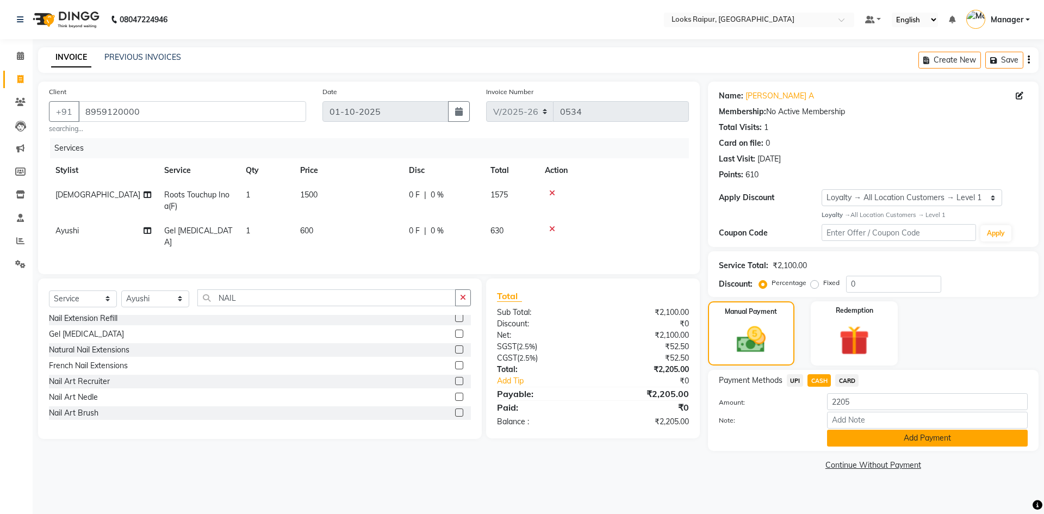
click at [891, 440] on button "Add Payment" at bounding box center [927, 438] width 201 height 17
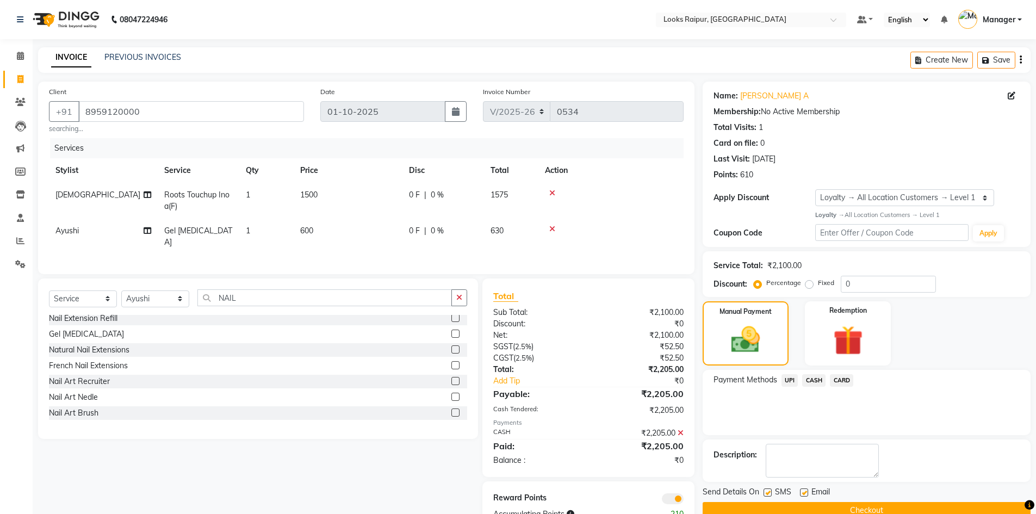
click at [874, 506] on button "Checkout" at bounding box center [867, 510] width 328 height 17
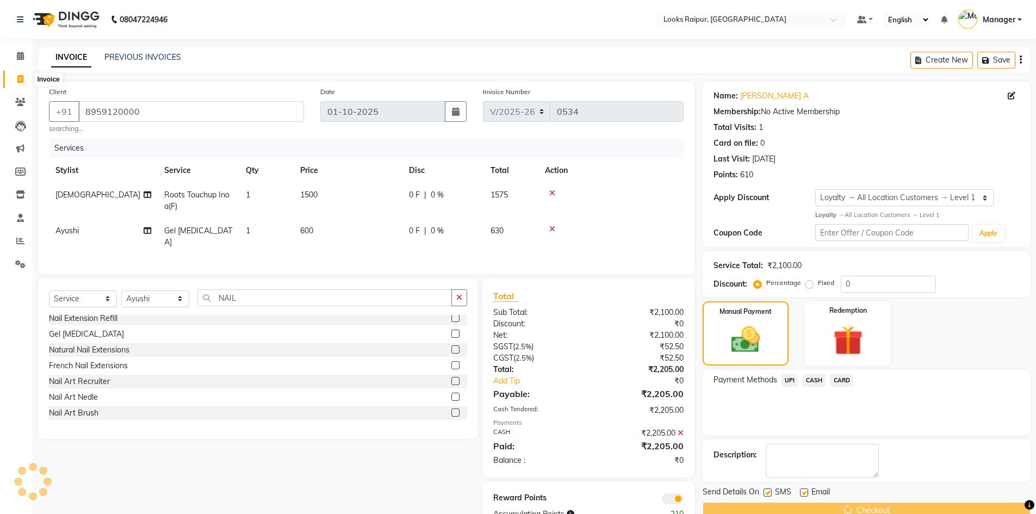
click at [18, 84] on span at bounding box center [20, 79] width 19 height 13
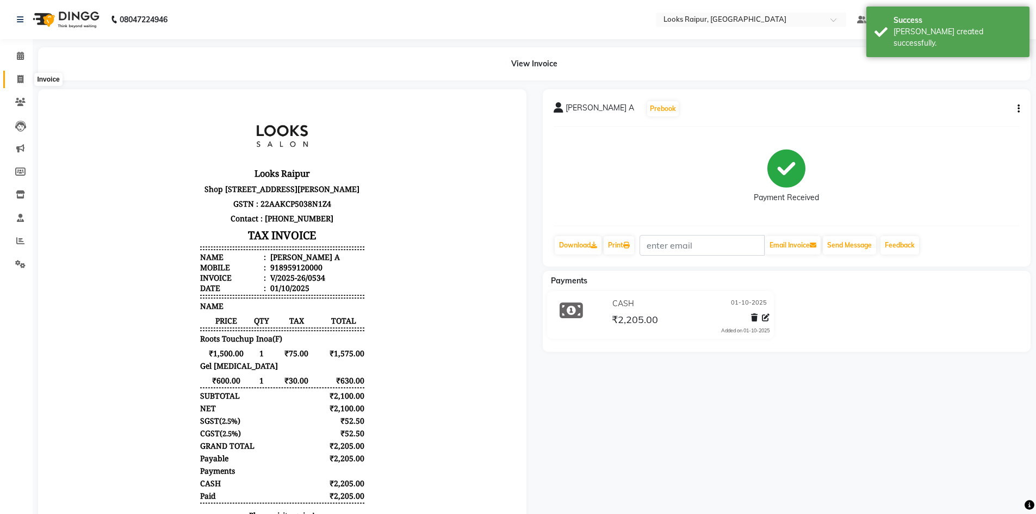
click at [16, 83] on span at bounding box center [20, 79] width 19 height 13
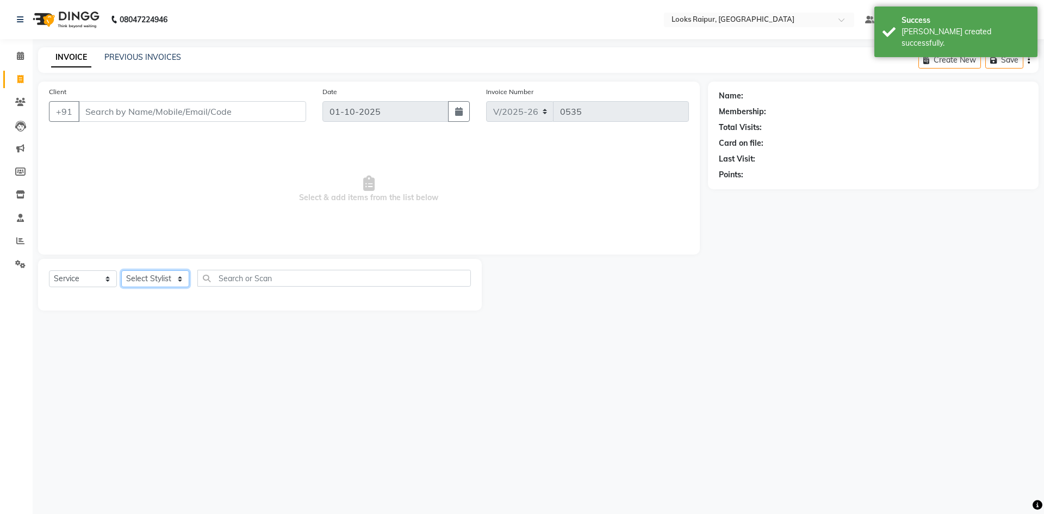
click at [182, 278] on select "Select Stylist Akshay_Pdct [PERSON_NAME] [PERSON_NAME] Counter_Sales Dheerendra…" at bounding box center [155, 278] width 68 height 17
click at [121, 270] on select "Select Stylist Akshay_Pdct [PERSON_NAME] [PERSON_NAME] Counter_Sales Dheerendra…" at bounding box center [155, 278] width 68 height 17
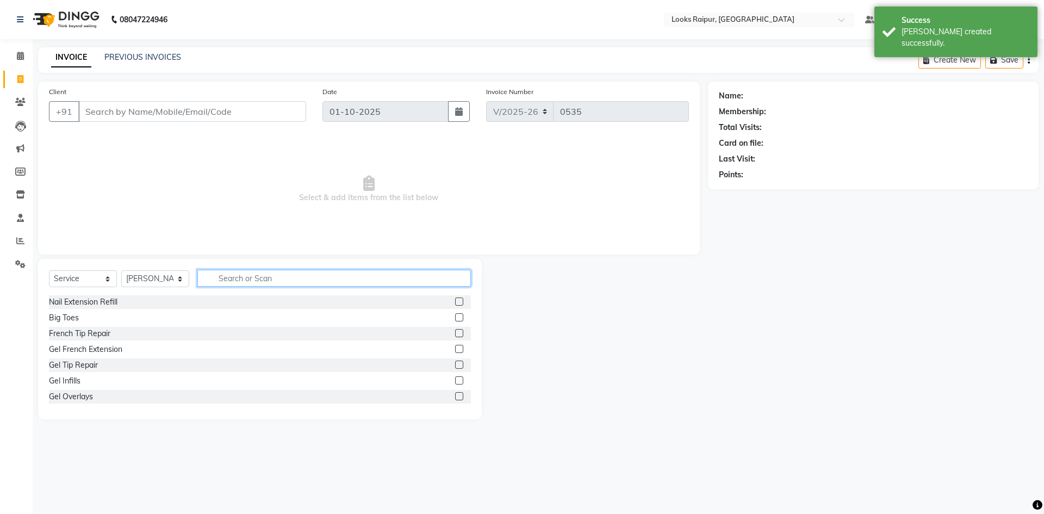
click at [214, 276] on input "text" at bounding box center [334, 278] width 274 height 17
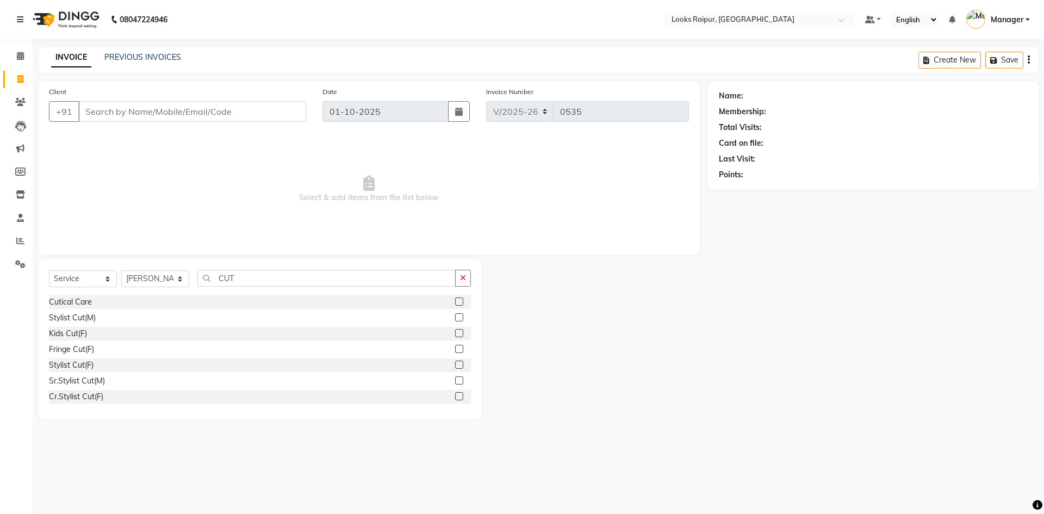
click at [455, 318] on label at bounding box center [459, 317] width 8 height 8
click at [455, 318] on input "checkbox" at bounding box center [458, 317] width 7 height 7
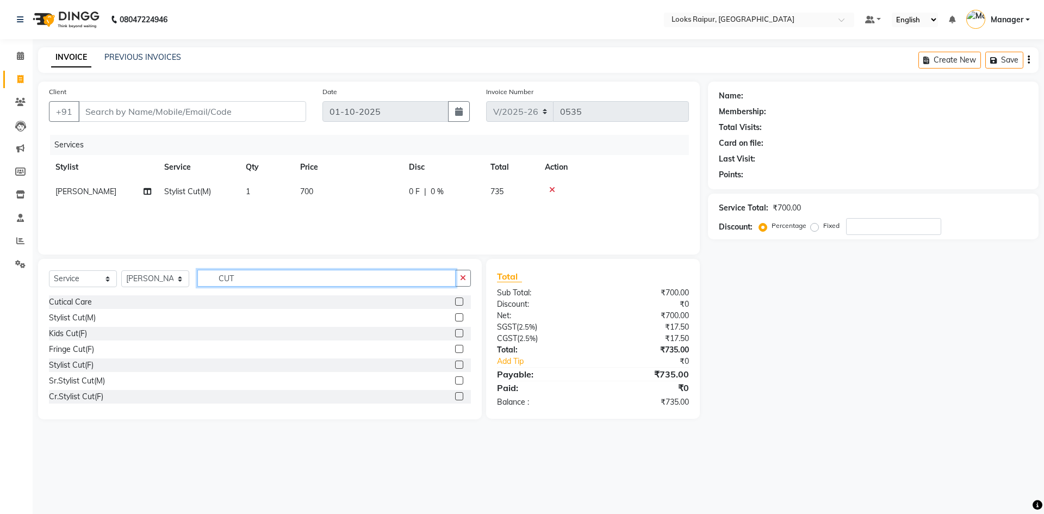
click at [256, 278] on input "CUT" at bounding box center [326, 278] width 258 height 17
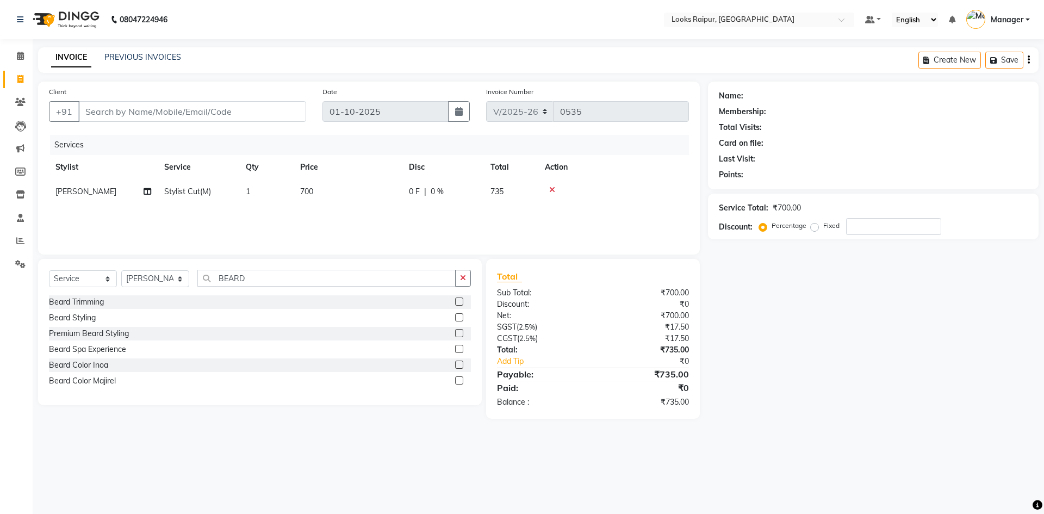
click at [460, 300] on label at bounding box center [459, 302] width 8 height 8
click at [460, 300] on input "checkbox" at bounding box center [458, 302] width 7 height 7
click at [337, 214] on td "500" at bounding box center [348, 216] width 109 height 24
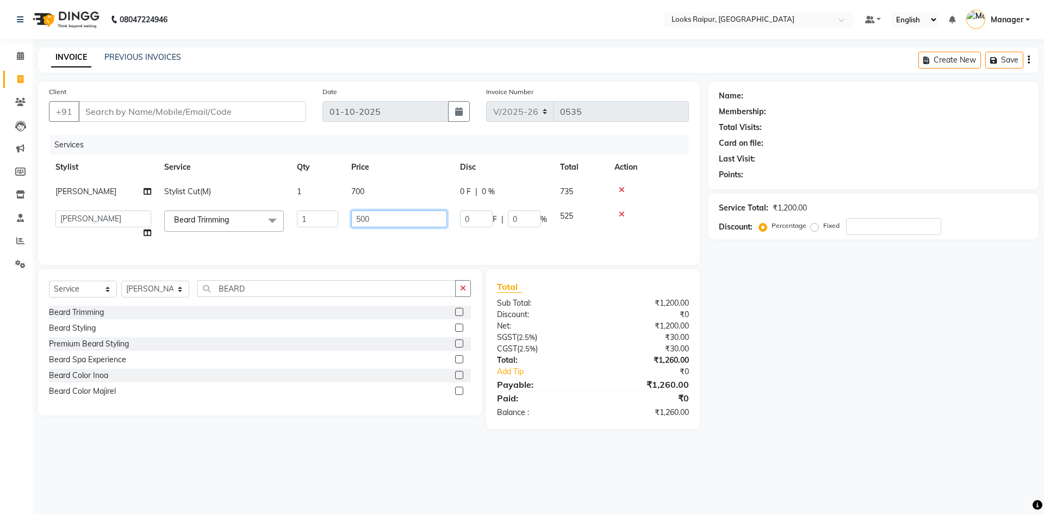
drag, startPoint x: 383, startPoint y: 221, endPoint x: 236, endPoint y: 228, distance: 147.6
click at [236, 228] on tr "Akshay_Pdct [PERSON_NAME] [PERSON_NAME] Counter_Sales Dheerendra_pdct [PERSON_N…" at bounding box center [369, 224] width 640 height 41
click at [369, 195] on td "700" at bounding box center [399, 191] width 109 height 24
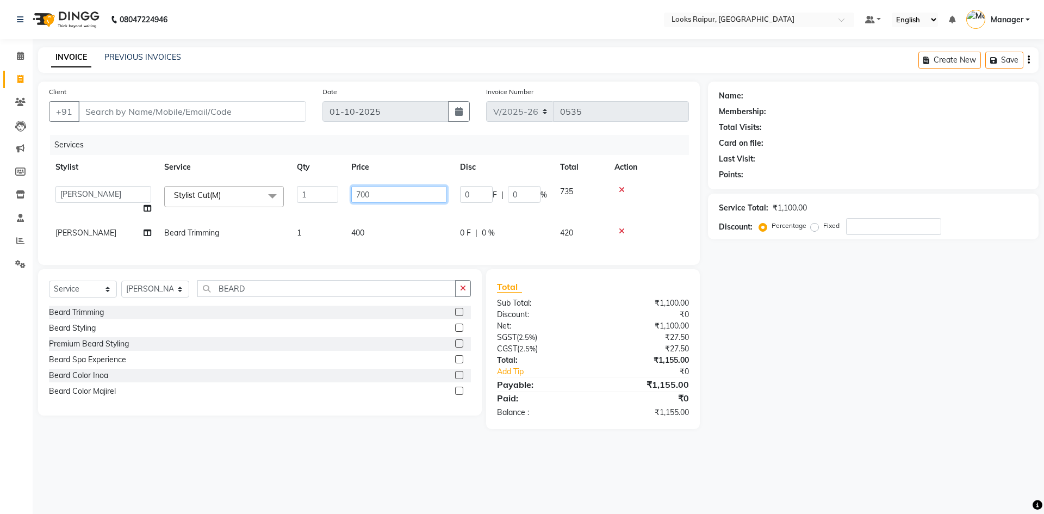
drag, startPoint x: 401, startPoint y: 188, endPoint x: 275, endPoint y: 192, distance: 126.3
click at [275, 192] on tr "Akshay_Pdct [PERSON_NAME] [PERSON_NAME] Counter_Sales Dheerendra_pdct [PERSON_N…" at bounding box center [369, 199] width 640 height 41
drag, startPoint x: 381, startPoint y: 240, endPoint x: 365, endPoint y: 246, distance: 17.1
click at [371, 244] on div "Services Stylist Service Qty Price Disc Total Action Akshay_Pdct [PERSON_NAME] …" at bounding box center [369, 194] width 640 height 119
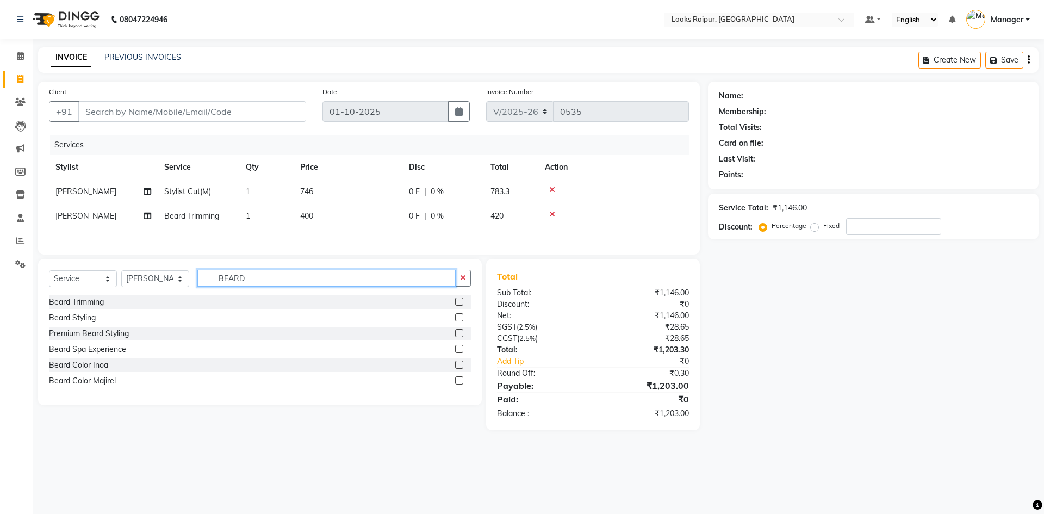
click at [253, 284] on input "BEARD" at bounding box center [326, 278] width 258 height 17
click at [259, 278] on input "BEARD" at bounding box center [326, 278] width 258 height 17
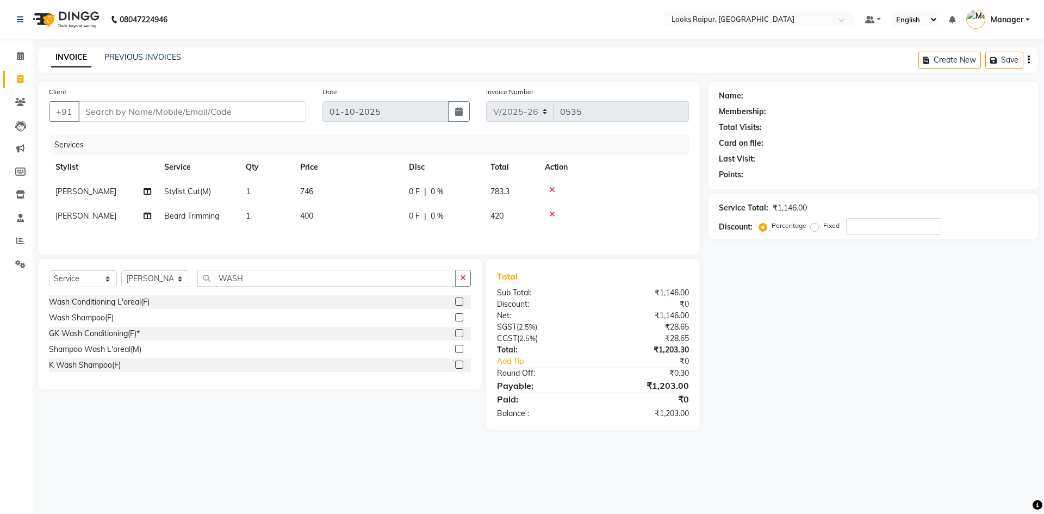
click at [460, 351] on label at bounding box center [459, 349] width 8 height 8
click at [460, 351] on input "checkbox" at bounding box center [458, 349] width 7 height 7
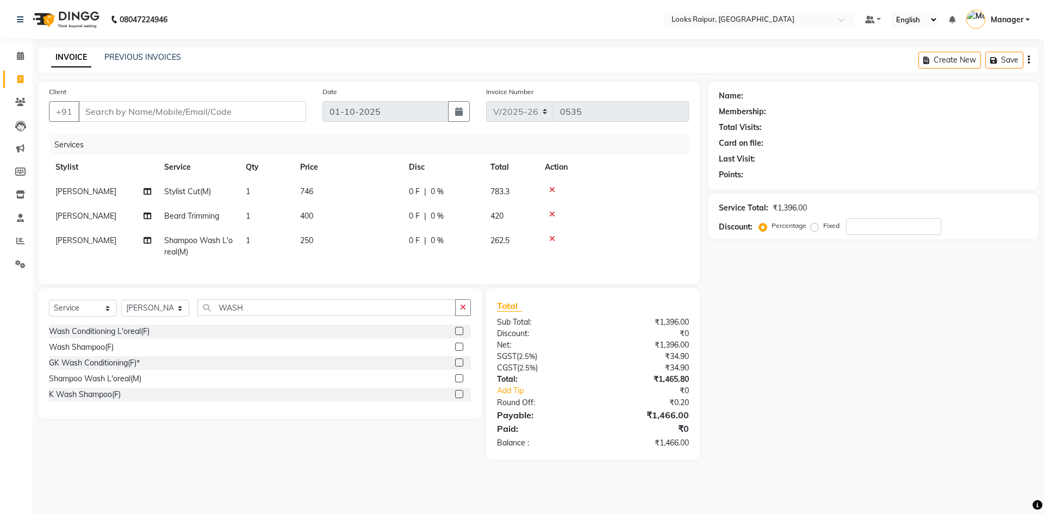
drag, startPoint x: 342, startPoint y: 247, endPoint x: 348, endPoint y: 245, distance: 5.9
click at [348, 245] on td "250" at bounding box center [348, 246] width 109 height 36
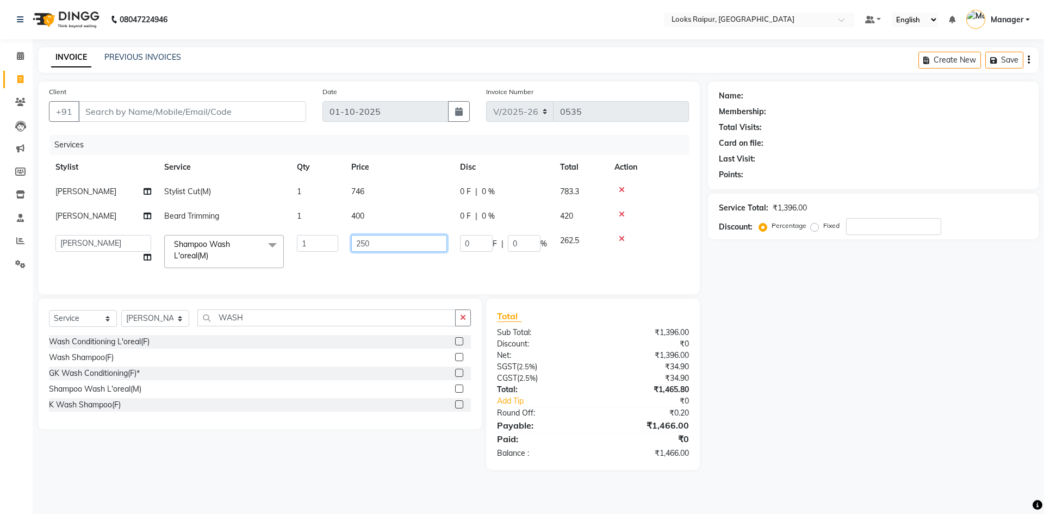
drag, startPoint x: 389, startPoint y: 233, endPoint x: 205, endPoint y: 274, distance: 189.5
click at [205, 274] on tr "Akshay_Pdct [PERSON_NAME] [PERSON_NAME] Counter_Sales Dheerendra_pdct [PERSON_N…" at bounding box center [369, 251] width 640 height 46
click at [373, 256] on td "200" at bounding box center [399, 251] width 109 height 46
click at [197, 112] on input "Client" at bounding box center [192, 111] width 228 height 21
click at [276, 112] on span "Add Client" at bounding box center [278, 111] width 43 height 11
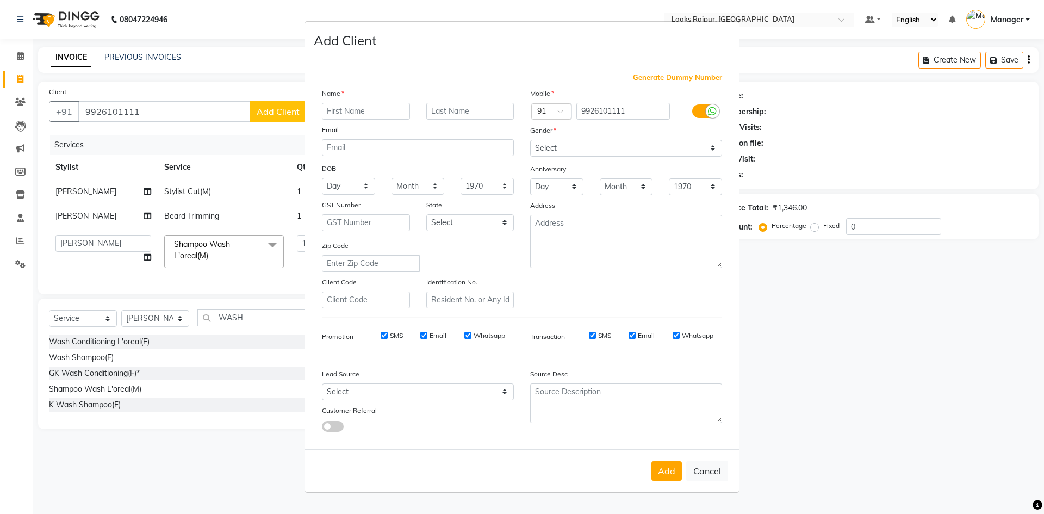
click at [346, 110] on input "text" at bounding box center [366, 111] width 88 height 17
click at [450, 110] on input "text" at bounding box center [470, 111] width 88 height 17
click at [708, 143] on select "Select [DEMOGRAPHIC_DATA] [DEMOGRAPHIC_DATA] Other Prefer Not To Say" at bounding box center [626, 148] width 192 height 17
click at [530, 140] on select "Select [DEMOGRAPHIC_DATA] [DEMOGRAPHIC_DATA] Other Prefer Not To Say" at bounding box center [626, 148] width 192 height 17
click at [667, 478] on button "Add" at bounding box center [667, 471] width 30 height 20
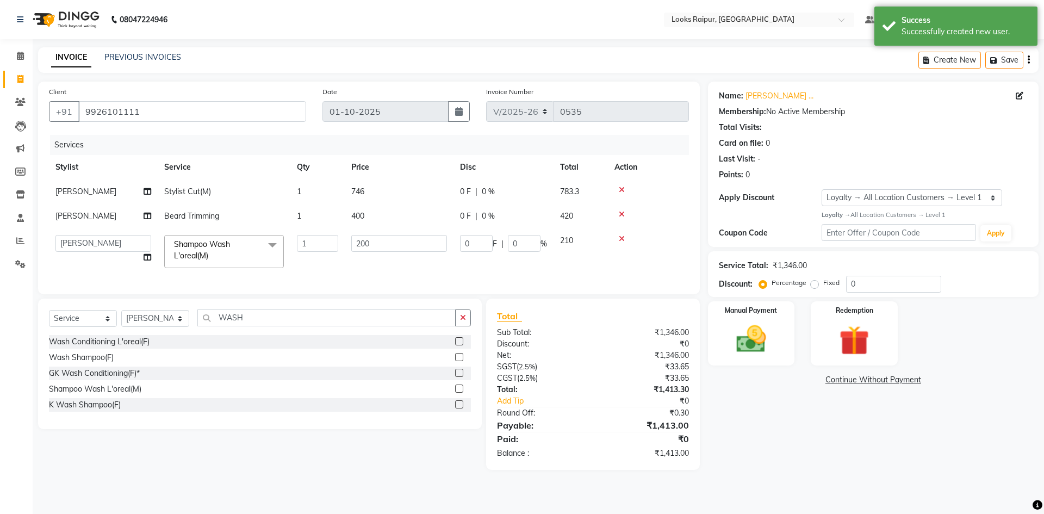
click at [823, 286] on label "Fixed" at bounding box center [831, 283] width 16 height 10
click at [815, 286] on input "Fixed" at bounding box center [817, 283] width 8 height 8
click at [862, 282] on input "0" at bounding box center [893, 284] width 95 height 17
click at [758, 337] on img at bounding box center [751, 339] width 51 height 36
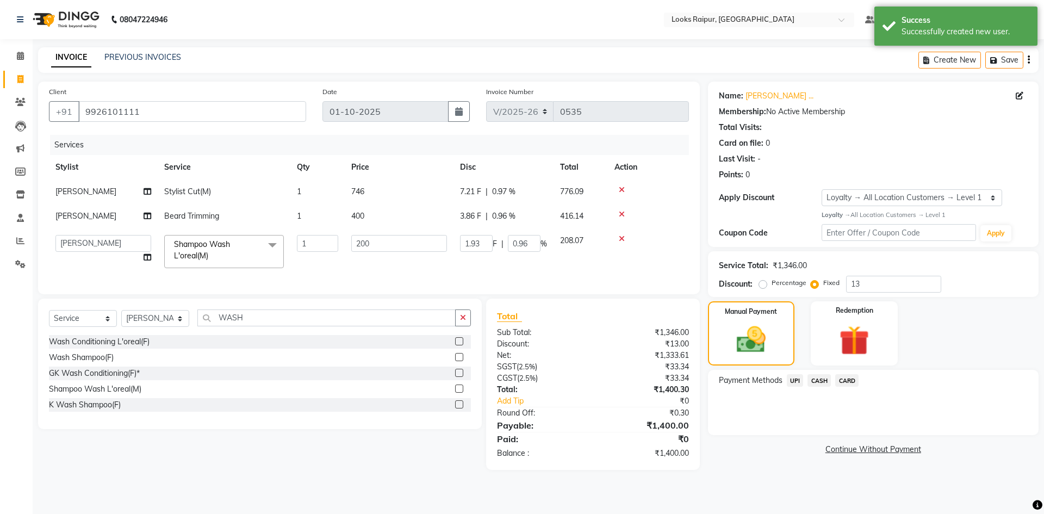
click at [822, 385] on span "CASH" at bounding box center [819, 380] width 23 height 13
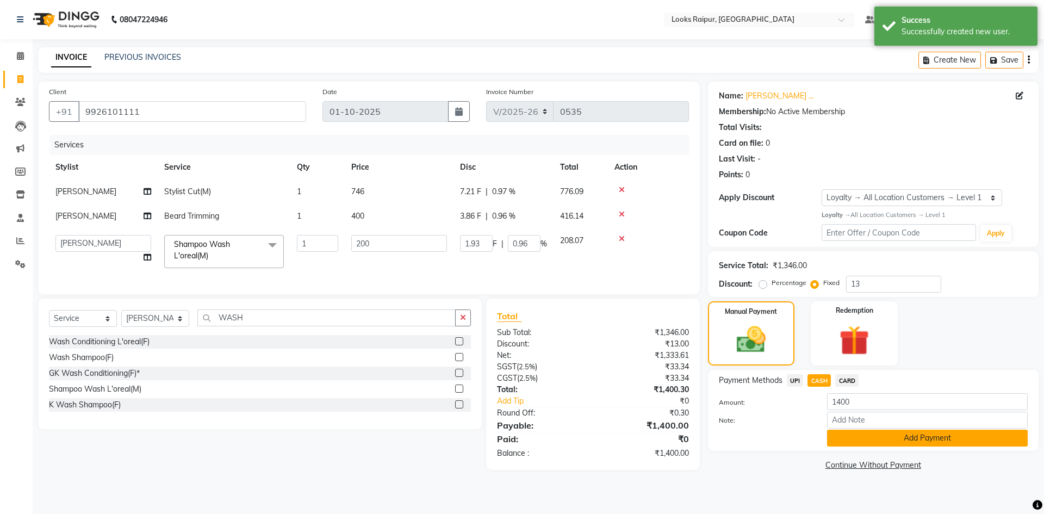
click at [861, 442] on button "Add Payment" at bounding box center [927, 438] width 201 height 17
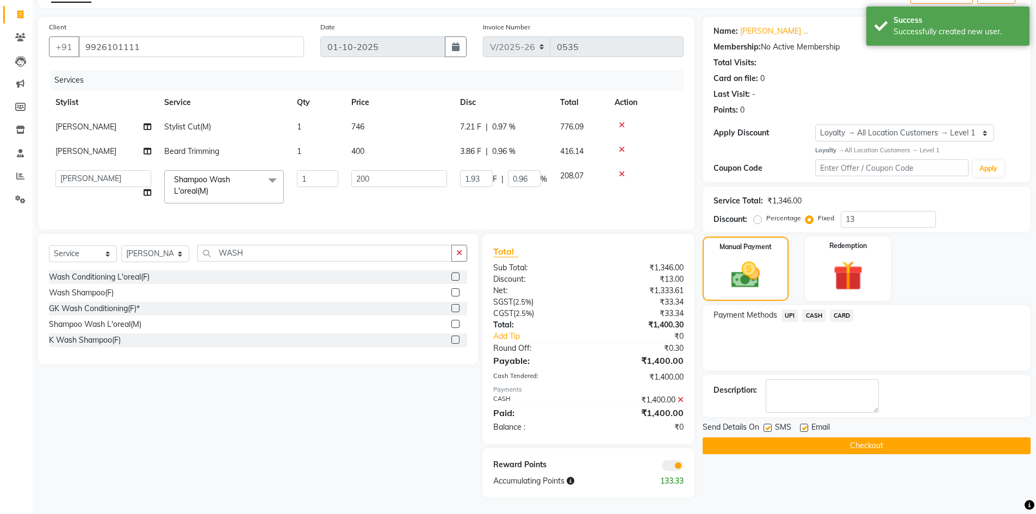
scroll to position [73, 0]
click at [868, 441] on button "Checkout" at bounding box center [867, 445] width 328 height 17
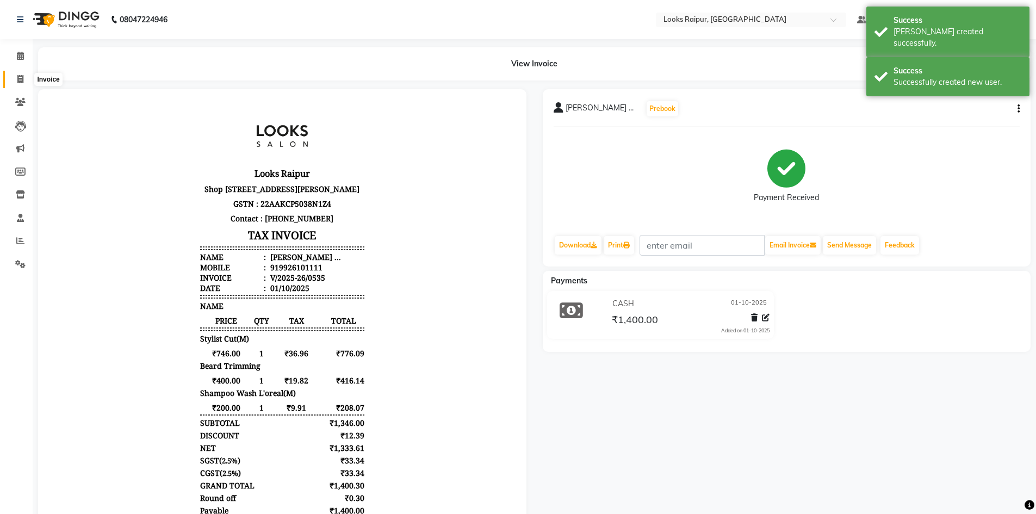
click at [26, 82] on span at bounding box center [20, 79] width 19 height 13
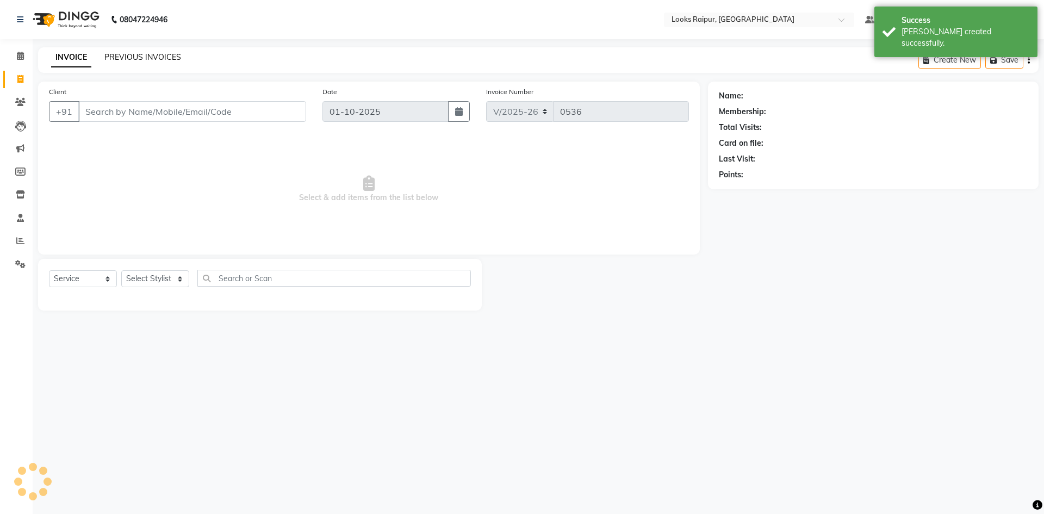
click at [139, 58] on link "PREVIOUS INVOICES" at bounding box center [142, 57] width 77 height 10
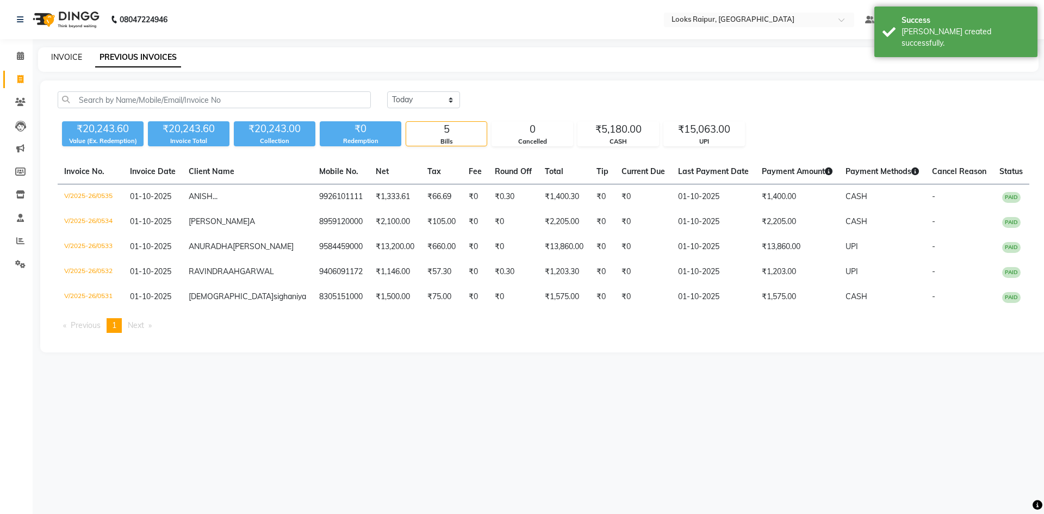
click at [70, 53] on link "INVOICE" at bounding box center [66, 57] width 31 height 10
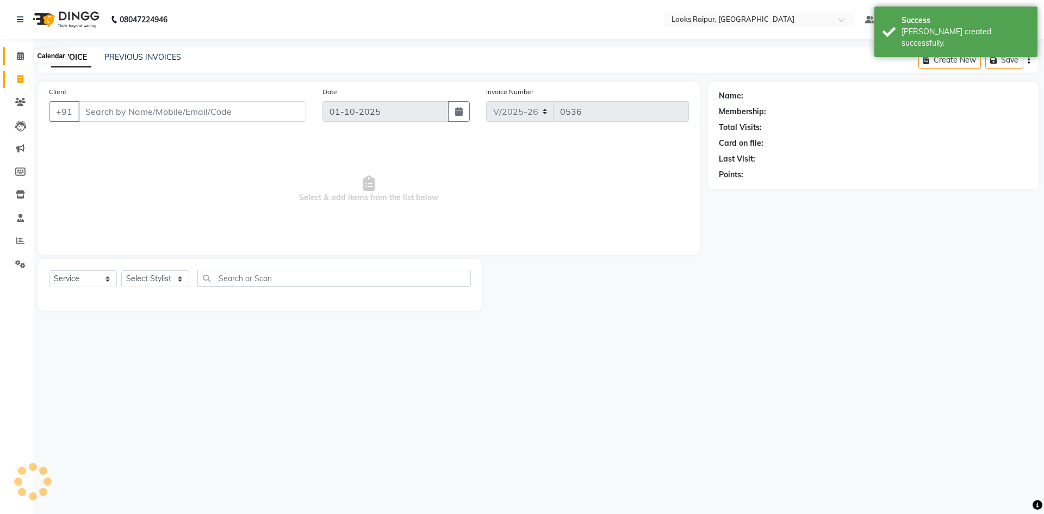
drag, startPoint x: 16, startPoint y: 56, endPoint x: 62, endPoint y: 55, distance: 46.2
click at [16, 56] on span at bounding box center [20, 56] width 19 height 13
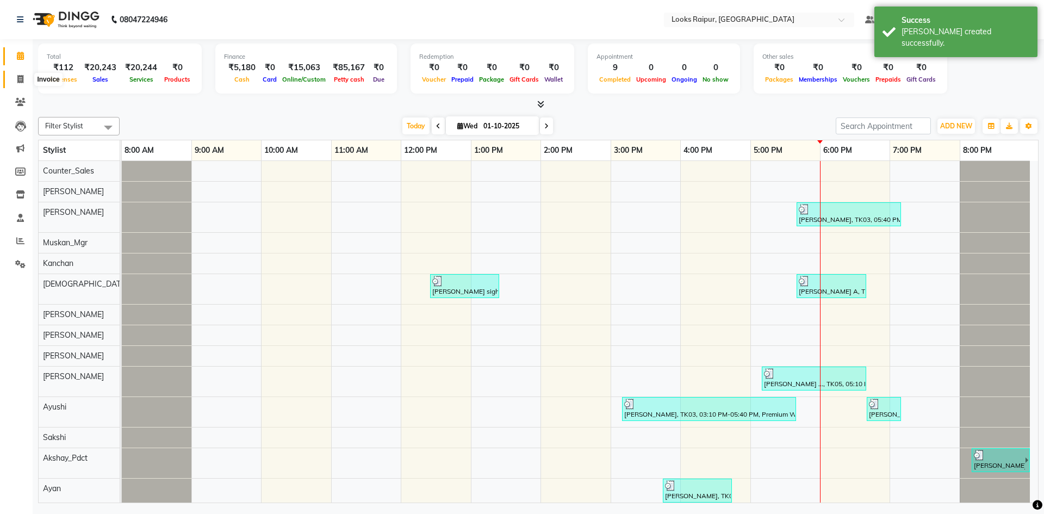
click at [18, 77] on icon at bounding box center [20, 79] width 6 height 8
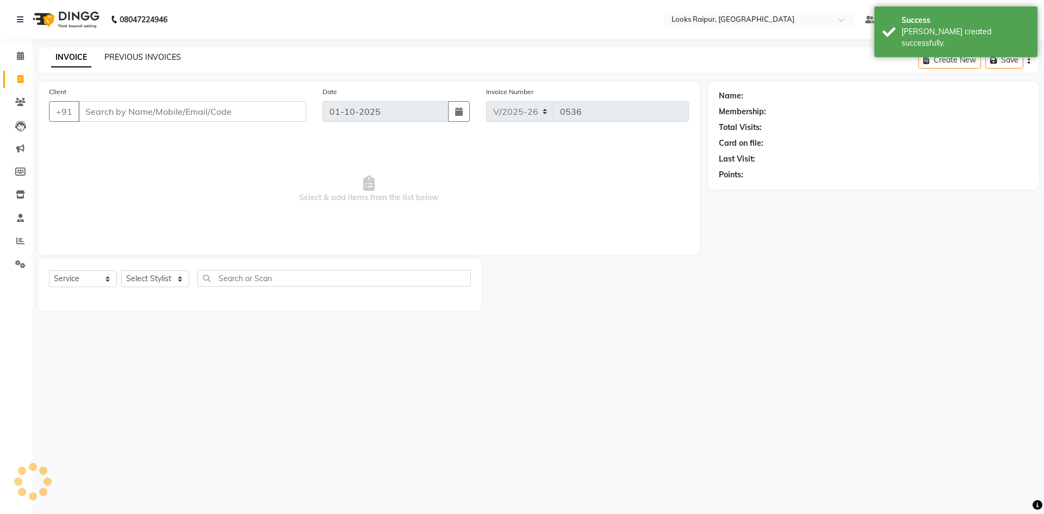
click at [137, 59] on link "PREVIOUS INVOICES" at bounding box center [142, 57] width 77 height 10
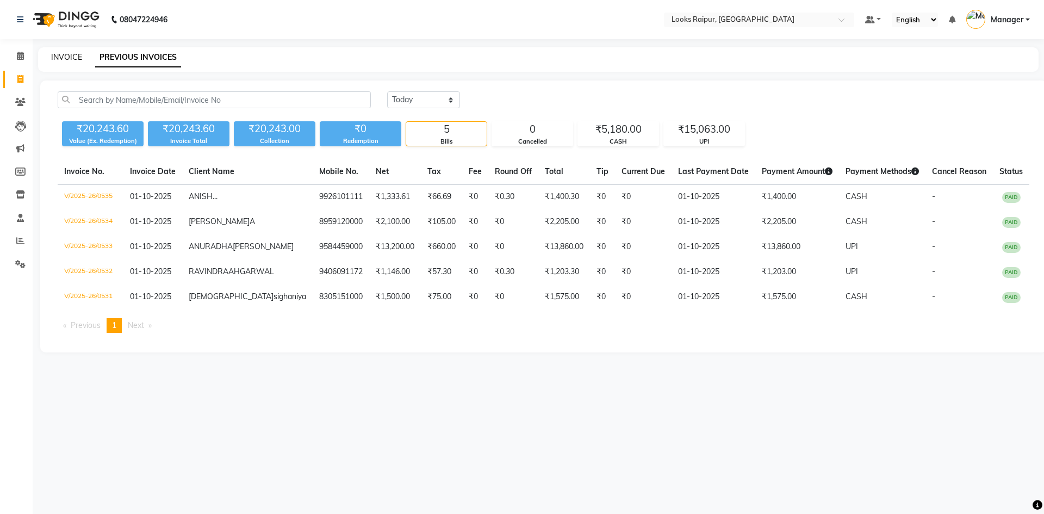
click at [78, 60] on link "INVOICE" at bounding box center [66, 57] width 31 height 10
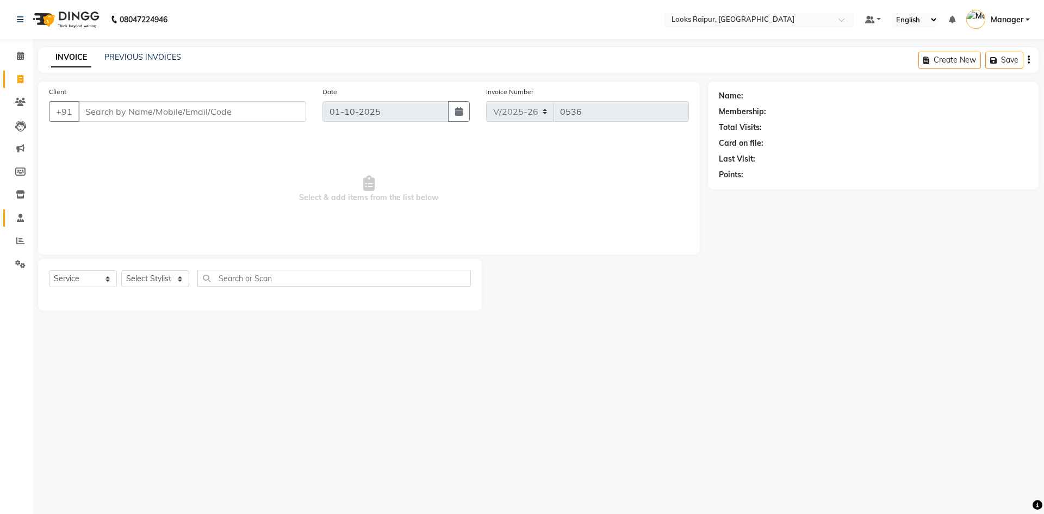
click at [22, 210] on link "Staff" at bounding box center [16, 218] width 26 height 18
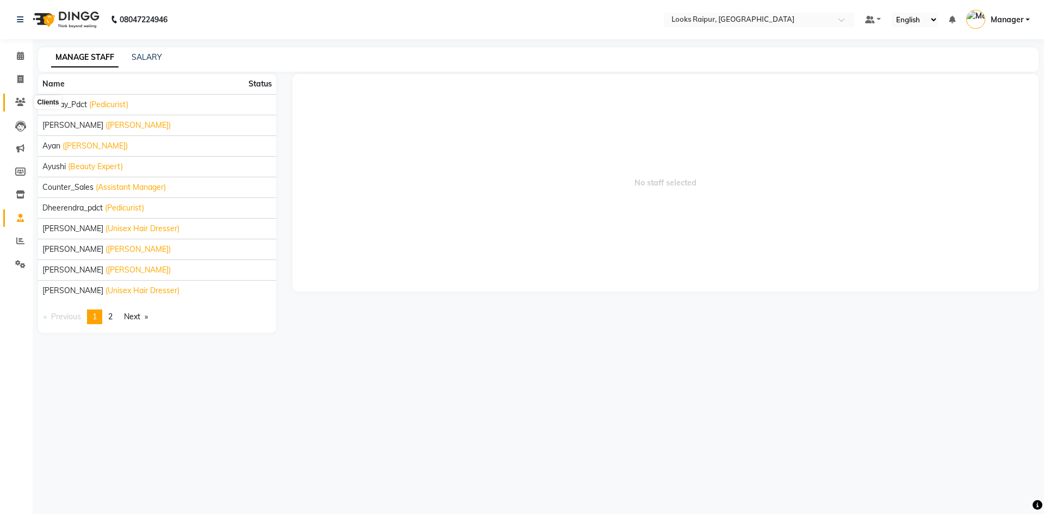
click at [21, 103] on icon at bounding box center [20, 102] width 10 height 8
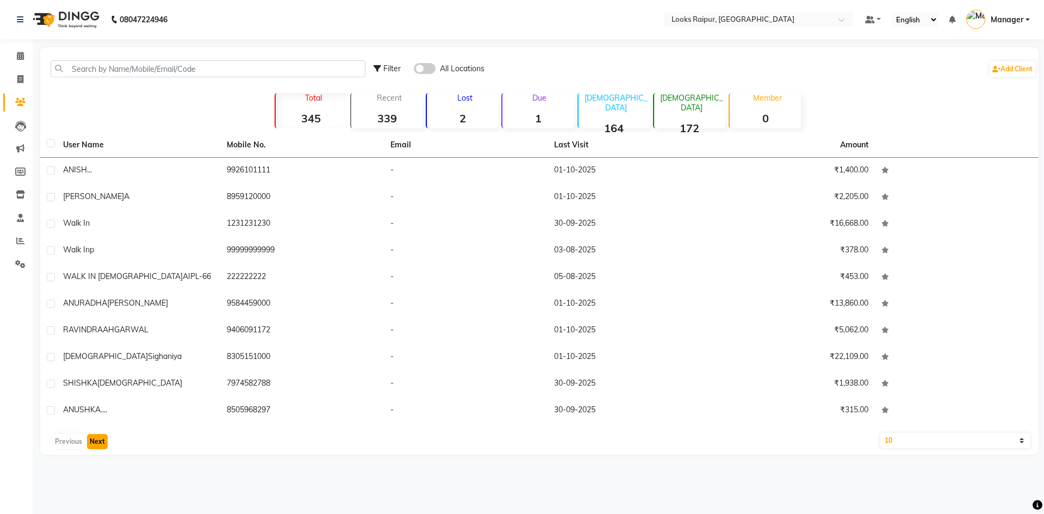
click at [97, 443] on button "Next" at bounding box center [97, 441] width 21 height 15
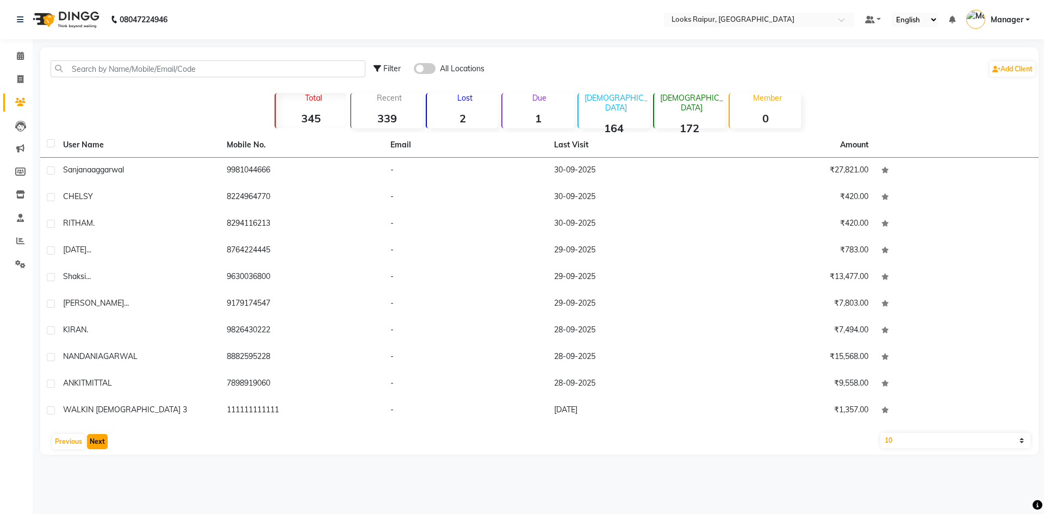
click at [97, 443] on button "Next" at bounding box center [97, 441] width 21 height 15
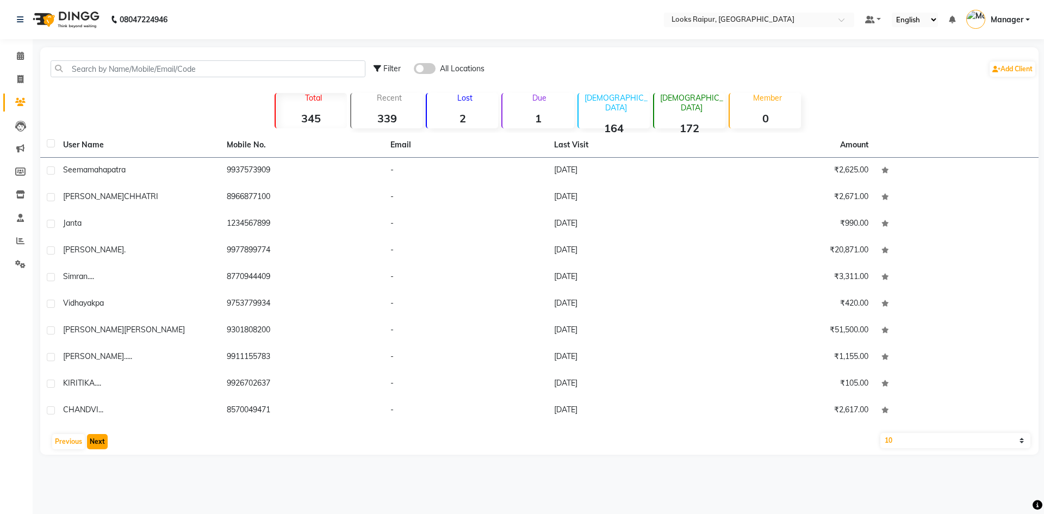
click at [97, 443] on button "Next" at bounding box center [97, 441] width 21 height 15
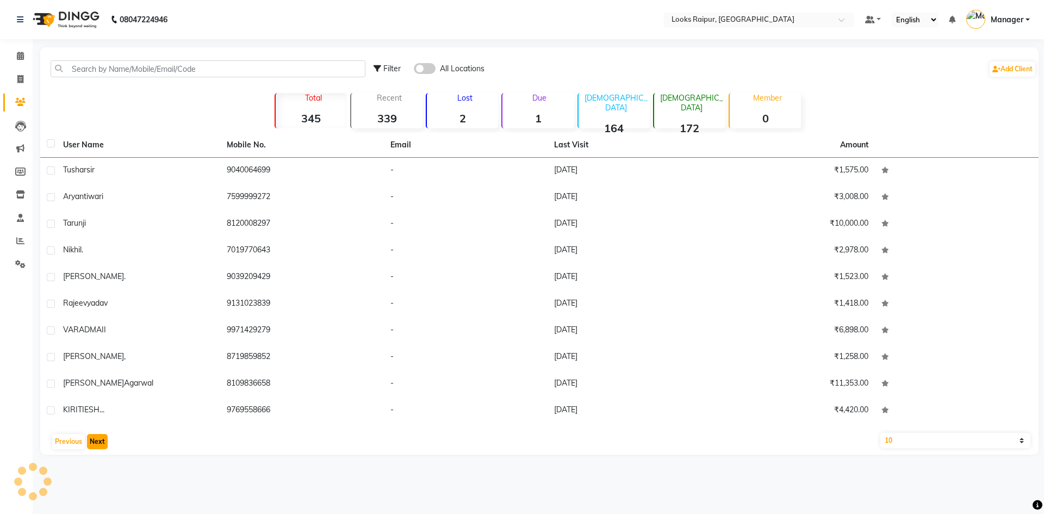
click at [97, 443] on button "Next" at bounding box center [97, 441] width 21 height 15
click at [98, 444] on button "Next" at bounding box center [97, 441] width 21 height 15
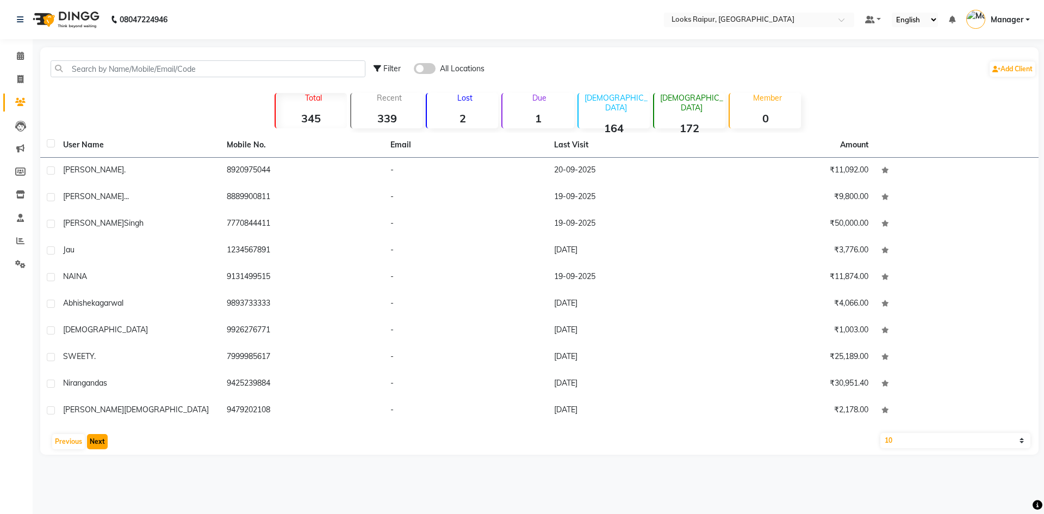
click at [98, 444] on button "Next" at bounding box center [97, 441] width 21 height 15
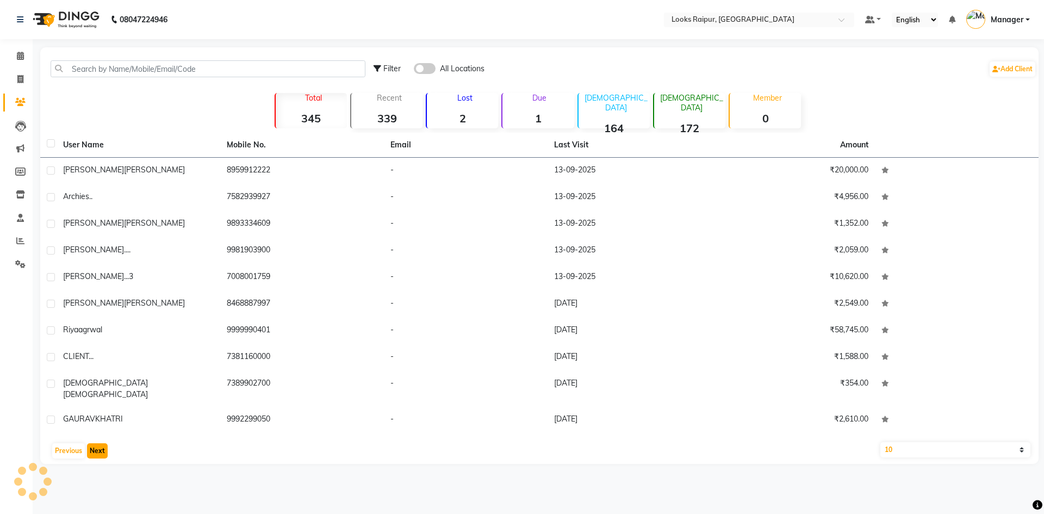
click at [98, 444] on button "Next" at bounding box center [97, 450] width 21 height 15
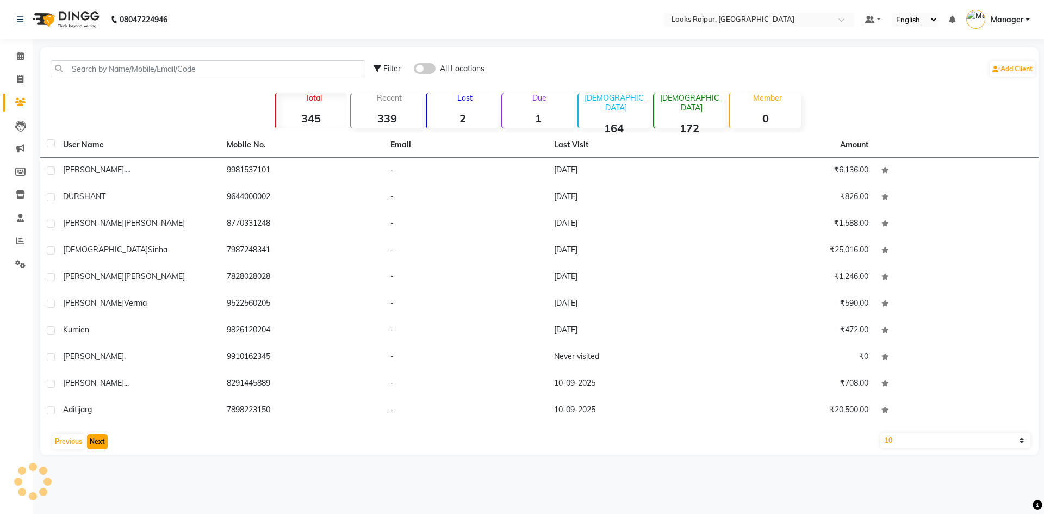
click at [98, 444] on button "Next" at bounding box center [97, 441] width 21 height 15
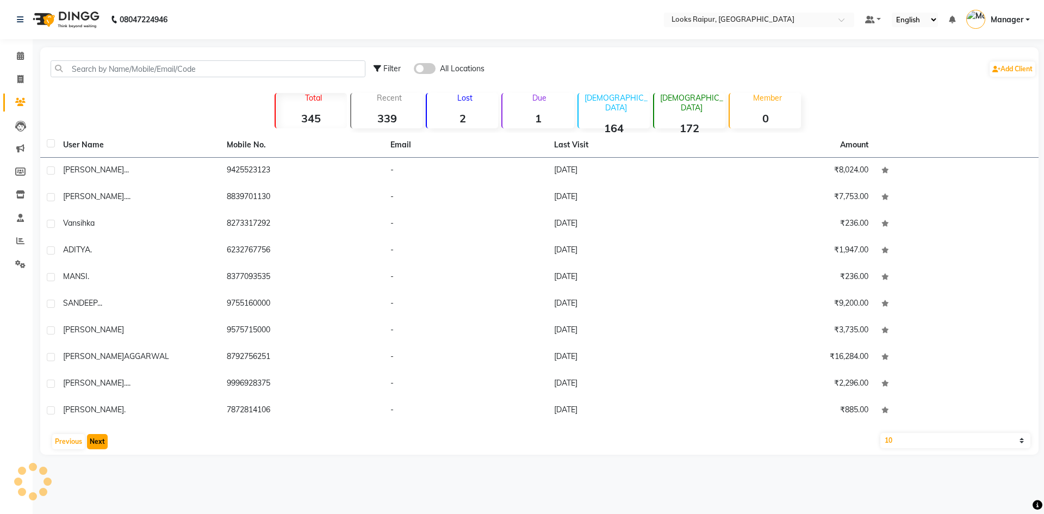
click at [98, 444] on button "Next" at bounding box center [97, 441] width 21 height 15
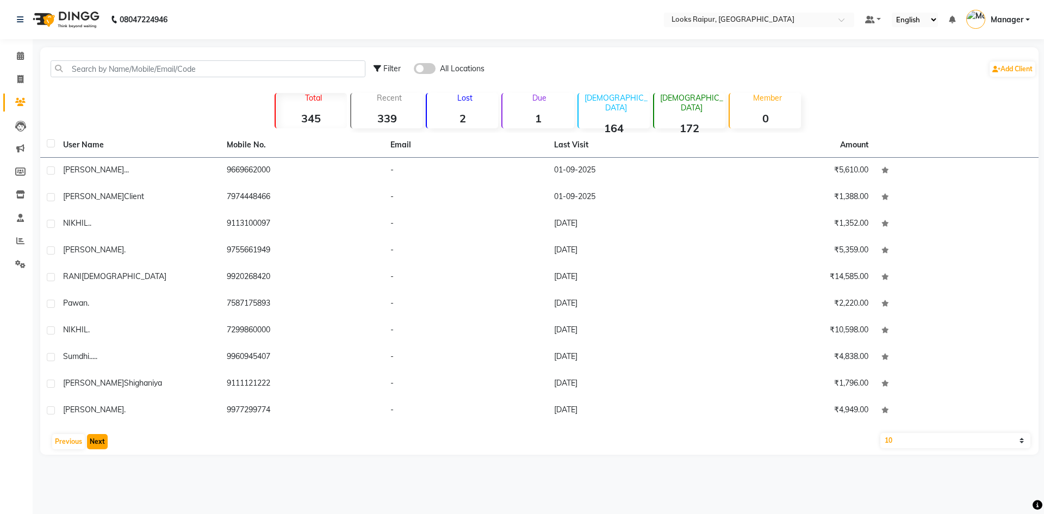
click at [98, 444] on button "Next" at bounding box center [97, 441] width 21 height 15
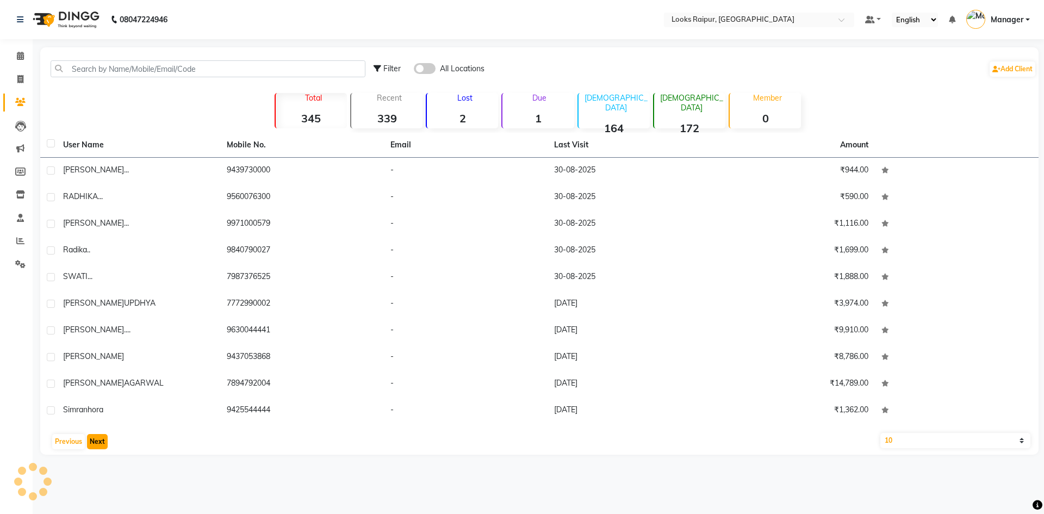
click at [98, 444] on button "Next" at bounding box center [97, 441] width 21 height 15
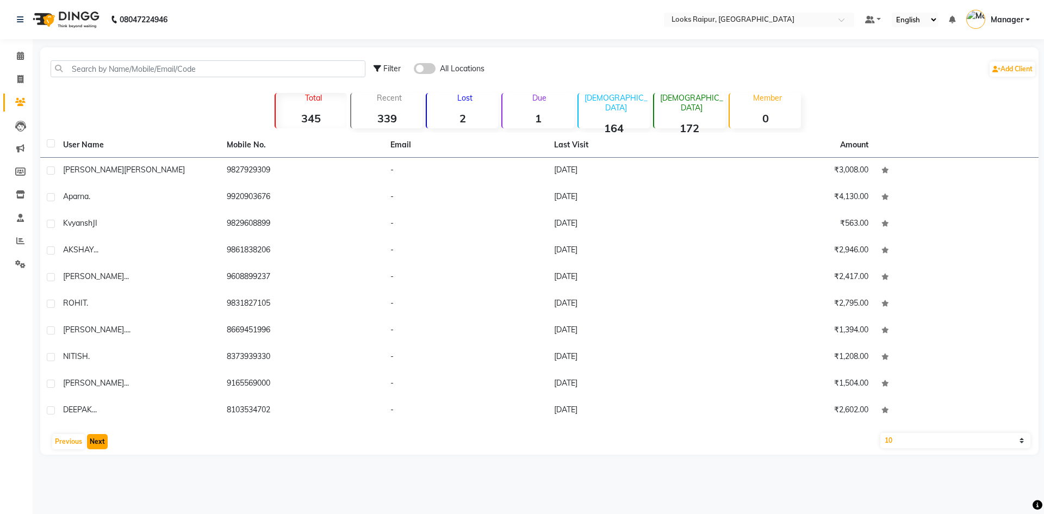
click at [98, 444] on button "Next" at bounding box center [97, 441] width 21 height 15
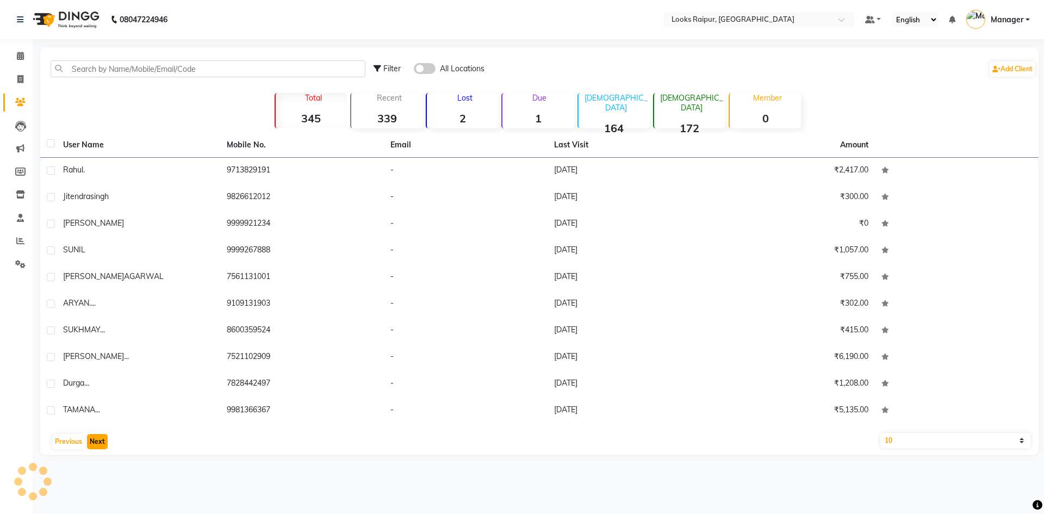
click at [98, 444] on button "Next" at bounding box center [97, 441] width 21 height 15
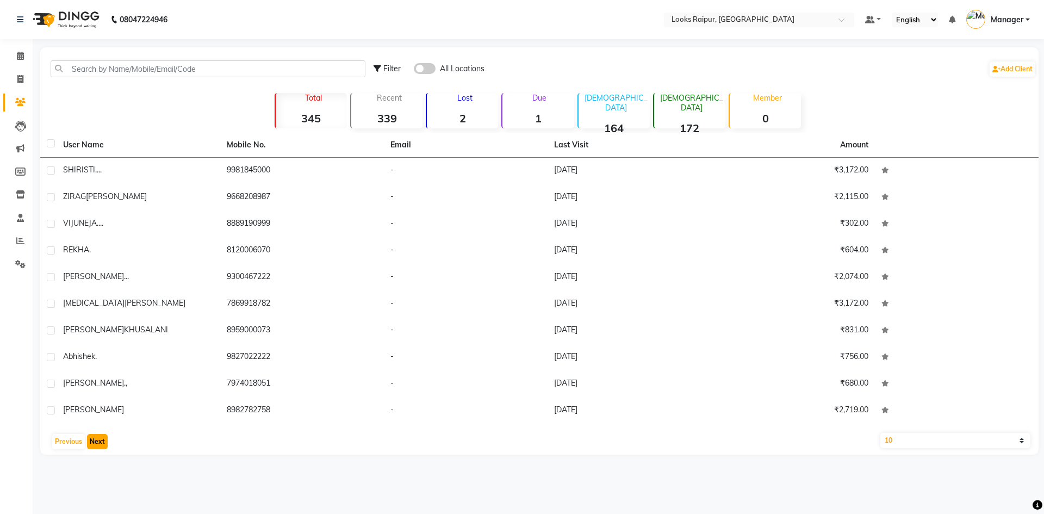
click at [98, 444] on button "Next" at bounding box center [97, 441] width 21 height 15
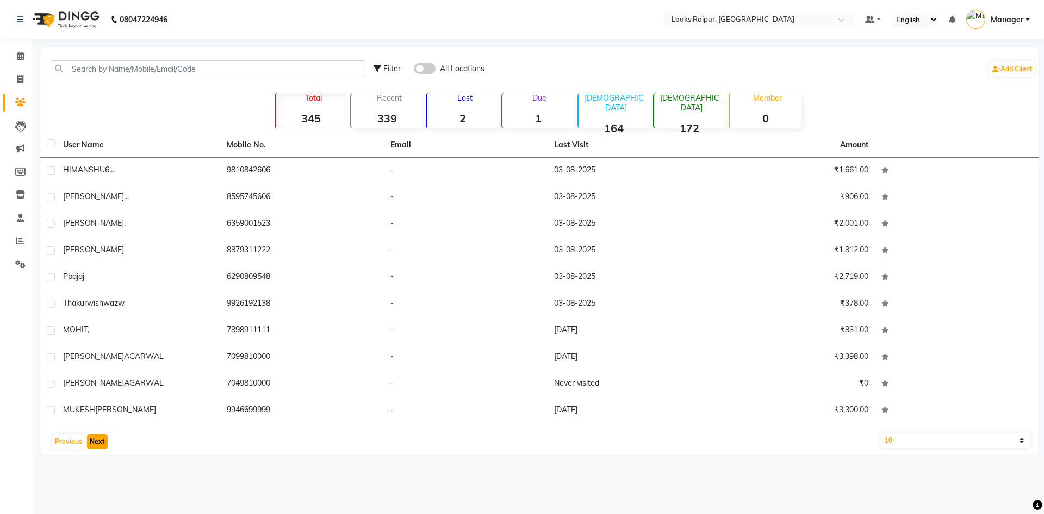
click at [98, 444] on button "Next" at bounding box center [97, 441] width 21 height 15
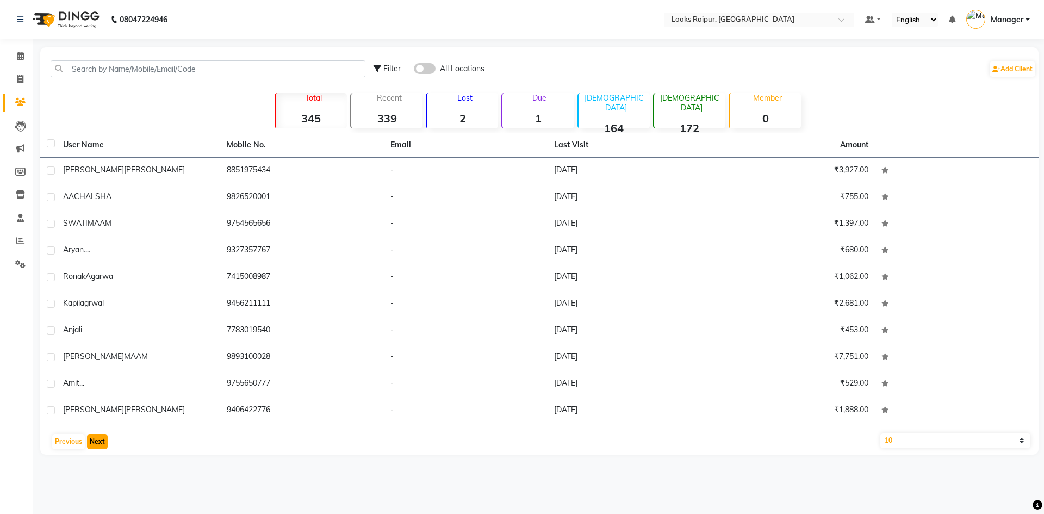
click at [98, 444] on button "Next" at bounding box center [97, 441] width 21 height 15
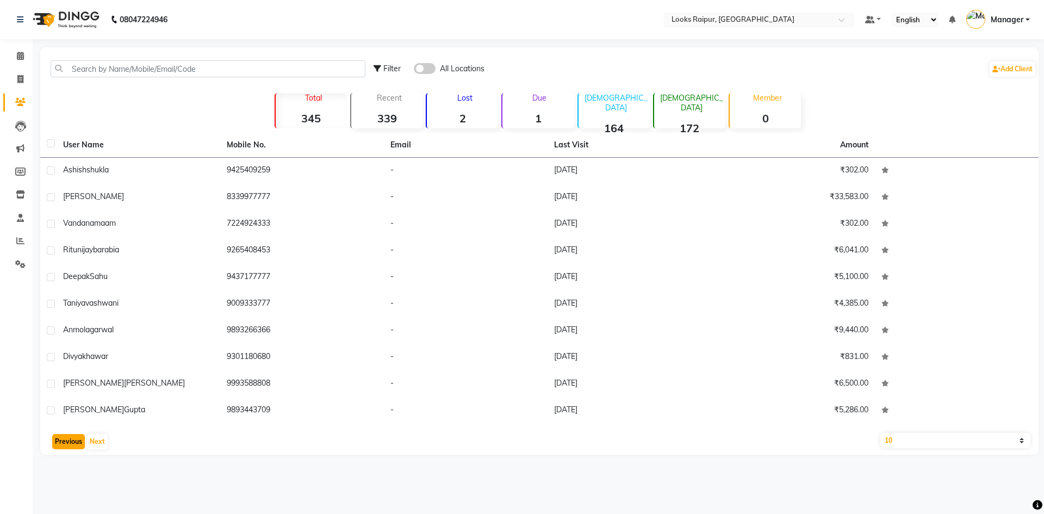
click at [81, 441] on button "Previous" at bounding box center [68, 441] width 33 height 15
click at [75, 437] on button "Previous" at bounding box center [68, 441] width 33 height 15
click at [72, 436] on button "Previous" at bounding box center [68, 441] width 33 height 15
click at [65, 440] on button "Previous" at bounding box center [68, 441] width 33 height 15
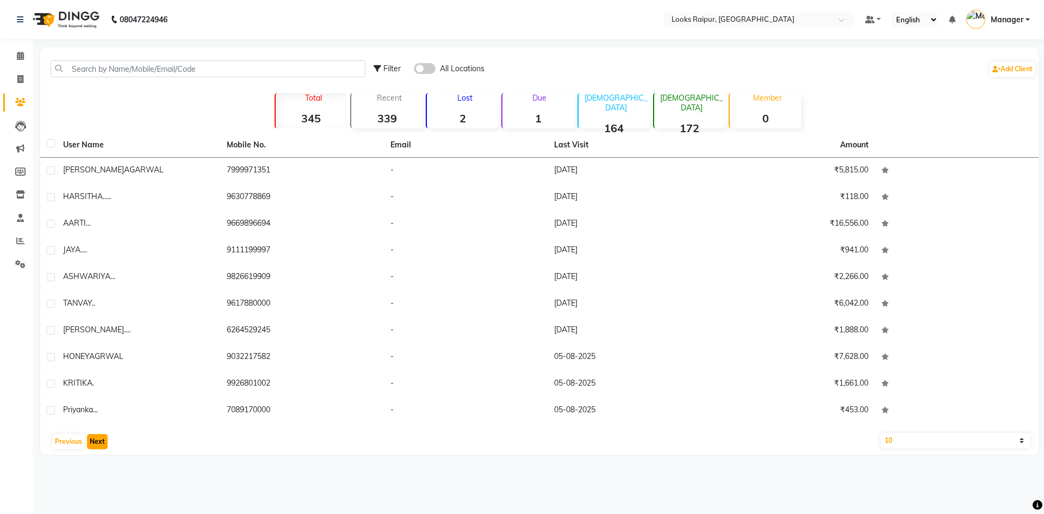
click at [105, 443] on button "Next" at bounding box center [97, 441] width 21 height 15
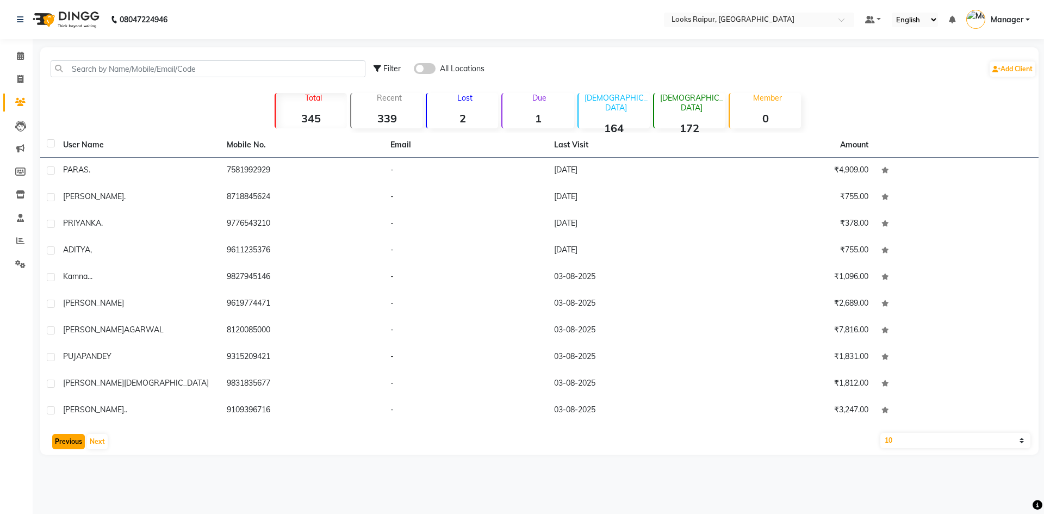
click at [73, 438] on button "Previous" at bounding box center [68, 441] width 33 height 15
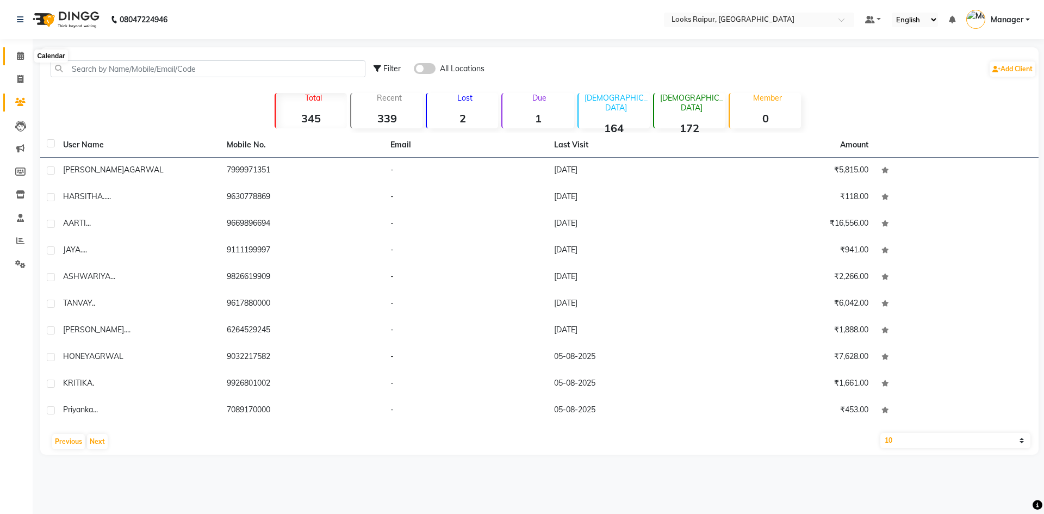
click at [13, 62] on span at bounding box center [20, 56] width 19 height 13
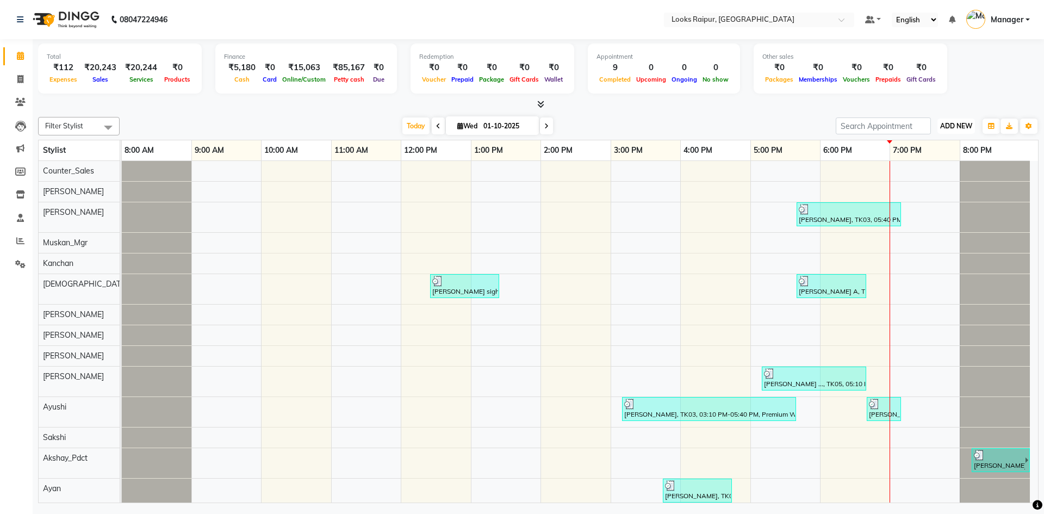
click at [954, 125] on span "ADD NEW" at bounding box center [956, 126] width 32 height 8
click at [931, 175] on link "Add Expense" at bounding box center [932, 175] width 86 height 14
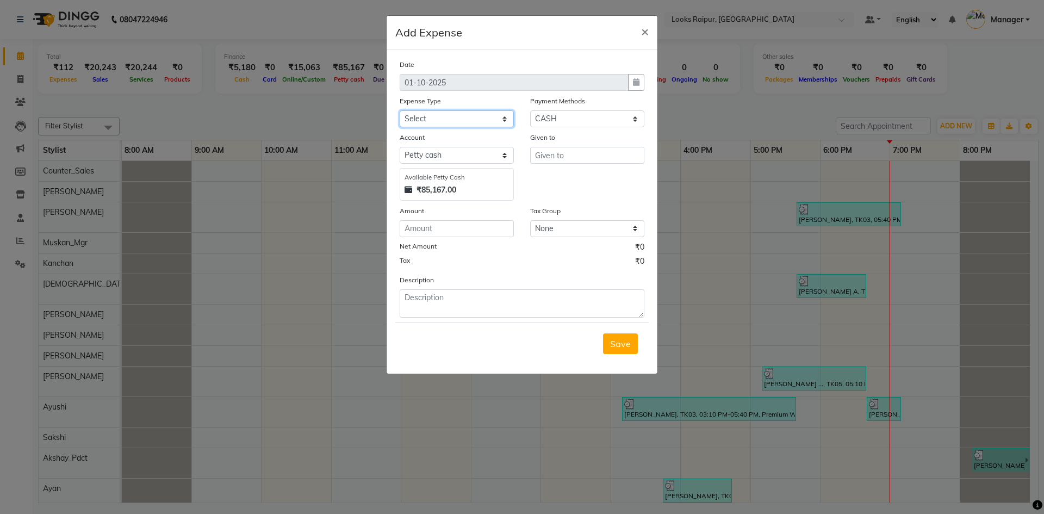
click at [500, 117] on select "Select Accommodation Aesthetics Bank Deposit BLINKIT Cash Handover Client Refun…" at bounding box center [457, 118] width 114 height 17
click at [400, 110] on select "Select Accommodation Aesthetics Bank Deposit BLINKIT Cash Handover Client Refun…" at bounding box center [457, 118] width 114 height 17
click at [567, 153] on input "text" at bounding box center [587, 155] width 114 height 17
click at [571, 174] on span "Counter" at bounding box center [560, 178] width 33 height 11
click at [461, 222] on input "number" at bounding box center [457, 228] width 114 height 17
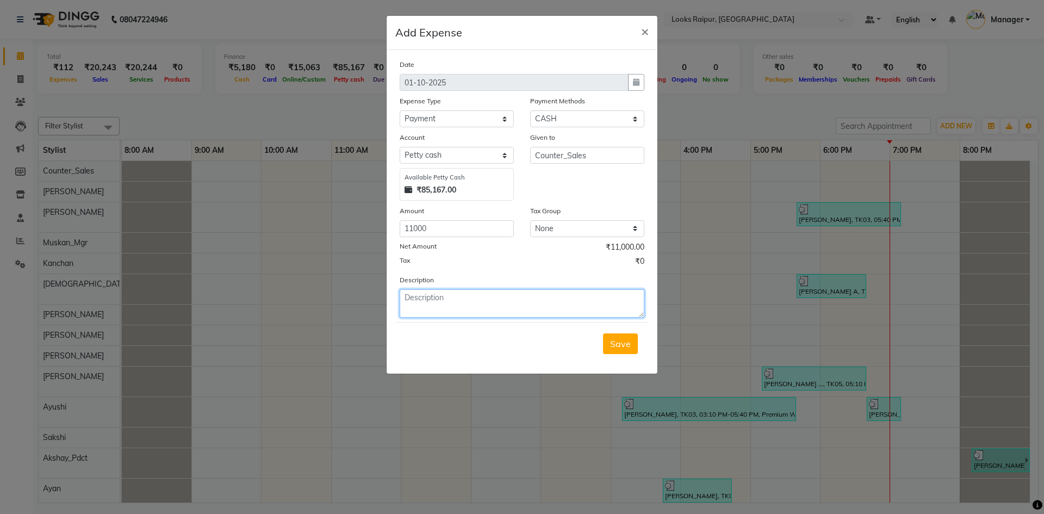
click at [448, 308] on textarea at bounding box center [522, 303] width 245 height 28
click at [615, 346] on span "Save" at bounding box center [620, 343] width 21 height 11
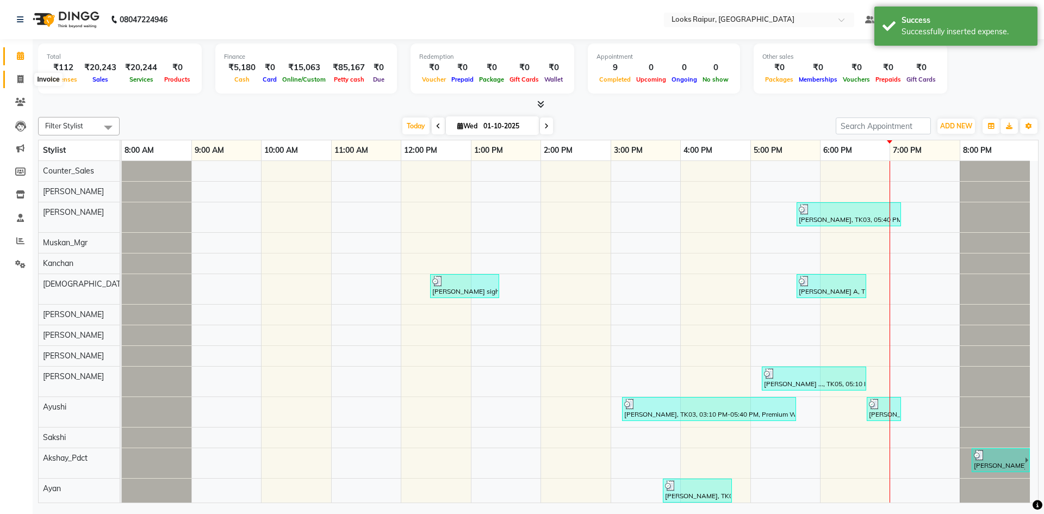
click at [13, 78] on span at bounding box center [20, 79] width 19 height 13
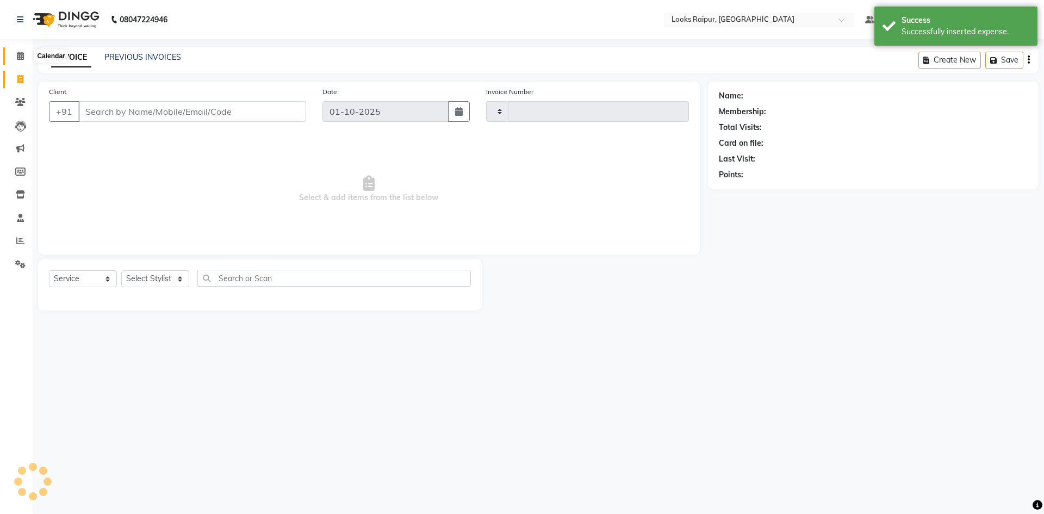
click at [20, 54] on icon at bounding box center [20, 56] width 7 height 8
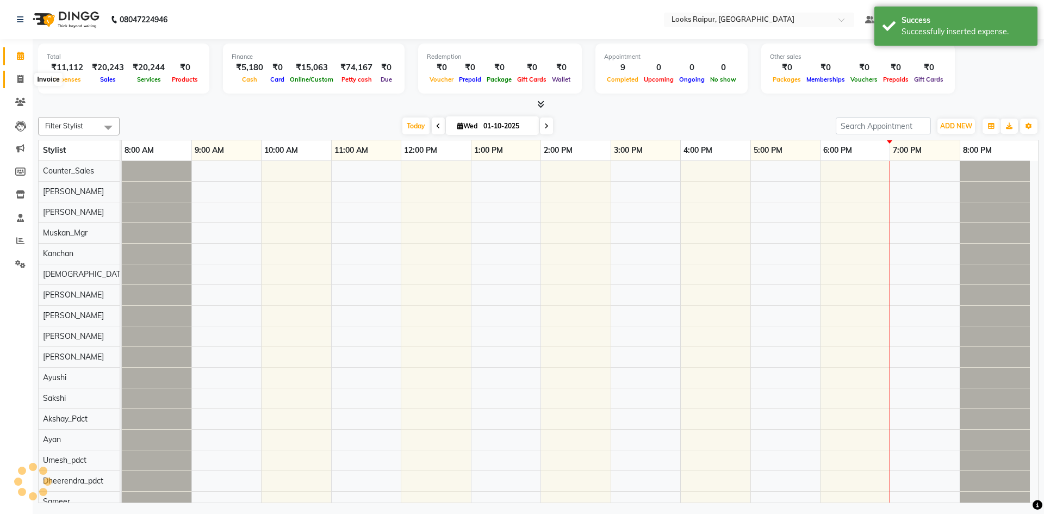
click at [24, 80] on span at bounding box center [20, 79] width 19 height 13
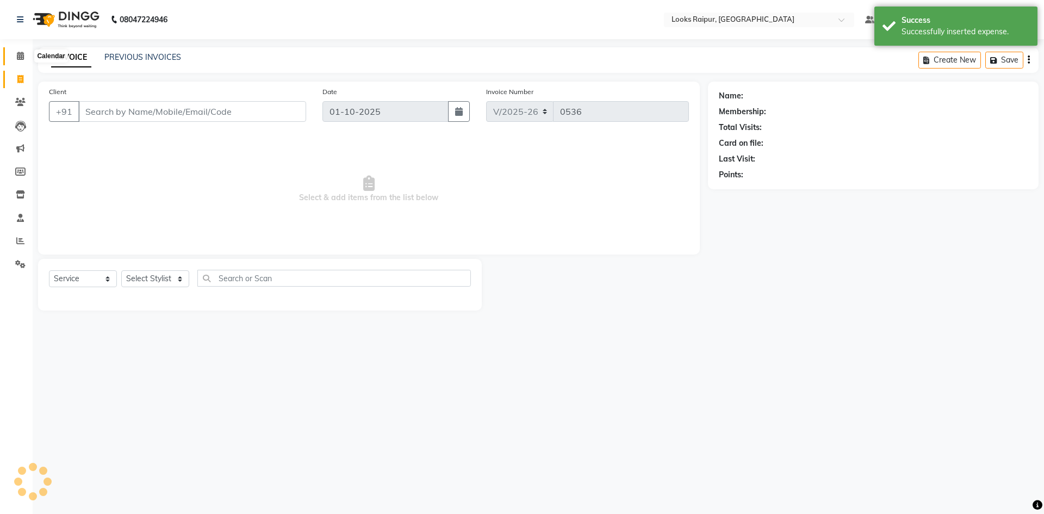
click at [21, 58] on icon at bounding box center [20, 56] width 7 height 8
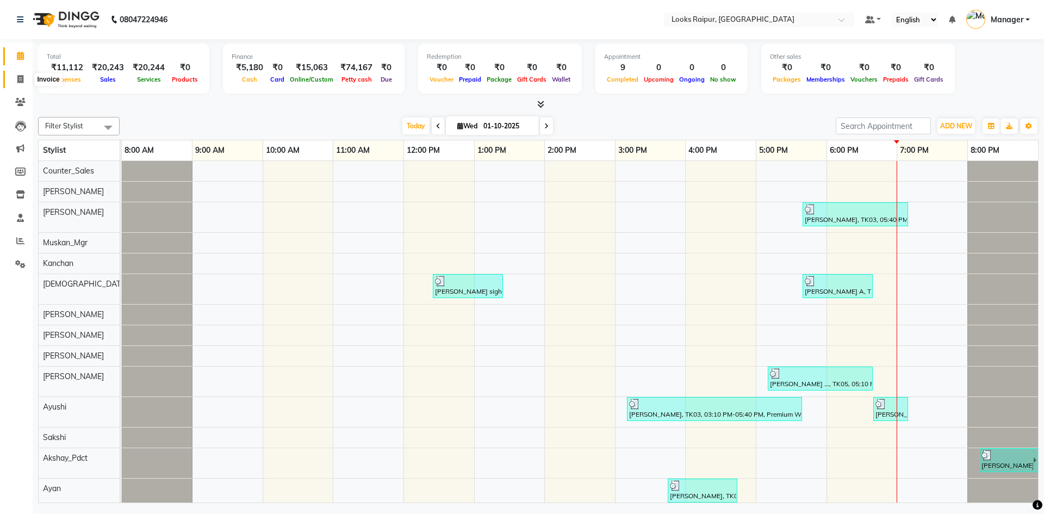
click at [22, 83] on span at bounding box center [20, 79] width 19 height 13
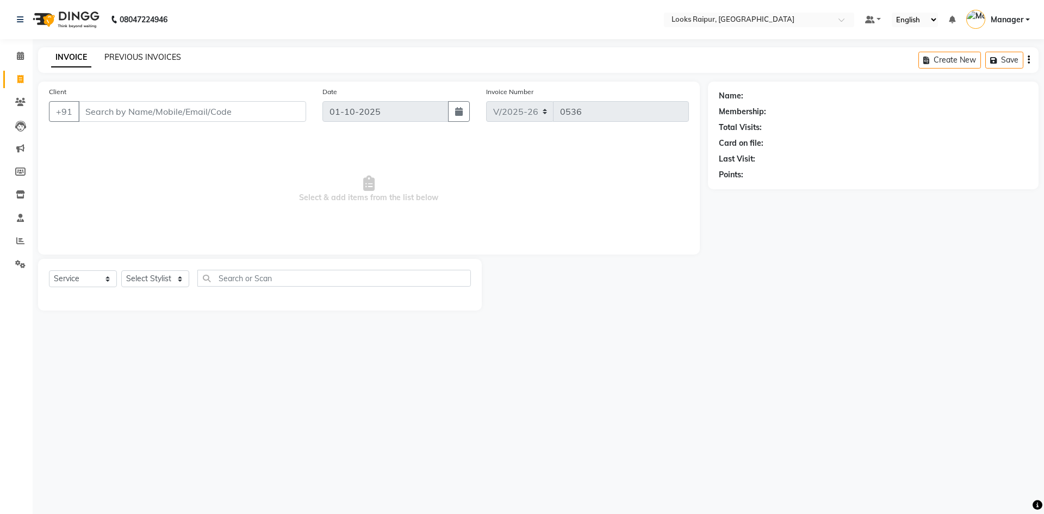
click at [155, 60] on link "PREVIOUS INVOICES" at bounding box center [142, 57] width 77 height 10
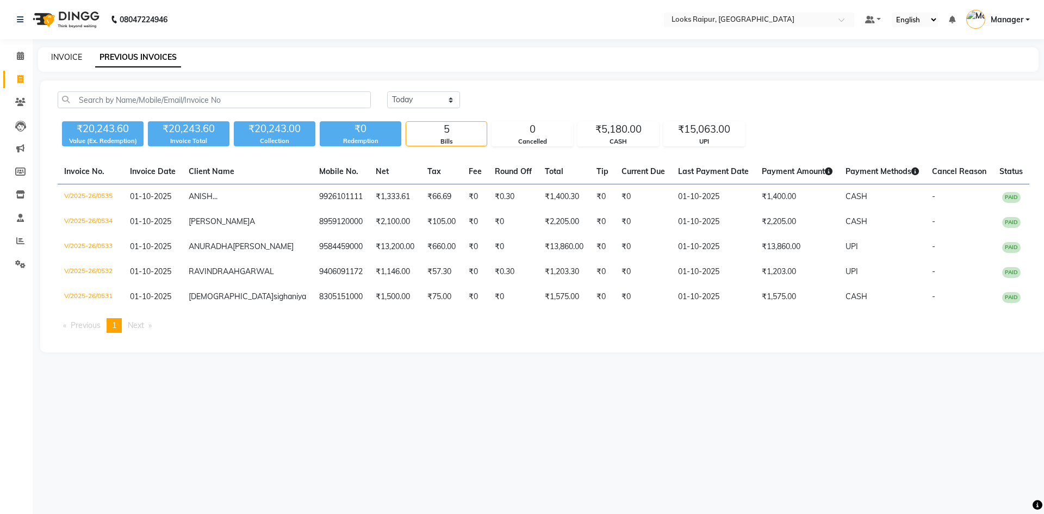
click at [62, 57] on link "INVOICE" at bounding box center [66, 57] width 31 height 10
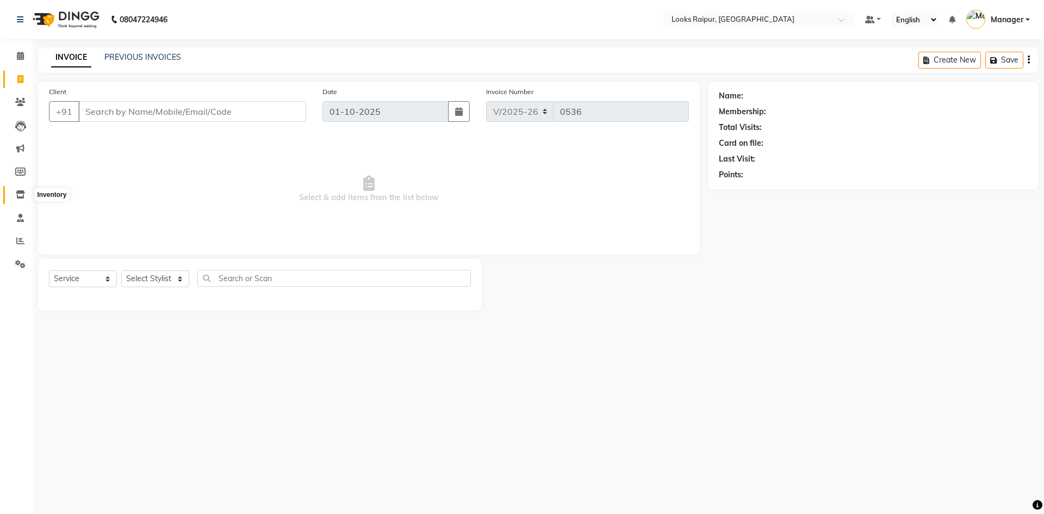
click at [20, 194] on icon at bounding box center [20, 194] width 9 height 8
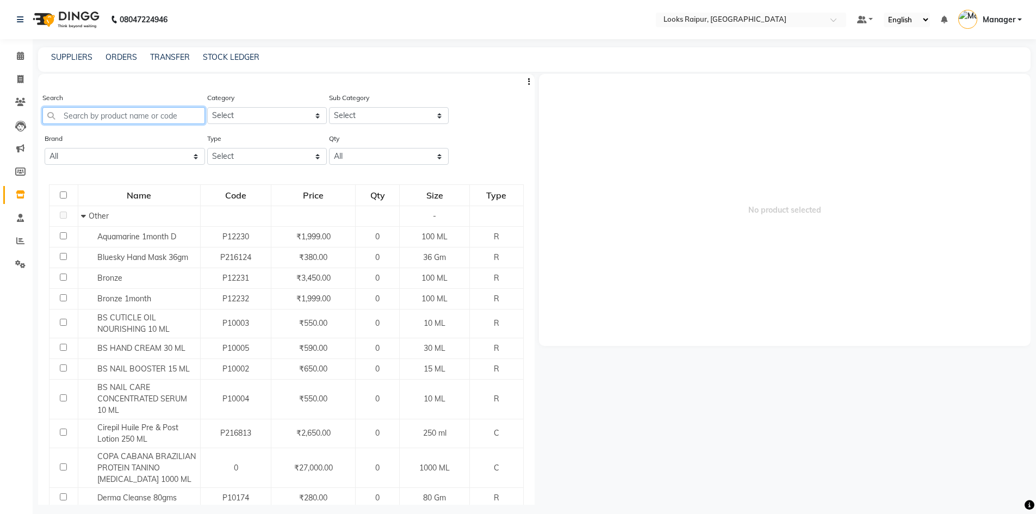
click at [70, 116] on input "text" at bounding box center [123, 115] width 163 height 17
click at [100, 116] on input "text" at bounding box center [123, 115] width 163 height 17
click at [19, 55] on icon at bounding box center [20, 56] width 7 height 8
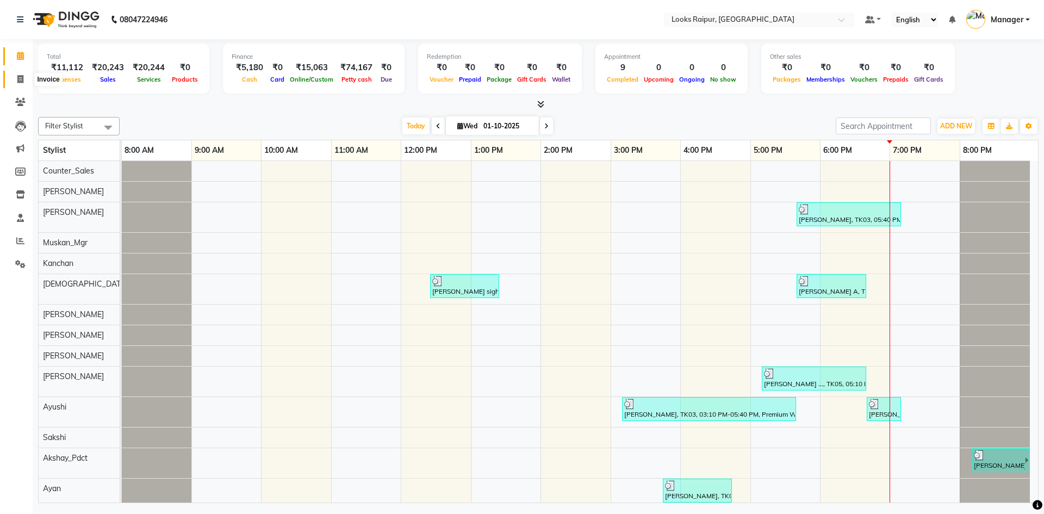
click at [21, 78] on icon at bounding box center [20, 79] width 6 height 8
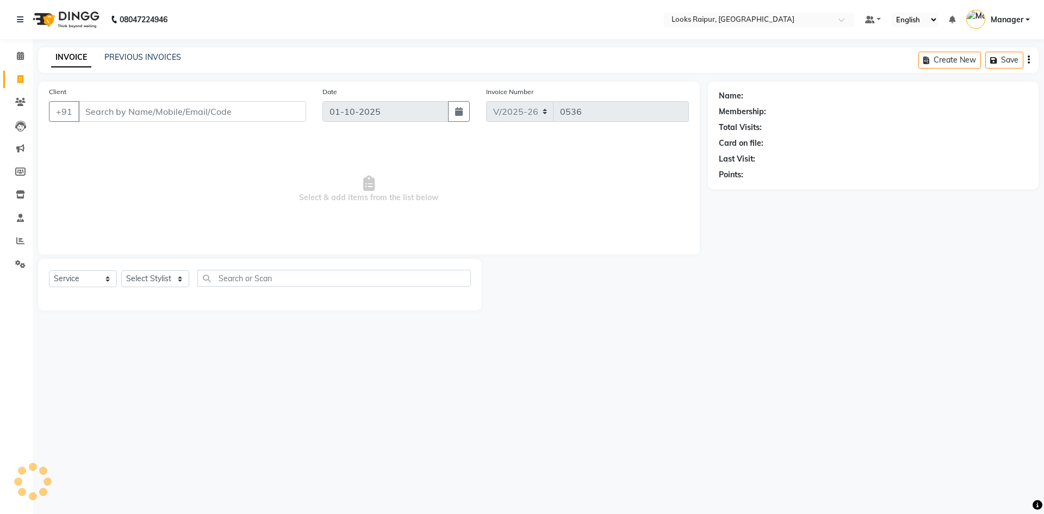
click at [148, 50] on div "INVOICE PREVIOUS INVOICES Create New Save" at bounding box center [538, 60] width 1001 height 26
click at [148, 55] on link "PREVIOUS INVOICES" at bounding box center [142, 57] width 77 height 10
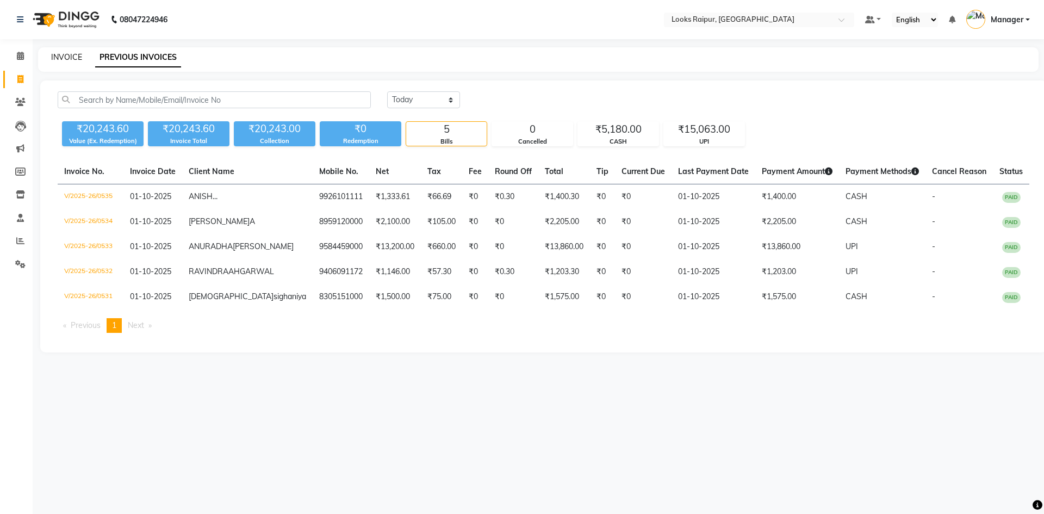
click at [63, 59] on link "INVOICE" at bounding box center [66, 57] width 31 height 10
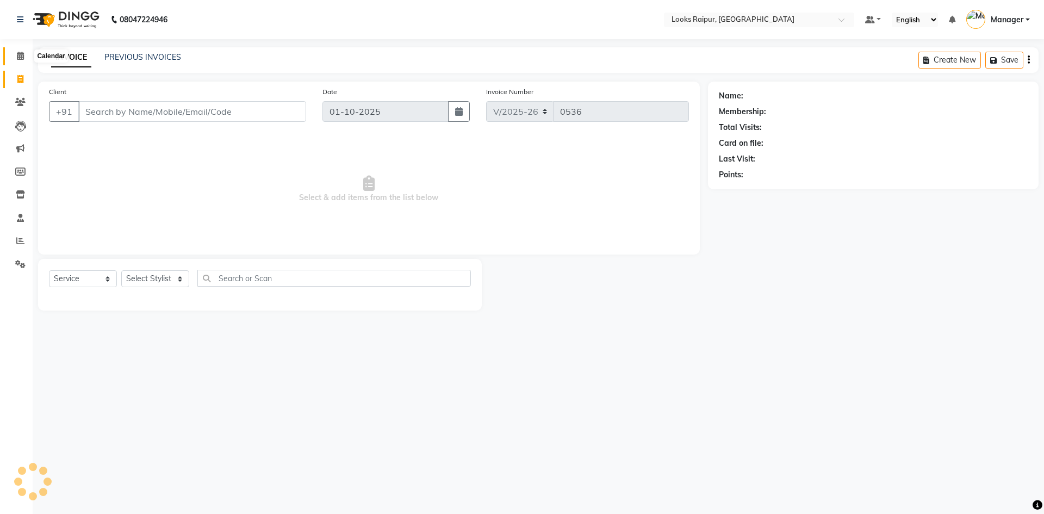
click at [18, 57] on icon at bounding box center [20, 56] width 7 height 8
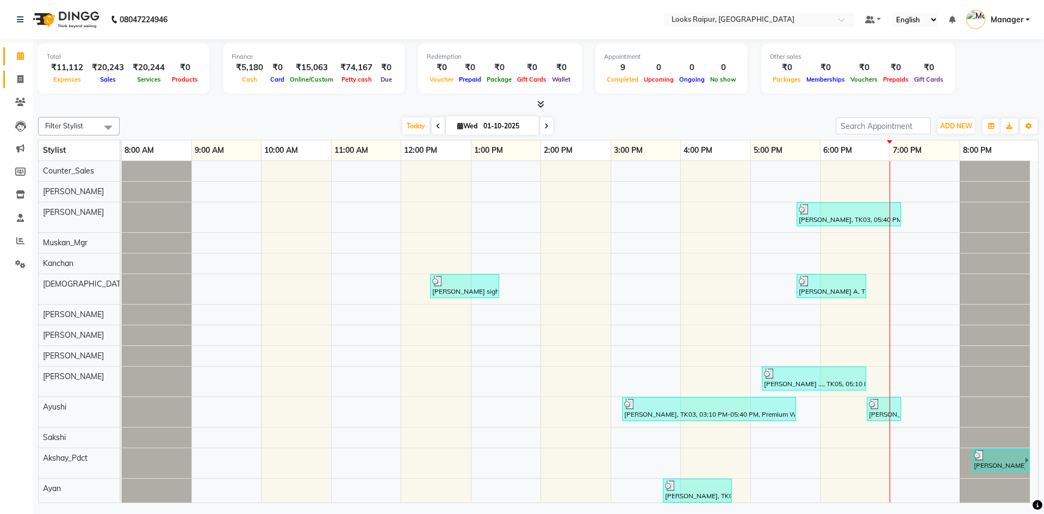
click at [19, 85] on link "Invoice" at bounding box center [16, 80] width 26 height 18
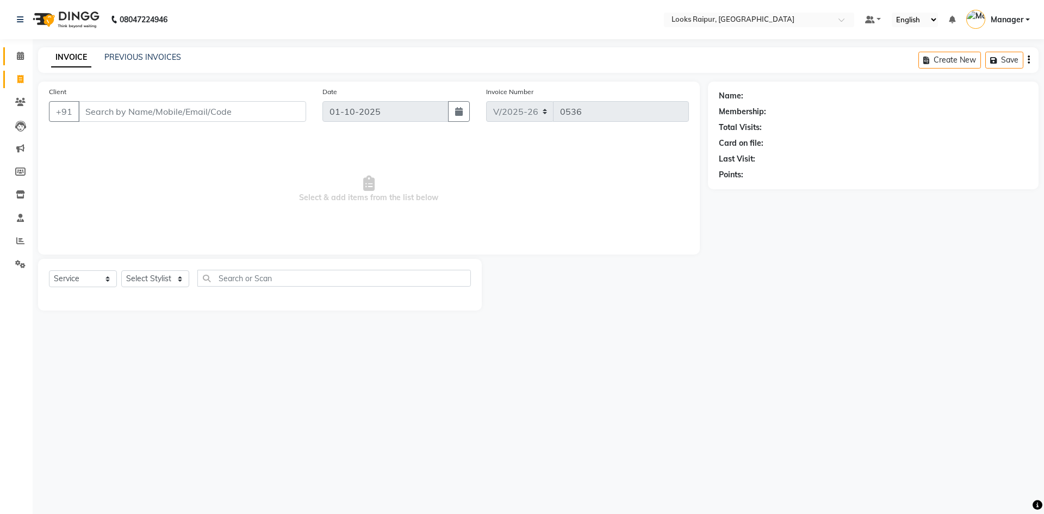
click at [15, 63] on link "Calendar" at bounding box center [16, 56] width 26 height 18
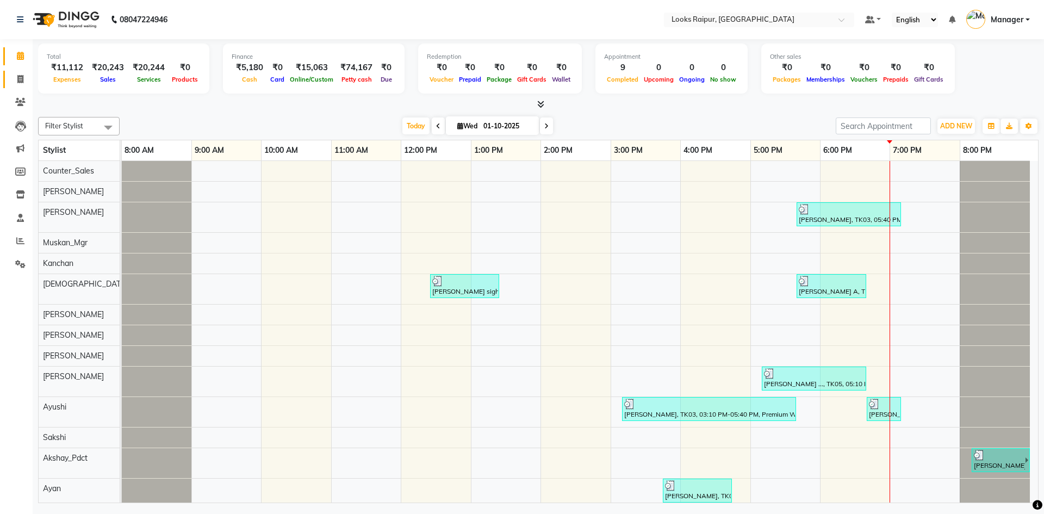
click at [23, 86] on link "Invoice" at bounding box center [16, 80] width 26 height 18
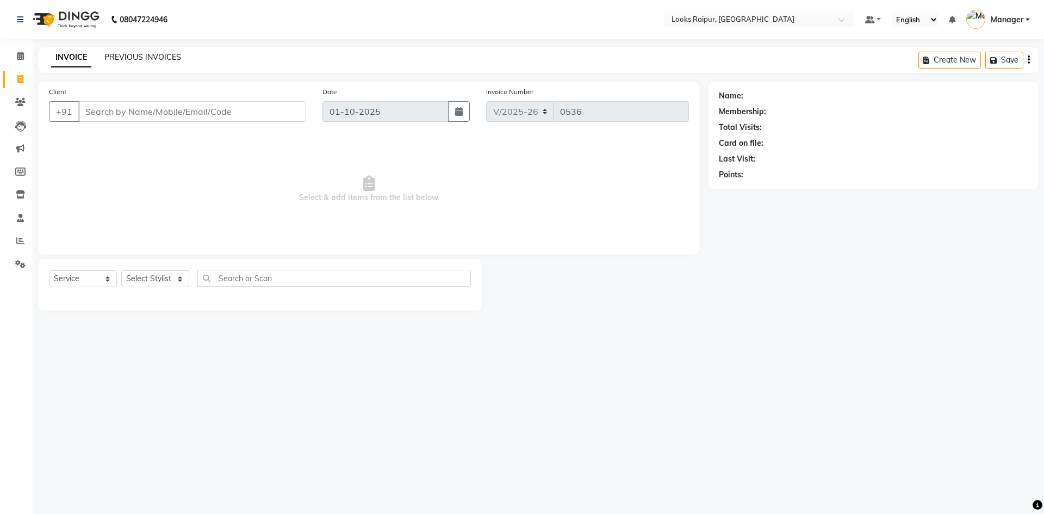
click at [113, 55] on link "PREVIOUS INVOICES" at bounding box center [142, 57] width 77 height 10
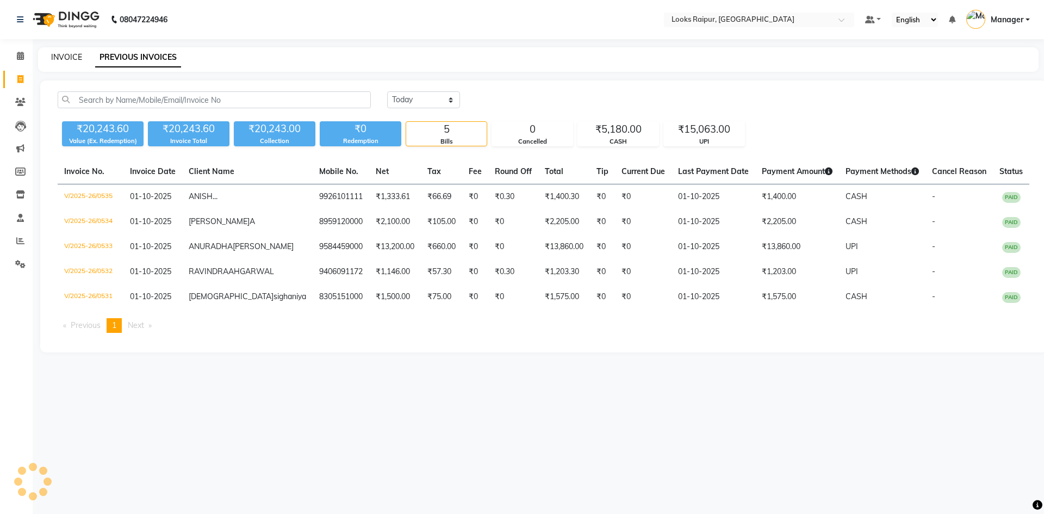
click at [71, 61] on link "INVOICE" at bounding box center [66, 57] width 31 height 10
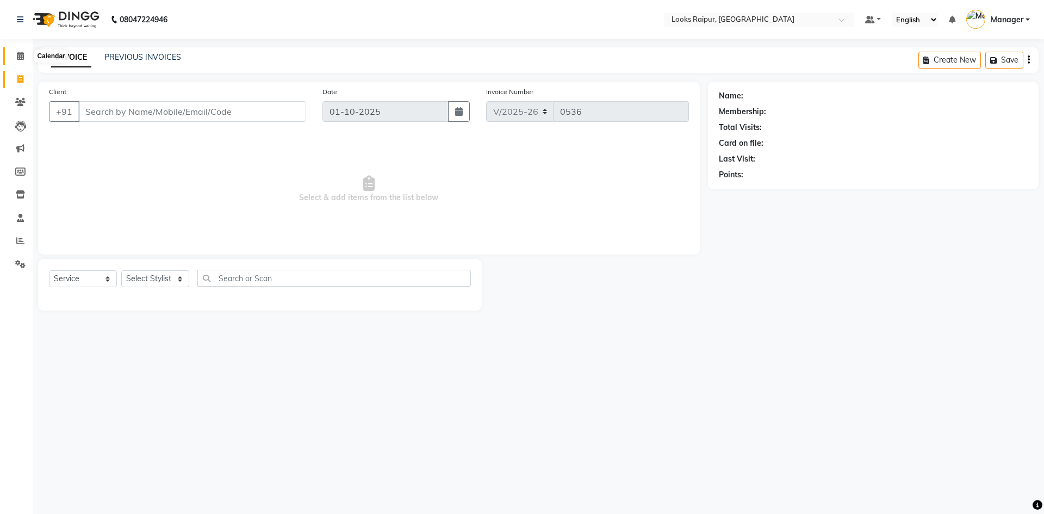
click at [18, 61] on span at bounding box center [20, 56] width 19 height 13
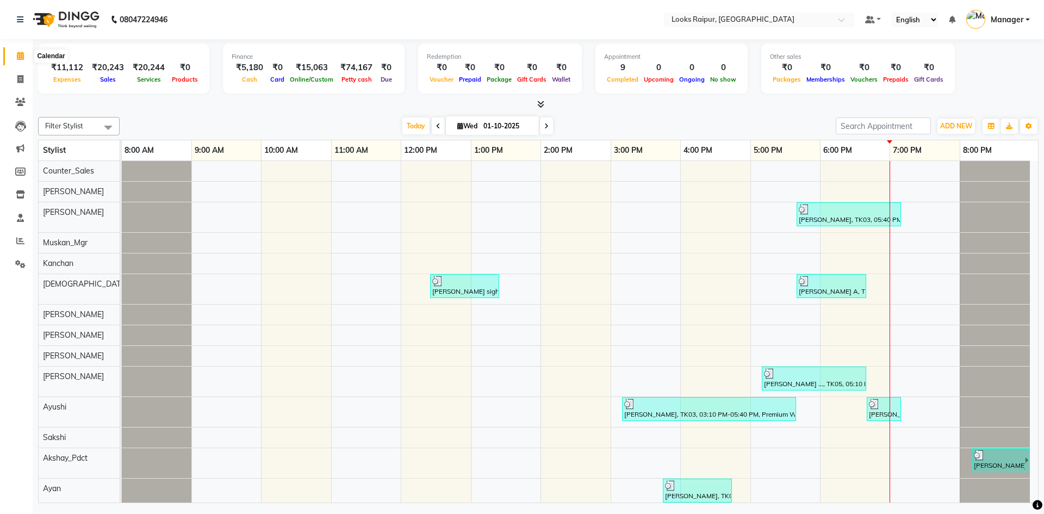
click at [20, 56] on icon at bounding box center [20, 56] width 7 height 8
click at [22, 80] on icon at bounding box center [20, 79] width 6 height 8
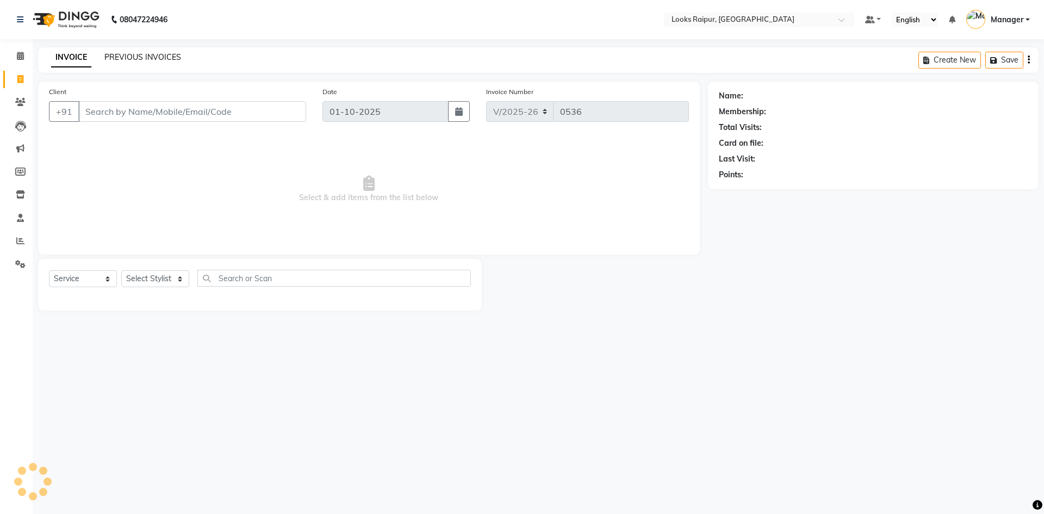
click at [138, 58] on link "PREVIOUS INVOICES" at bounding box center [142, 57] width 77 height 10
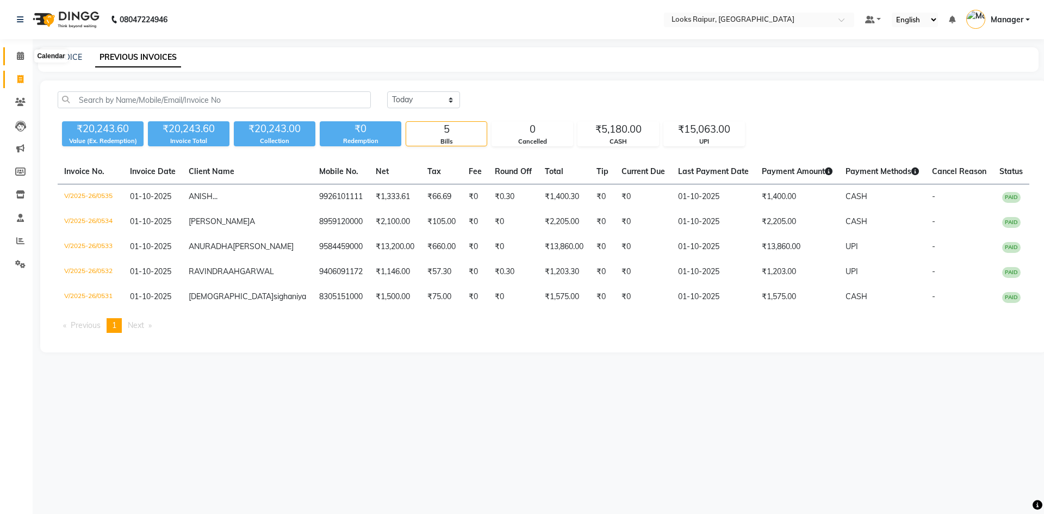
click at [24, 55] on icon at bounding box center [20, 56] width 7 height 8
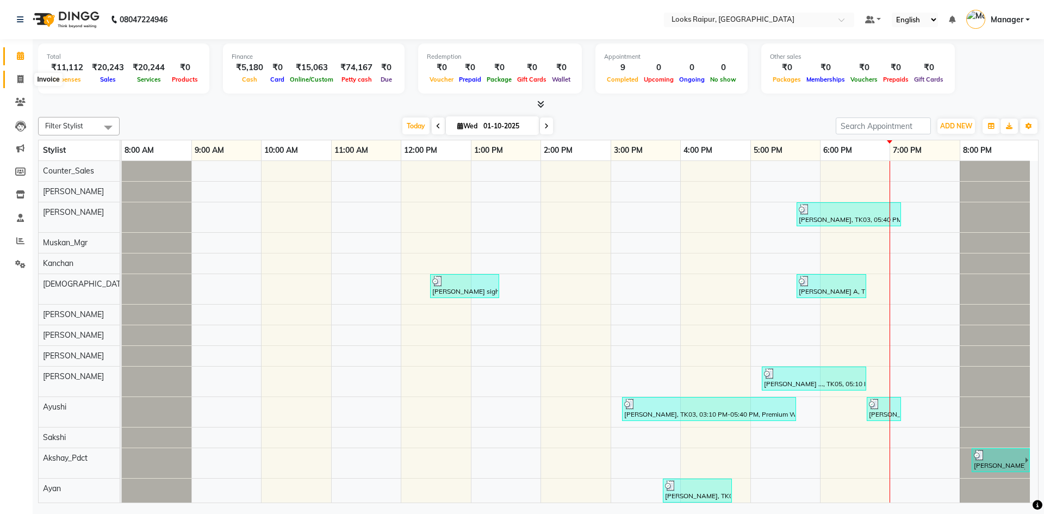
click at [18, 77] on icon at bounding box center [20, 79] width 6 height 8
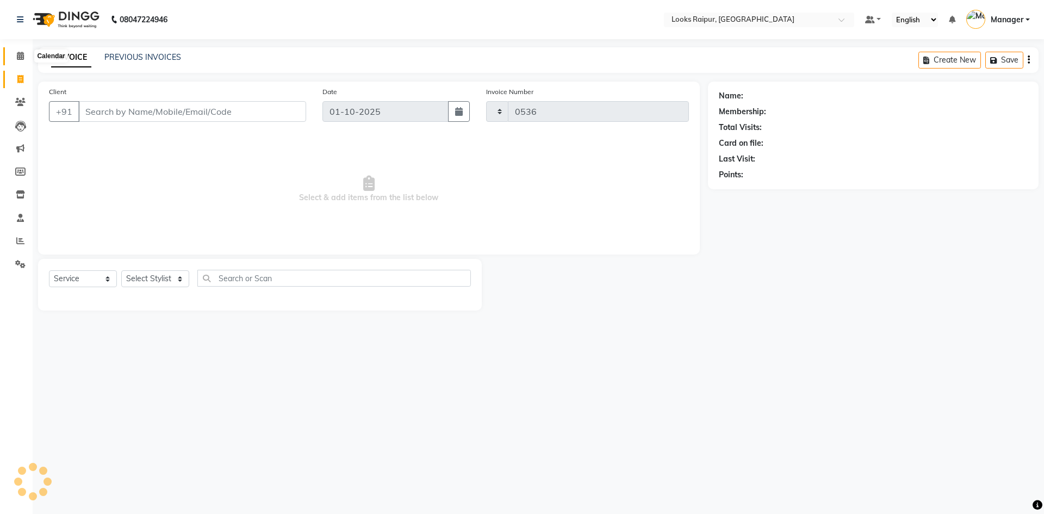
click at [17, 58] on icon at bounding box center [20, 56] width 7 height 8
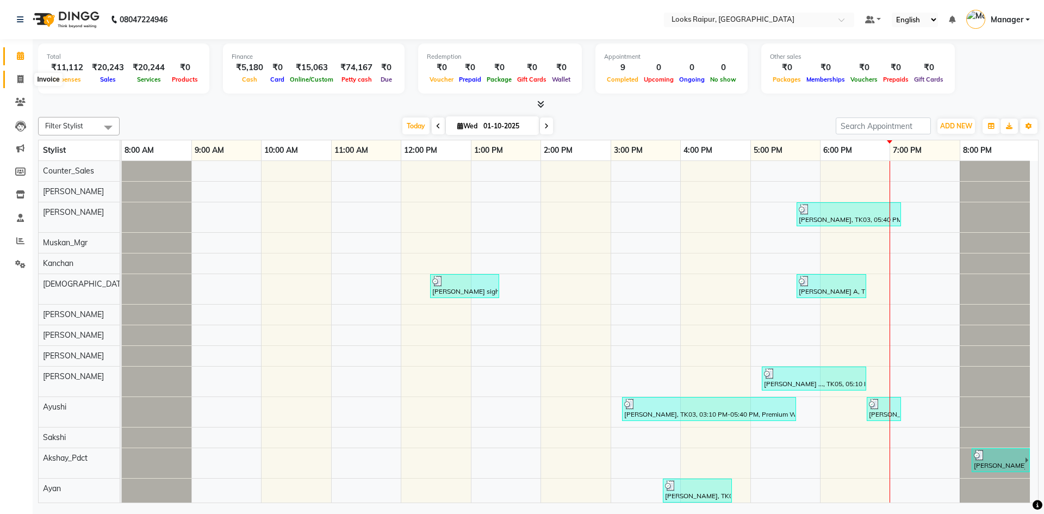
click at [21, 74] on span at bounding box center [20, 79] width 19 height 13
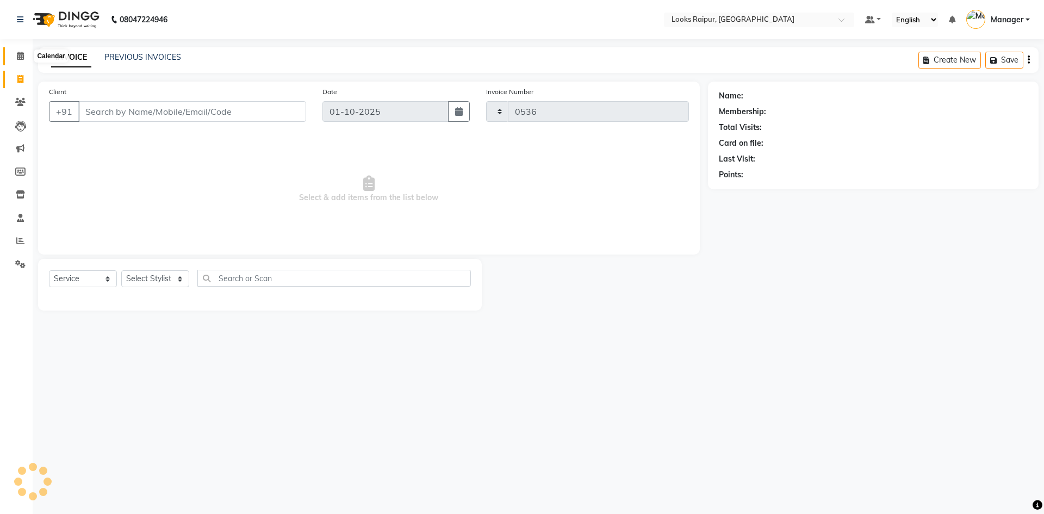
click at [21, 57] on icon at bounding box center [20, 56] width 7 height 8
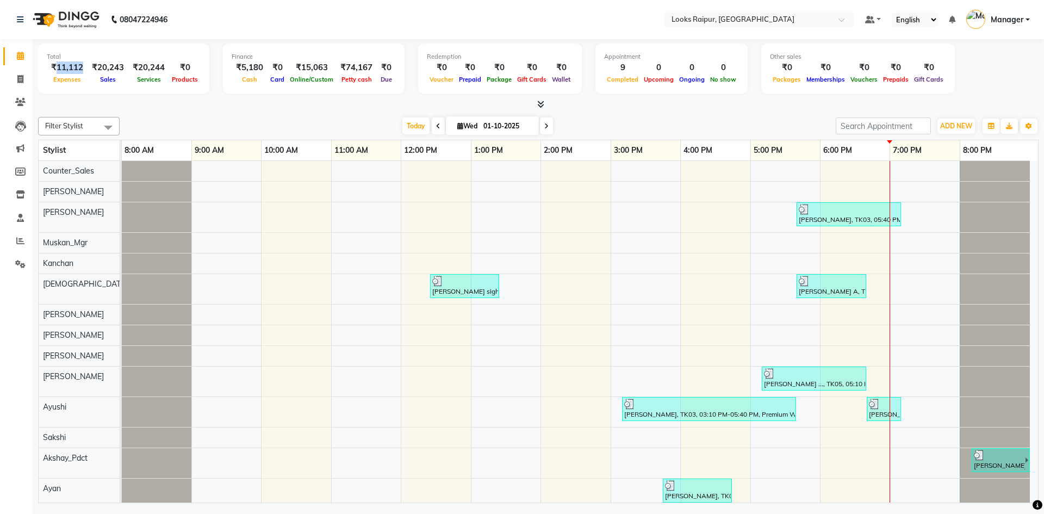
drag, startPoint x: 82, startPoint y: 67, endPoint x: 55, endPoint y: 67, distance: 26.1
click at [55, 67] on div "₹11,112" at bounding box center [67, 67] width 41 height 13
click at [18, 237] on icon at bounding box center [20, 241] width 8 height 8
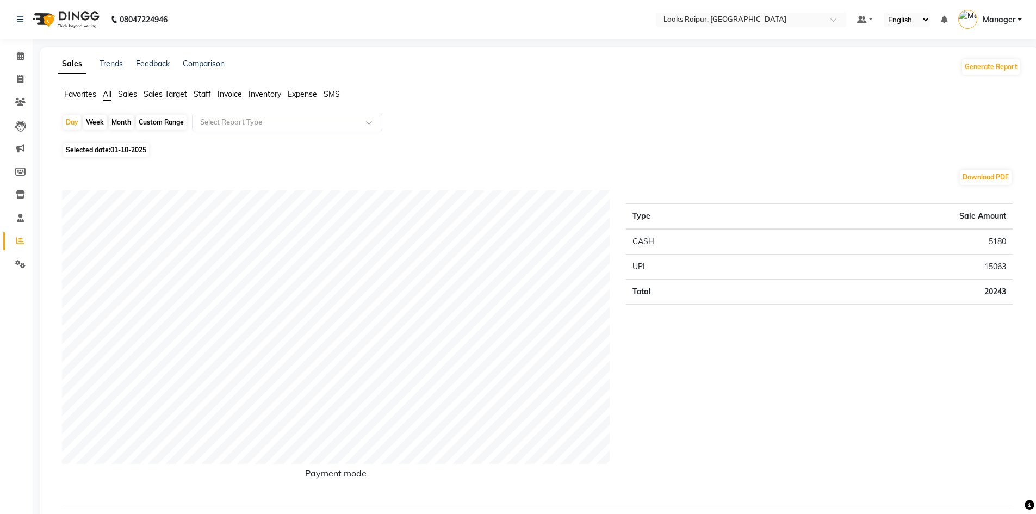
click at [307, 94] on span "Expense" at bounding box center [302, 94] width 29 height 10
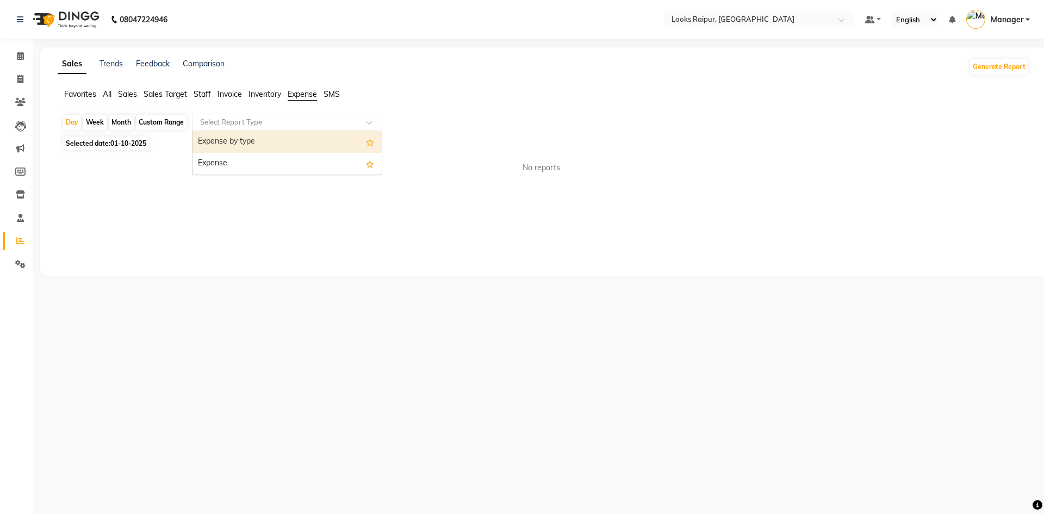
click at [299, 126] on input "text" at bounding box center [276, 122] width 157 height 11
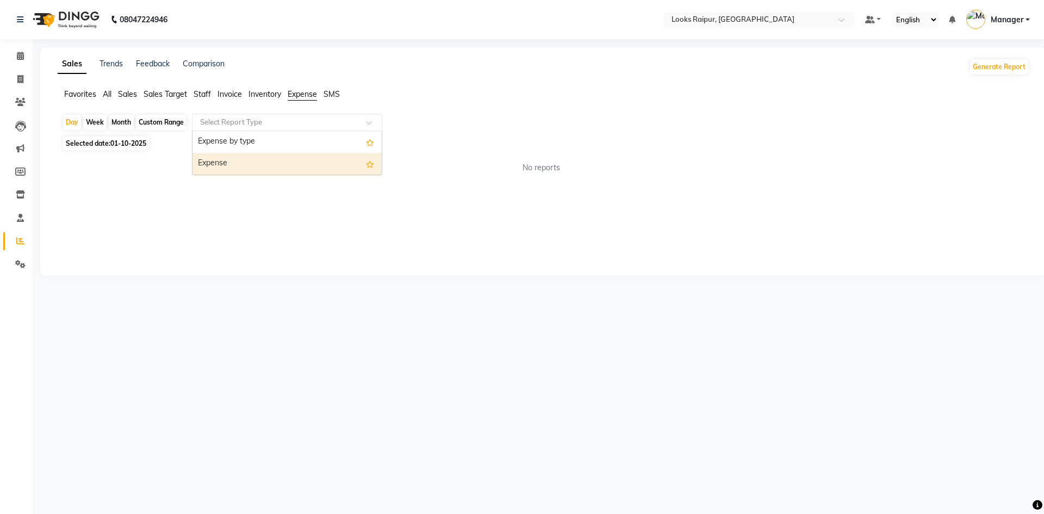
click at [263, 160] on div "Expense" at bounding box center [287, 164] width 189 height 22
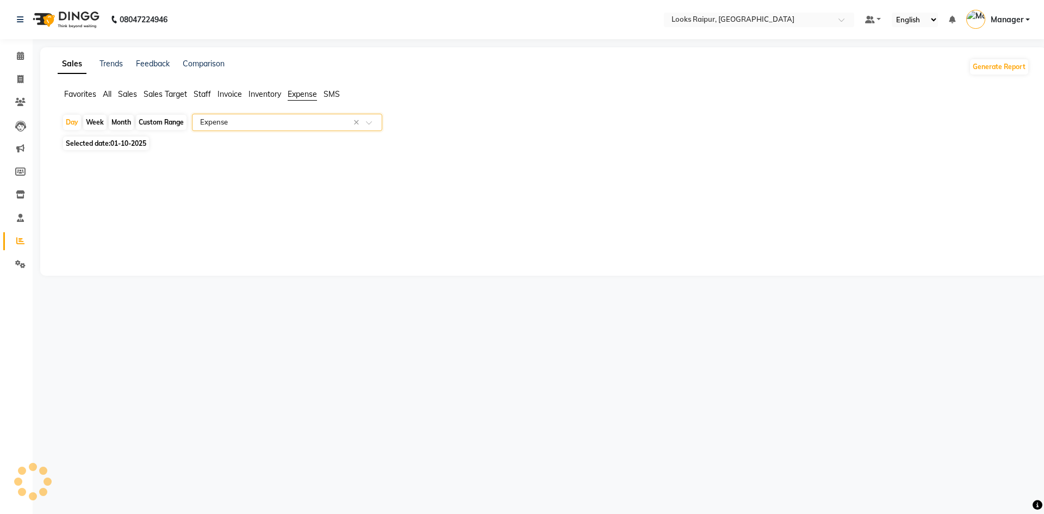
click at [133, 144] on span "01-10-2025" at bounding box center [128, 143] width 36 height 8
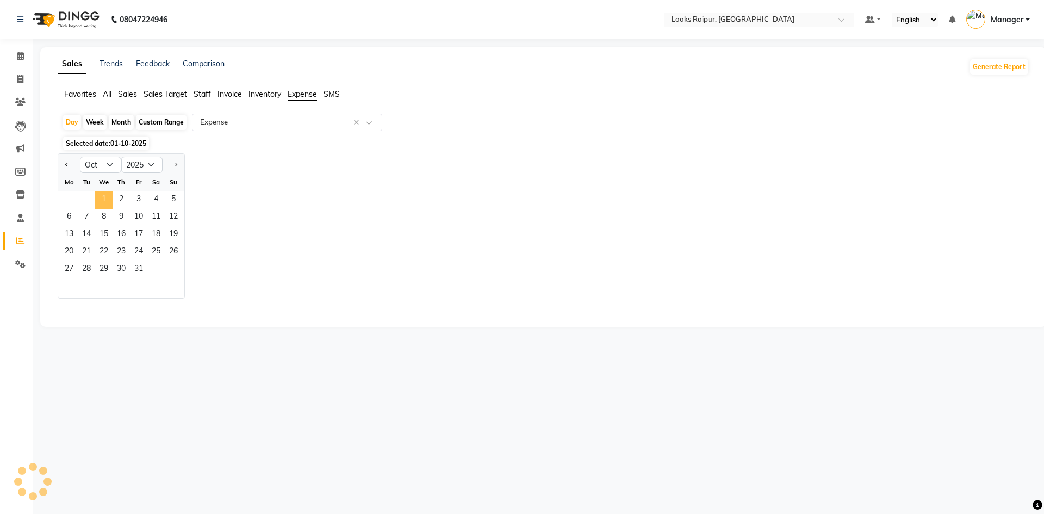
click at [104, 200] on span "1" at bounding box center [103, 199] width 17 height 17
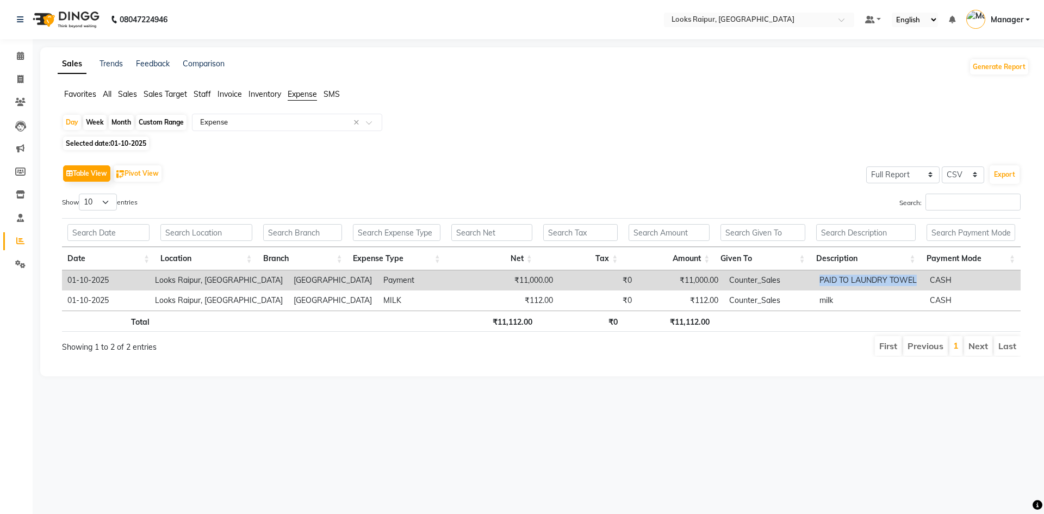
drag, startPoint x: 912, startPoint y: 279, endPoint x: 816, endPoint y: 279, distance: 96.3
click at [816, 279] on td "PAID TO LAUNDRY TOWEL" at bounding box center [869, 280] width 110 height 20
drag, startPoint x: 707, startPoint y: 277, endPoint x: 659, endPoint y: 276, distance: 48.4
click at [659, 276] on td "₹11,000.00" at bounding box center [680, 280] width 86 height 20
click at [813, 393] on main "Sales Trends Feedback Comparison Generate Report Favorites All Sales Sales Targ…" at bounding box center [539, 219] width 1012 height 345
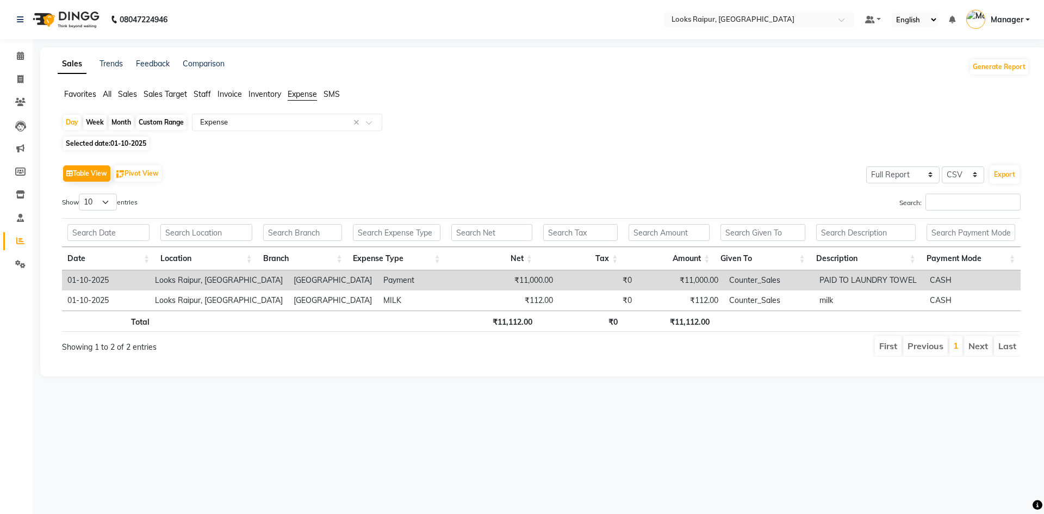
click at [457, 168] on div "Table View Pivot View Select Full Report Filtered Report Select CSV PDF Export" at bounding box center [541, 173] width 959 height 23
click at [109, 66] on link "Trends" at bounding box center [111, 64] width 23 height 10
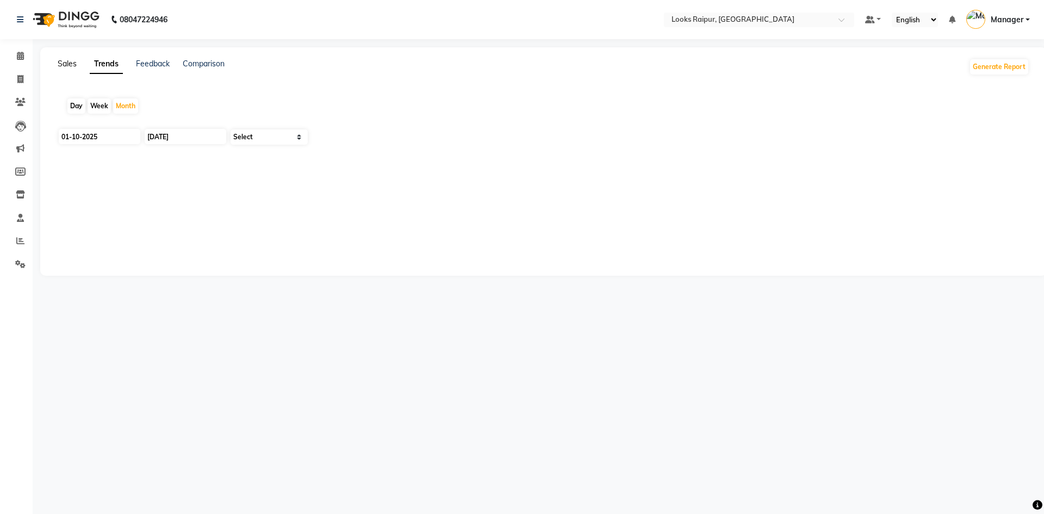
click at [73, 61] on link "Sales" at bounding box center [67, 64] width 19 height 10
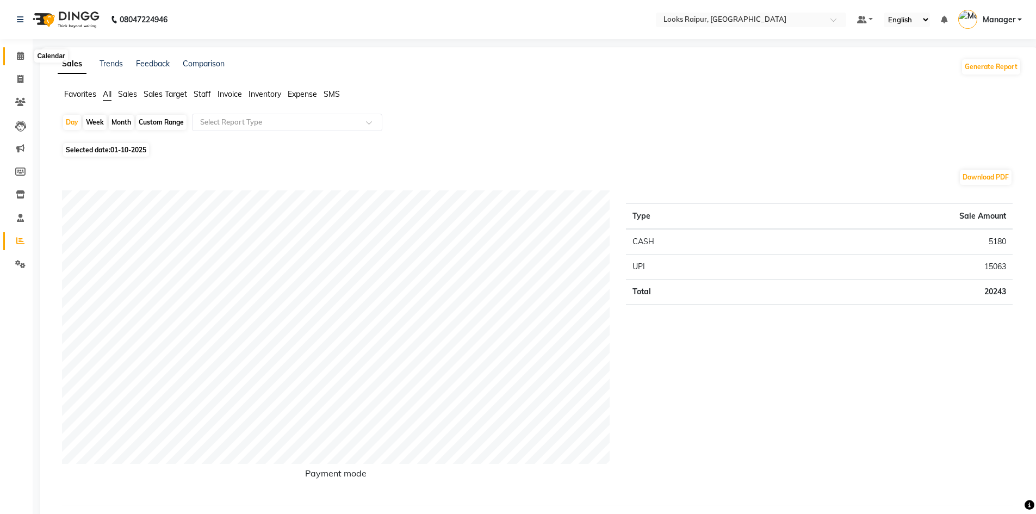
click at [20, 59] on span at bounding box center [20, 56] width 19 height 13
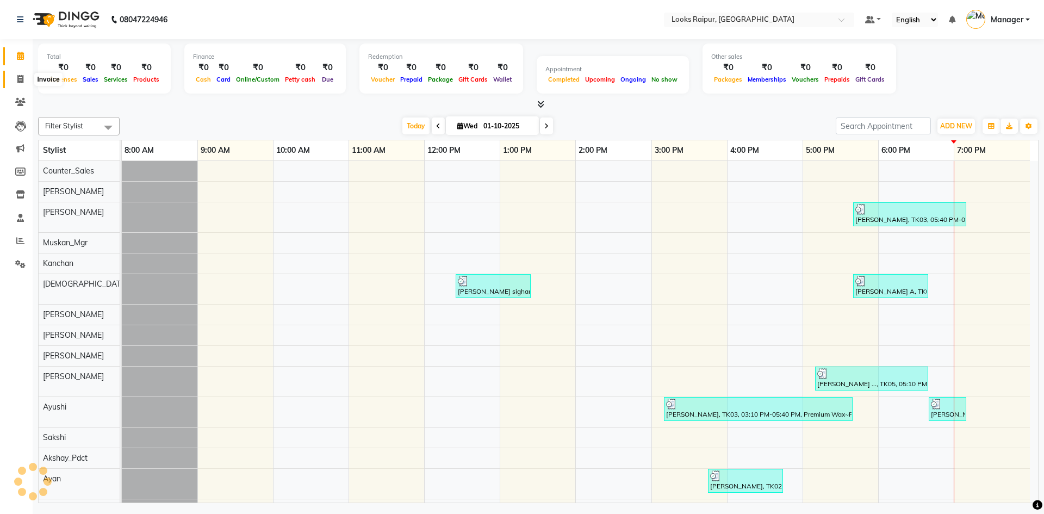
click at [20, 79] on icon at bounding box center [20, 79] width 6 height 8
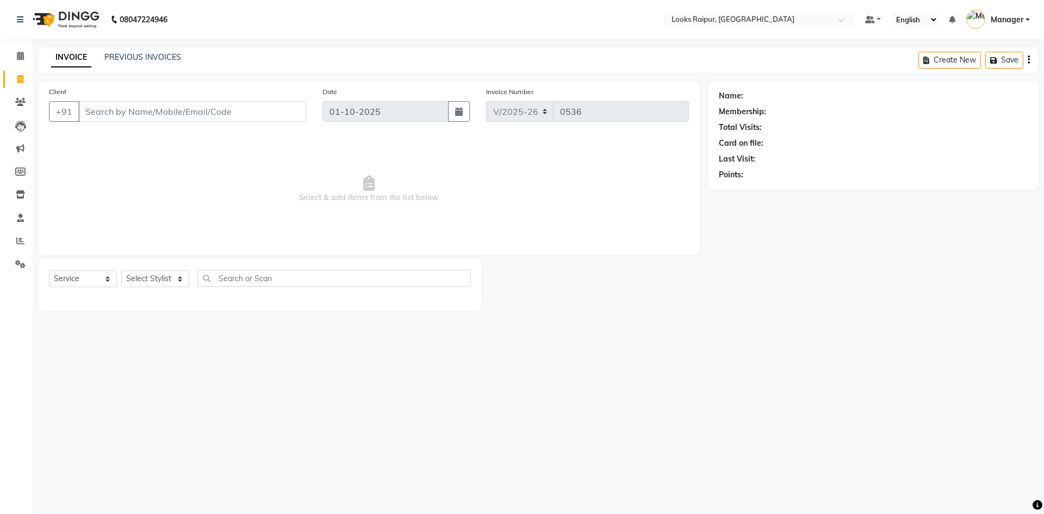
click at [38, 58] on div "Calendar" at bounding box center [50, 55] width 33 height 13
click at [20, 57] on icon at bounding box center [20, 56] width 7 height 8
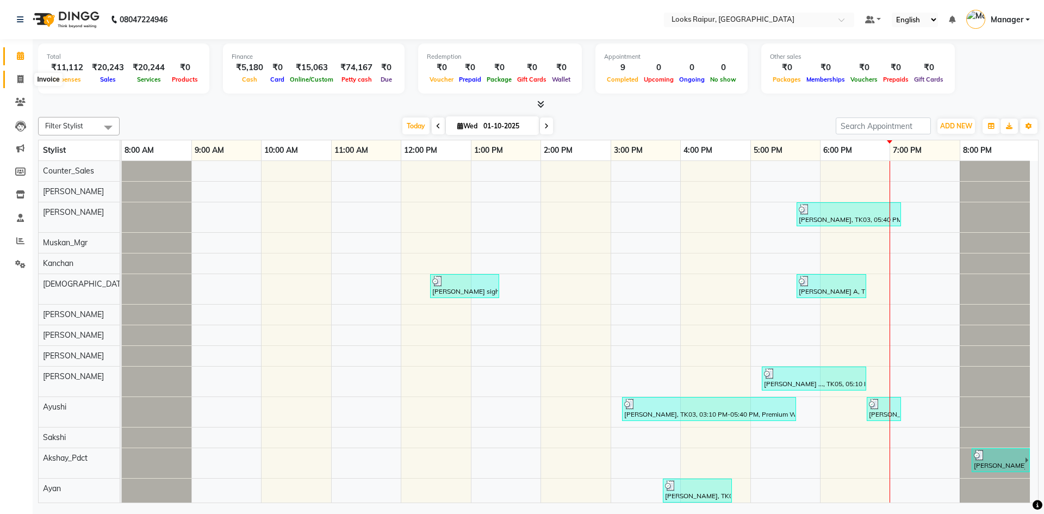
click at [21, 79] on icon at bounding box center [20, 79] width 6 height 8
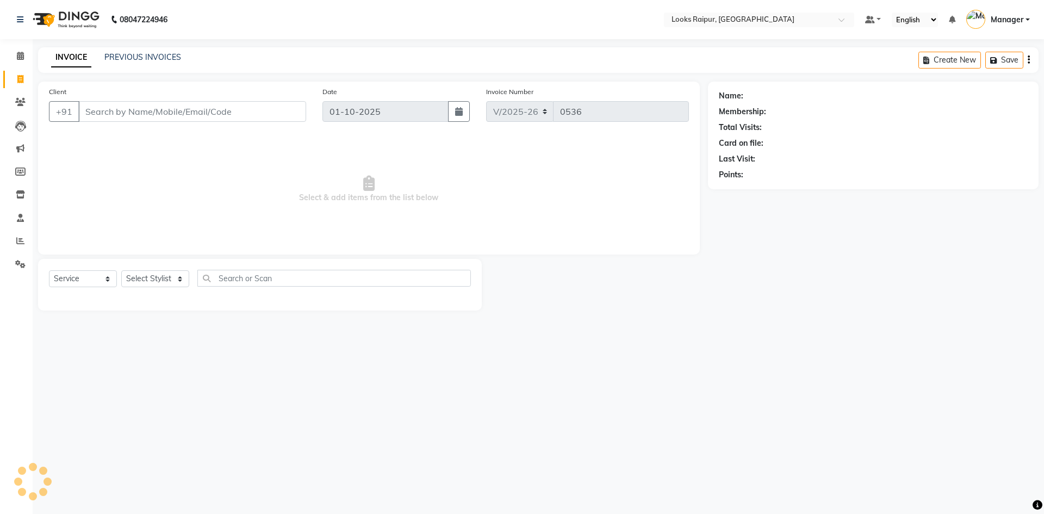
click at [143, 113] on input "Client" at bounding box center [192, 111] width 228 height 21
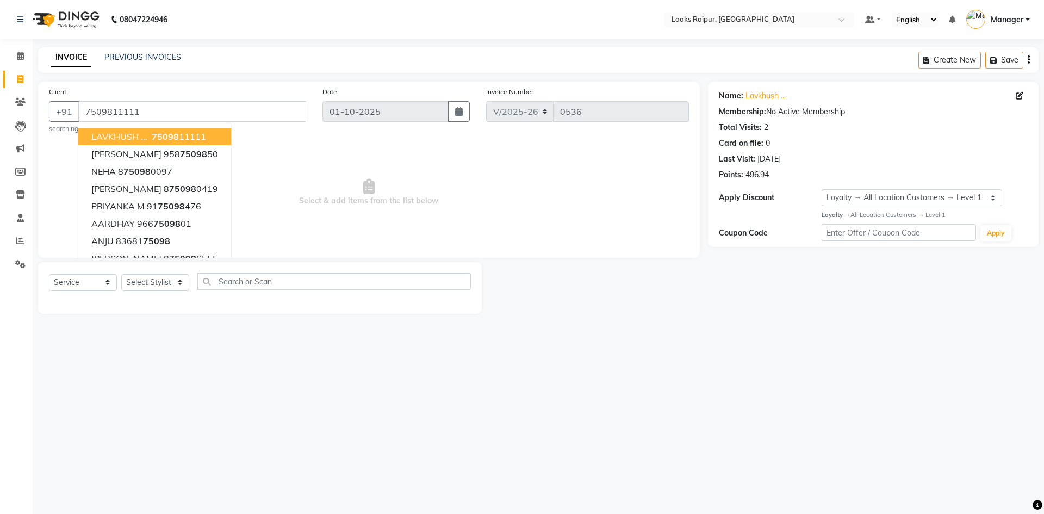
click at [174, 133] on span "75098" at bounding box center [165, 136] width 27 height 11
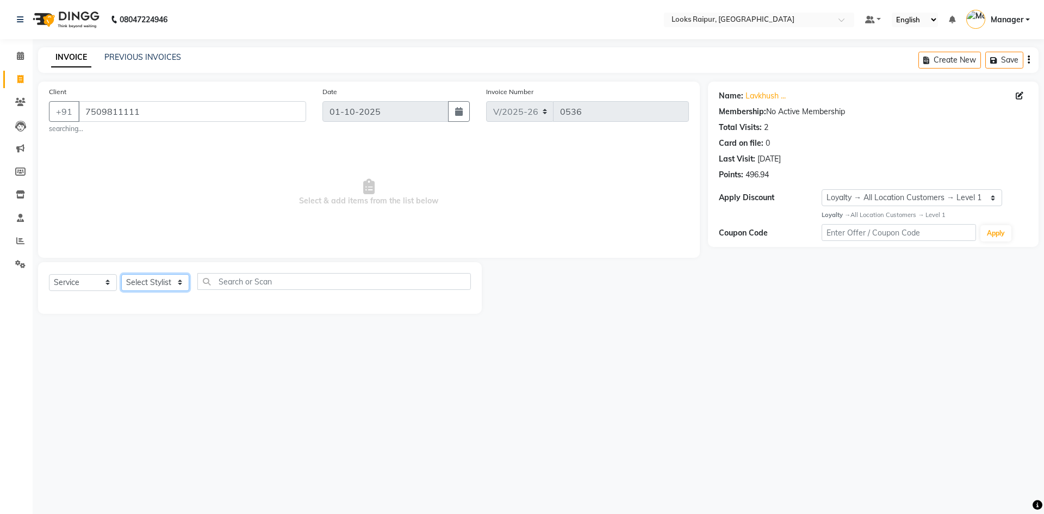
click at [158, 281] on select "Select Stylist Akshay_Pdct [PERSON_NAME] [PERSON_NAME] Counter_Sales Dheerendra…" at bounding box center [155, 282] width 68 height 17
click at [121, 274] on select "Select Stylist Akshay_Pdct [PERSON_NAME] [PERSON_NAME] Counter_Sales Dheerendra…" at bounding box center [155, 282] width 68 height 17
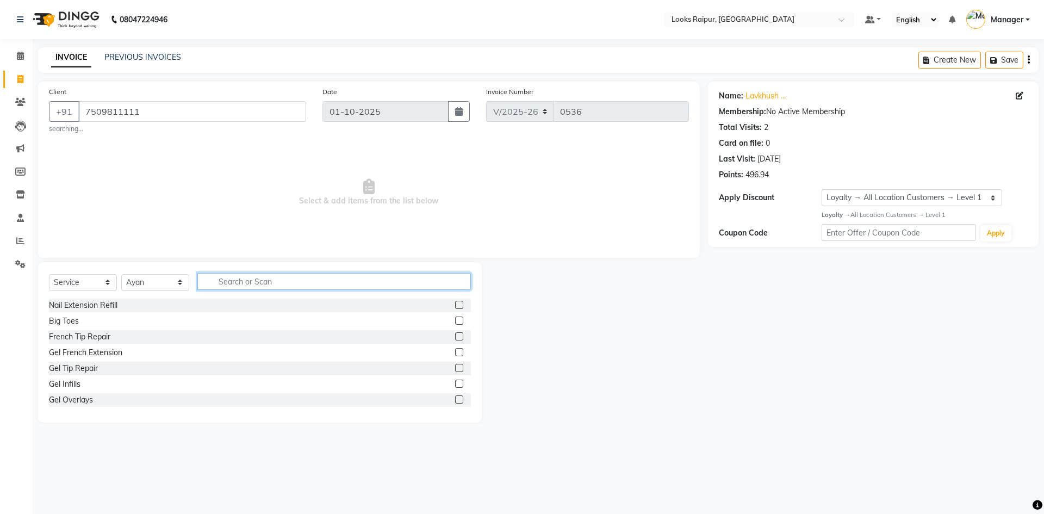
click at [226, 275] on input "text" at bounding box center [334, 281] width 274 height 17
drag, startPoint x: 84, startPoint y: 323, endPoint x: 106, endPoint y: 316, distance: 22.4
click at [85, 323] on div "Stylist Cut(M)" at bounding box center [72, 320] width 47 height 11
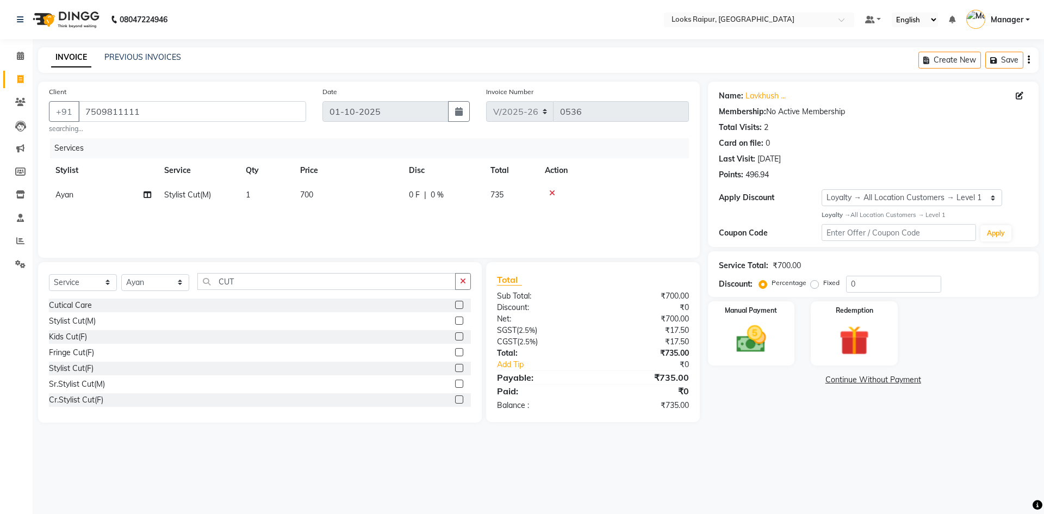
click at [307, 191] on span "700" at bounding box center [306, 195] width 13 height 10
drag, startPoint x: 376, startPoint y: 194, endPoint x: 299, endPoint y: 201, distance: 77.5
click at [303, 192] on tr "Akshay_Pdct [PERSON_NAME] [PERSON_NAME] Counter_Sales Dheerendra_pdct [PERSON_N…" at bounding box center [369, 203] width 640 height 41
click at [326, 217] on div "Services Stylist Service Qty Price Disc Total Action Akshay_Pdct [PERSON_NAME] …" at bounding box center [369, 192] width 640 height 109
click at [765, 342] on img at bounding box center [751, 339] width 51 height 36
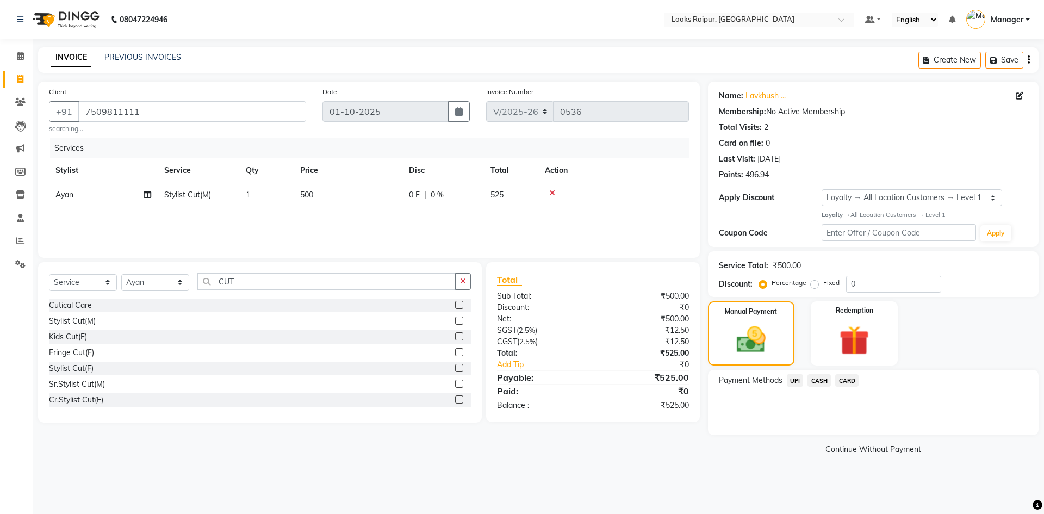
click at [816, 379] on span "CASH" at bounding box center [819, 380] width 23 height 13
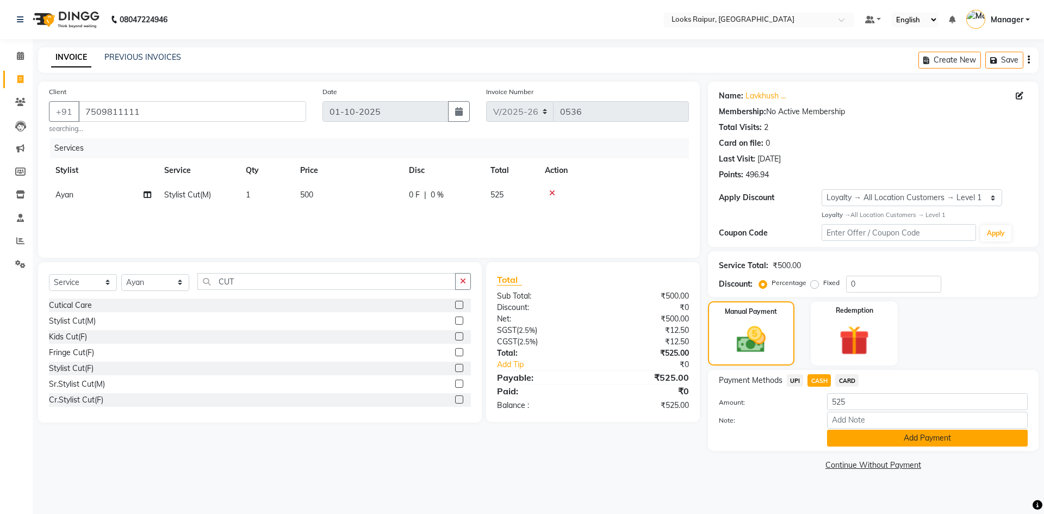
click at [909, 441] on button "Add Payment" at bounding box center [927, 438] width 201 height 17
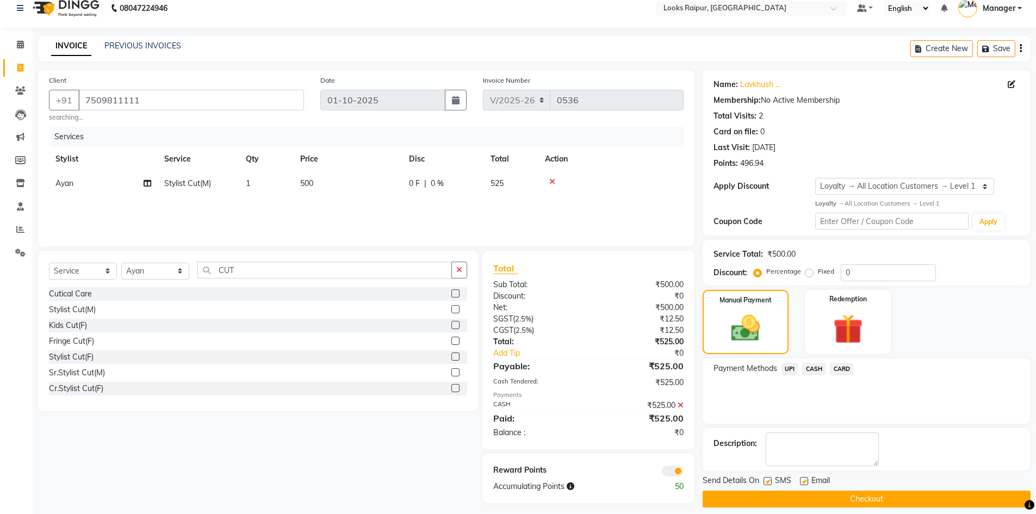
scroll to position [21, 0]
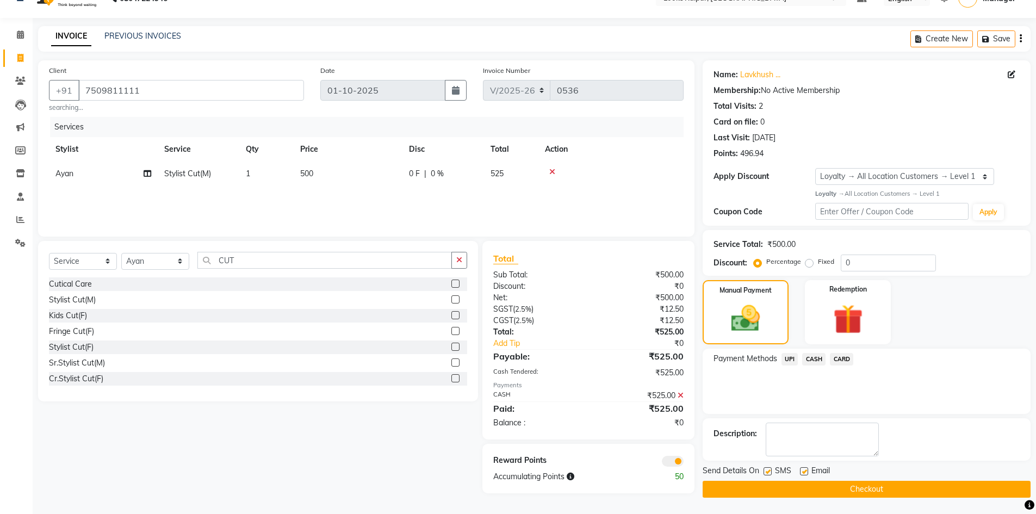
click at [863, 487] on button "Checkout" at bounding box center [867, 489] width 328 height 17
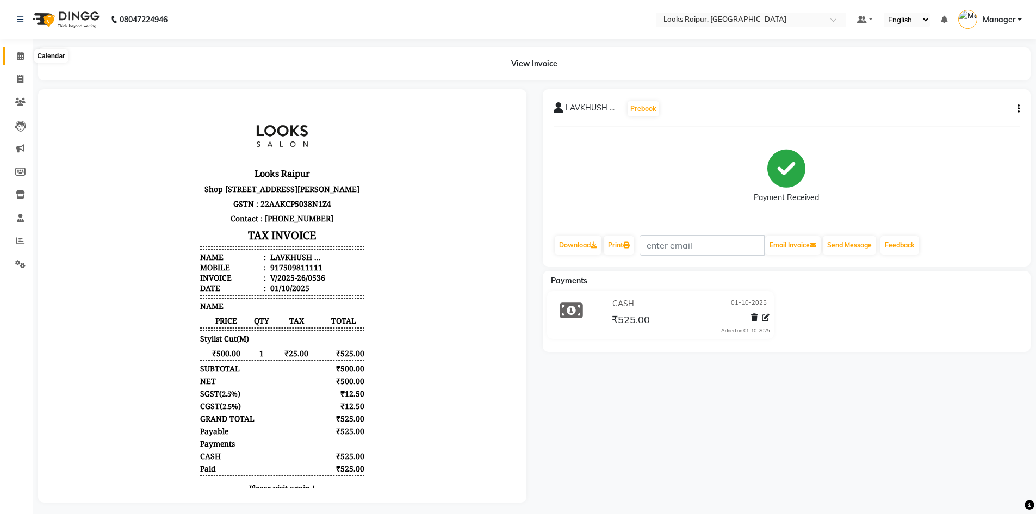
drag, startPoint x: 18, startPoint y: 55, endPoint x: 16, endPoint y: 64, distance: 9.4
click at [18, 55] on icon at bounding box center [20, 56] width 7 height 8
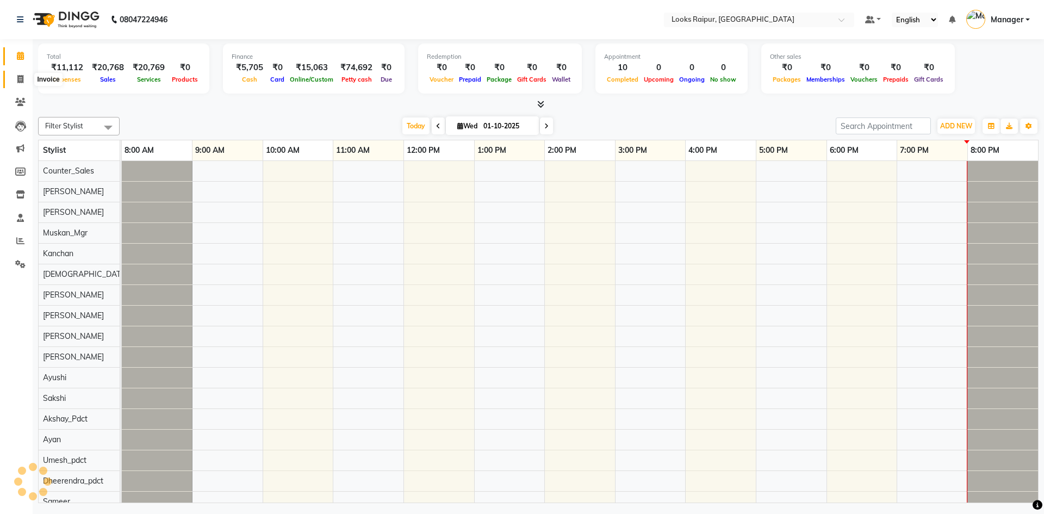
click at [18, 79] on icon at bounding box center [20, 79] width 6 height 8
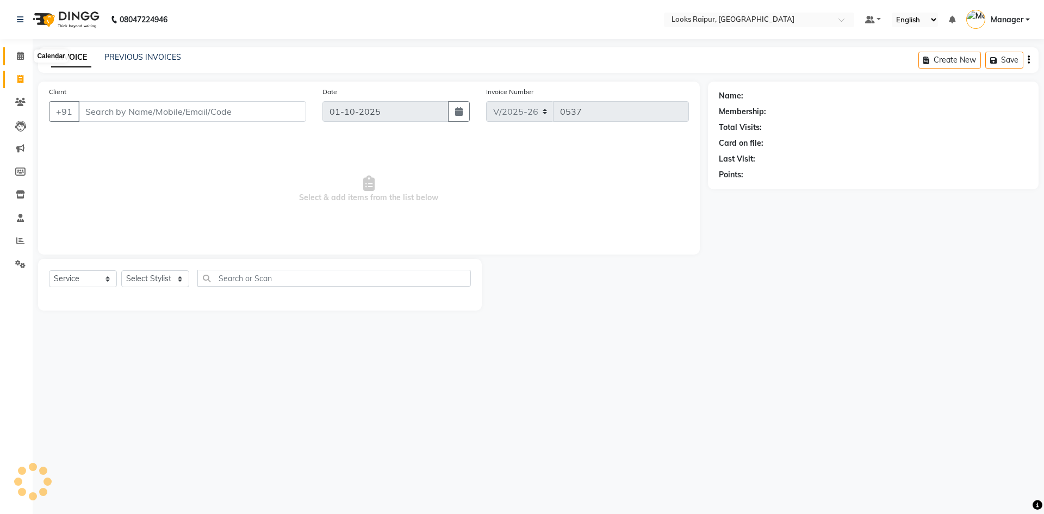
click at [20, 56] on icon at bounding box center [20, 56] width 7 height 8
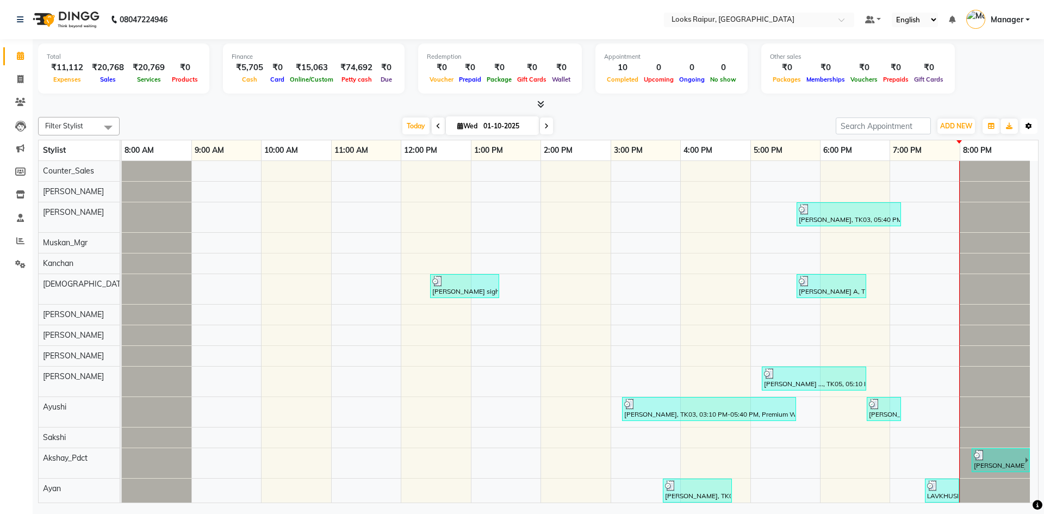
click at [1030, 125] on icon "button" at bounding box center [1029, 126] width 7 height 7
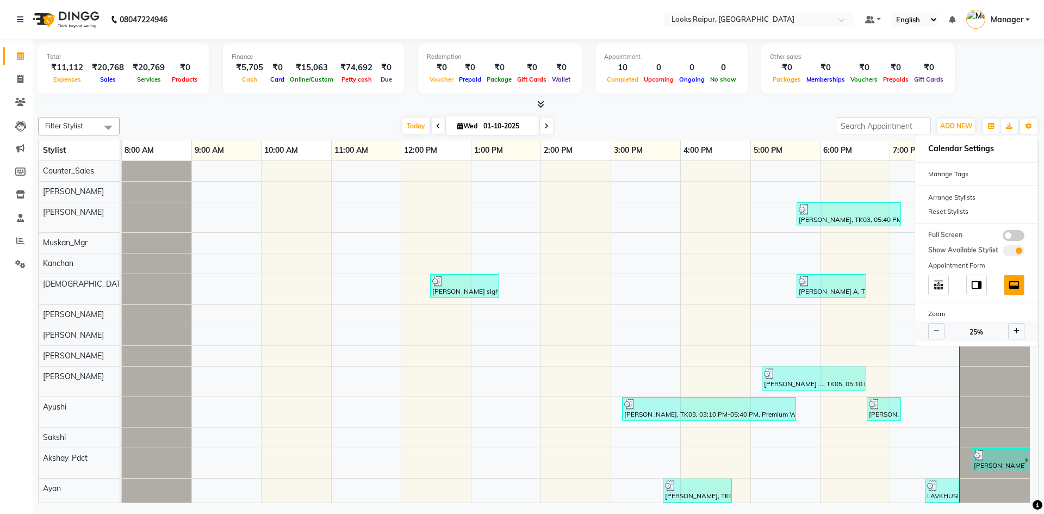
click at [938, 332] on icon at bounding box center [937, 331] width 6 height 7
click at [965, 330] on div "25%" at bounding box center [976, 331] width 122 height 21
click at [970, 331] on span "25%" at bounding box center [977, 332] width 14 height 10
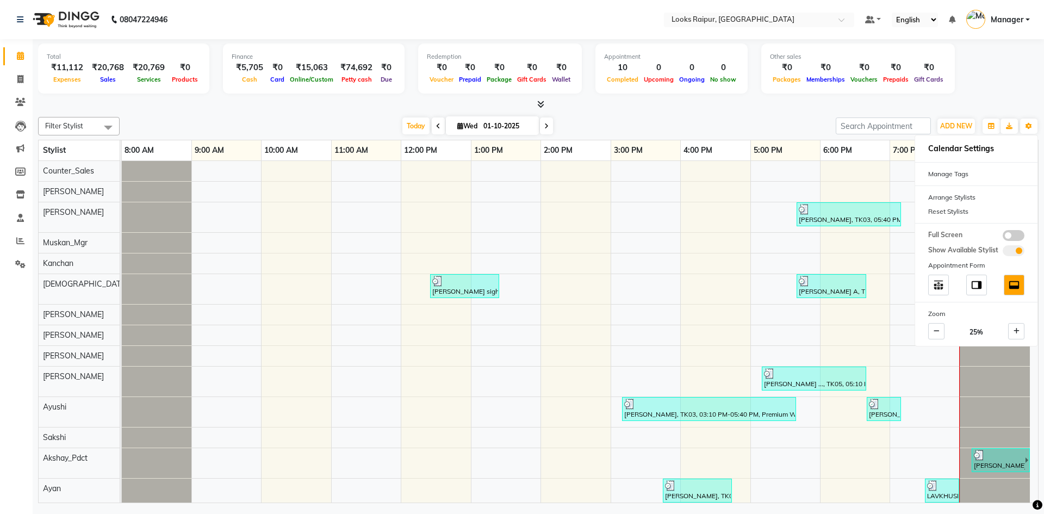
click at [693, 228] on div "[PERSON_NAME], TK03, 05:40 PM-07:10 PM, [PERSON_NAME] Styling Protein [MEDICAL_…" at bounding box center [580, 381] width 916 height 440
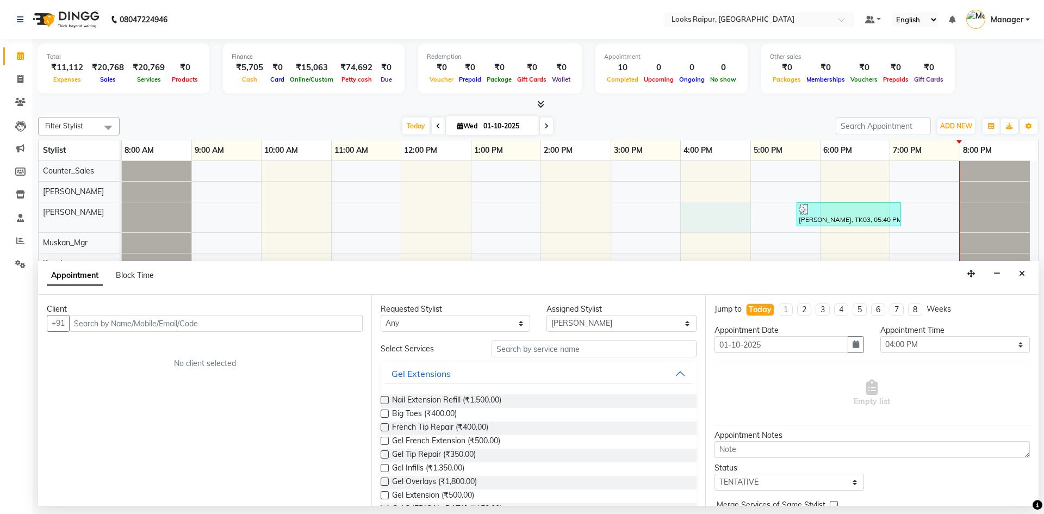
click at [987, 65] on div "Total ₹11,112 Expenses ₹20,768 Sales ₹20,769 Services ₹0 Products Finance ₹5,70…" at bounding box center [538, 70] width 1001 height 53
click at [1024, 20] on span "Manager" at bounding box center [1007, 19] width 33 height 11
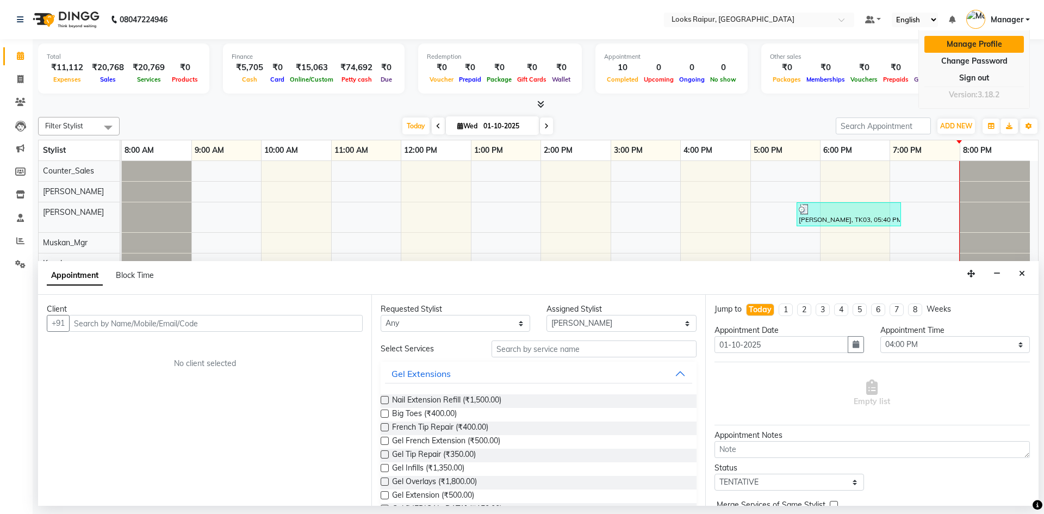
click at [999, 44] on link "Manage Profile" at bounding box center [975, 44] width 100 height 17
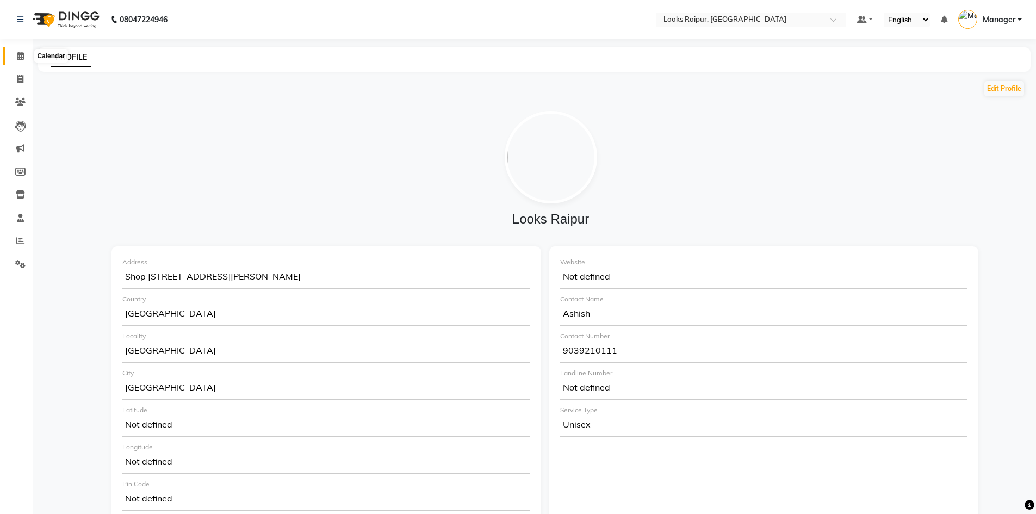
click at [21, 56] on icon at bounding box center [20, 56] width 7 height 8
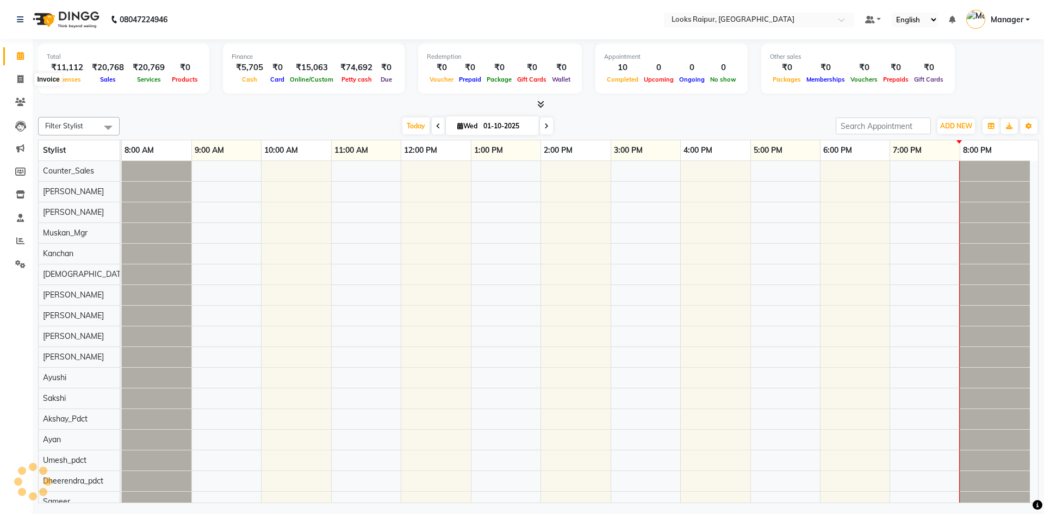
click at [22, 69] on li "Invoice" at bounding box center [16, 79] width 33 height 23
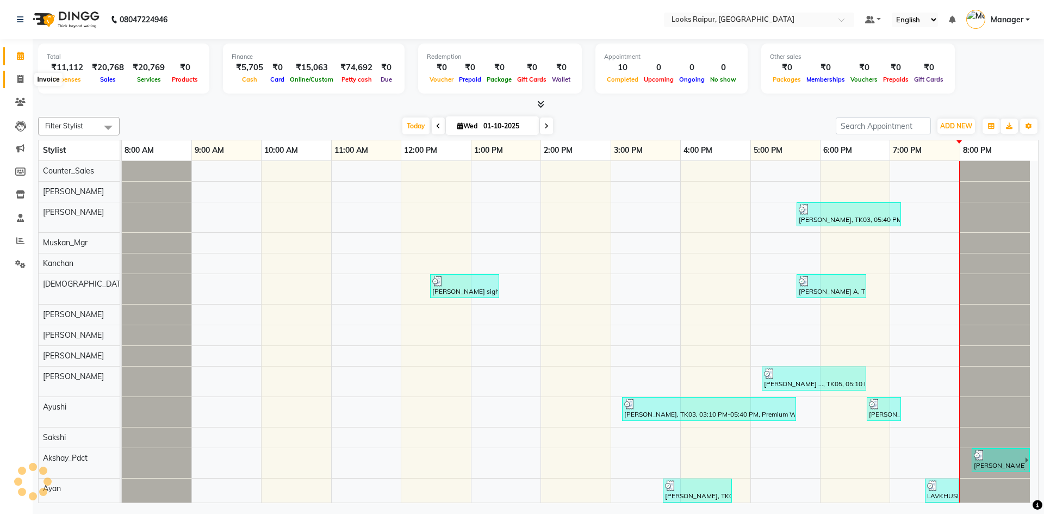
click at [17, 77] on icon at bounding box center [20, 79] width 6 height 8
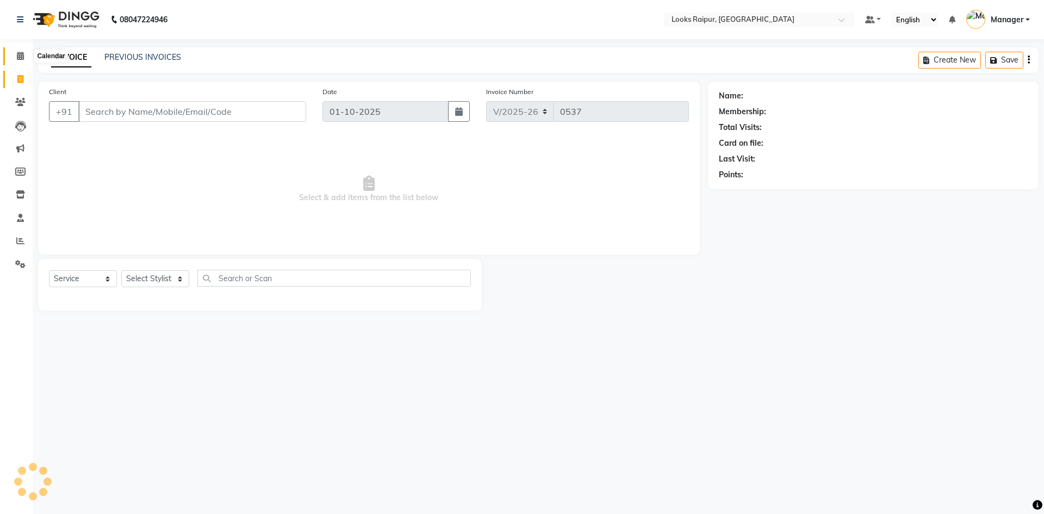
click at [21, 55] on icon at bounding box center [20, 56] width 7 height 8
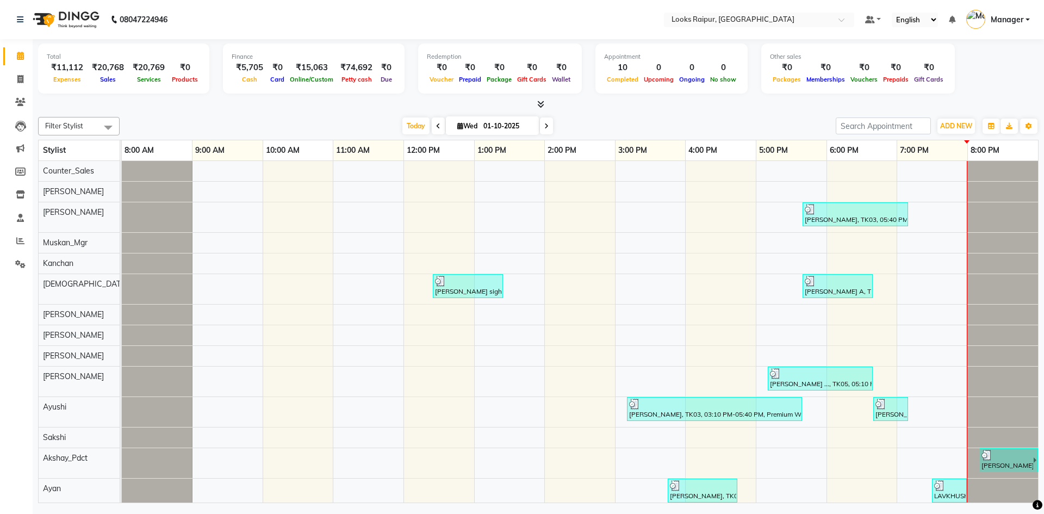
click at [543, 103] on icon at bounding box center [540, 104] width 7 height 8
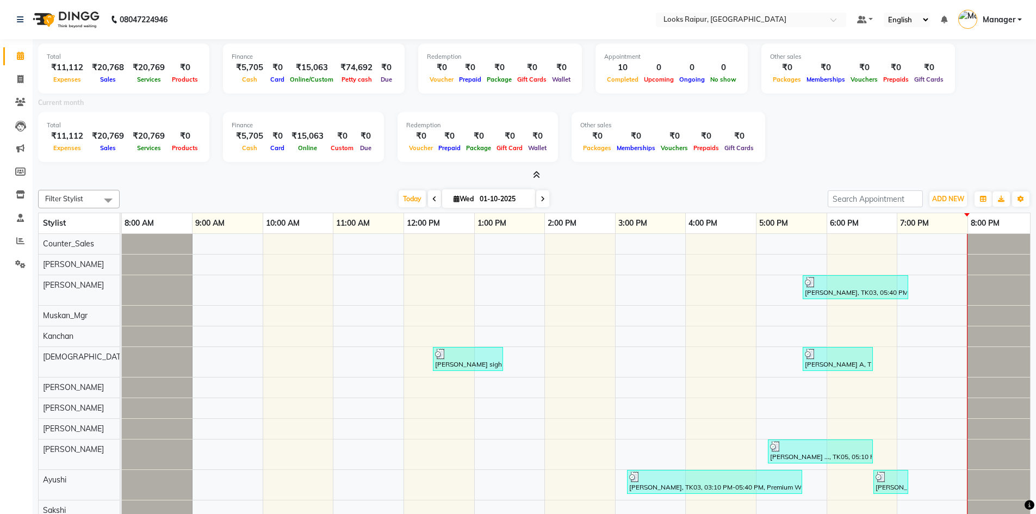
click at [537, 174] on icon at bounding box center [536, 175] width 7 height 8
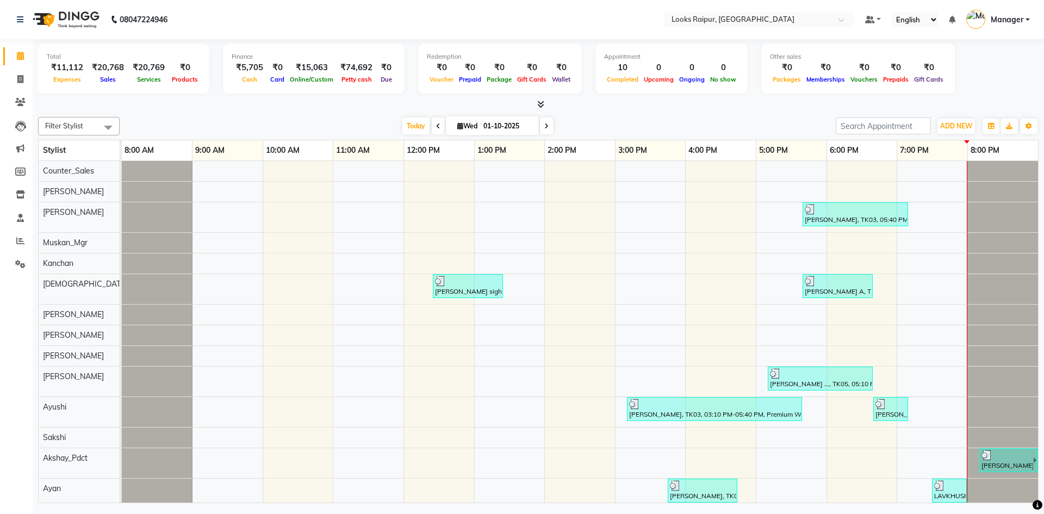
click at [541, 105] on icon at bounding box center [540, 104] width 7 height 8
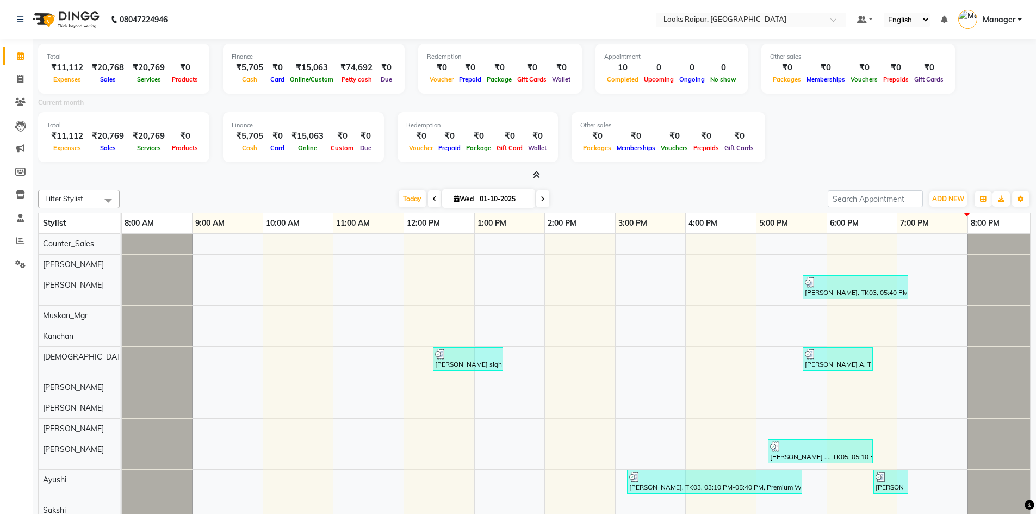
click at [531, 176] on span at bounding box center [534, 175] width 11 height 11
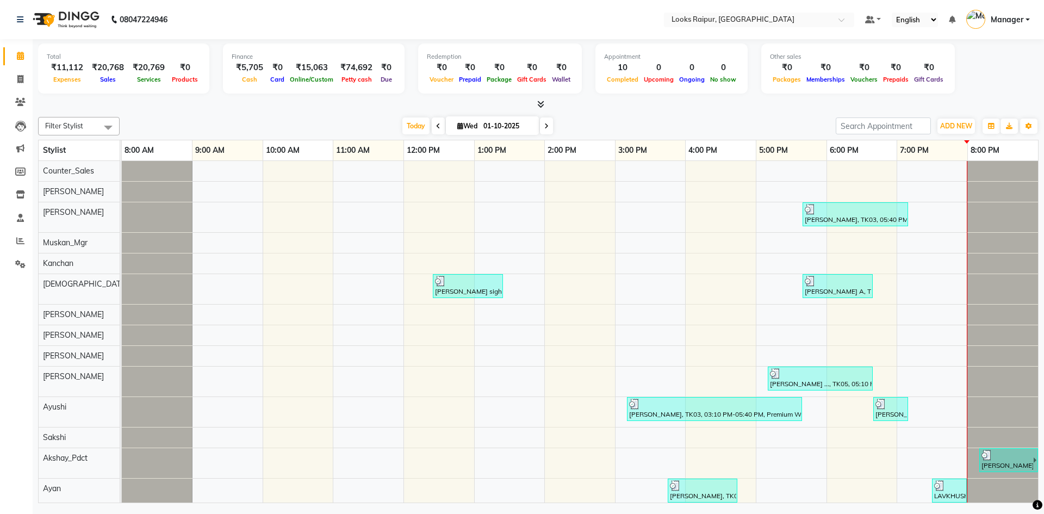
click at [360, 55] on div "Finance" at bounding box center [314, 56] width 164 height 9
click at [359, 58] on div "Finance" at bounding box center [314, 56] width 164 height 9
click at [357, 63] on div "₹74,692" at bounding box center [356, 67] width 41 height 13
click at [1025, 126] on button "Toggle Dropdown" at bounding box center [1028, 126] width 17 height 15
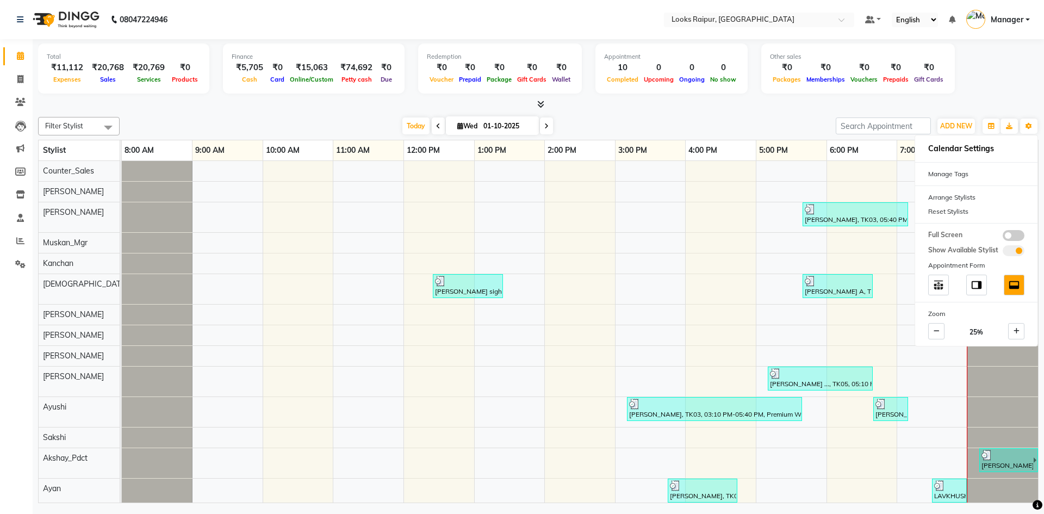
click at [1008, 90] on div "Total ₹11,112 Expenses ₹20,768 Sales ₹20,769 Services ₹0 Products Finance ₹5,70…" at bounding box center [538, 70] width 1001 height 53
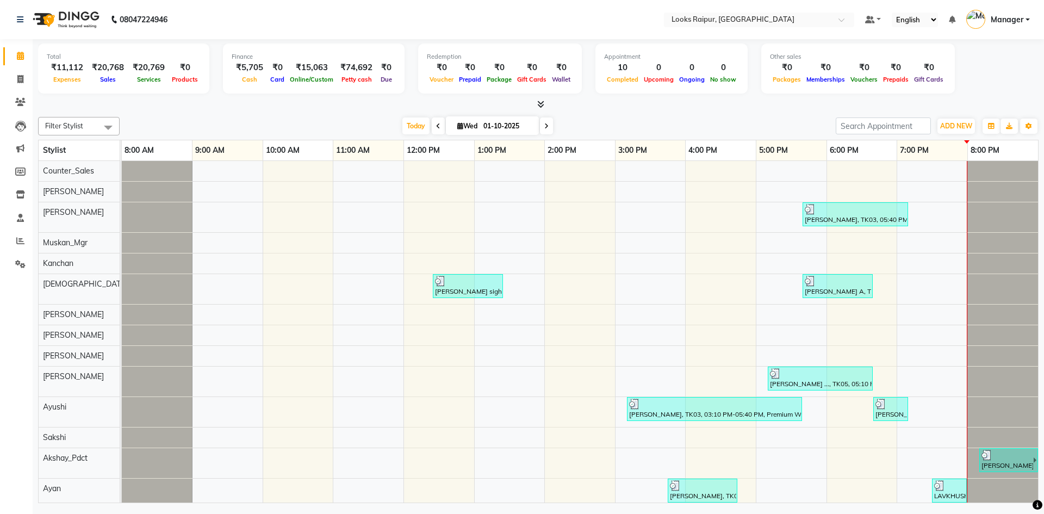
click at [1003, 88] on div "Total ₹11,112 Expenses ₹20,768 Sales ₹20,769 Services ₹0 Products Finance ₹5,70…" at bounding box center [538, 70] width 1001 height 53
drag, startPoint x: 176, startPoint y: 17, endPoint x: 120, endPoint y: 17, distance: 56.0
click at [120, 17] on div "[PHONE_NUMBER] Need Help? Call us on [PHONE_NUMBER]" at bounding box center [92, 19] width 167 height 30
click at [241, 112] on div "Total ₹11,112 Expenses ₹20,768 Sales ₹20,769 Services ₹0 Products Finance ₹5,70…" at bounding box center [539, 272] width 1012 height 467
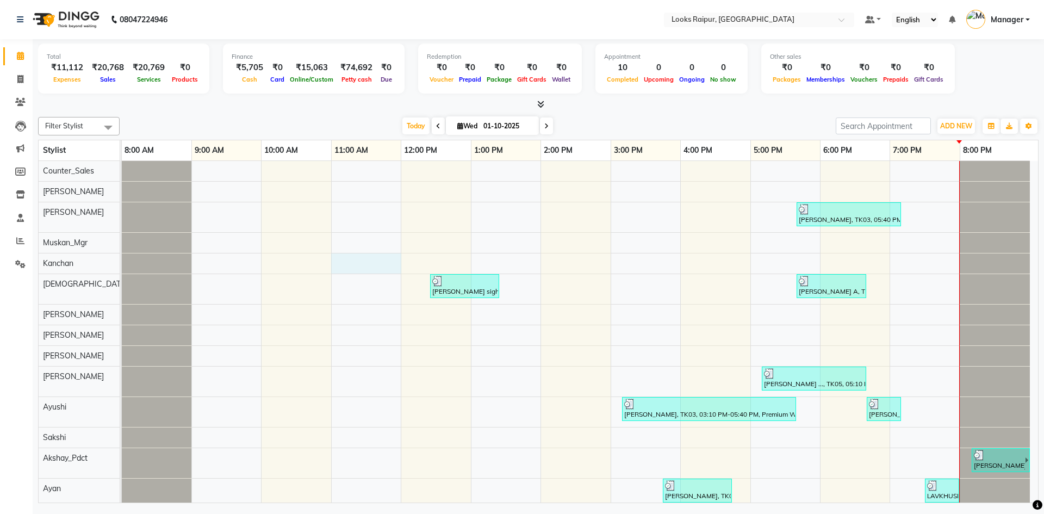
click at [337, 270] on div "[PERSON_NAME], TK03, 05:40 PM-07:10 PM, [PERSON_NAME] Styling Protein [MEDICAL_…" at bounding box center [580, 381] width 916 height 440
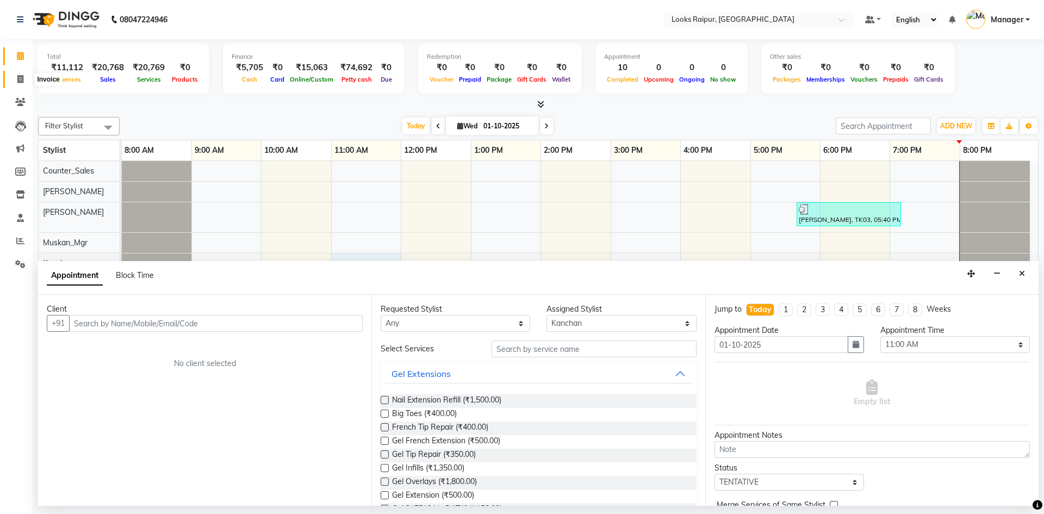
click at [18, 75] on icon at bounding box center [20, 79] width 6 height 8
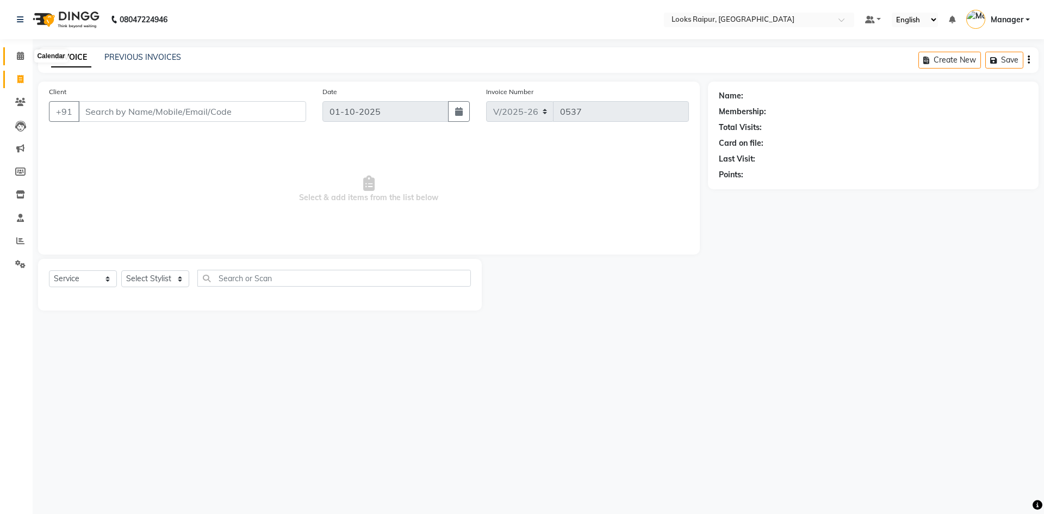
click at [18, 51] on span at bounding box center [20, 56] width 19 height 13
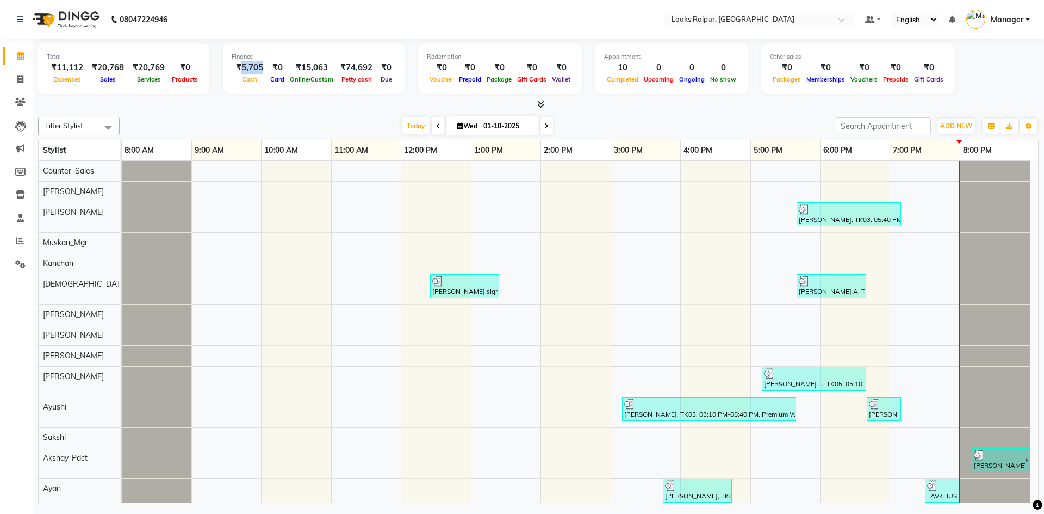
drag, startPoint x: 263, startPoint y: 65, endPoint x: 237, endPoint y: 65, distance: 25.6
click at [237, 65] on div "₹5,705" at bounding box center [250, 67] width 36 height 13
click at [255, 67] on div "₹5,705" at bounding box center [250, 67] width 36 height 13
drag, startPoint x: 261, startPoint y: 65, endPoint x: 239, endPoint y: 67, distance: 21.9
click at [239, 67] on div "₹5,705" at bounding box center [250, 67] width 36 height 13
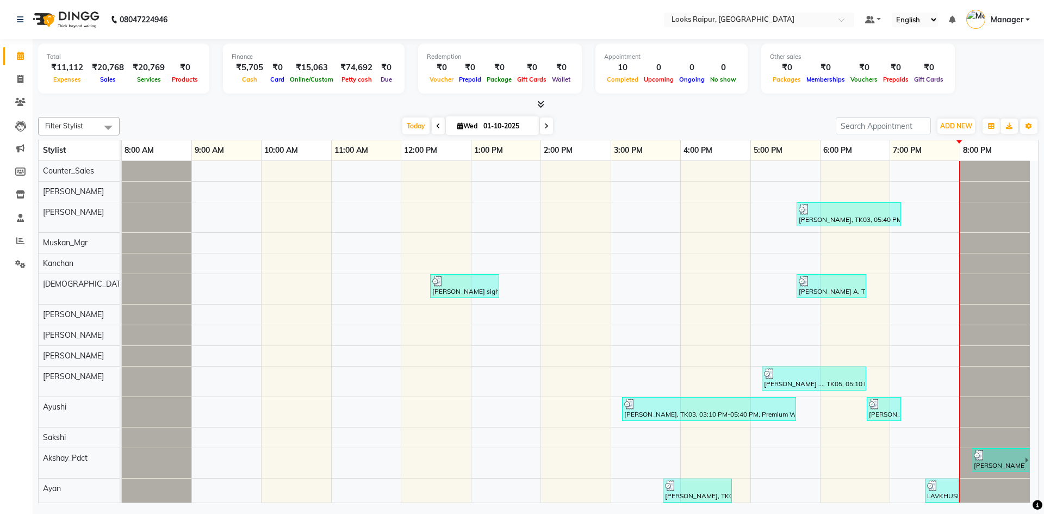
click at [296, 68] on div "₹15,063" at bounding box center [311, 67] width 49 height 13
drag, startPoint x: 324, startPoint y: 67, endPoint x: 296, endPoint y: 69, distance: 27.8
click at [296, 69] on div "₹15,063" at bounding box center [311, 67] width 49 height 13
drag, startPoint x: 126, startPoint y: 70, endPoint x: 95, endPoint y: 69, distance: 31.6
click at [95, 69] on div "₹20,768" at bounding box center [108, 67] width 41 height 13
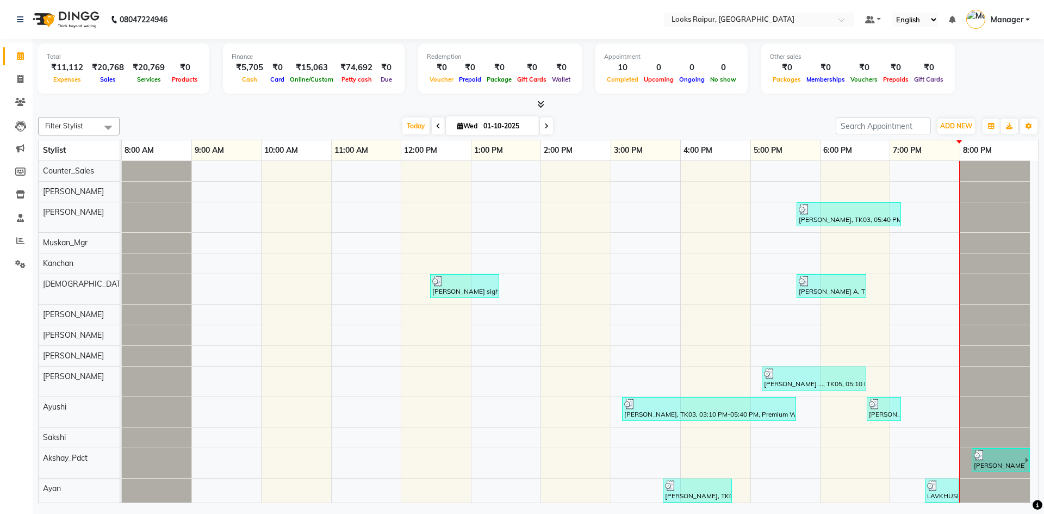
click at [139, 98] on div "Total ₹11,112 Expenses ₹20,768 Sales ₹20,769 Services ₹0 Products Finance ₹5,70…" at bounding box center [538, 74] width 1001 height 71
drag, startPoint x: 79, startPoint y: 68, endPoint x: 53, endPoint y: 68, distance: 26.1
click at [53, 68] on div "₹11,112" at bounding box center [67, 67] width 41 height 13
click at [20, 77] on icon at bounding box center [20, 79] width 6 height 8
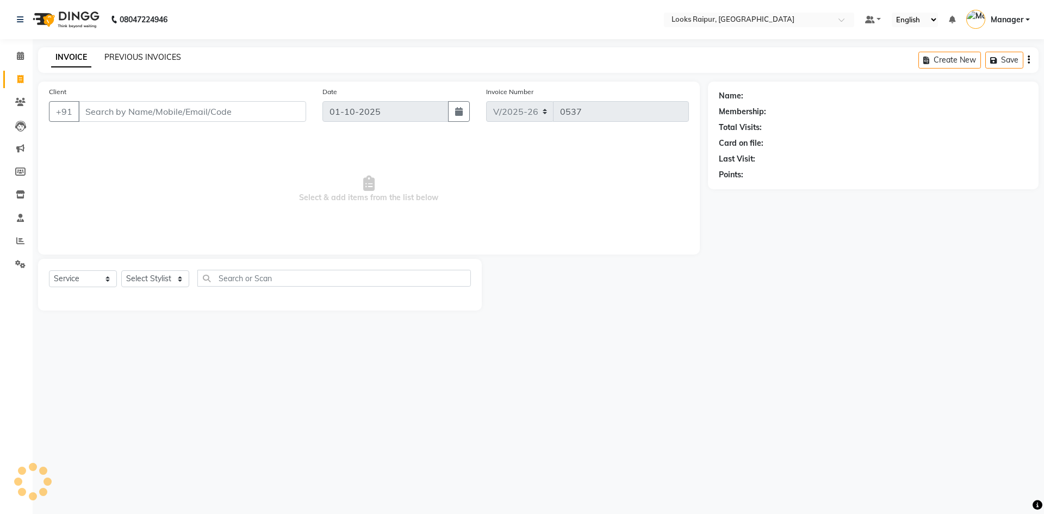
click at [147, 56] on link "PREVIOUS INVOICES" at bounding box center [142, 57] width 77 height 10
